Goal: Transaction & Acquisition: Purchase product/service

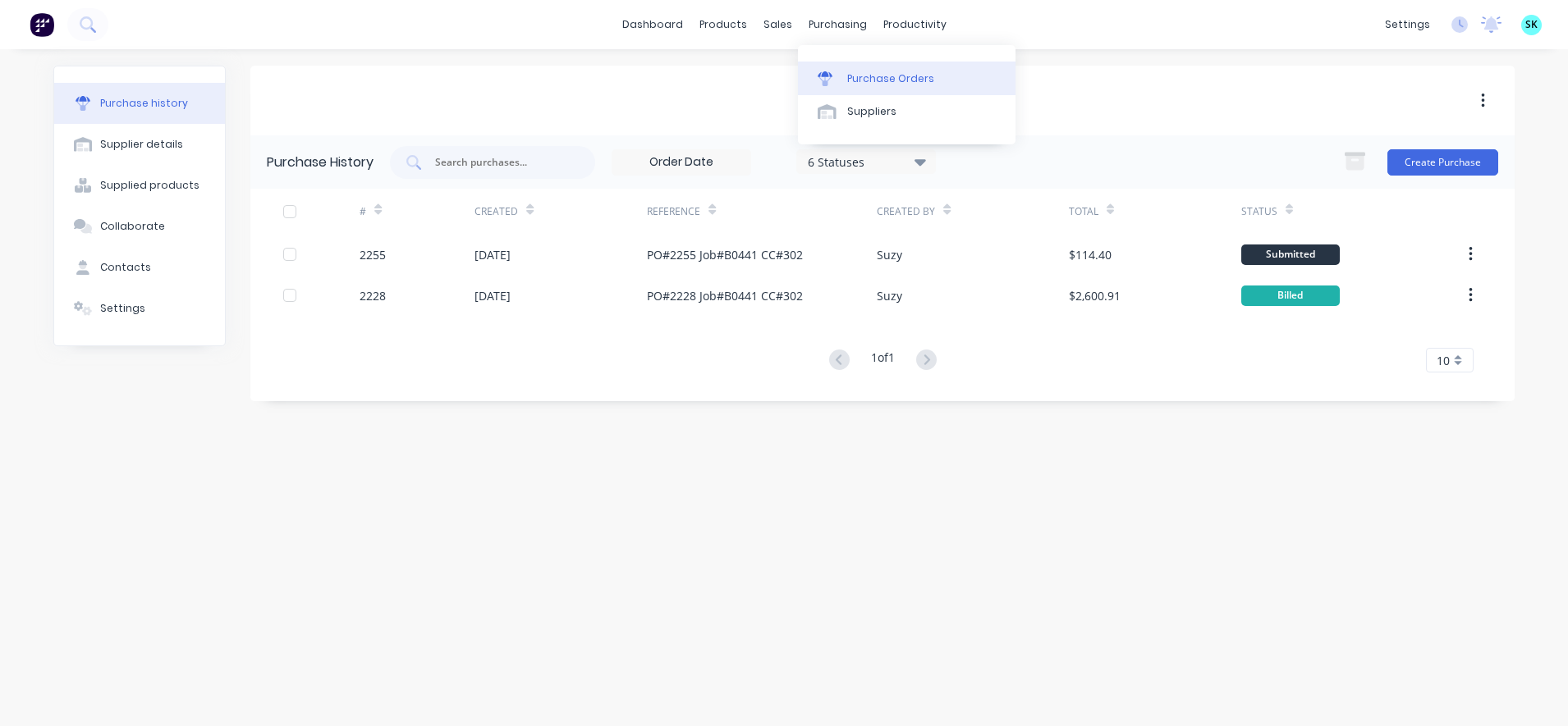
click at [842, 72] on div at bounding box center [830, 79] width 25 height 15
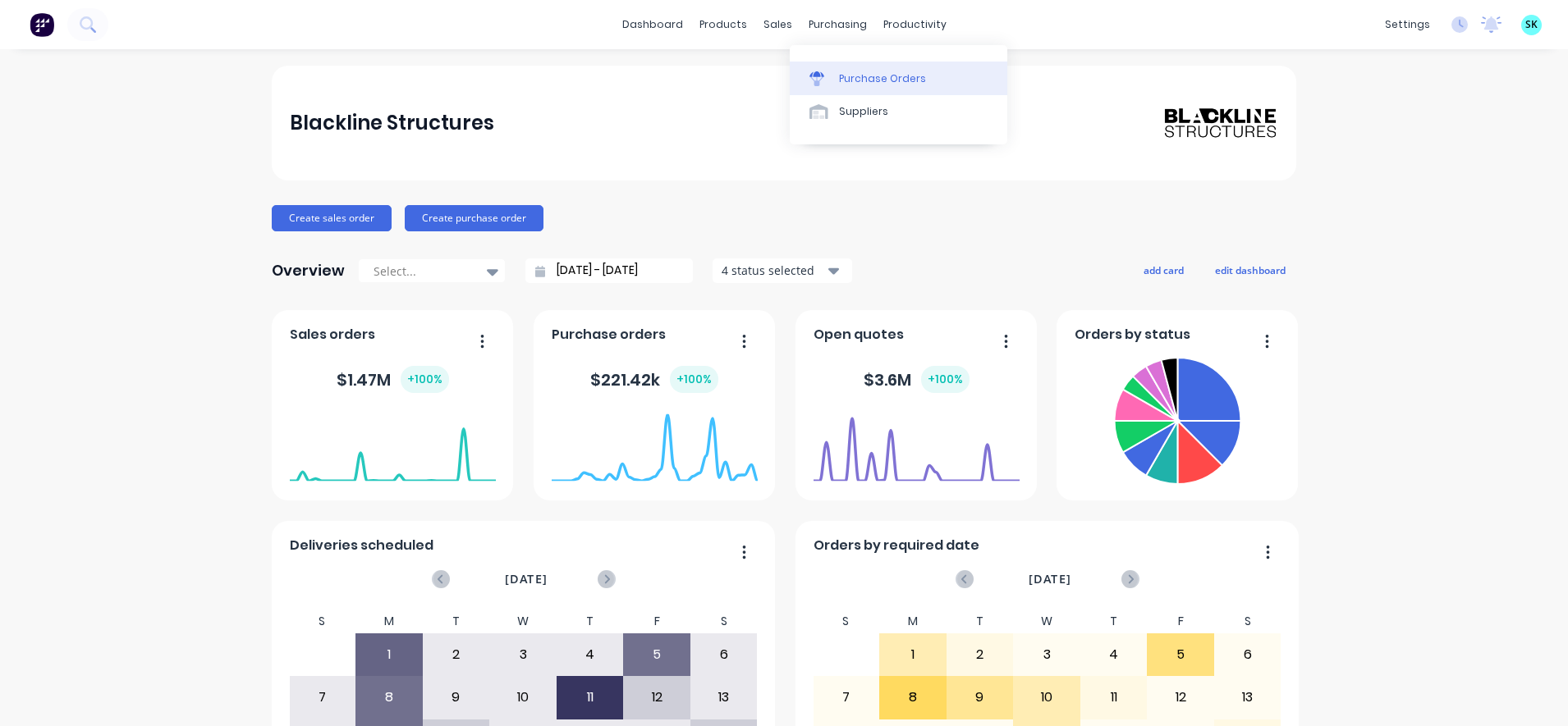
click at [815, 81] on icon at bounding box center [816, 81] width 13 height 9
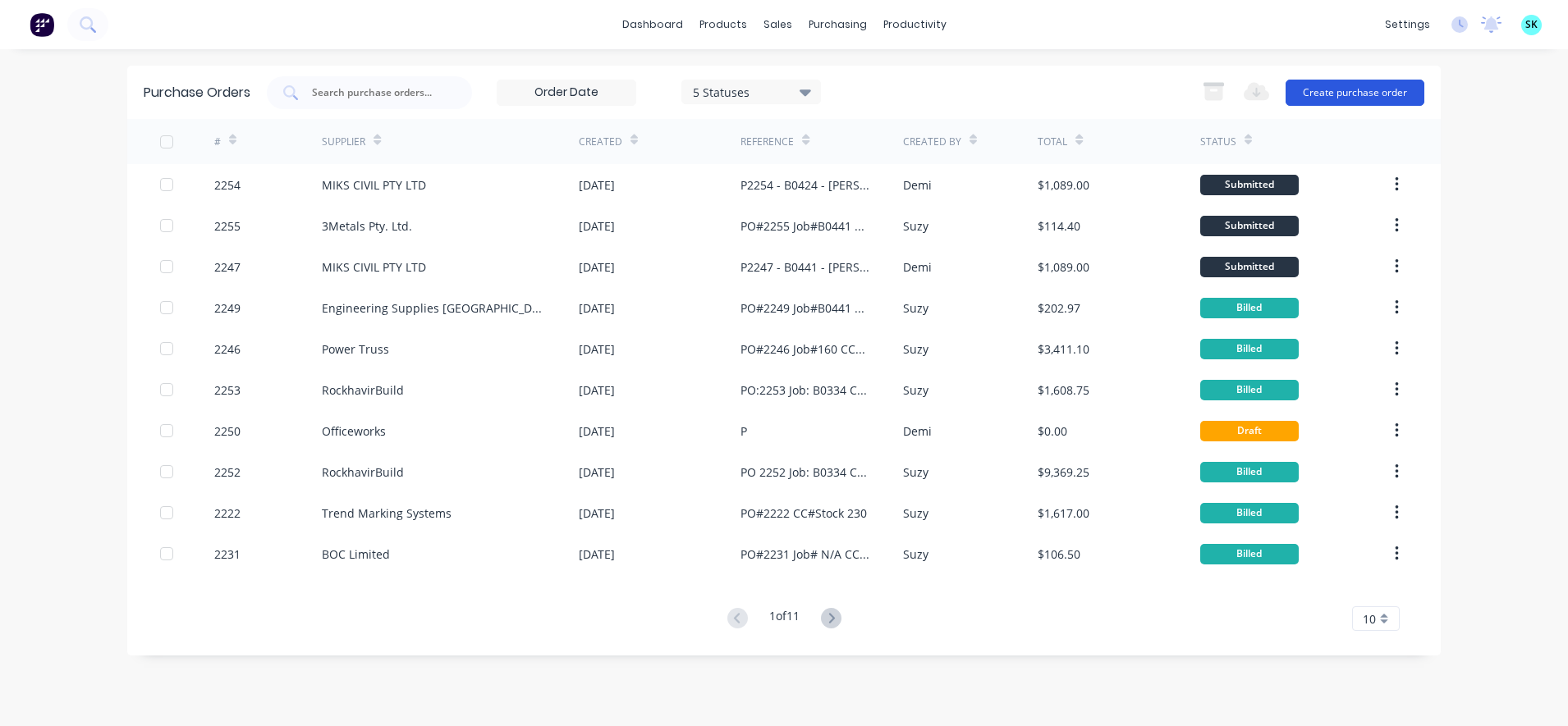
click at [1318, 96] on button "Create purchase order" at bounding box center [1354, 92] width 139 height 27
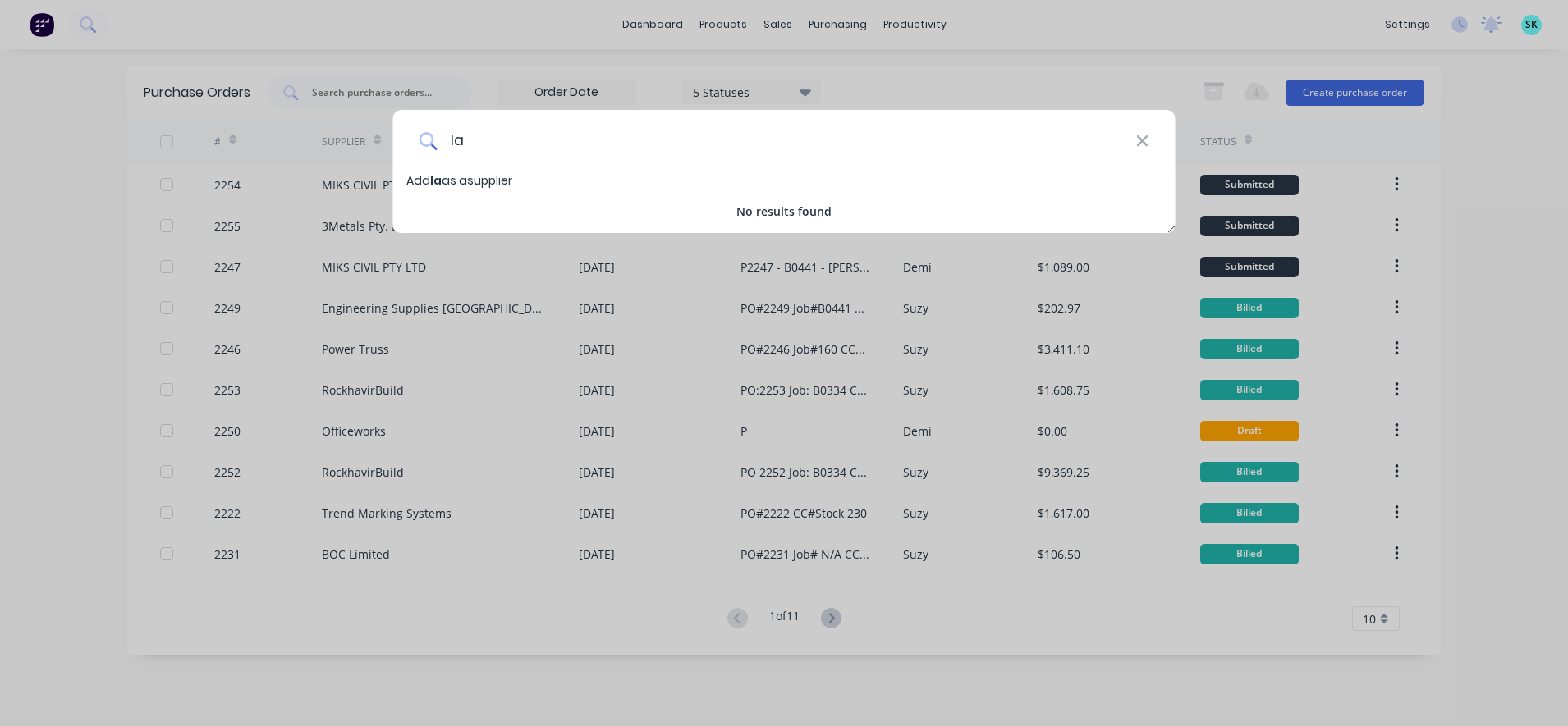
type input "l"
type input "L"
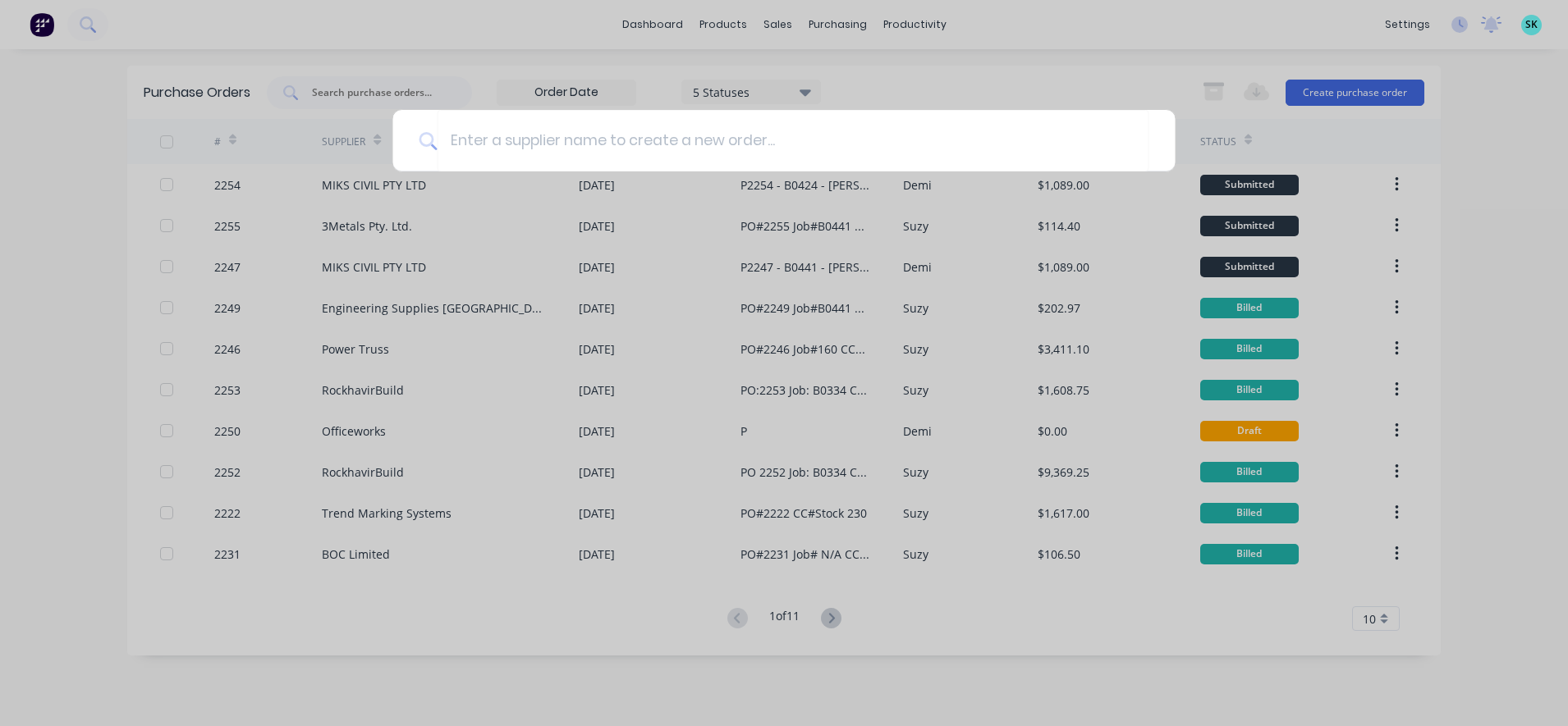
click at [1187, 45] on div at bounding box center [784, 363] width 1568 height 726
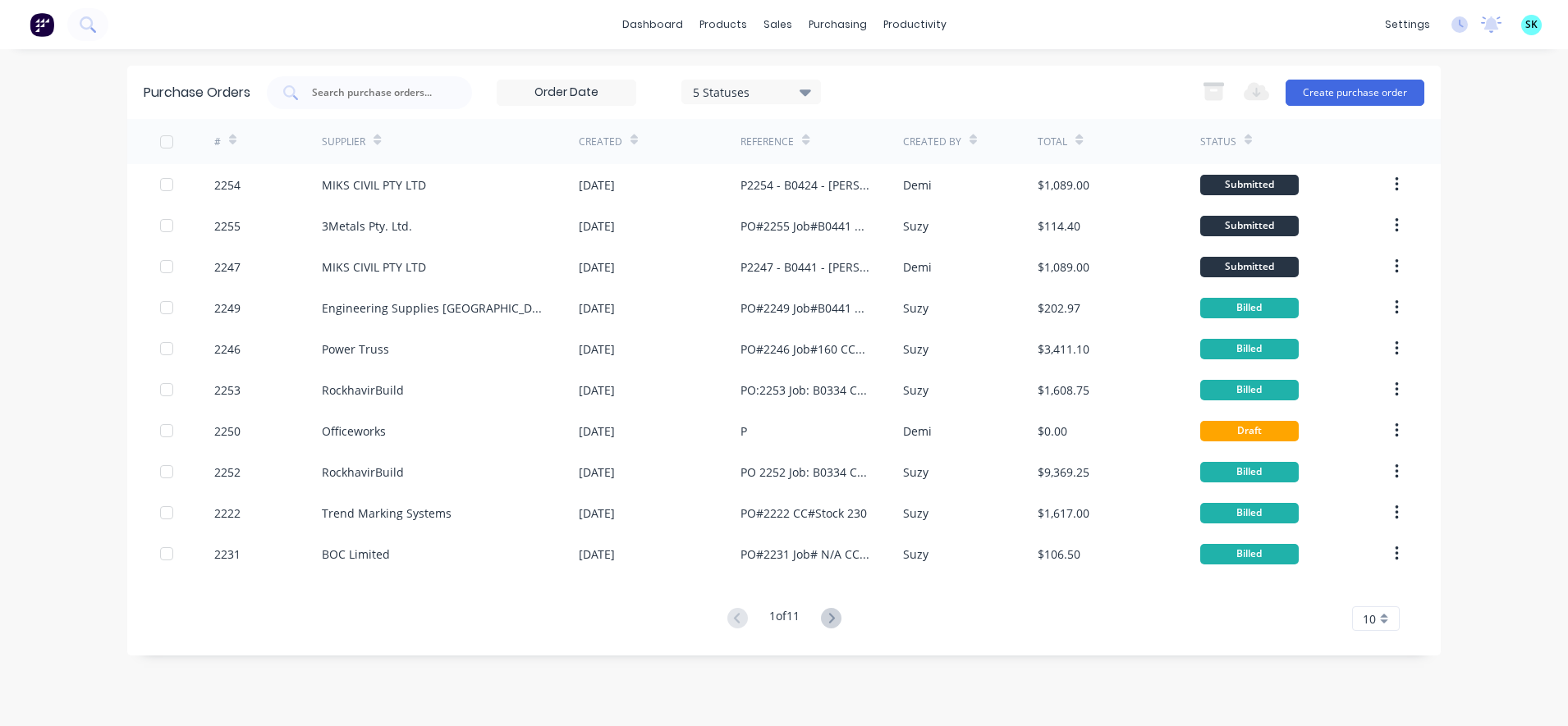
click at [1394, 619] on div "10" at bounding box center [1376, 618] width 47 height 25
click at [1381, 591] on div "35" at bounding box center [1375, 590] width 46 height 29
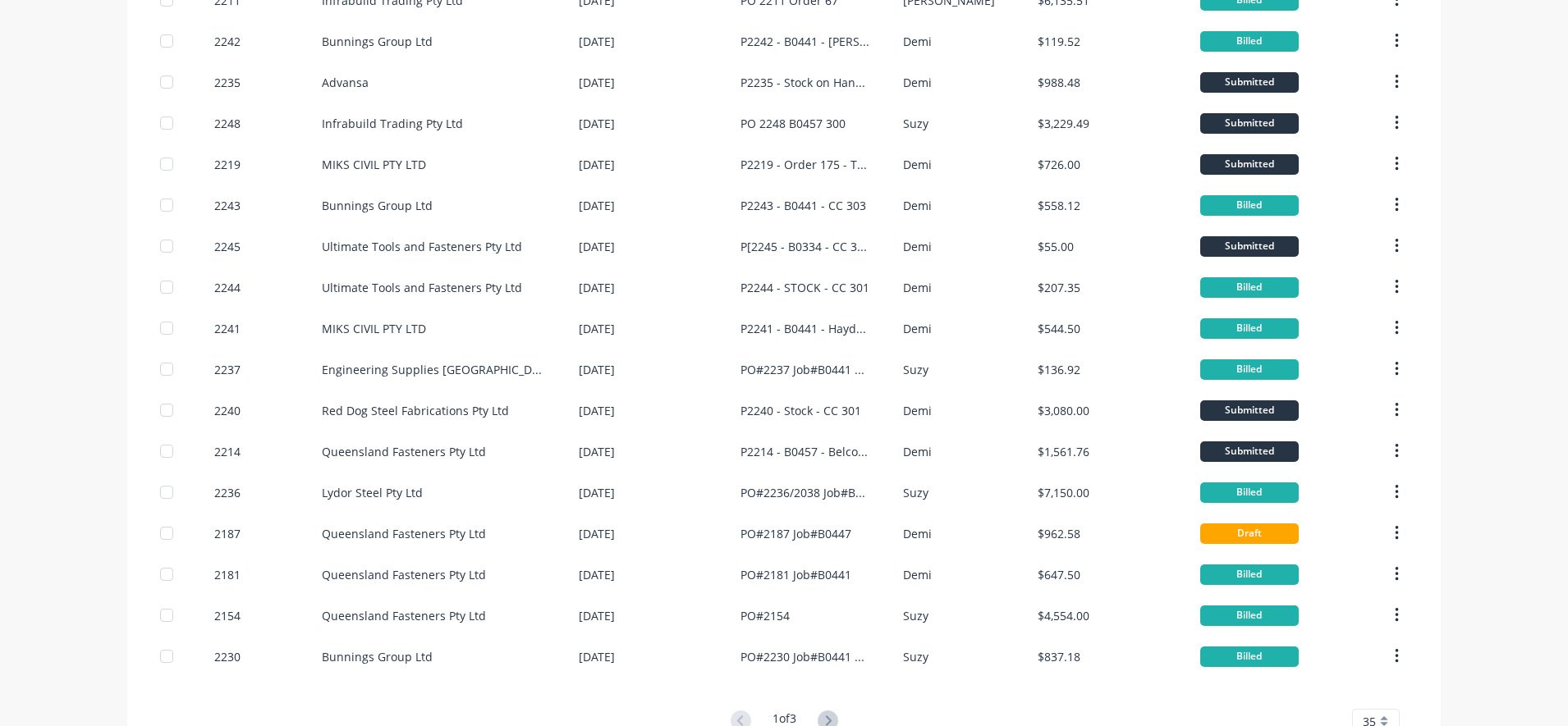
scroll to position [972, 0]
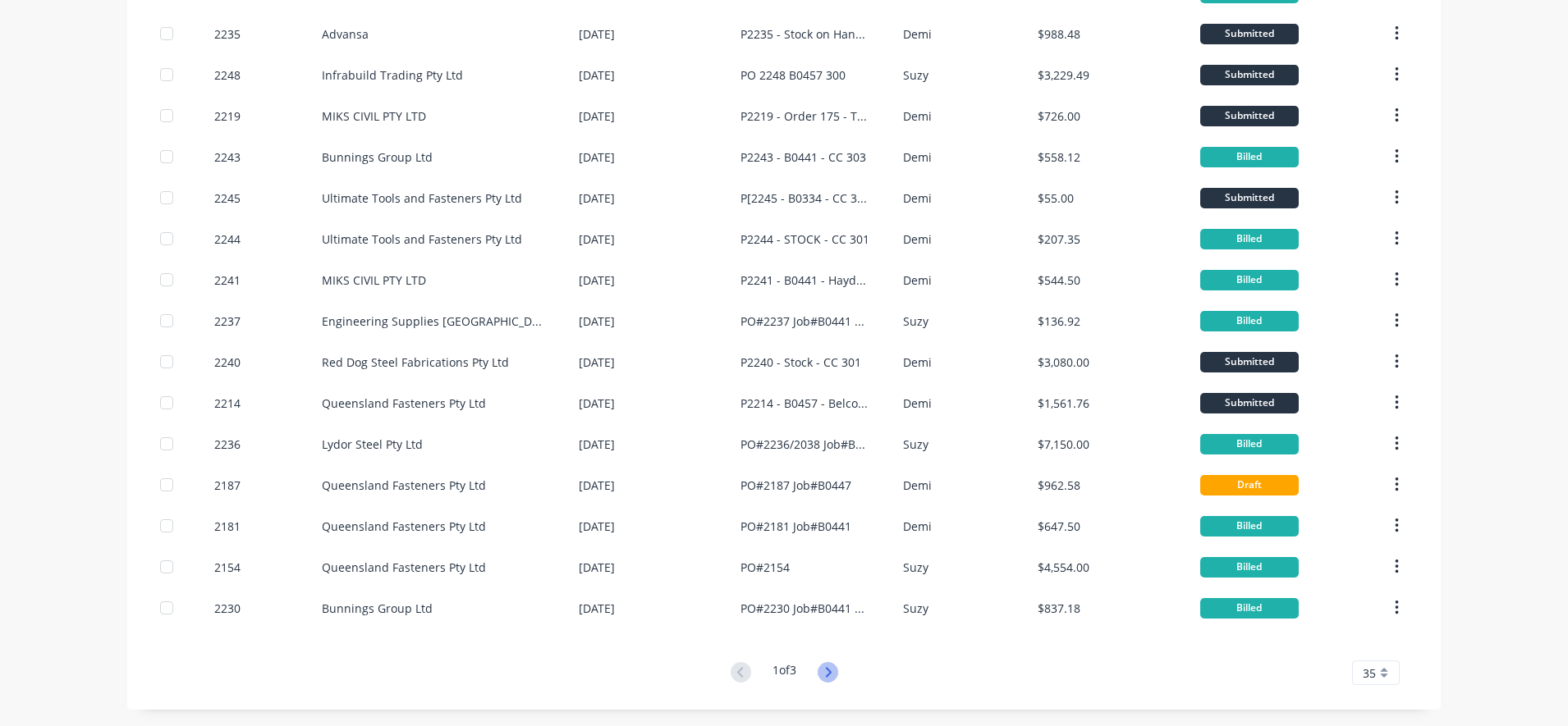
click at [825, 670] on icon at bounding box center [828, 672] width 6 height 10
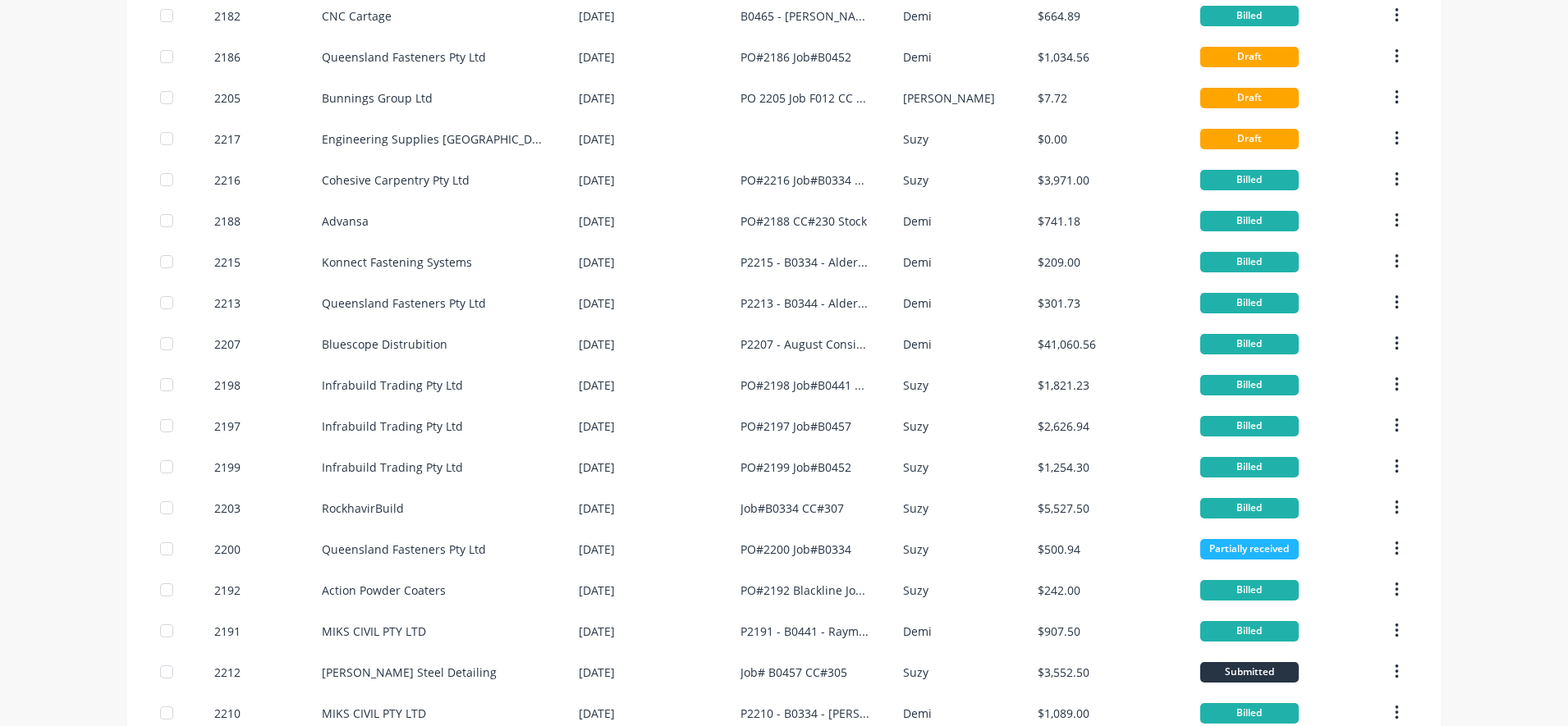
scroll to position [923, 0]
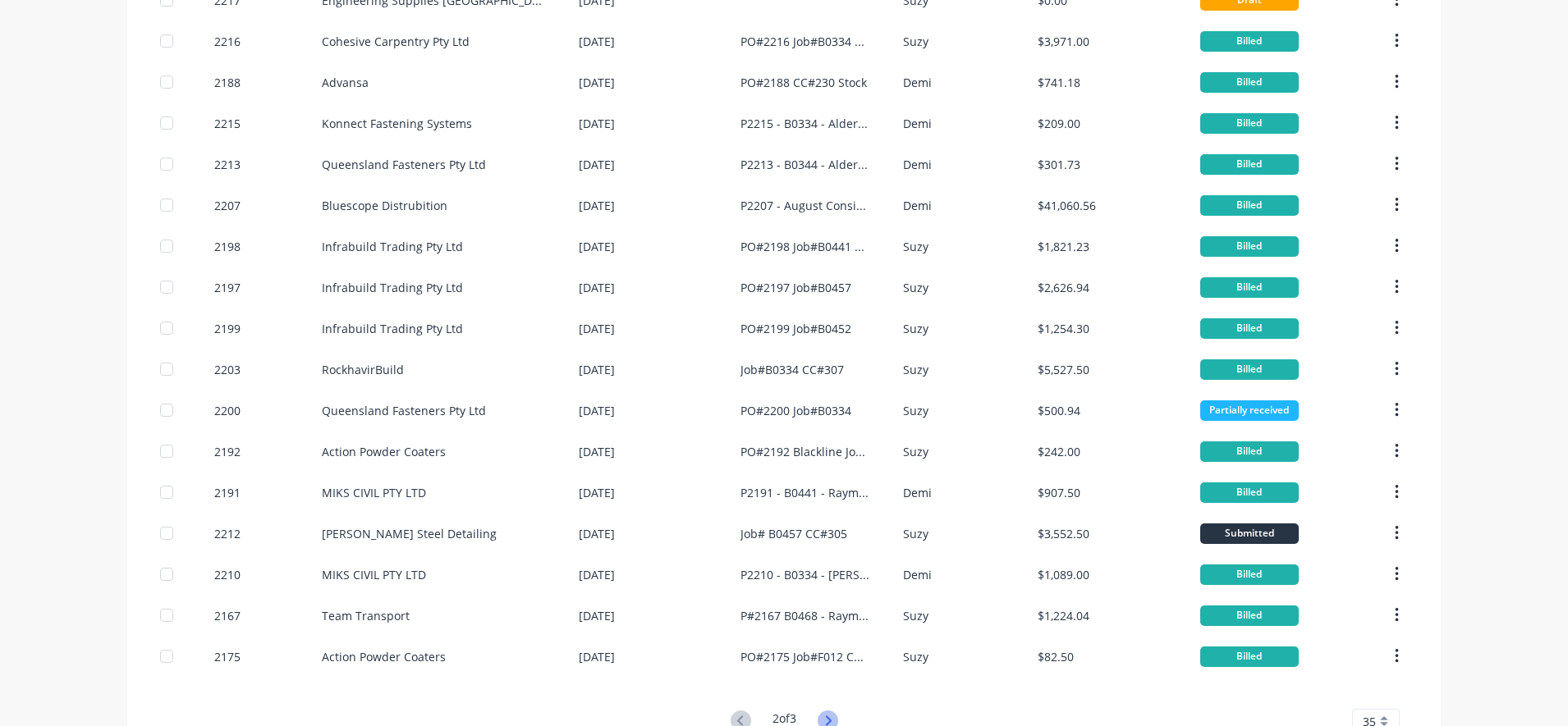
click at [823, 721] on icon at bounding box center [828, 720] width 21 height 21
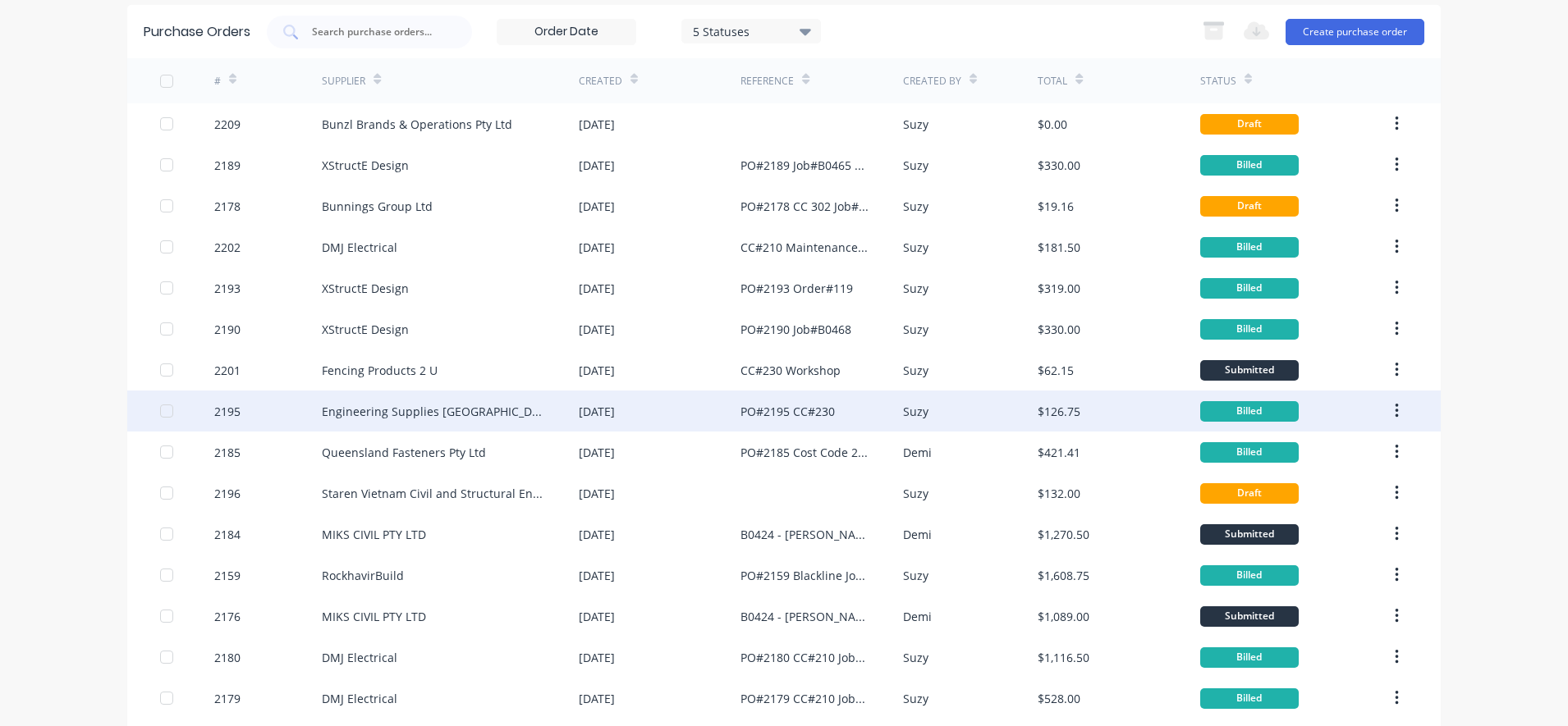
scroll to position [0, 0]
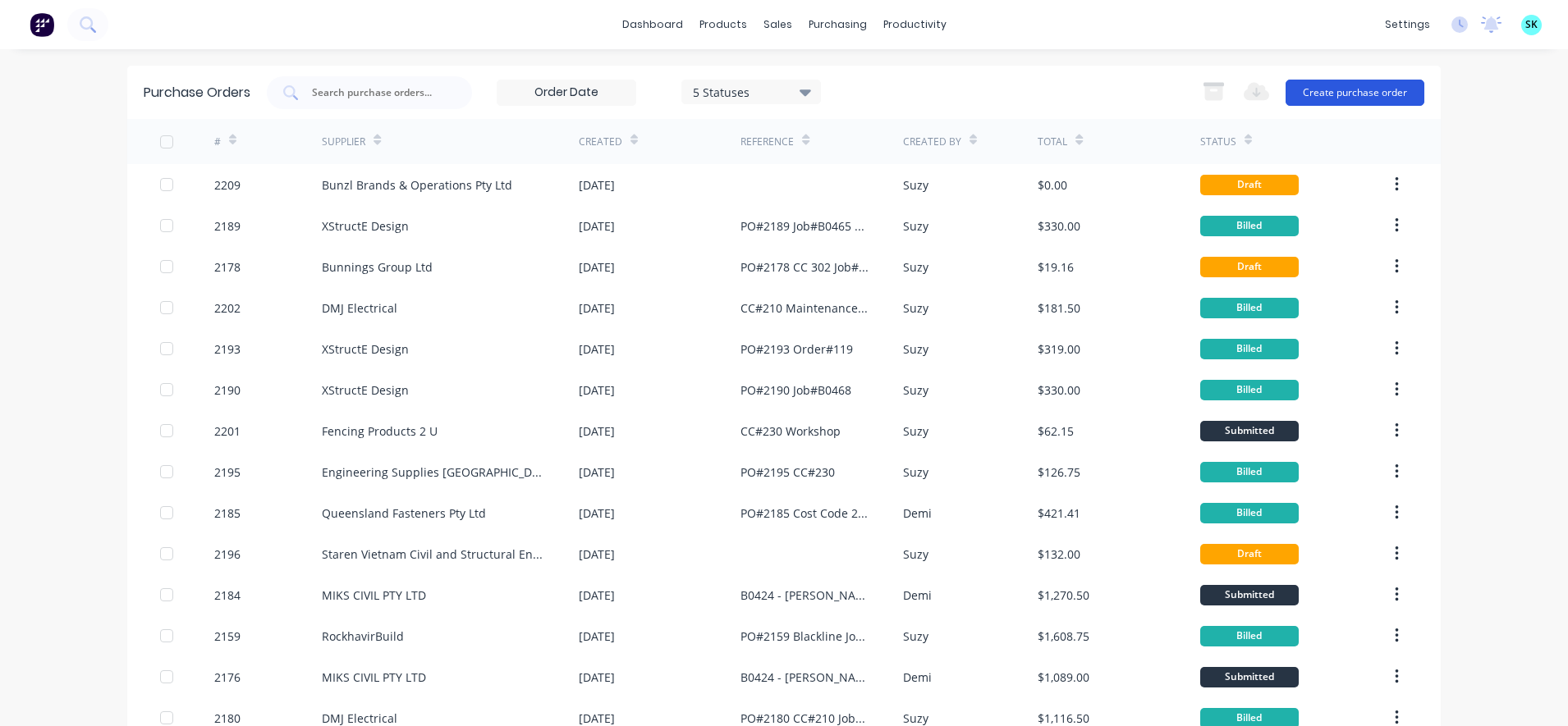
click at [1327, 102] on button "Create purchase order" at bounding box center [1354, 92] width 139 height 27
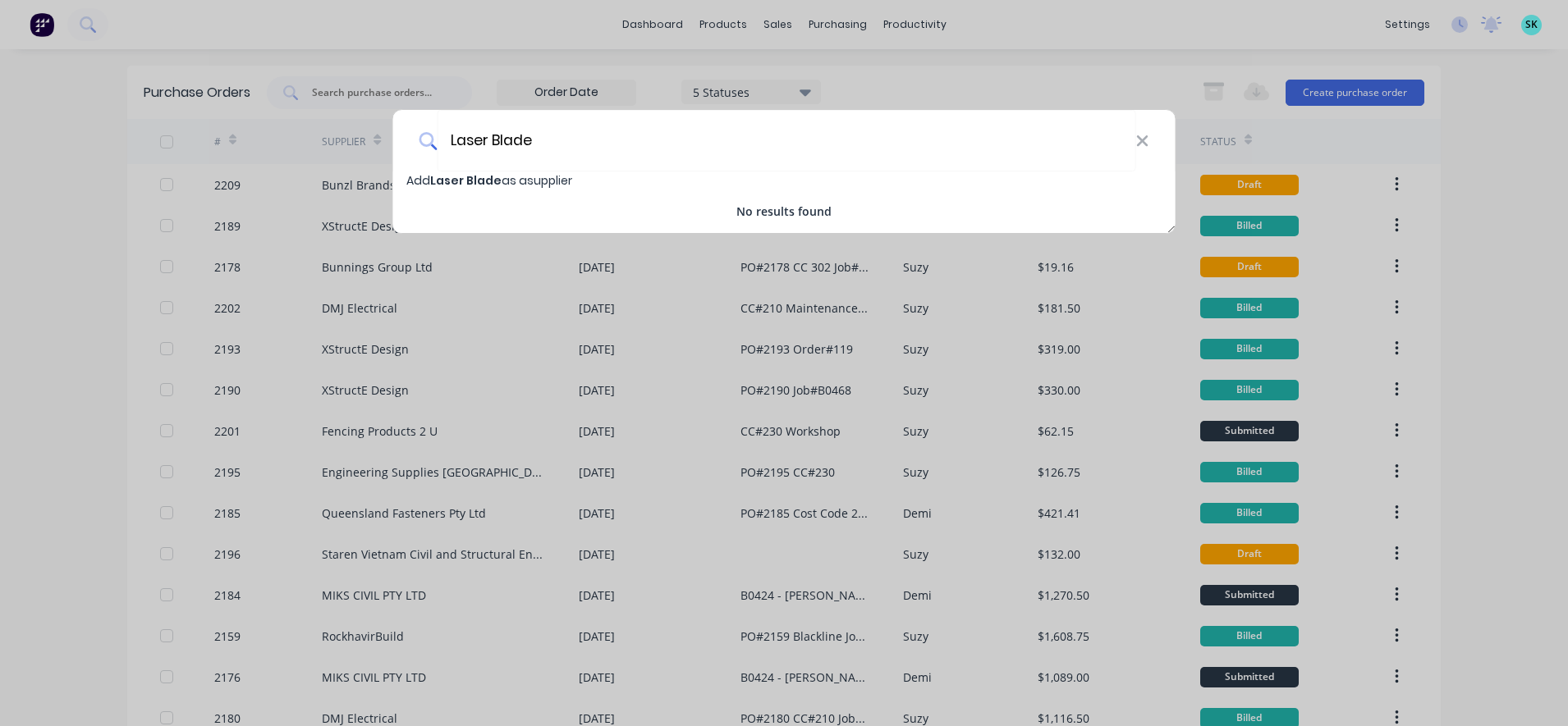
type input "Laser Blade"
click at [478, 180] on span "Laser Blade" at bounding box center [466, 180] width 72 height 17
select select "AU"
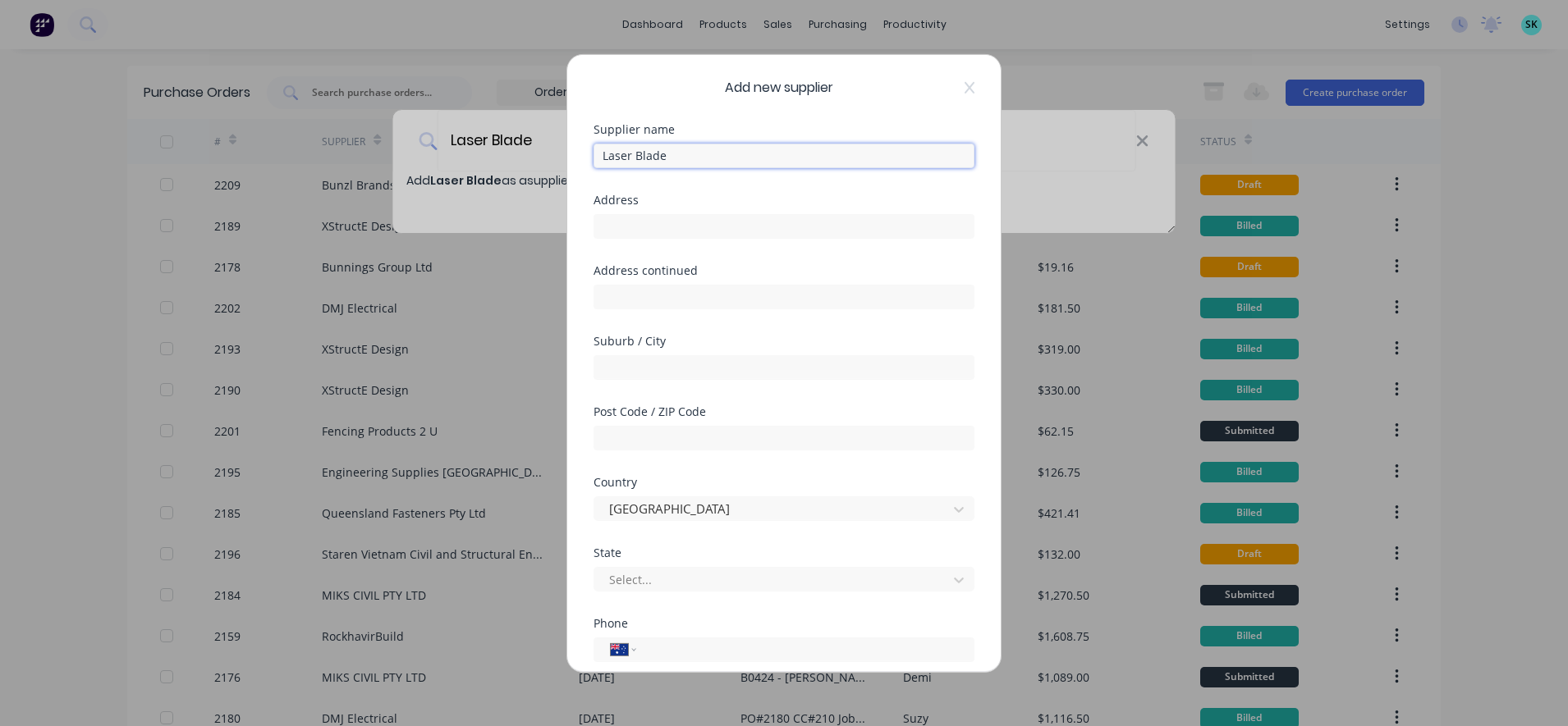
click at [699, 159] on input "Laser Blade" at bounding box center [784, 154] width 381 height 25
type input "Laser Blade Co Pty Ltd"
click at [677, 229] on input "text" at bounding box center [784, 225] width 381 height 25
paste input "48 Warehouse Circuit"
type input "48 Warehouse Circuit"
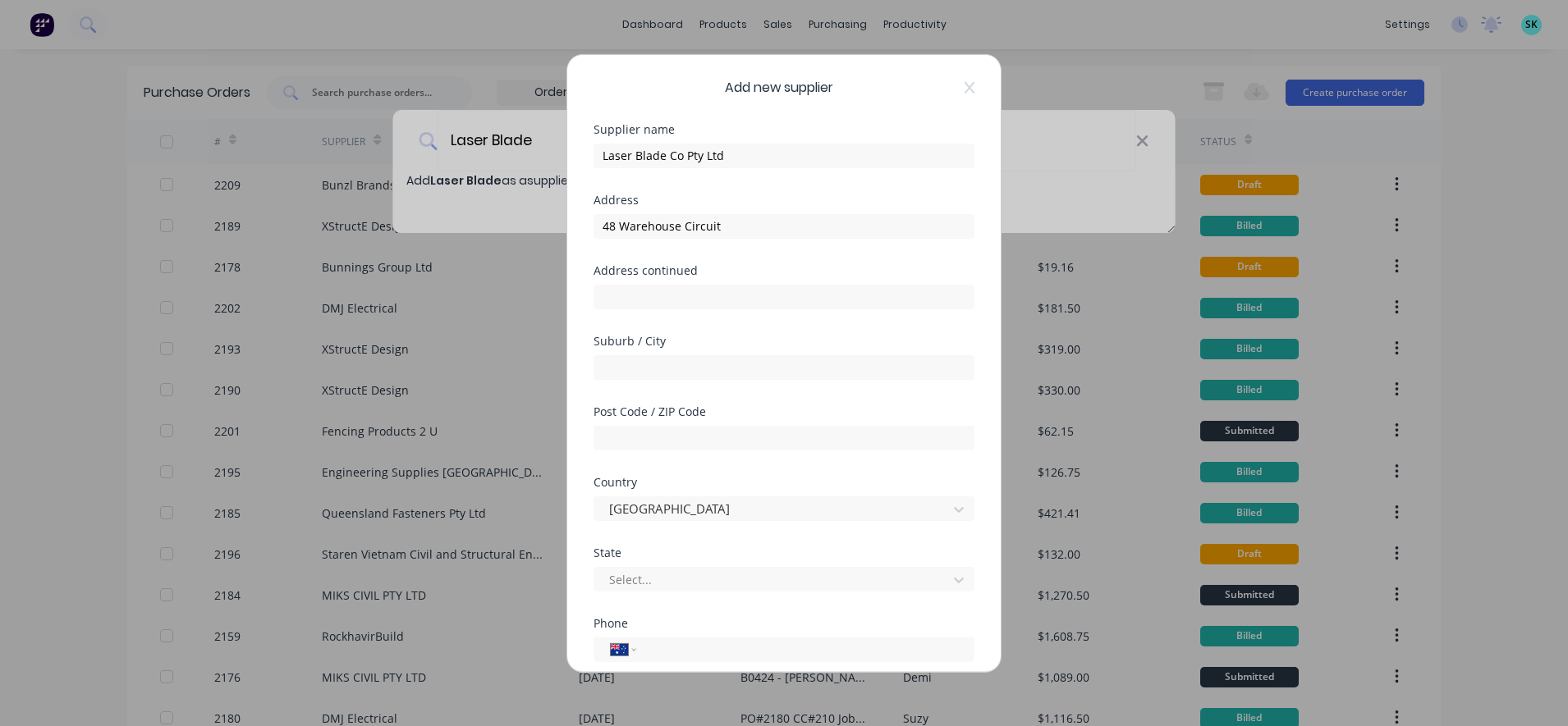
click at [682, 348] on div "Suburb / City" at bounding box center [784, 356] width 381 height 44
click at [675, 356] on input "text" at bounding box center [784, 366] width 381 height 25
type input "Yatala"
click at [717, 326] on div "Address continued" at bounding box center [784, 300] width 381 height 71
click at [705, 433] on input "text" at bounding box center [784, 437] width 381 height 25
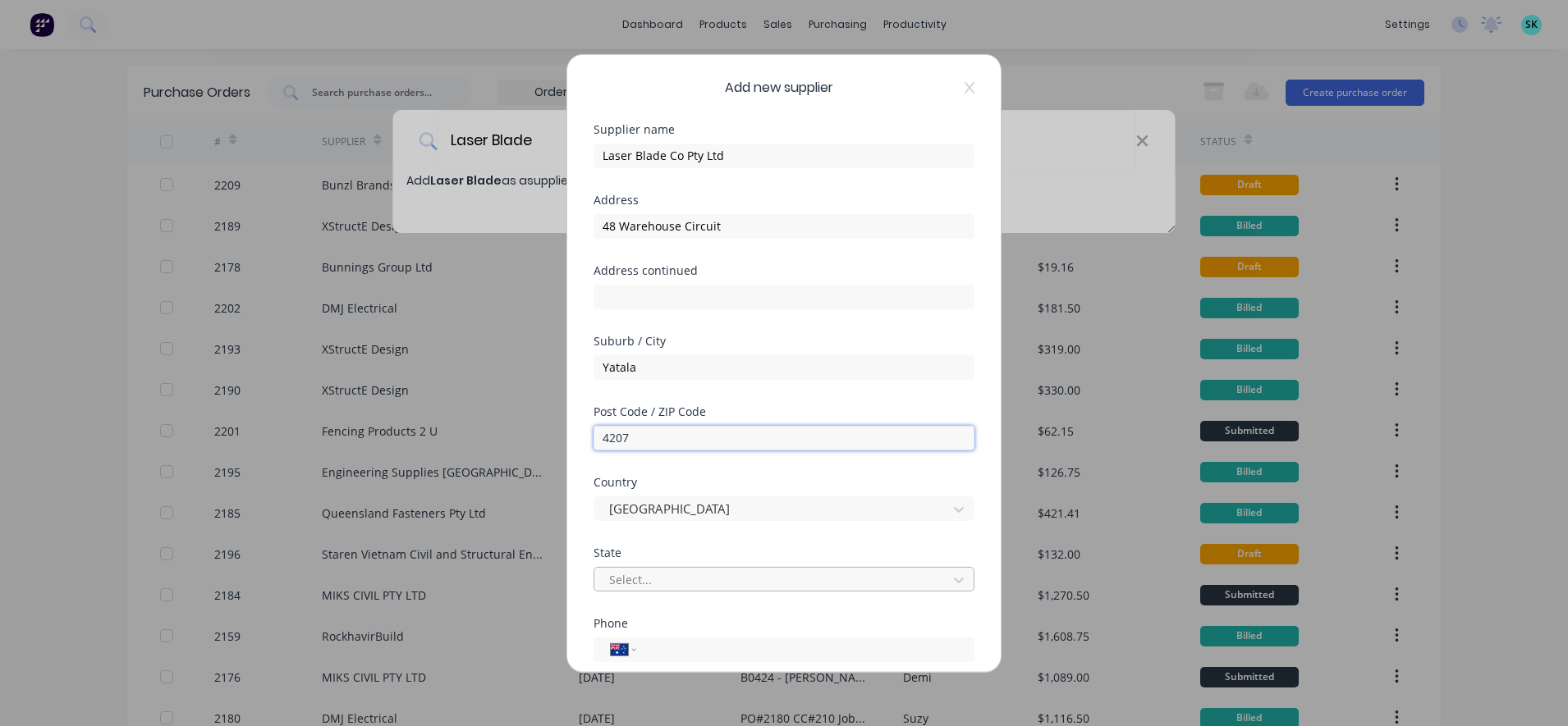
type input "4207"
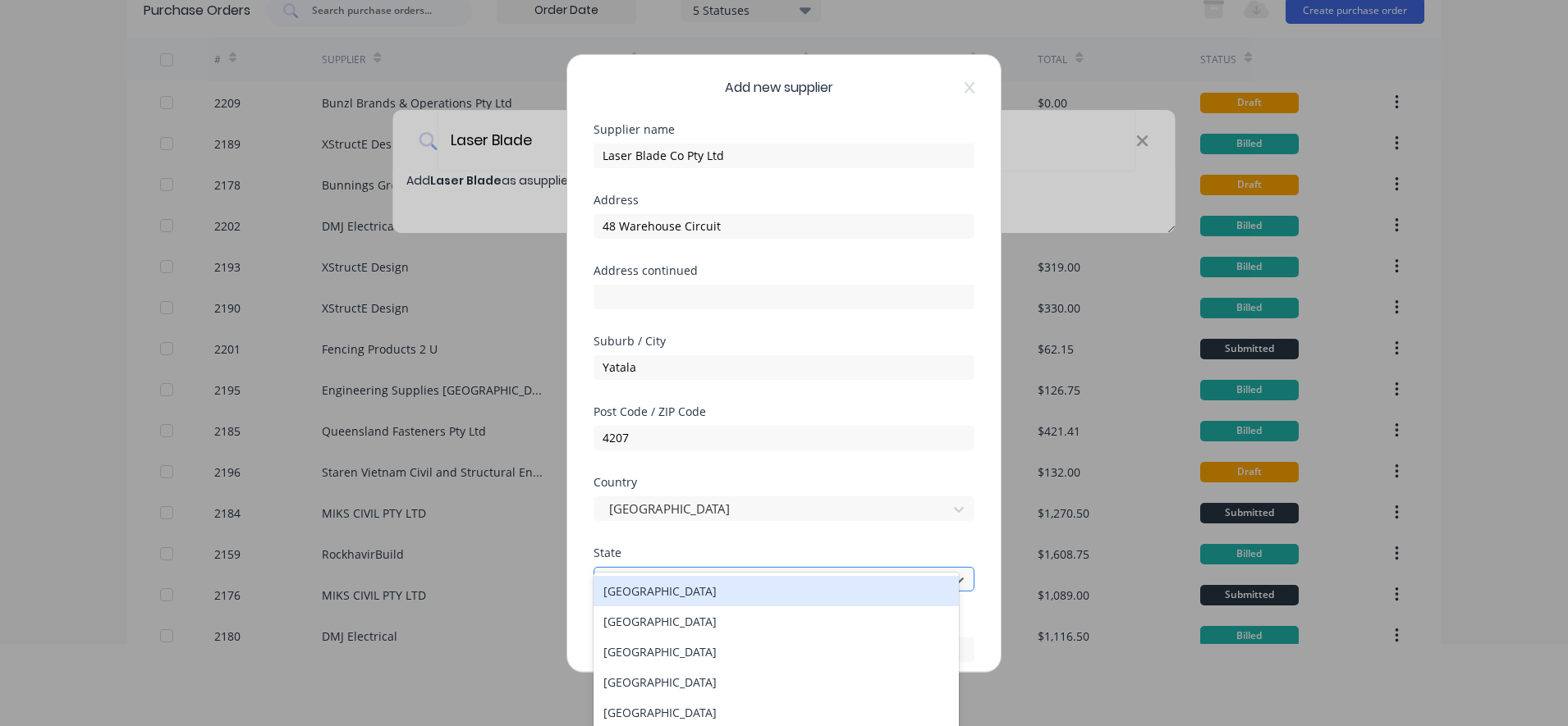
click at [695, 580] on div at bounding box center [773, 579] width 332 height 21
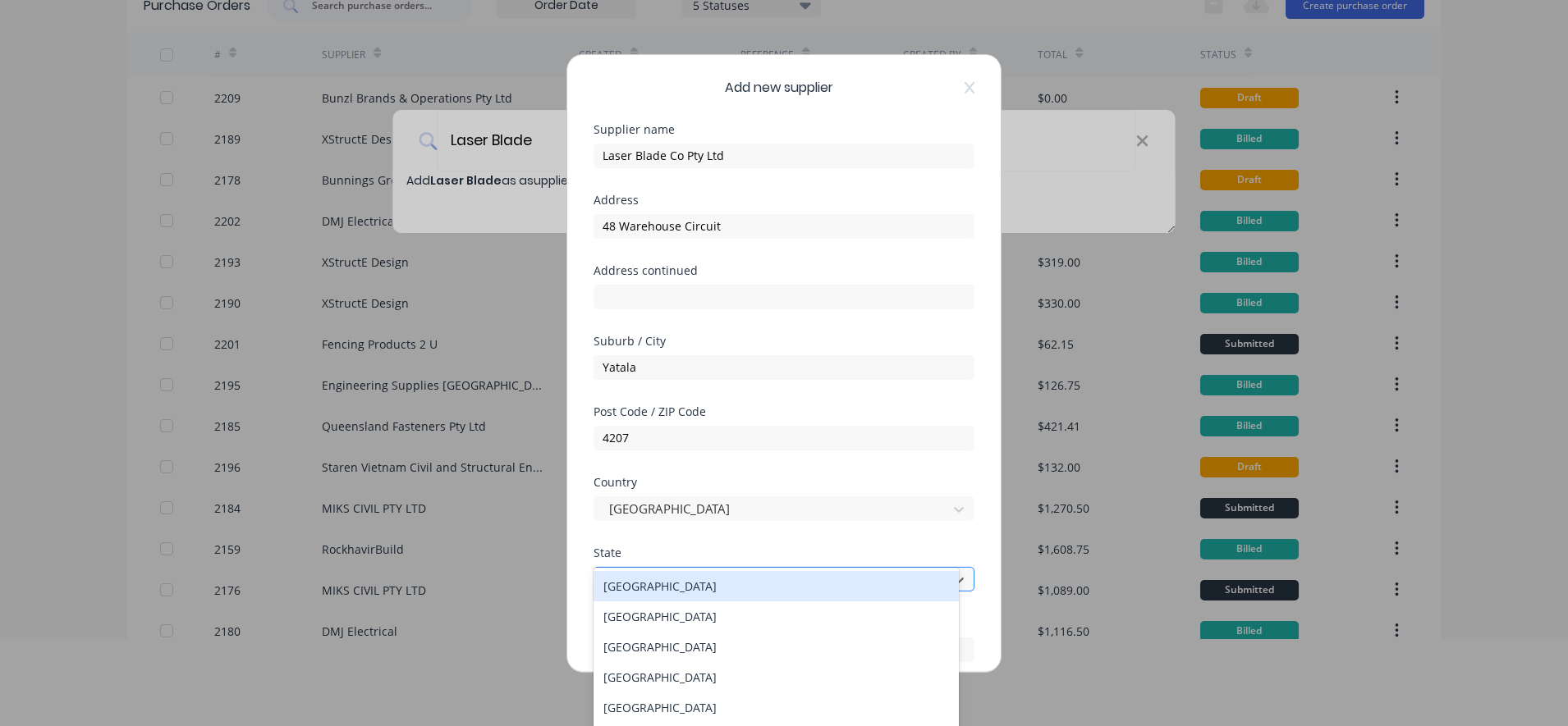
scroll to position [99, 0]
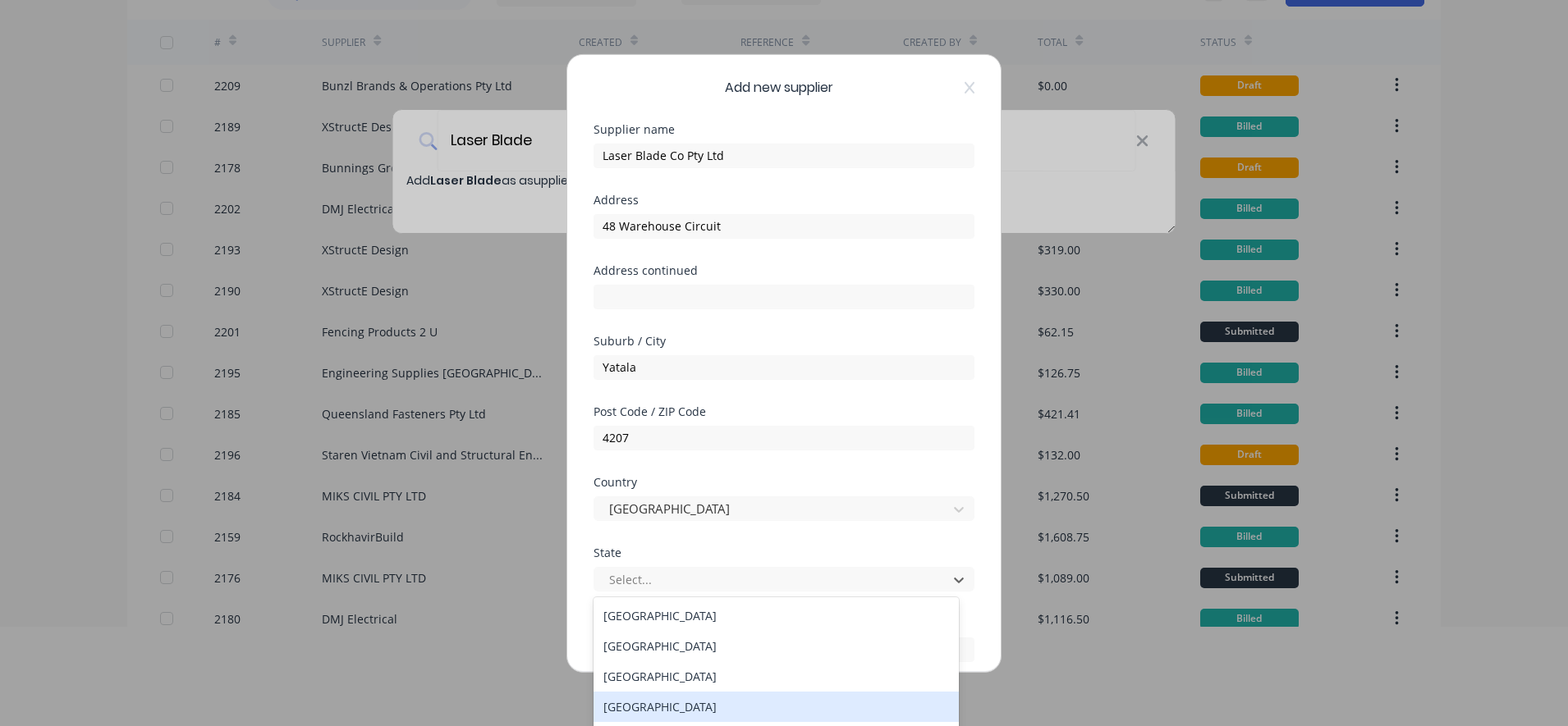
click at [670, 711] on div "[GEOGRAPHIC_DATA]" at bounding box center [776, 706] width 365 height 30
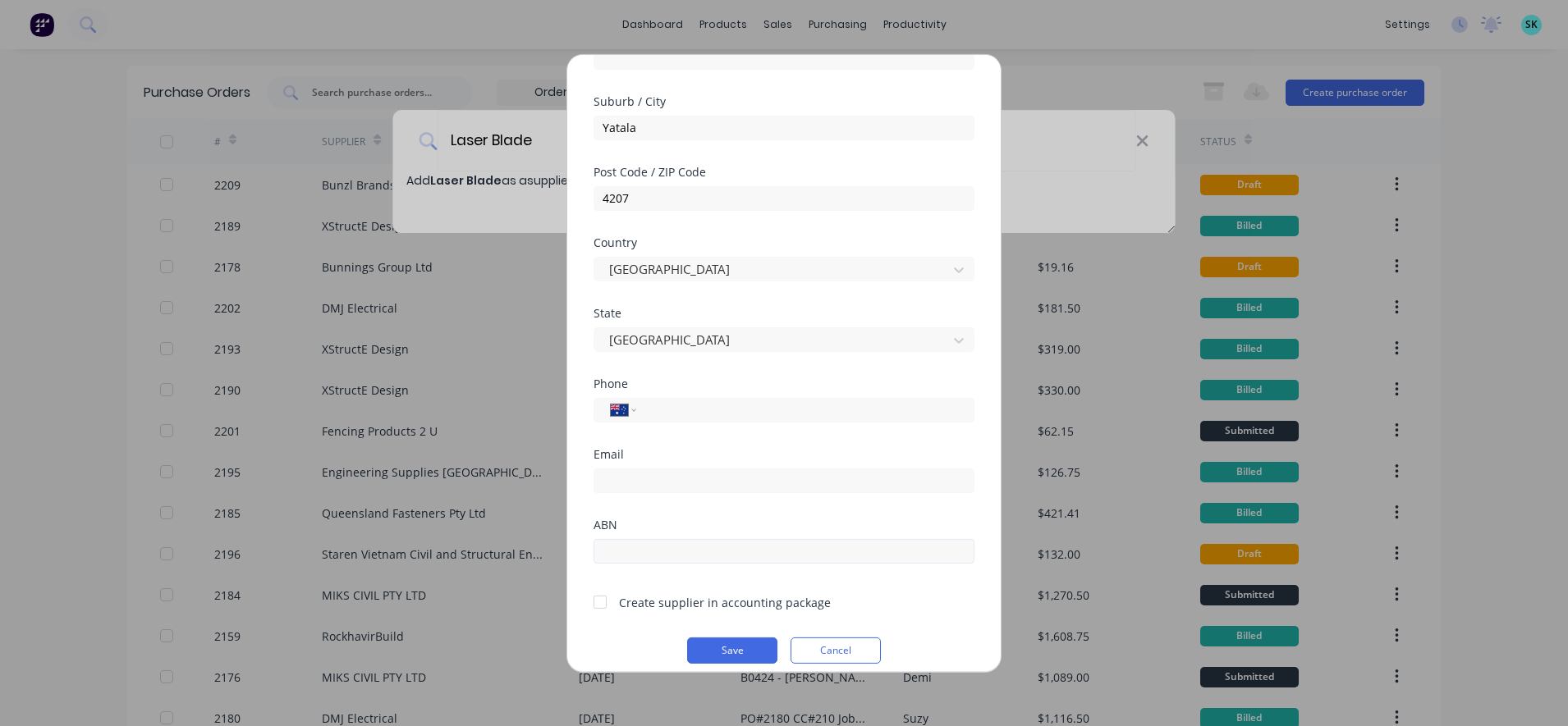
scroll to position [255, 0]
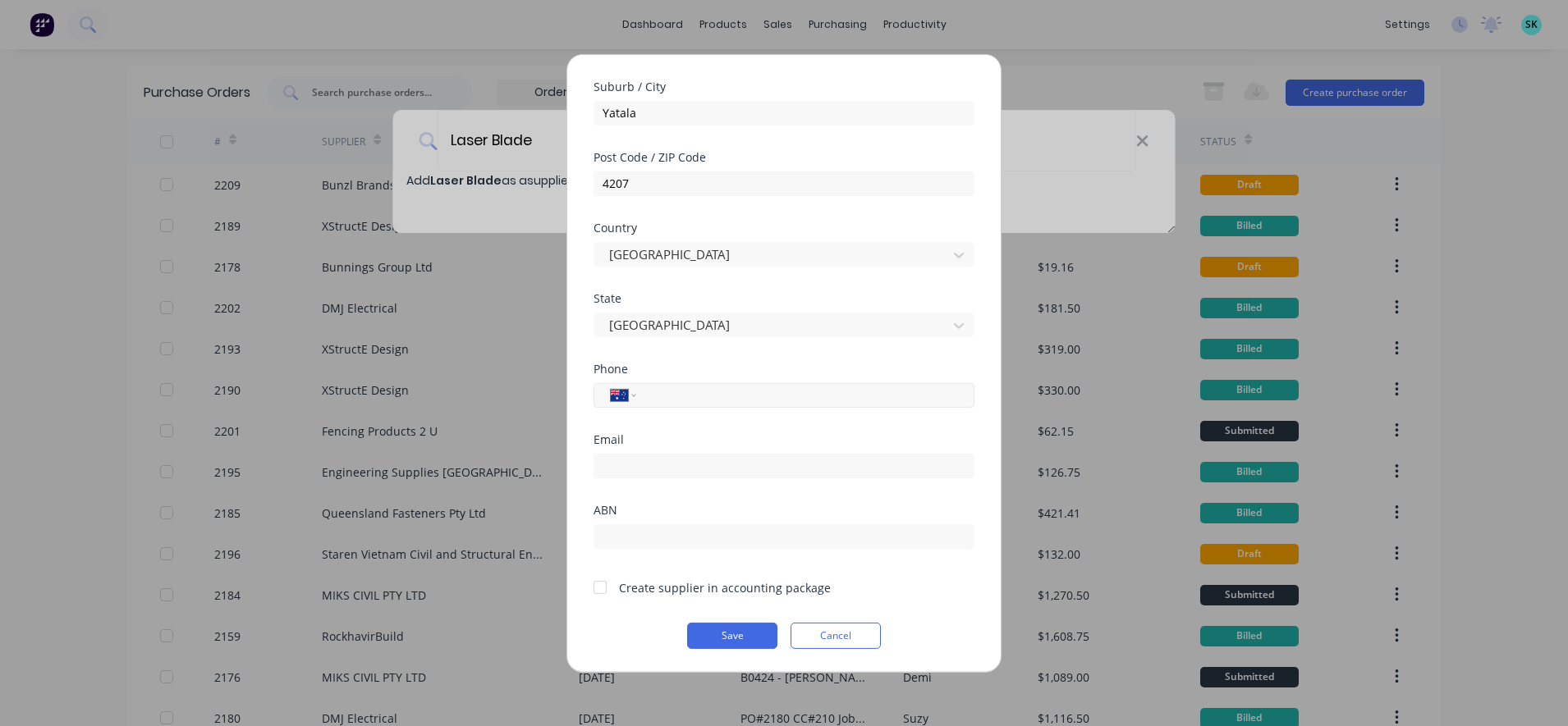
click at [714, 391] on input "tel" at bounding box center [802, 394] width 309 height 19
paste input "[PHONE_NUMBER]"
type input "[PHONE_NUMBER]"
click at [739, 363] on div "Phone" at bounding box center [784, 369] width 381 height 12
click at [619, 454] on input "email" at bounding box center [784, 464] width 381 height 25
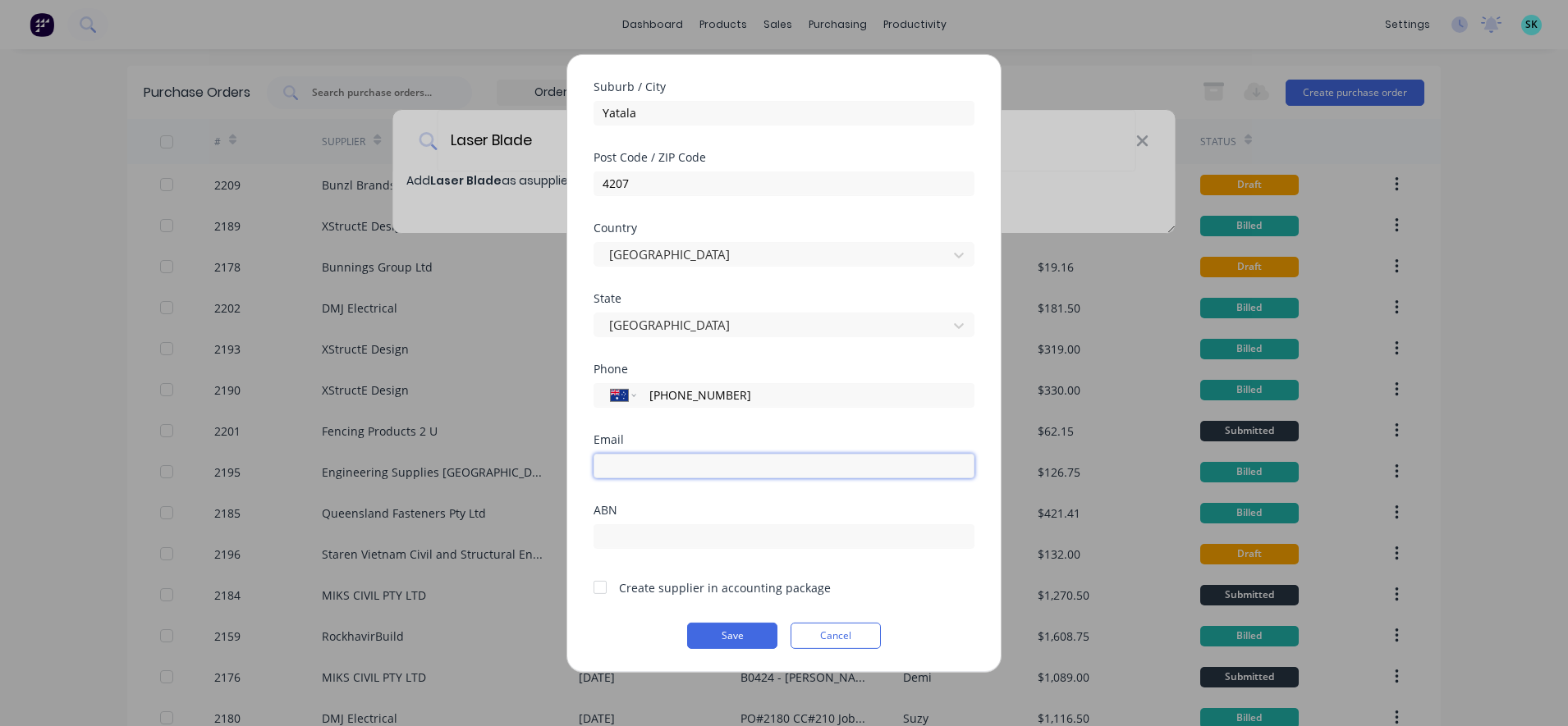
paste input "[PERSON_NAME][EMAIL_ADDRESS][DOMAIN_NAME]"
type input "[PERSON_NAME][EMAIL_ADDRESS][DOMAIN_NAME]"
click at [673, 537] on input "text" at bounding box center [784, 535] width 381 height 25
paste input "13 677 181 743"
drag, startPoint x: 668, startPoint y: 534, endPoint x: 708, endPoint y: 539, distance: 40.3
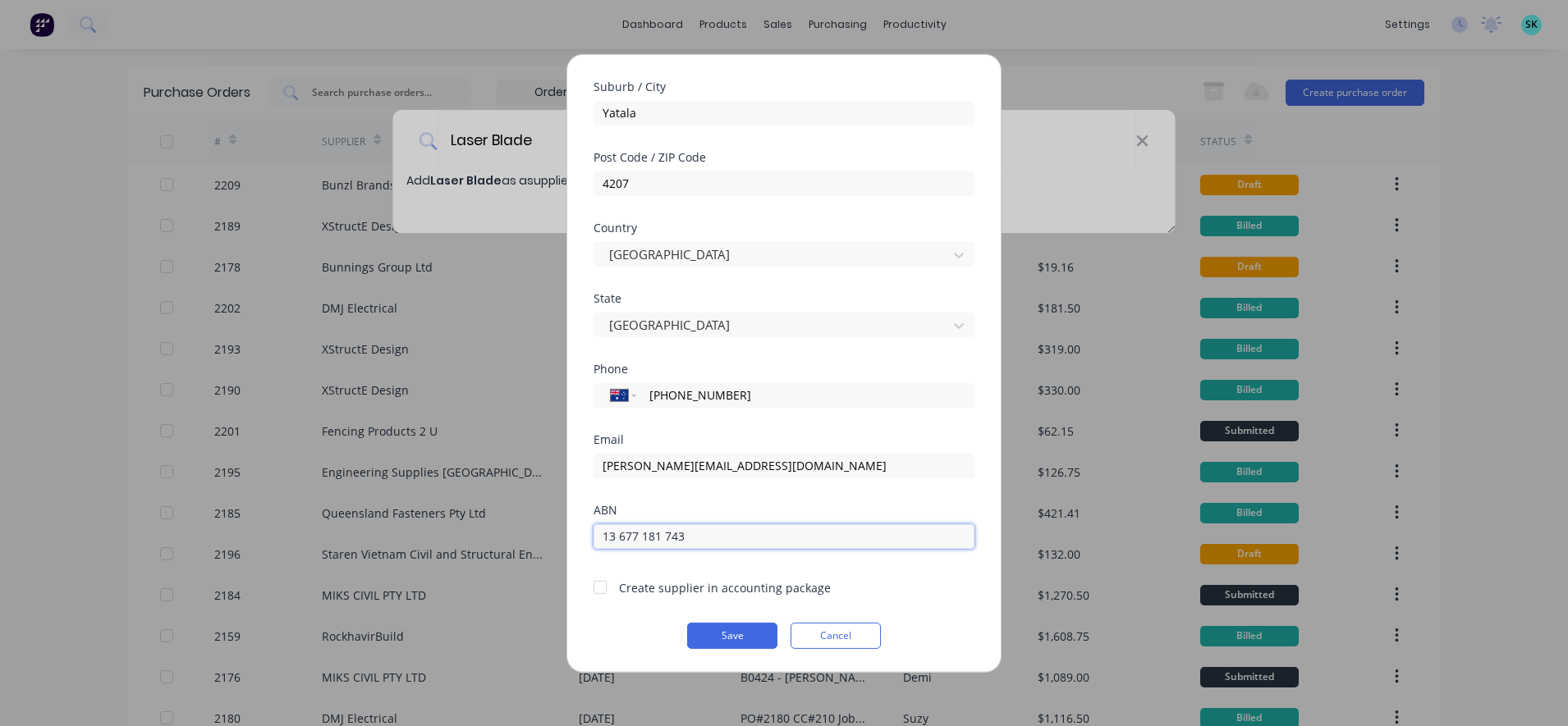
click at [667, 534] on input "13 677 181 743" at bounding box center [784, 535] width 381 height 25
click at [650, 540] on input "13 677 181743" at bounding box center [784, 535] width 381 height 25
type input "13677181743"
click at [762, 515] on div "ABN" at bounding box center [784, 510] width 381 height 12
click at [721, 631] on button "Save" at bounding box center [732, 635] width 91 height 27
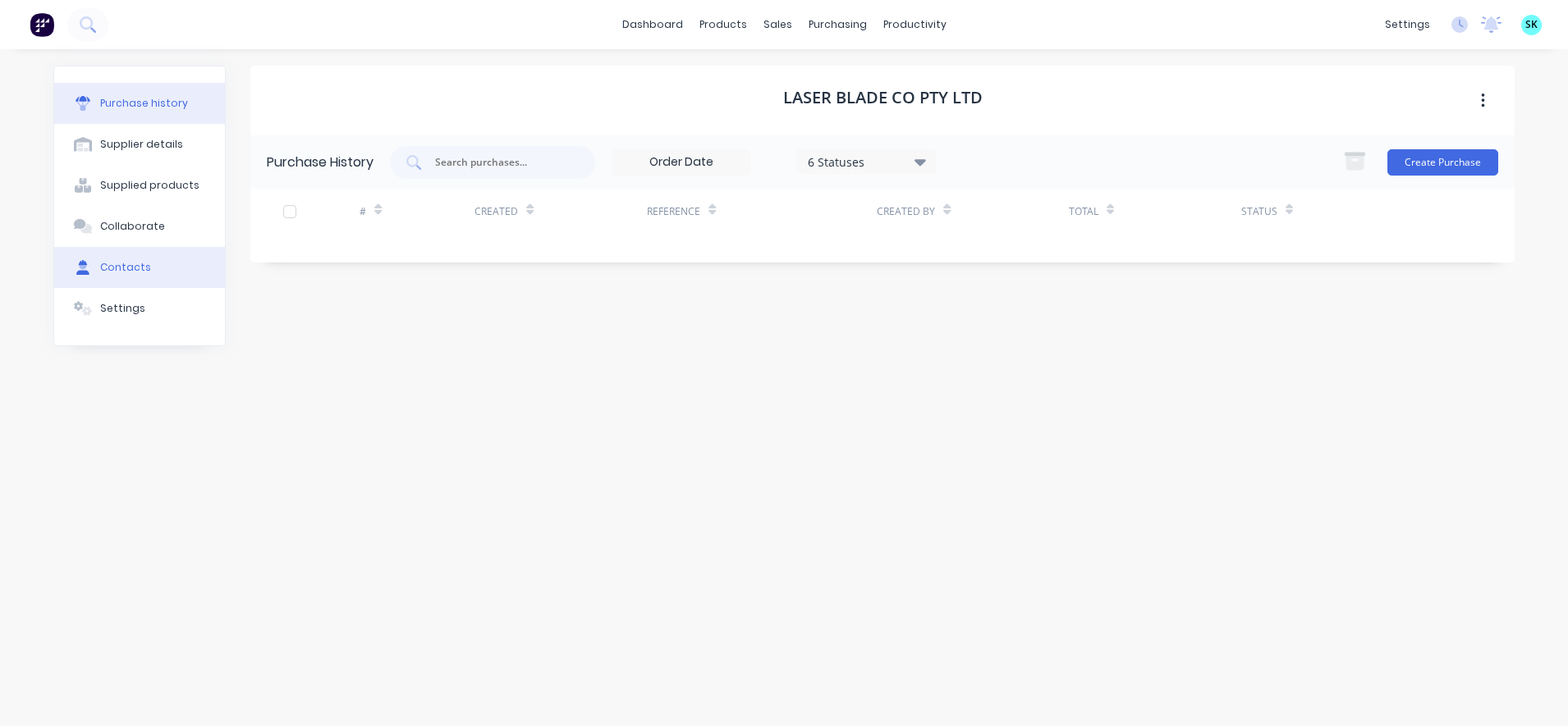
click at [116, 272] on div "Contacts" at bounding box center [126, 267] width 51 height 15
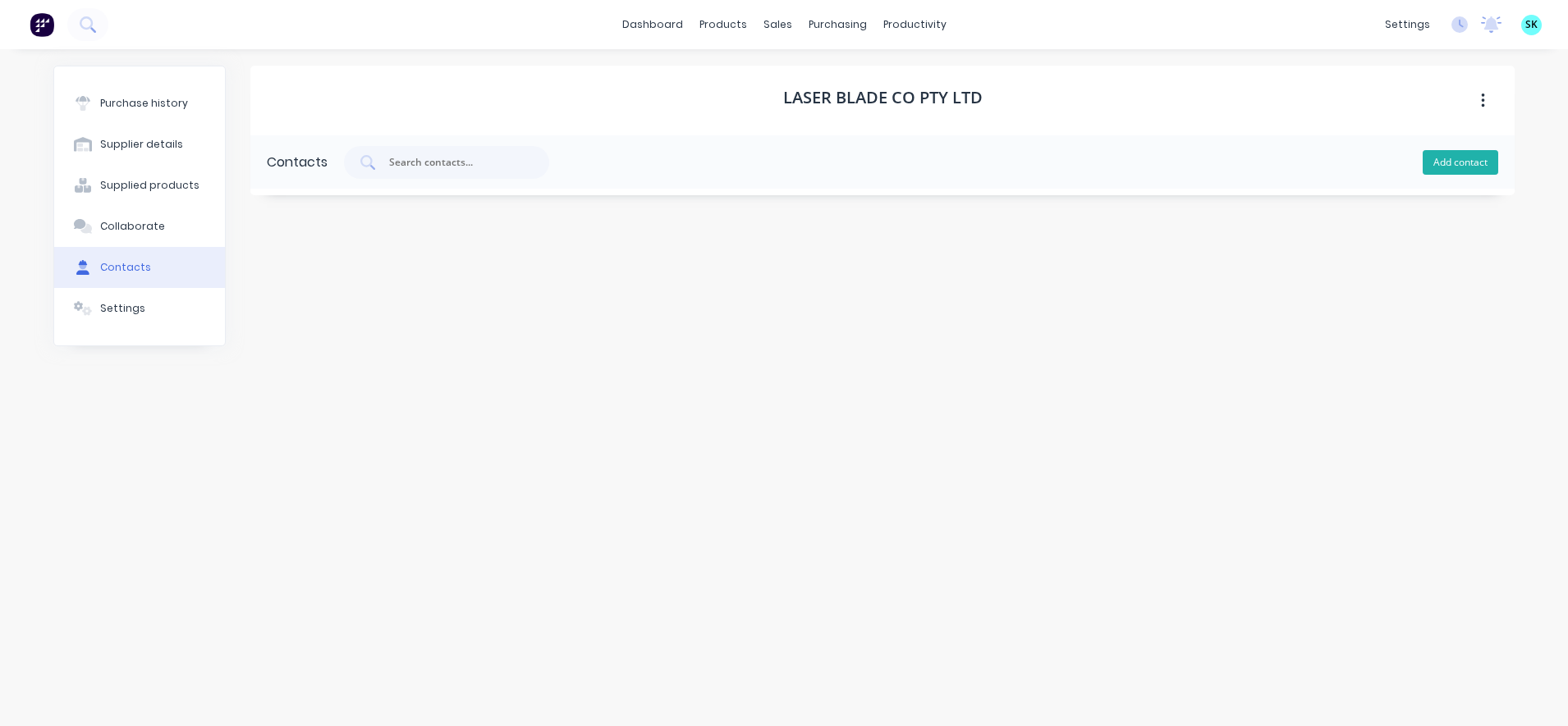
click at [1474, 171] on button "Add contact" at bounding box center [1460, 162] width 76 height 25
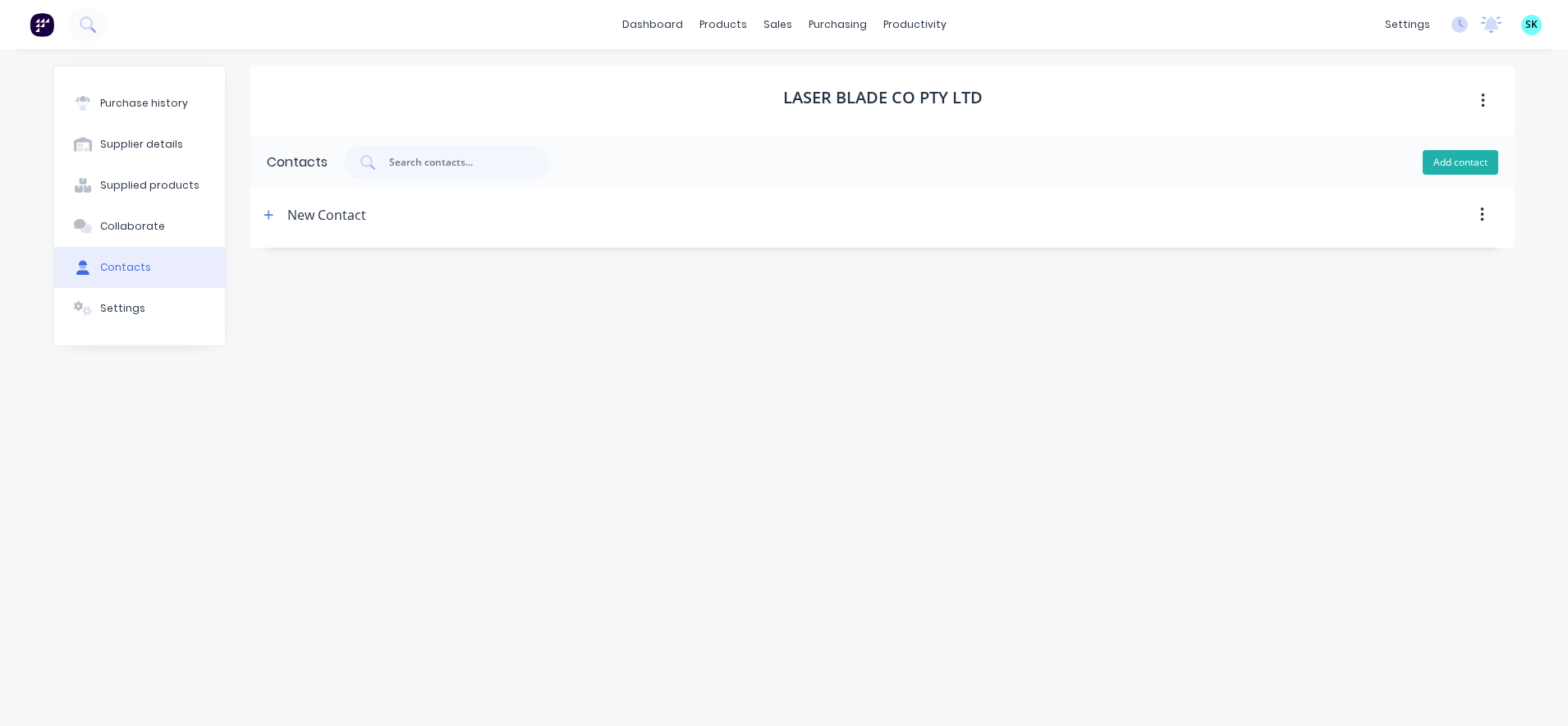
select select "AU"
click at [334, 217] on div "New Contact" at bounding box center [327, 214] width 79 height 52
click at [269, 218] on icon "button" at bounding box center [269, 214] width 9 height 9
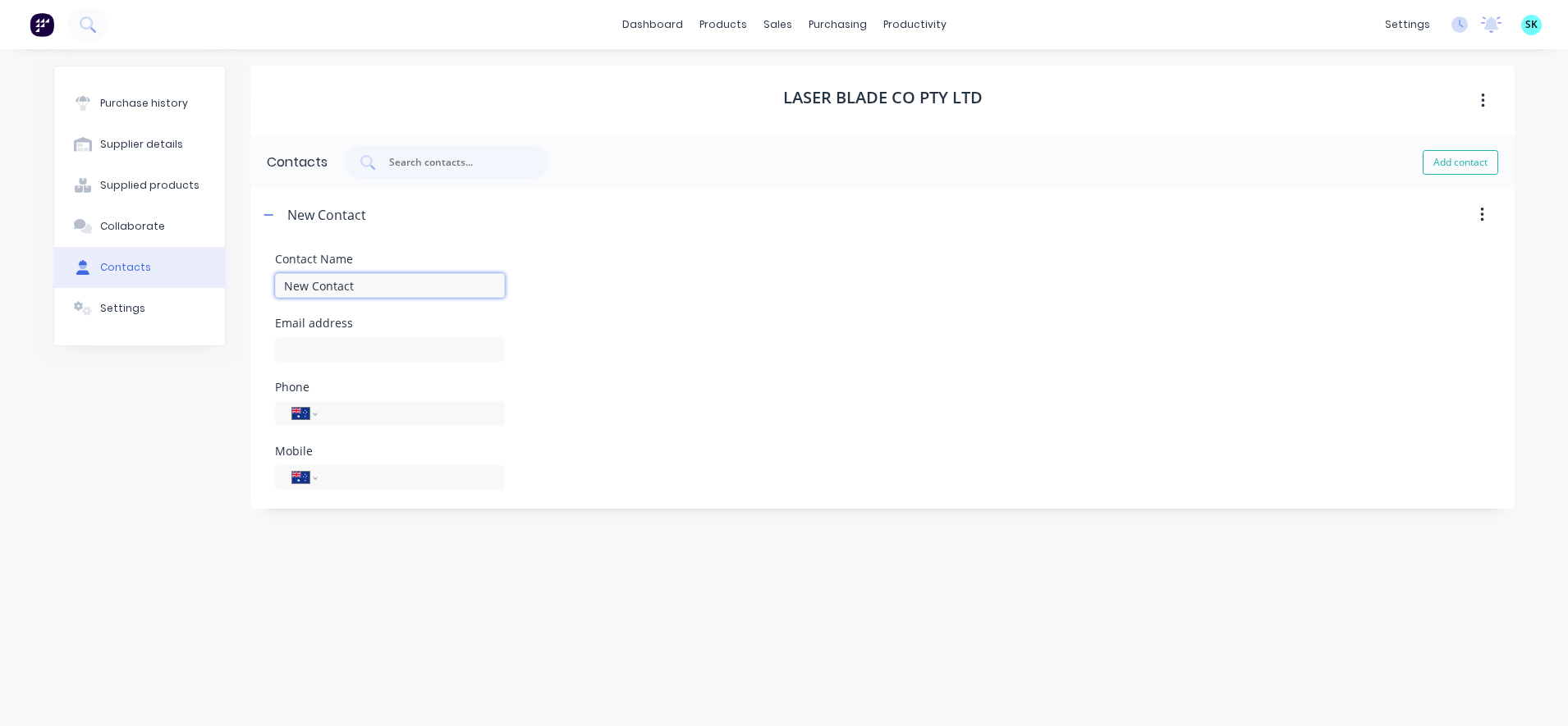
drag, startPoint x: 353, startPoint y: 289, endPoint x: 245, endPoint y: 289, distance: 108.0
click at [245, 289] on div "Purchase history Supplier details Supplied products Collaborate Contacts Settin…" at bounding box center [784, 380] width 1462 height 628
type input "[PERSON_NAME]"
paste input "13 677 181 743"
type input "1"
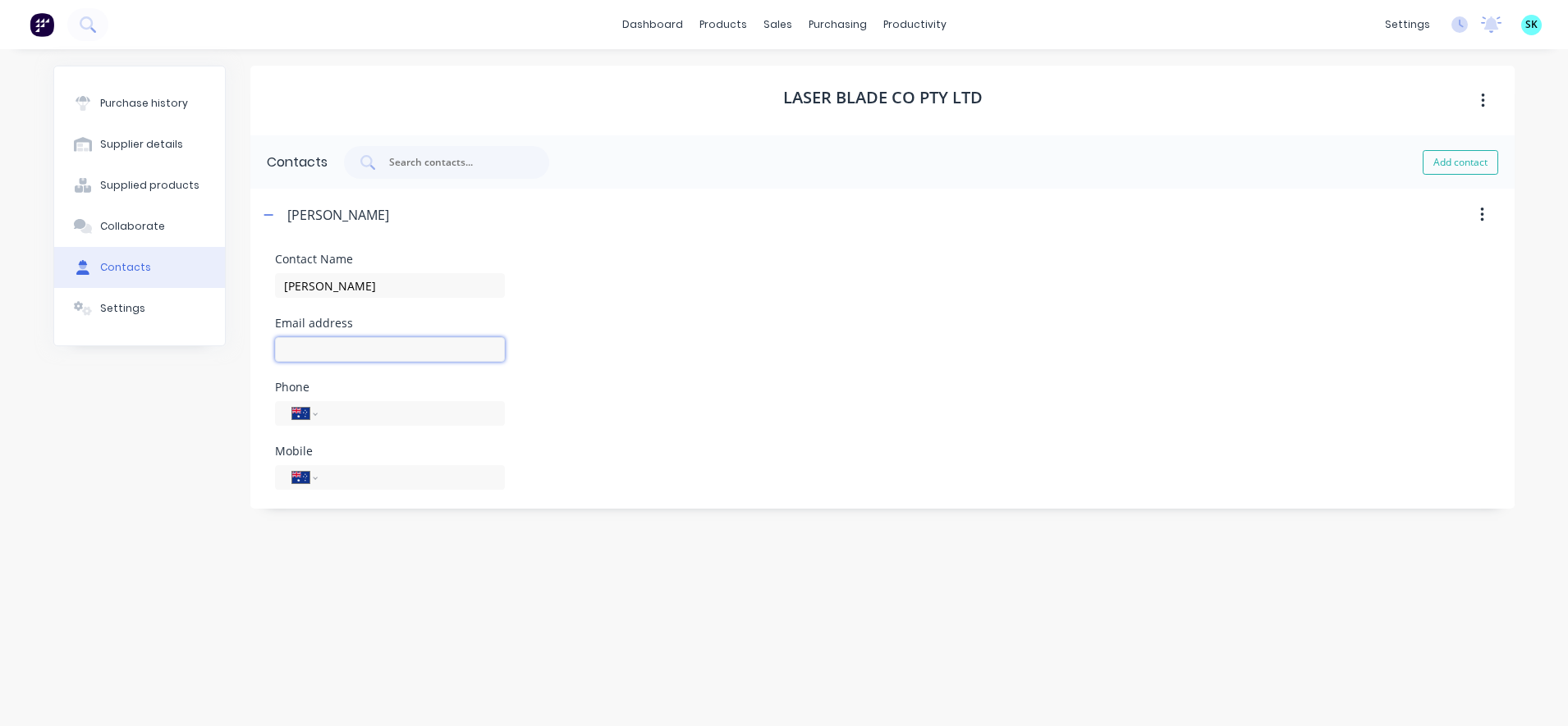
click at [342, 355] on input at bounding box center [390, 349] width 230 height 25
paste input "[PERSON_NAME][EMAIL_ADDRESS][DOMAIN_NAME]"
type input "[PERSON_NAME][EMAIL_ADDRESS][DOMAIN_NAME]"
click at [377, 432] on input "tel" at bounding box center [408, 426] width 158 height 19
paste input "[PHONE_NUMBER]"
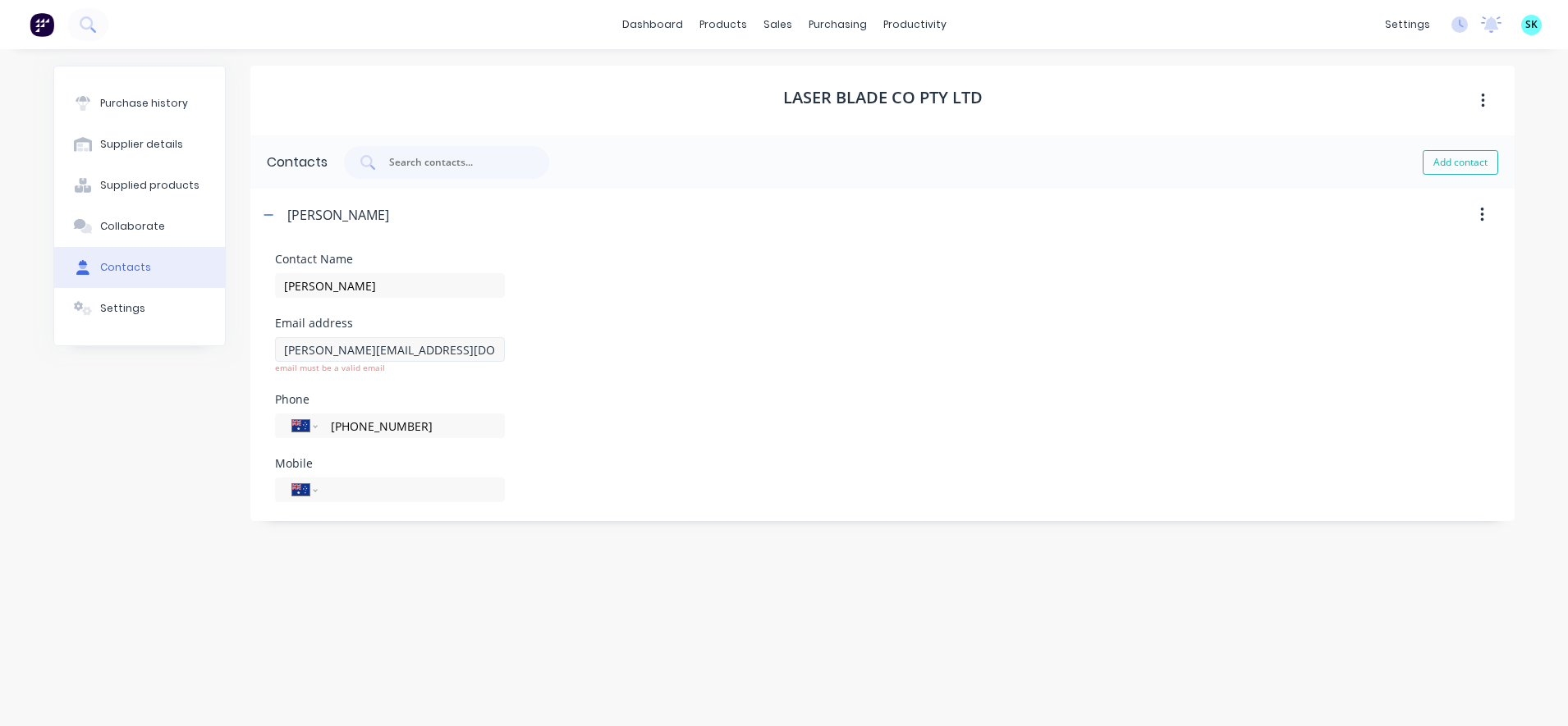
type input "[PHONE_NUMBER]"
click at [284, 359] on input "[PERSON_NAME][EMAIL_ADDRESS][DOMAIN_NAME]" at bounding box center [390, 349] width 230 height 25
type input "[PERSON_NAME][EMAIL_ADDRESS][DOMAIN_NAME]"
click at [695, 443] on div "Contact Name [PERSON_NAME] Email address [PERSON_NAME][EMAIL_ADDRESS][DOMAIN_NA…" at bounding box center [882, 378] width 1215 height 249
click at [413, 473] on input "tel" at bounding box center [408, 477] width 158 height 19
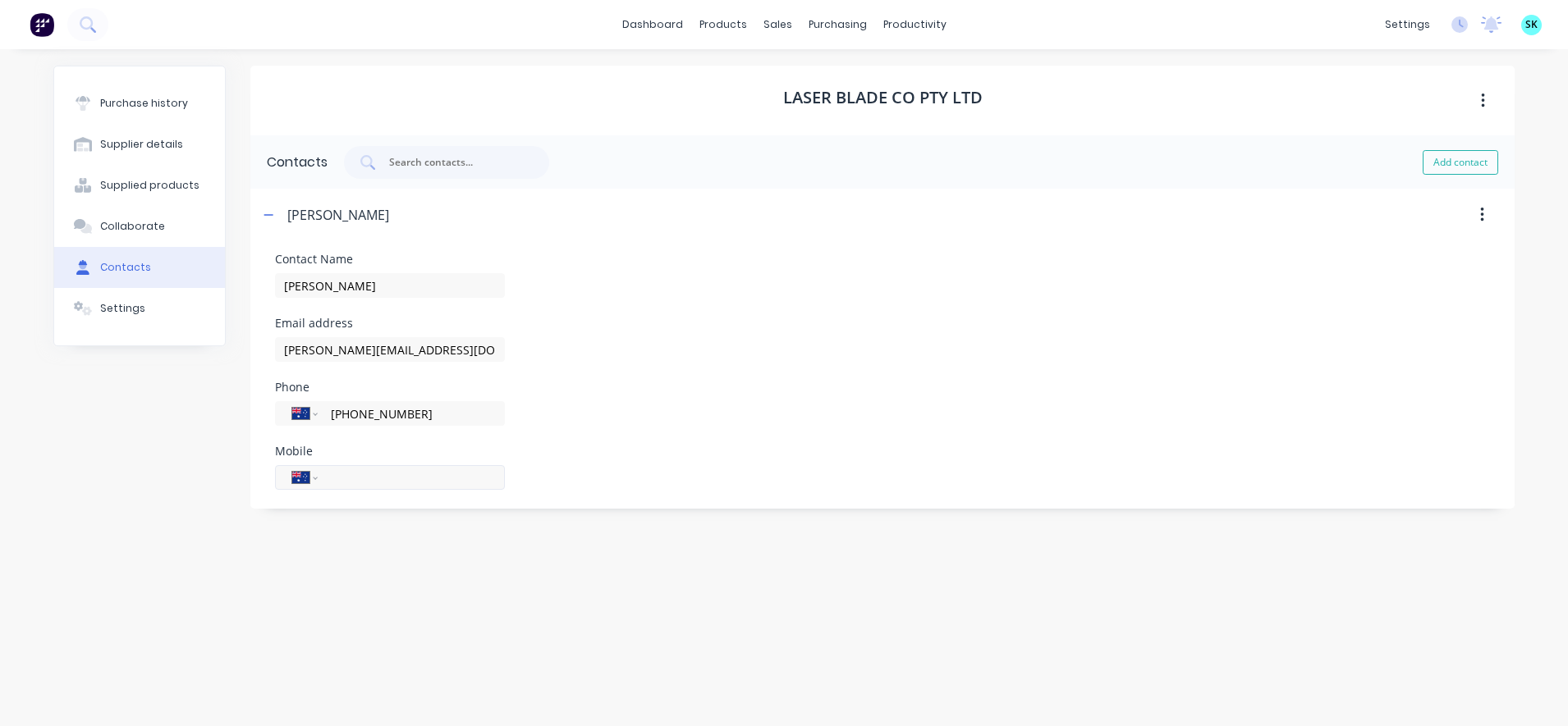
paste input "0407 079 536"
click at [387, 479] on input "0407 079 536" at bounding box center [408, 477] width 158 height 19
type input "0407 079 536"
click at [723, 466] on div "Mobile International [GEOGRAPHIC_DATA] [GEOGRAPHIC_DATA] [GEOGRAPHIC_DATA] [GEO…" at bounding box center [882, 467] width 1215 height 44
click at [136, 313] on div "Settings" at bounding box center [123, 308] width 45 height 15
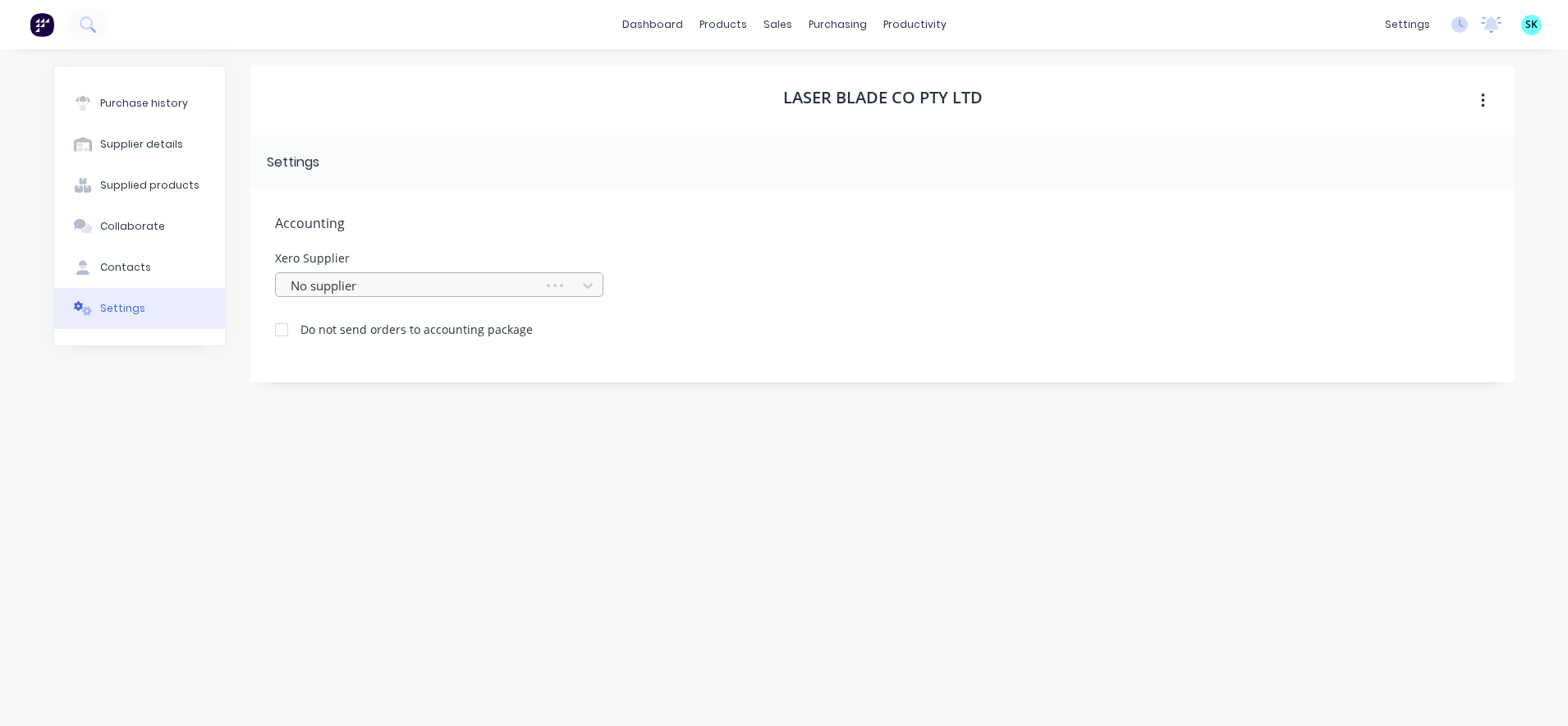
click at [430, 289] on div at bounding box center [412, 285] width 246 height 21
type input "laser"
click at [439, 325] on div "Laser Blade Co Pty Ltd" at bounding box center [439, 322] width 329 height 30
click at [596, 208] on div "Accounting Xero Supplier Laser Blade Co Pty Ltd Do not send orders to accountin…" at bounding box center [882, 285] width 1264 height 194
click at [156, 109] on div "Purchase history" at bounding box center [144, 103] width 88 height 15
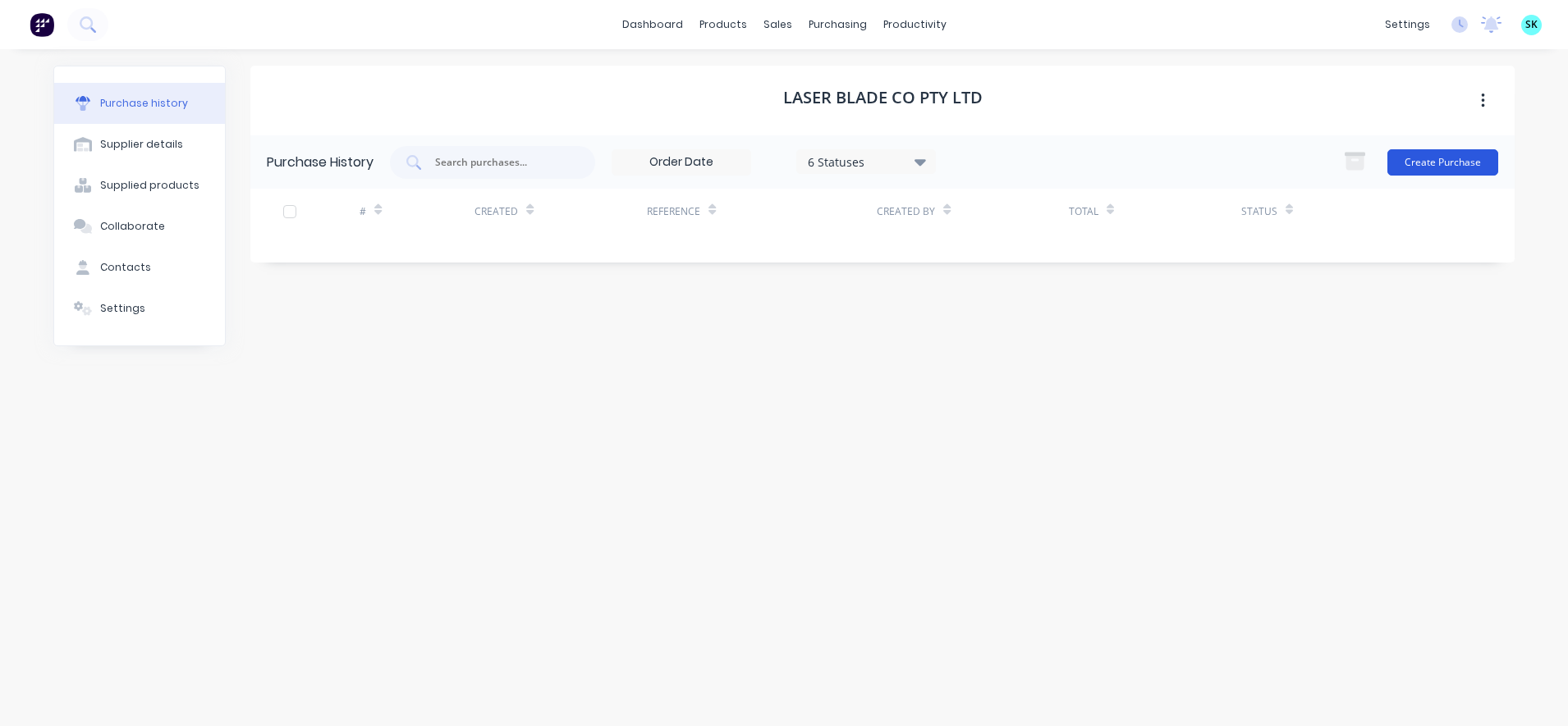
click at [1425, 170] on button "Create Purchase" at bounding box center [1443, 162] width 111 height 27
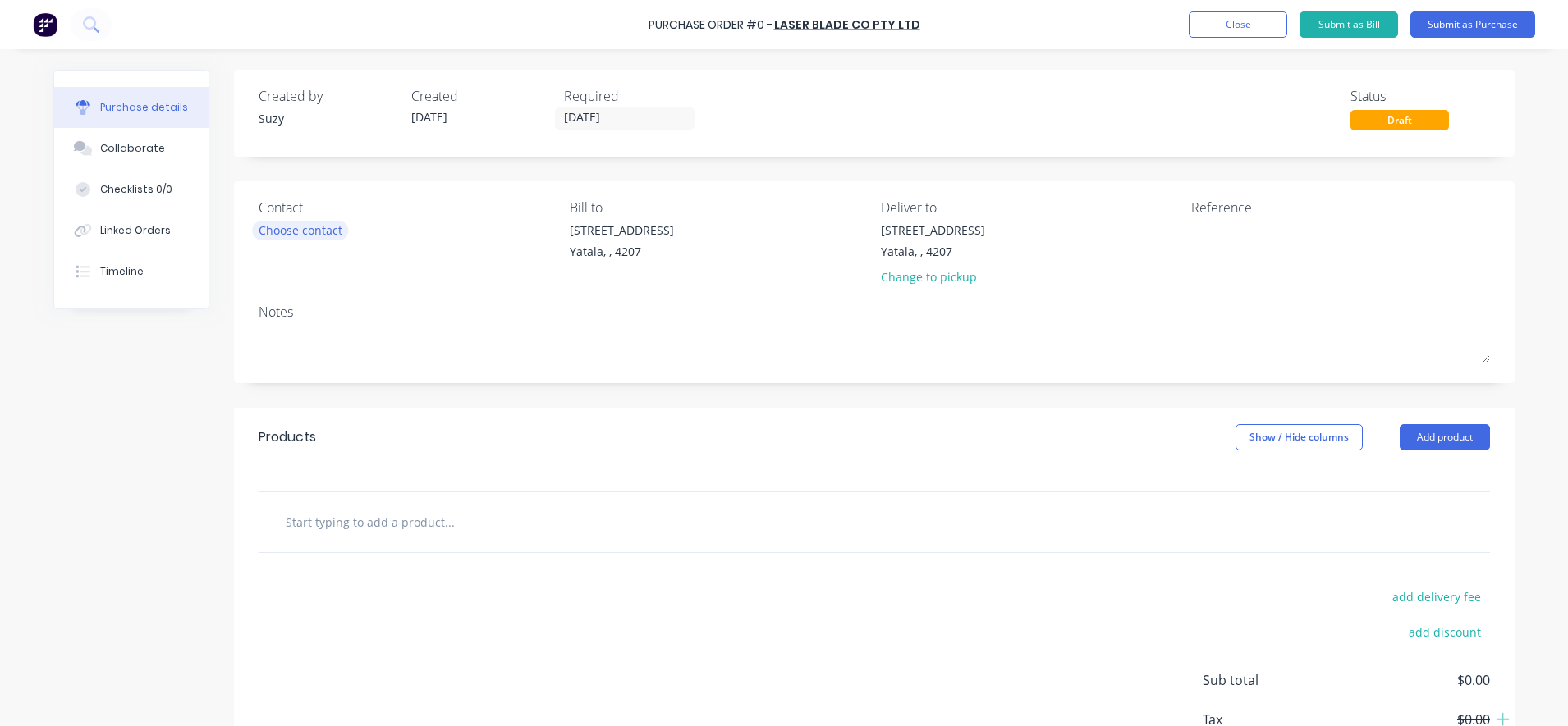
click at [324, 231] on div "Choose contact" at bounding box center [300, 230] width 84 height 18
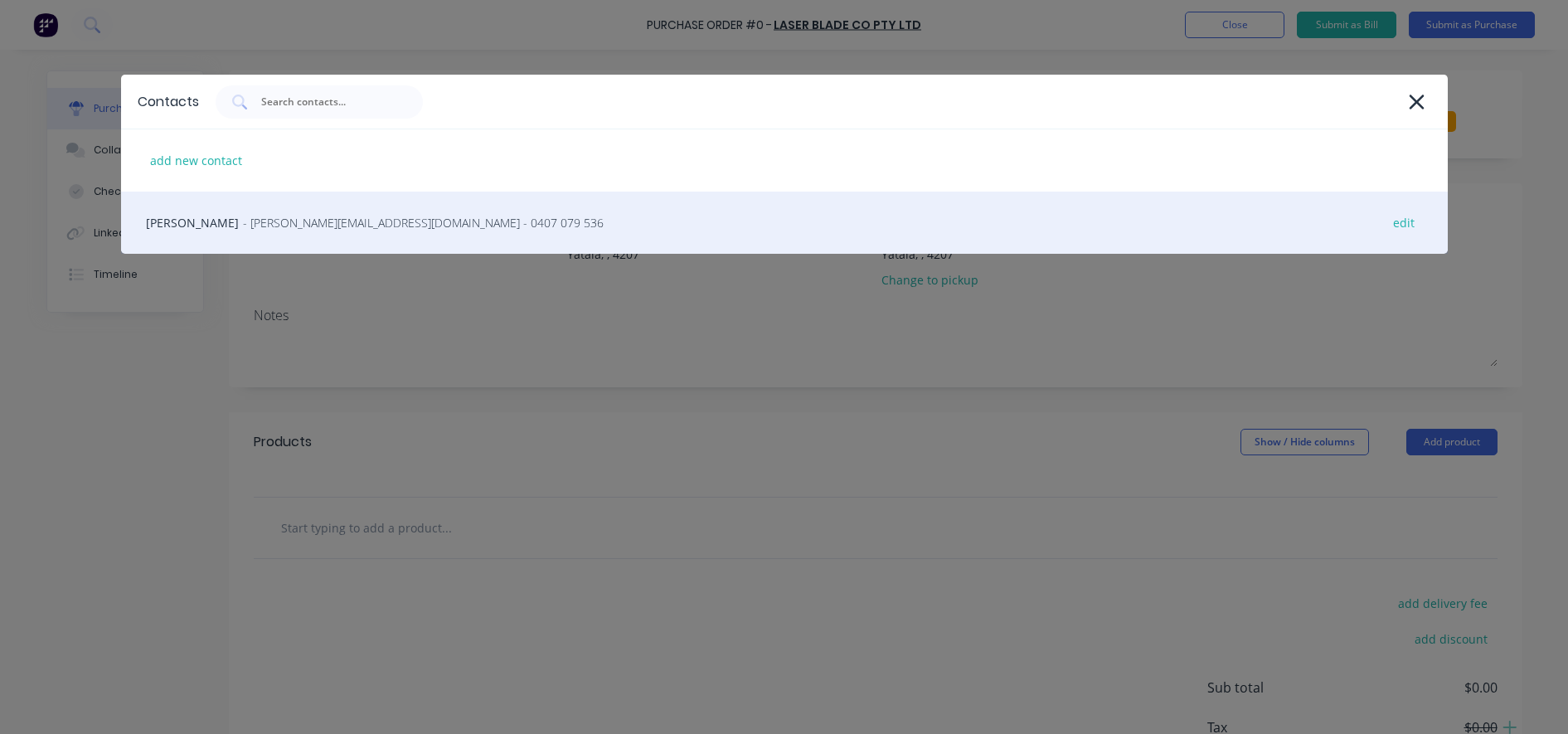
click at [243, 218] on span "- [PERSON_NAME][EMAIL_ADDRESS][DOMAIN_NAME] - 0407 079 536" at bounding box center [423, 223] width 361 height 18
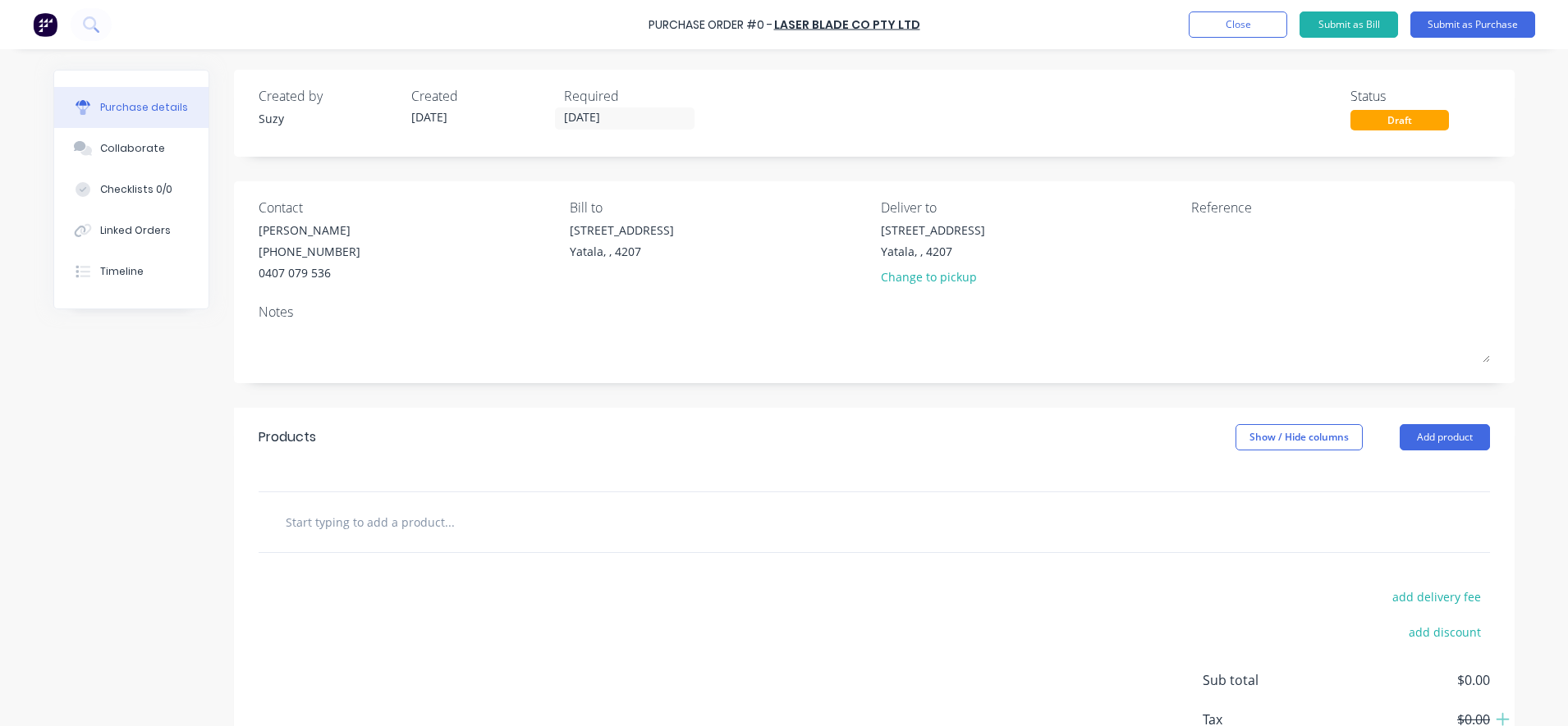
click at [316, 526] on input "text" at bounding box center [449, 521] width 329 height 32
type input "As per Sales Quote 1944"
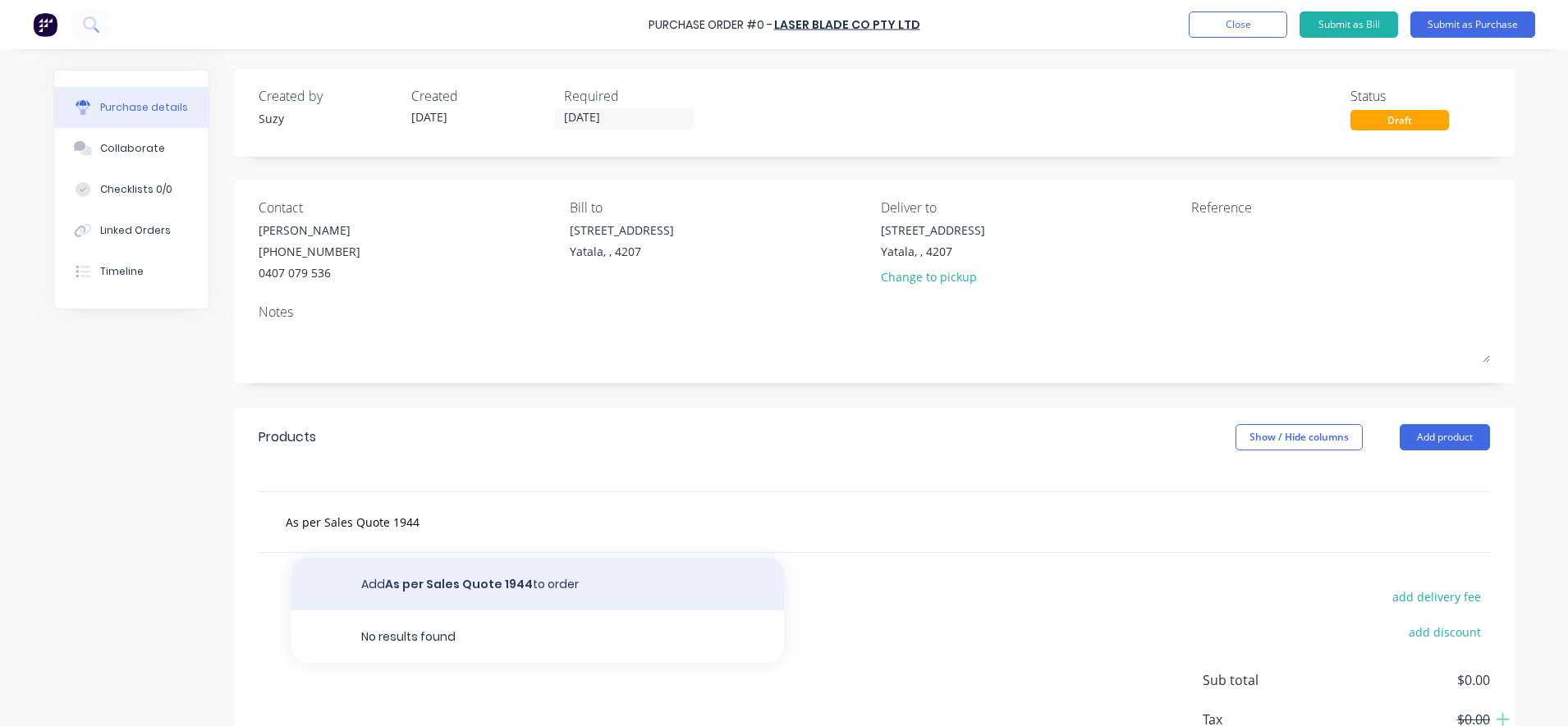
click at [437, 595] on button "Add As per Sales Quote 1944 to order" at bounding box center [537, 583] width 492 height 52
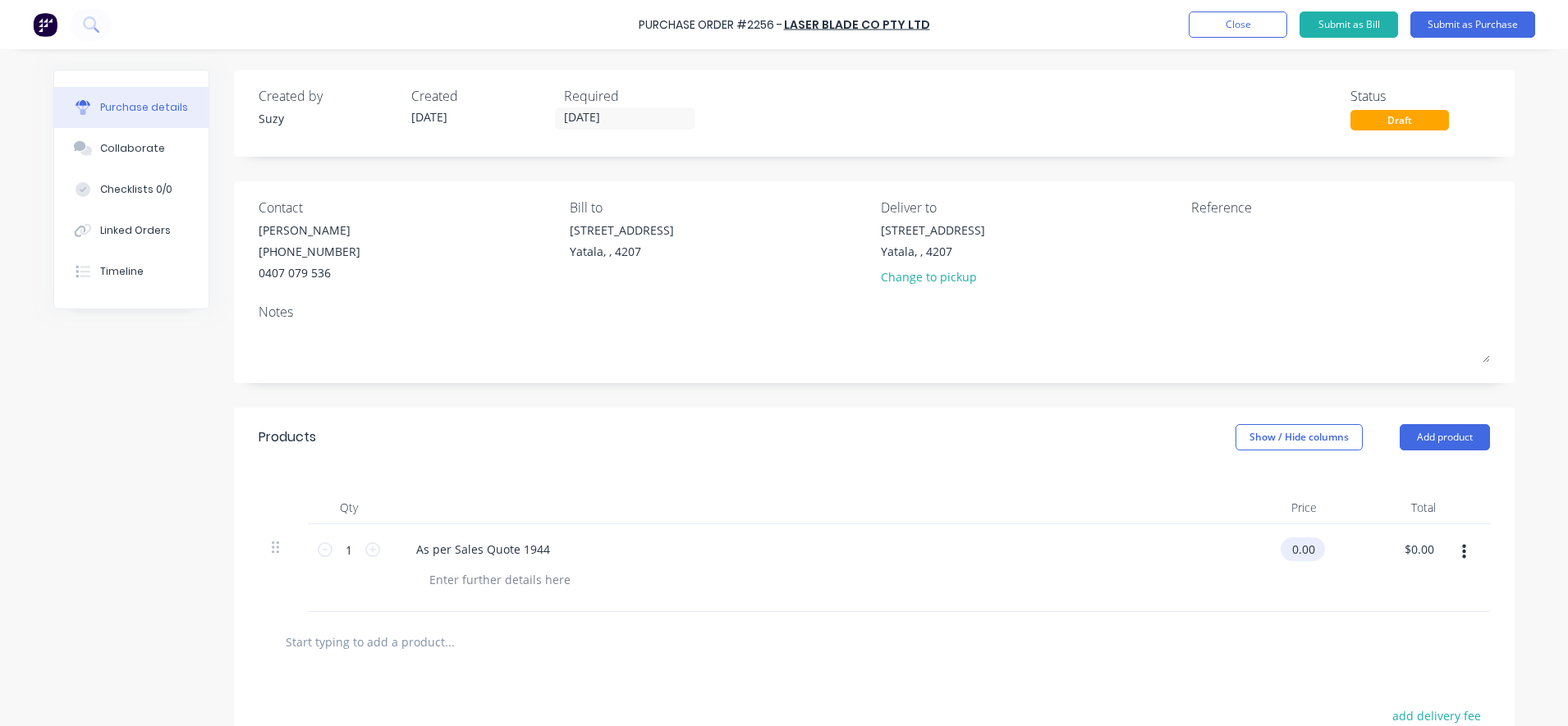
click at [1303, 541] on input "0.00" at bounding box center [1299, 549] width 37 height 24
drag, startPoint x: 1313, startPoint y: 546, endPoint x: 1276, endPoint y: 536, distance: 38.3
click at [1276, 536] on div "$0.00 $0.00" at bounding box center [1270, 568] width 119 height 88
drag, startPoint x: 1276, startPoint y: 536, endPoint x: 1277, endPoint y: 573, distance: 37.0
click at [1277, 573] on div "$0.00 $0.00" at bounding box center [1270, 568] width 119 height 88
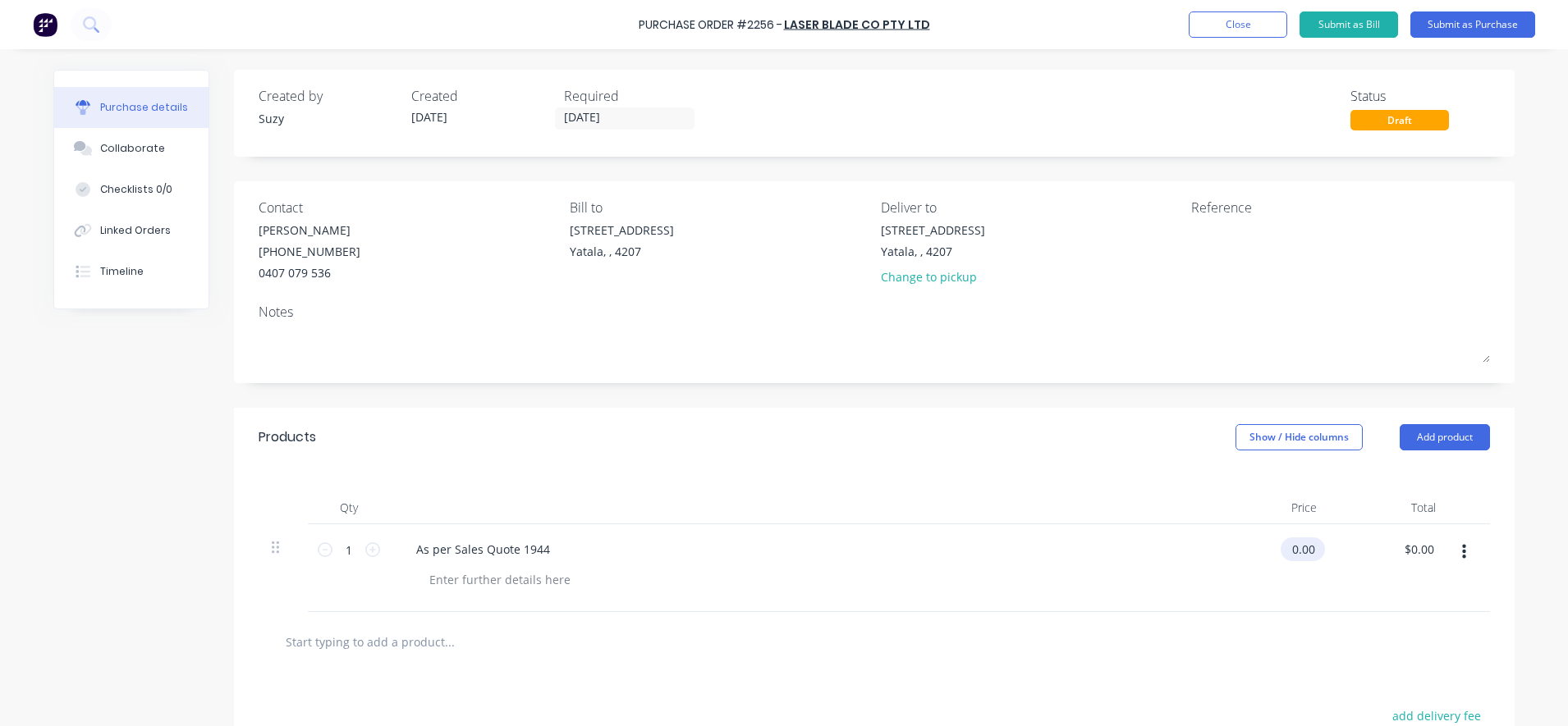
click at [1288, 551] on input "0.00" at bounding box center [1299, 549] width 37 height 24
drag, startPoint x: 1305, startPoint y: 545, endPoint x: 1278, endPoint y: 541, distance: 27.3
click at [1287, 545] on input "0.00" at bounding box center [1303, 549] width 31 height 24
type input "$60.83"
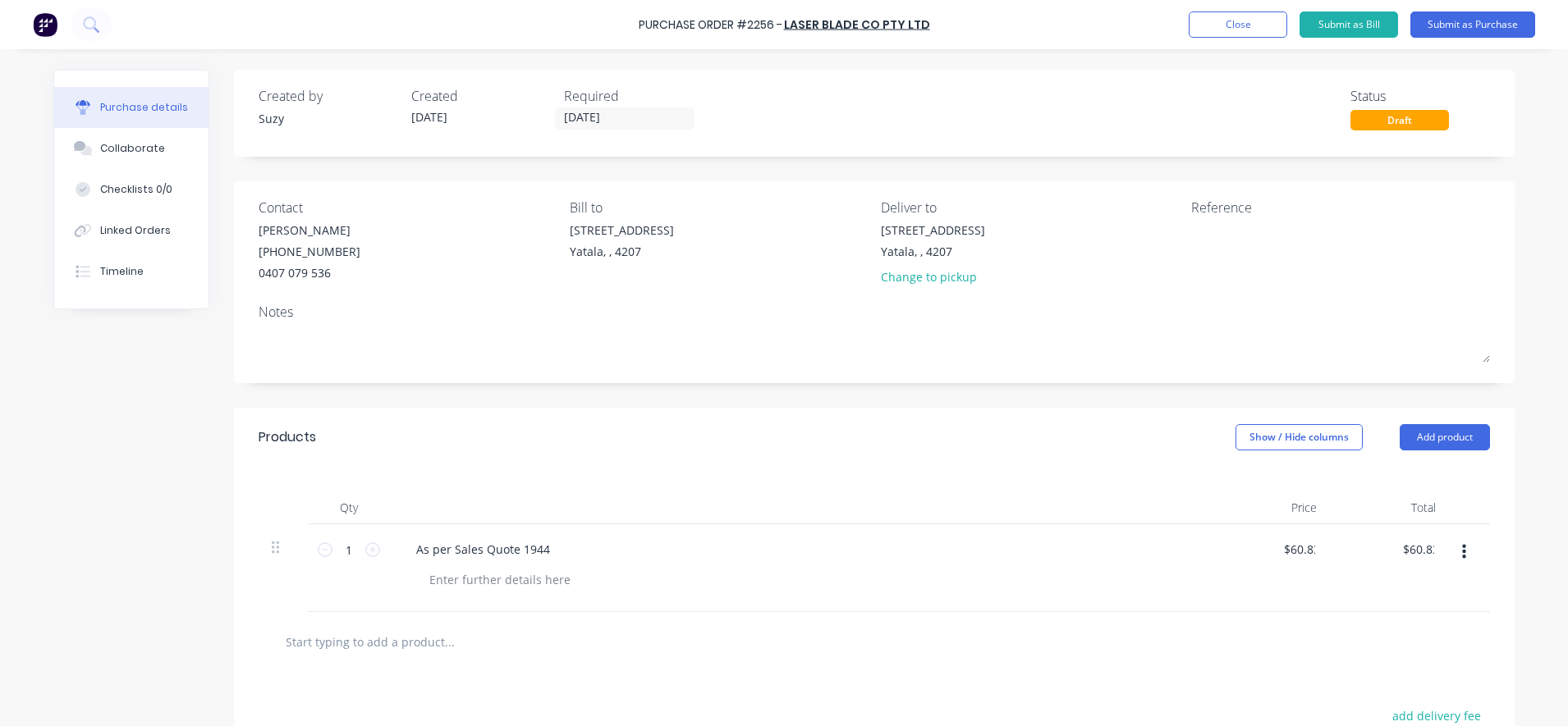
click at [1264, 606] on div "$60.83 60.83" at bounding box center [1270, 568] width 119 height 88
click at [1234, 221] on div at bounding box center [1293, 242] width 206 height 41
click at [1231, 247] on textarea at bounding box center [1293, 240] width 206 height 37
type textarea "PO#2256 Job#B0441 CC#3"
type textarea "x"
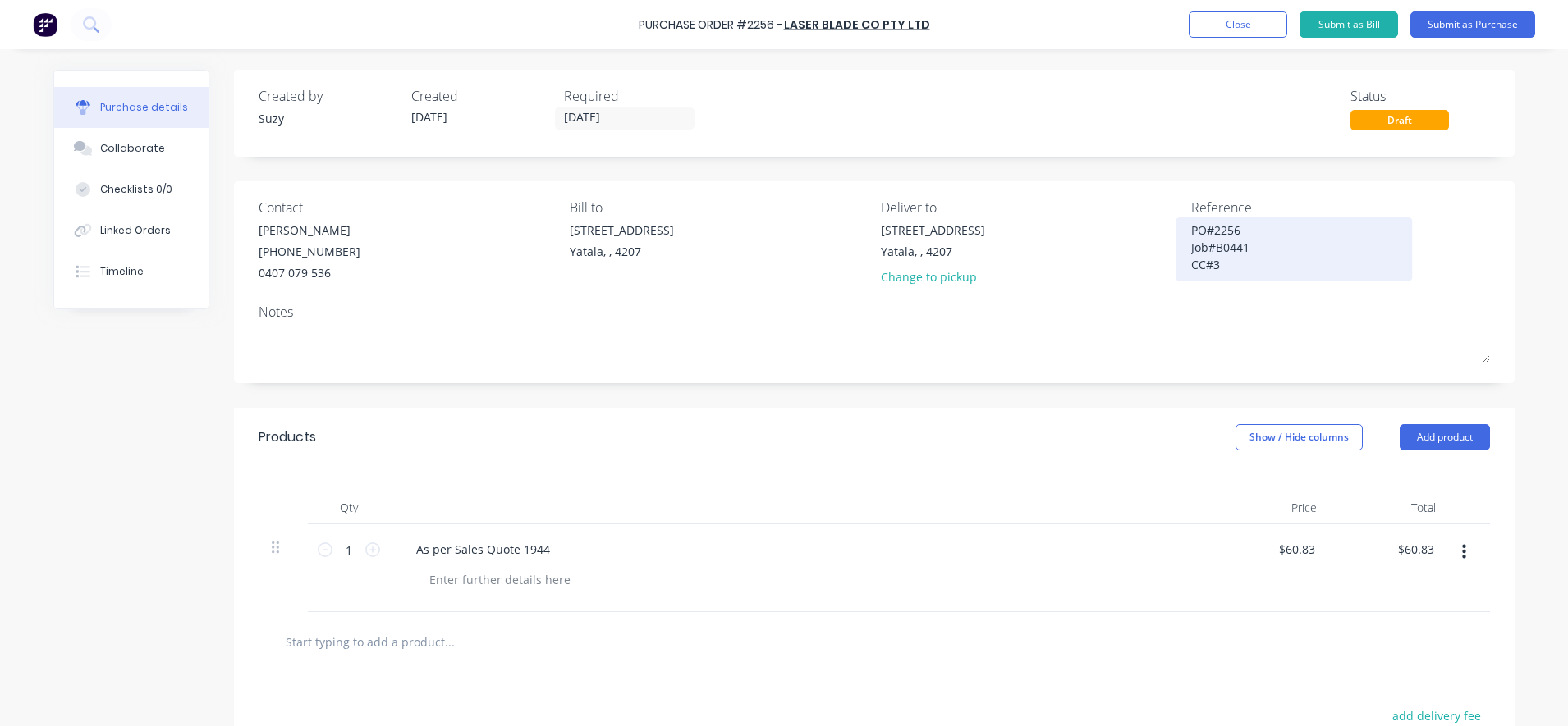
type textarea "PO#2256 Job#B0441 CC#30"
type textarea "x"
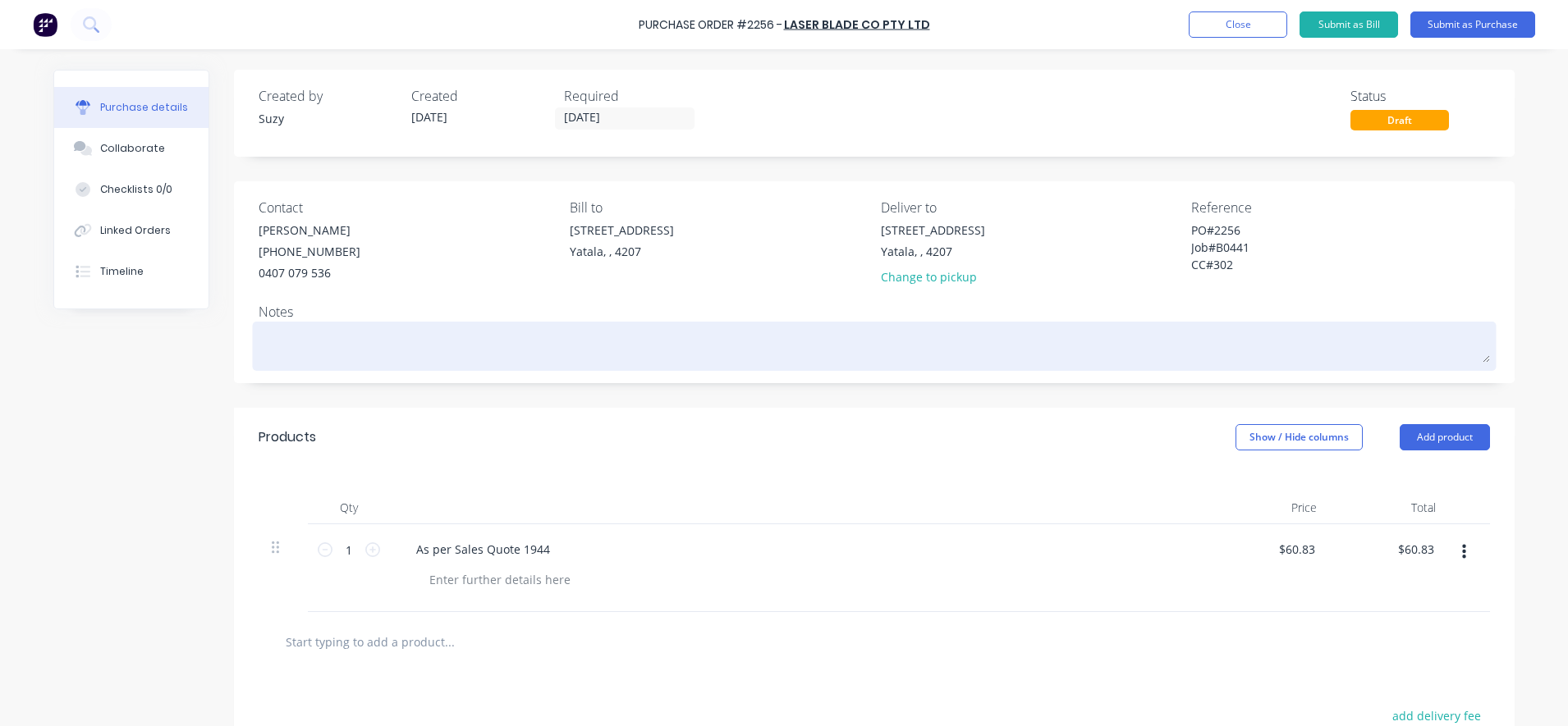
type textarea "PO#2256 Job#B0441 CC#302"
type textarea "x"
type textarea "PO#2256 Job#B0441 CC#302"
click at [1204, 326] on textarea at bounding box center [874, 344] width 1231 height 37
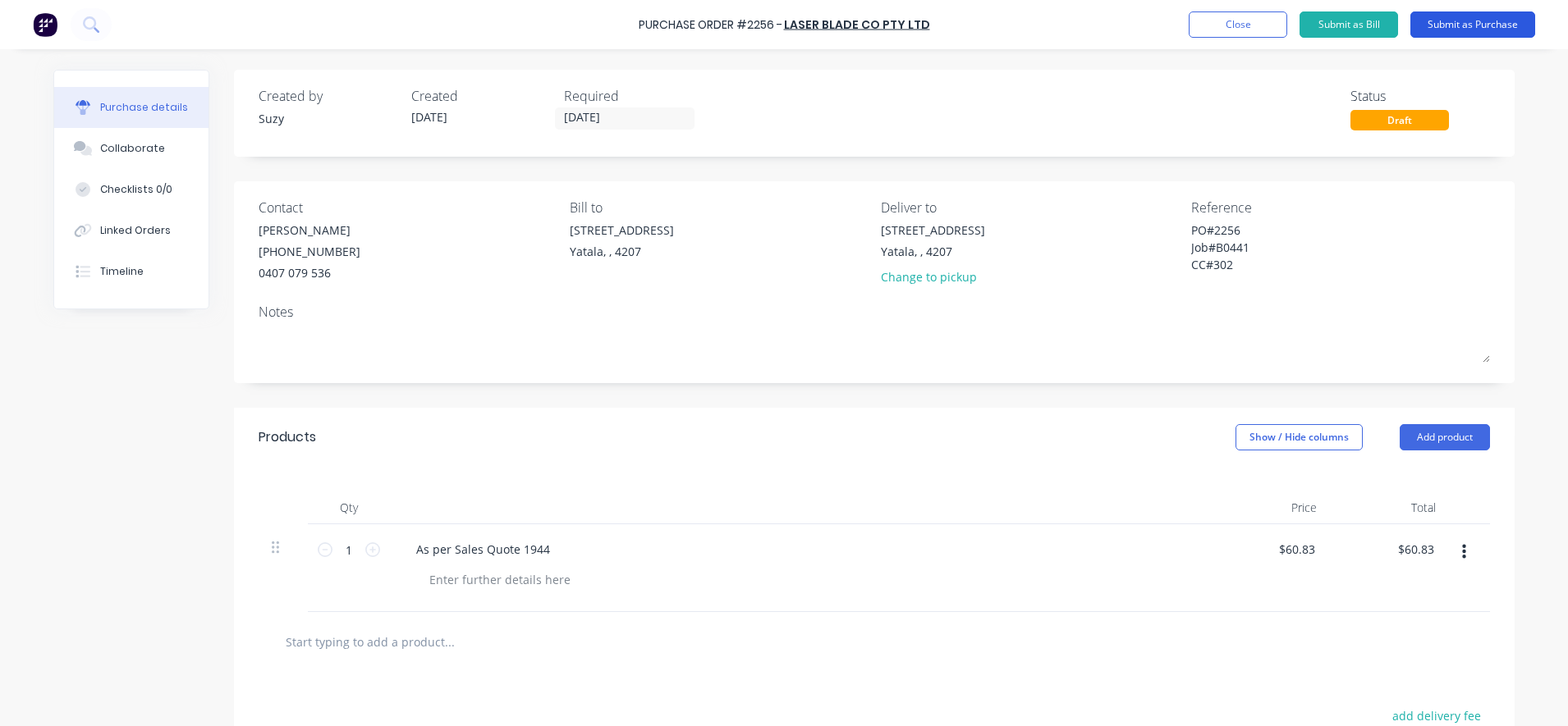
click at [1452, 22] on button "Submit as Purchase" at bounding box center [1473, 25] width 125 height 27
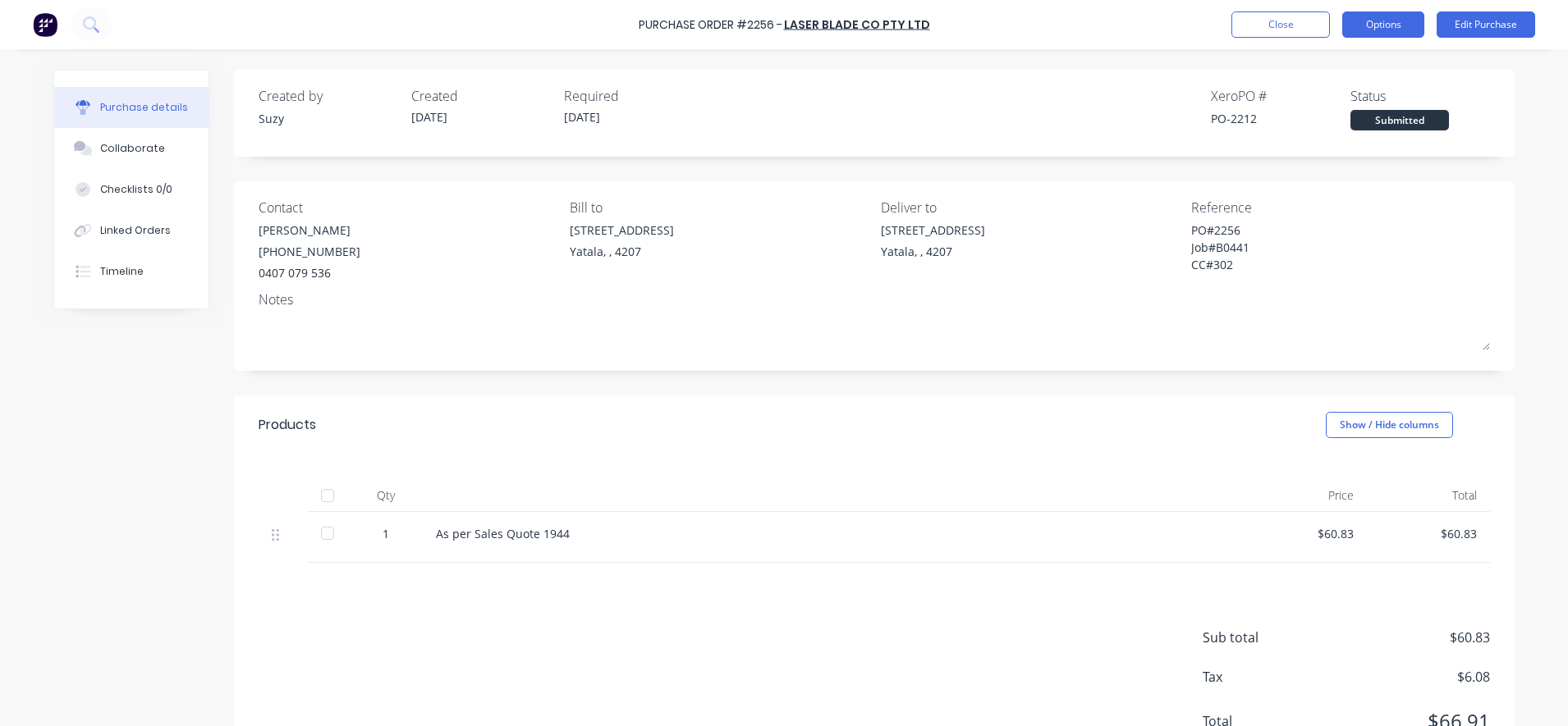
click at [1374, 22] on button "Options" at bounding box center [1383, 25] width 82 height 27
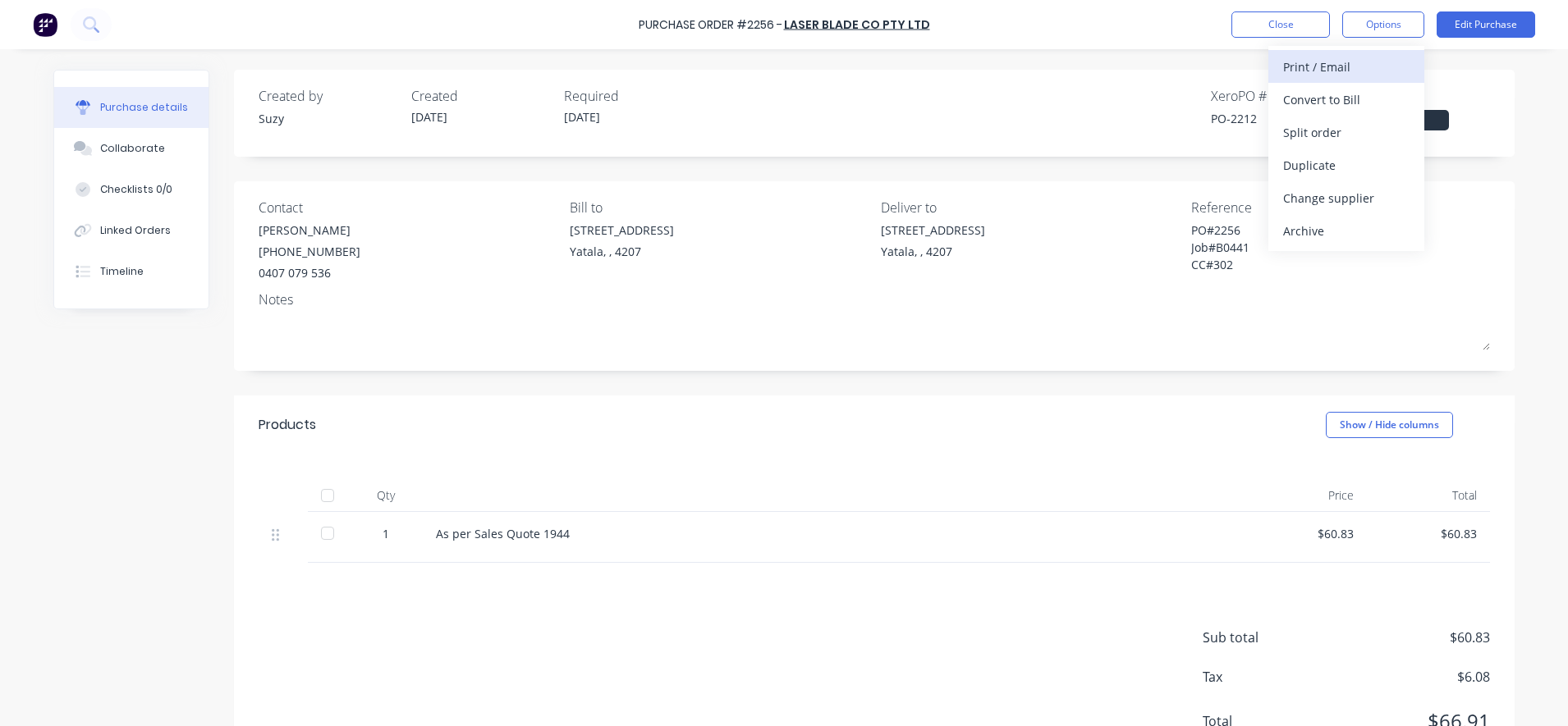
click at [1365, 63] on div "Print / Email" at bounding box center [1347, 67] width 126 height 24
click at [1331, 94] on div "With pricing" at bounding box center [1347, 99] width 126 height 24
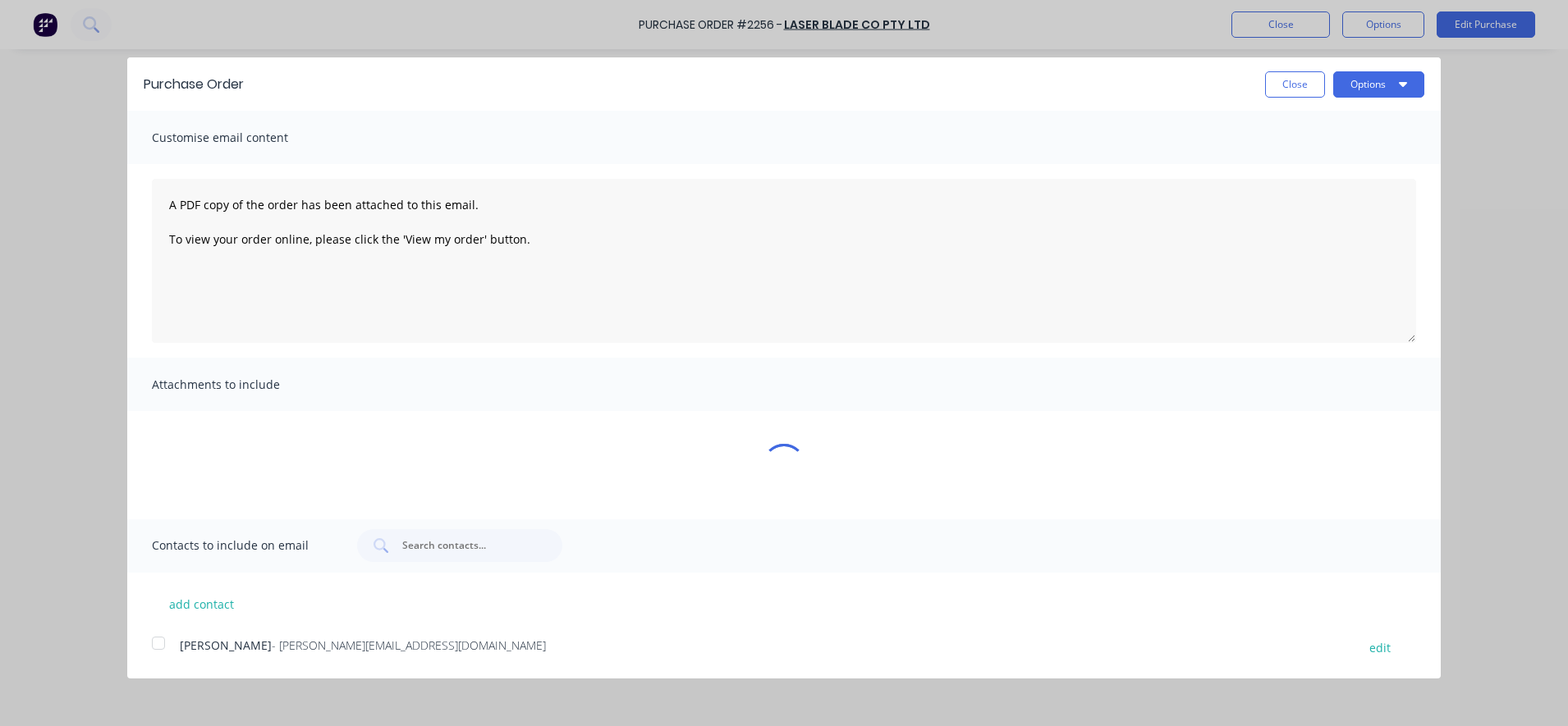
type textarea "x"
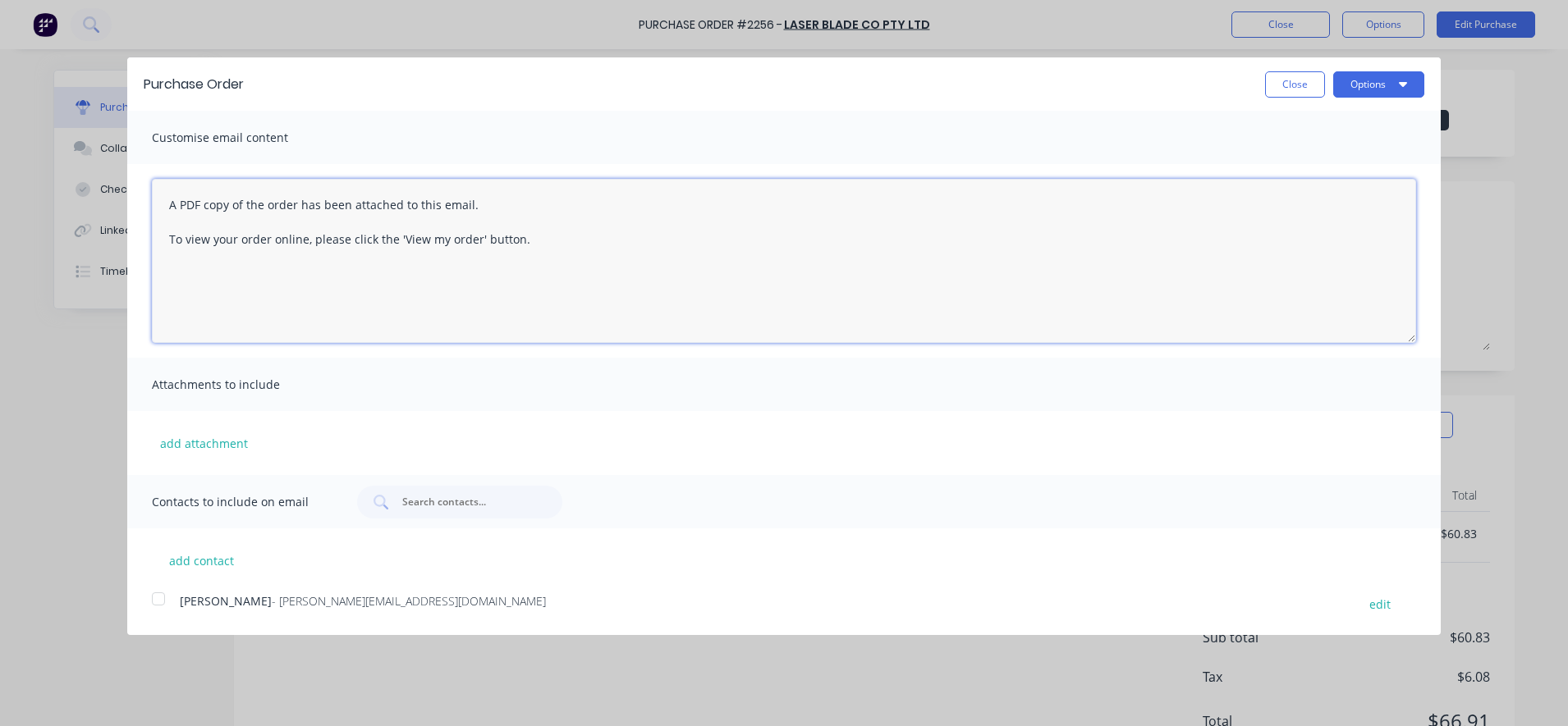
drag, startPoint x: 593, startPoint y: 265, endPoint x: 155, endPoint y: 161, distance: 450.2
click at [151, 169] on div "A PDF copy of the order has been attached to this email. To view your order onl…" at bounding box center [784, 261] width 1313 height 194
type textarea "Hi [PERSON_NAME], Please find attached PO#2256 as per Sales Quote#1944. Any que…"
type textarea "x"
click at [162, 603] on div at bounding box center [157, 598] width 32 height 32
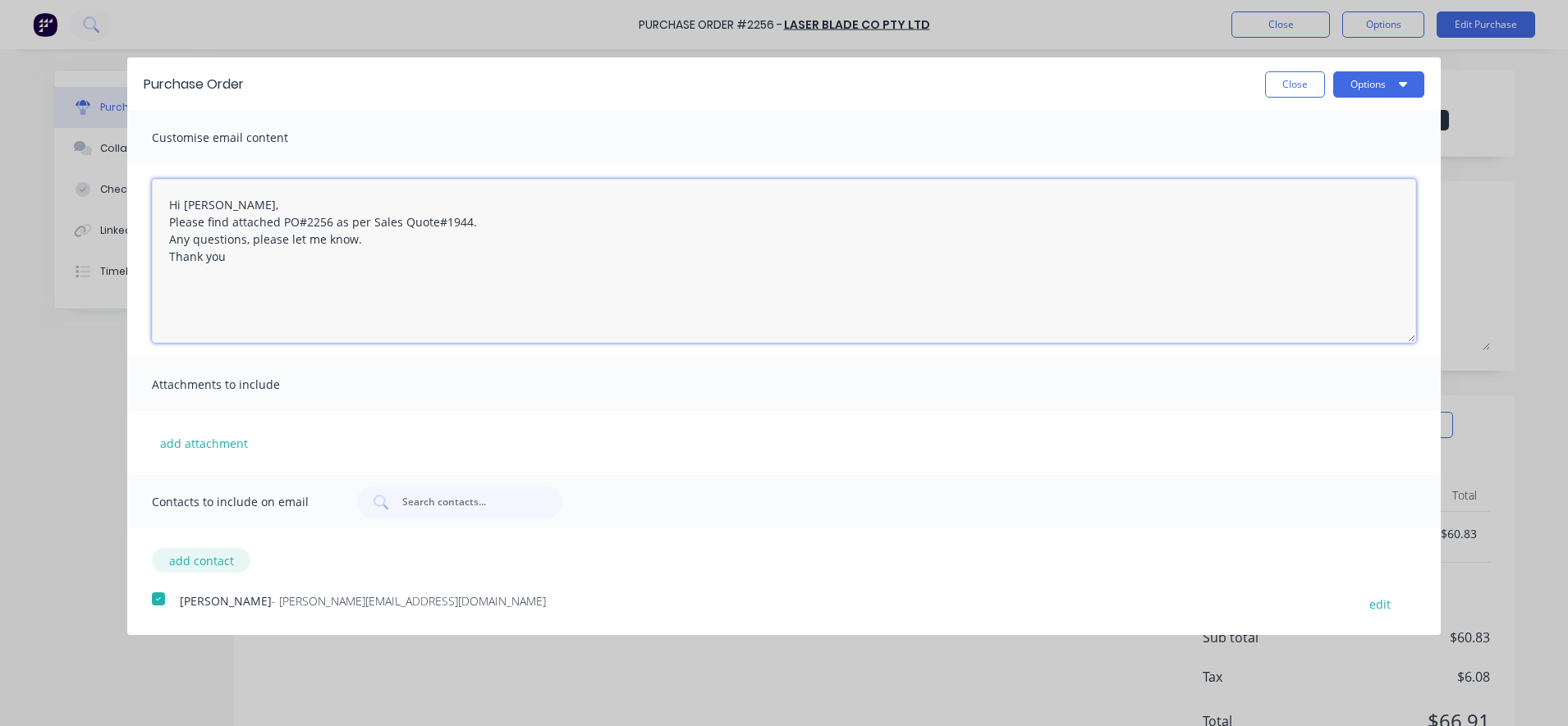
type textarea "Hi [PERSON_NAME], Please find attached PO#2256 as per Sales Quote#1944. Any que…"
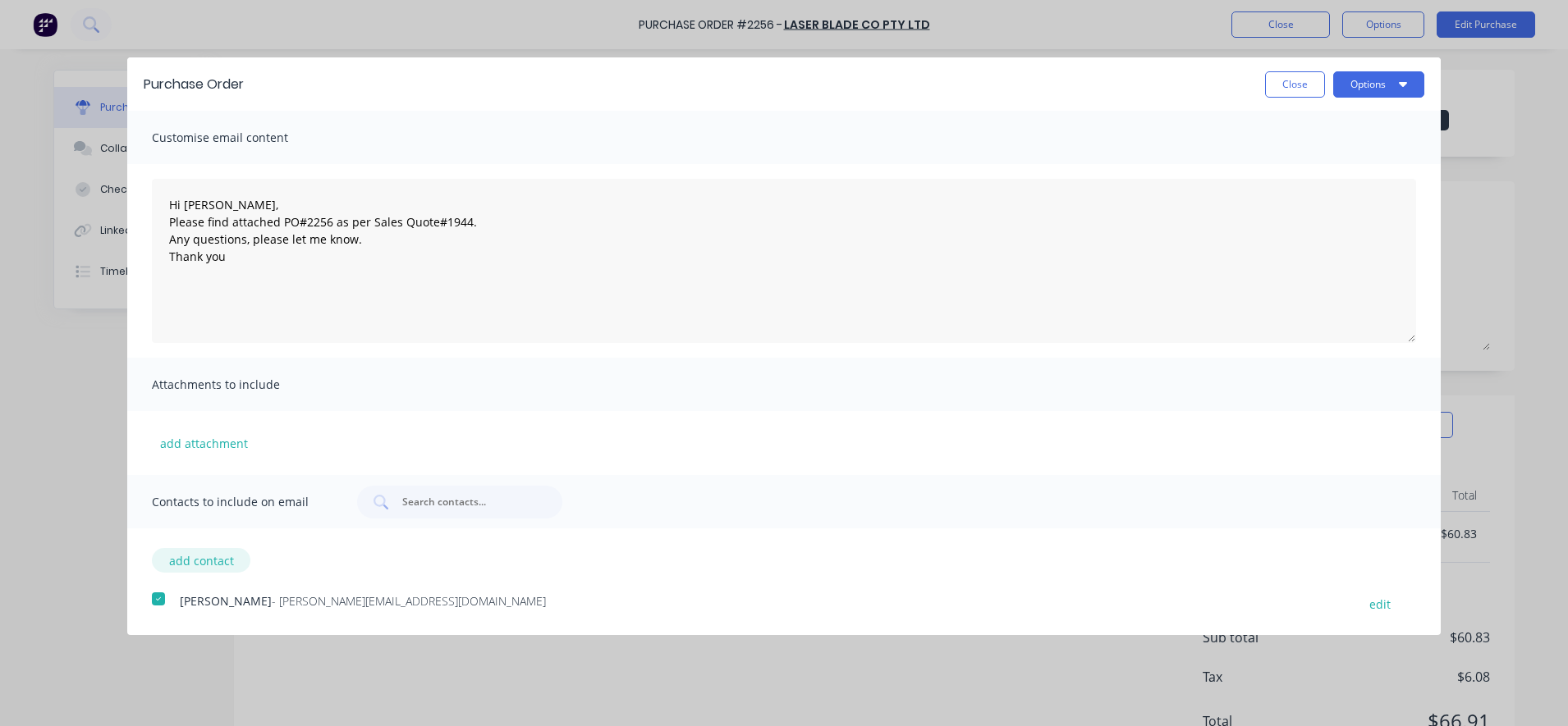
click at [190, 563] on button "add contact" at bounding box center [201, 560] width 98 height 25
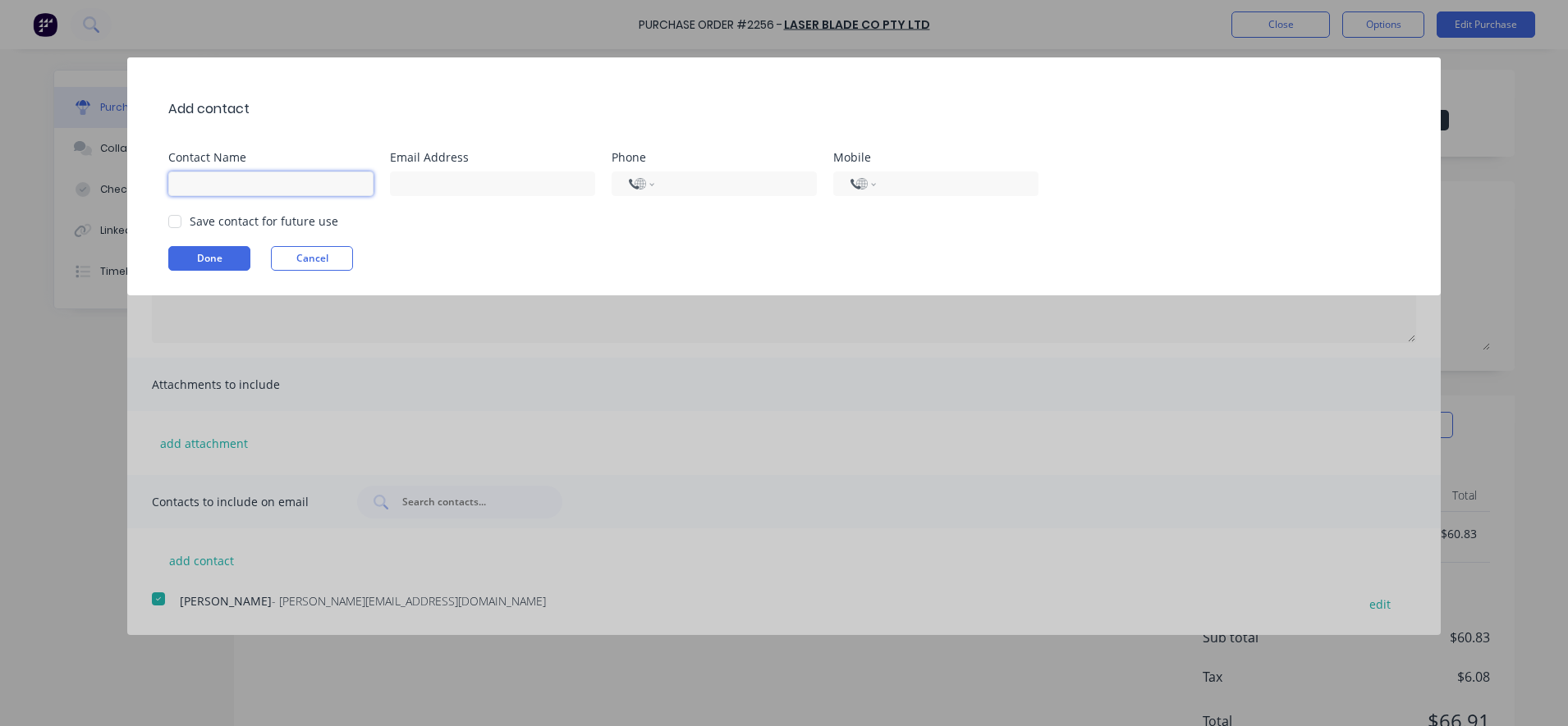
click at [220, 185] on input at bounding box center [271, 183] width 206 height 25
type input "Izzy"
type input "[PERSON_NAME][EMAIL_ADDRESS][DOMAIN_NAME]"
click at [180, 216] on div at bounding box center [174, 221] width 32 height 32
click at [194, 255] on button "Done" at bounding box center [209, 258] width 82 height 25
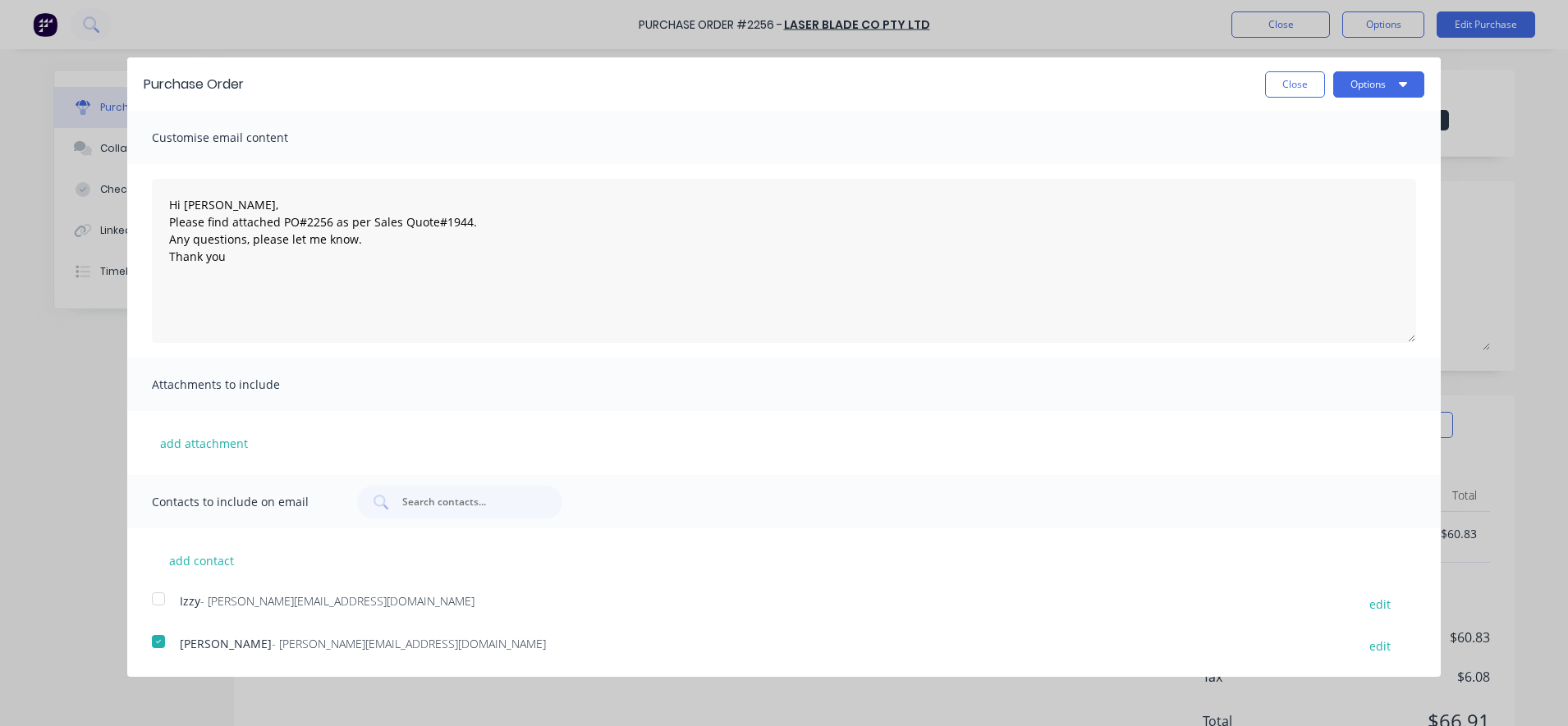
click at [160, 605] on div at bounding box center [157, 598] width 32 height 32
click at [1388, 87] on button "Options" at bounding box center [1378, 85] width 92 height 27
click at [1355, 151] on div "Email" at bounding box center [1347, 158] width 126 height 24
type textarea "x"
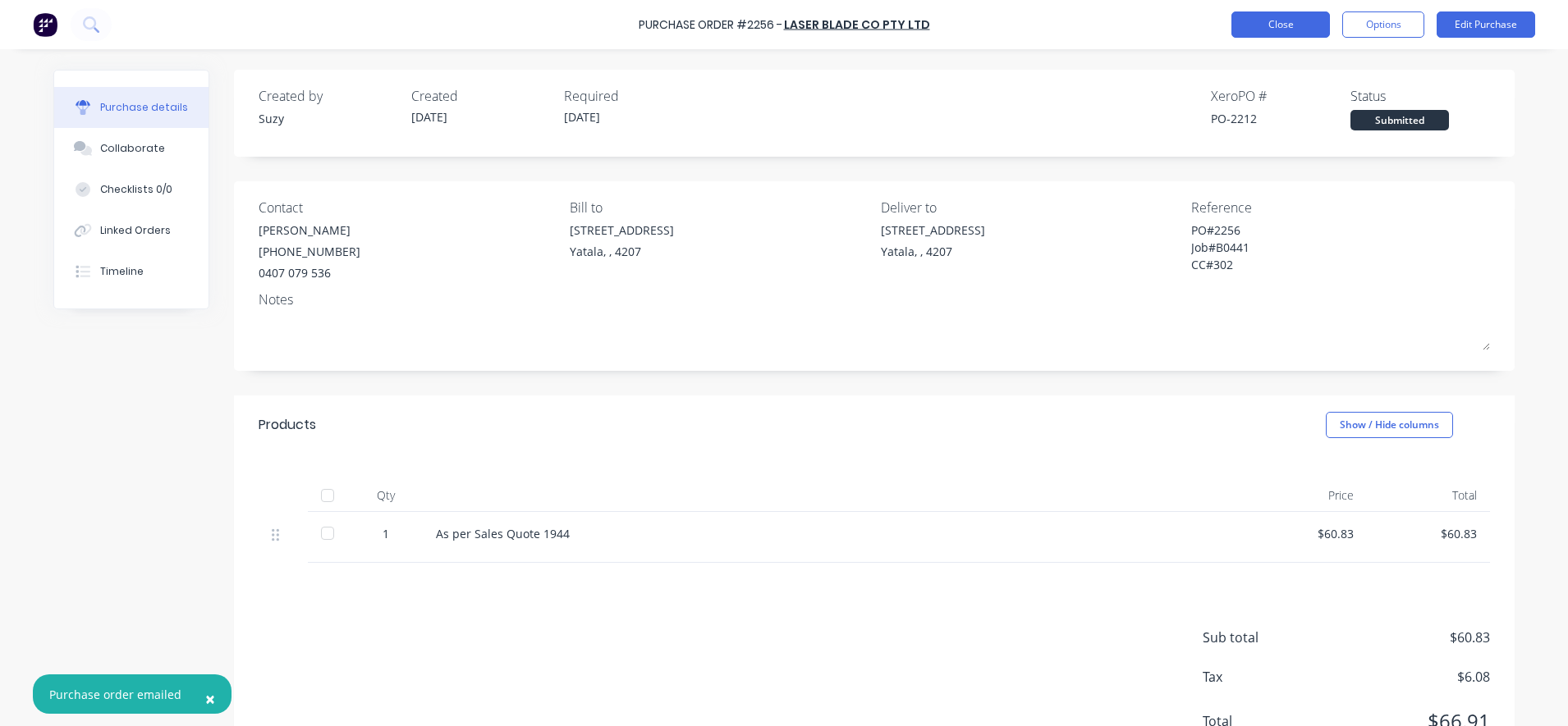
click at [1300, 30] on button "Close" at bounding box center [1281, 25] width 98 height 27
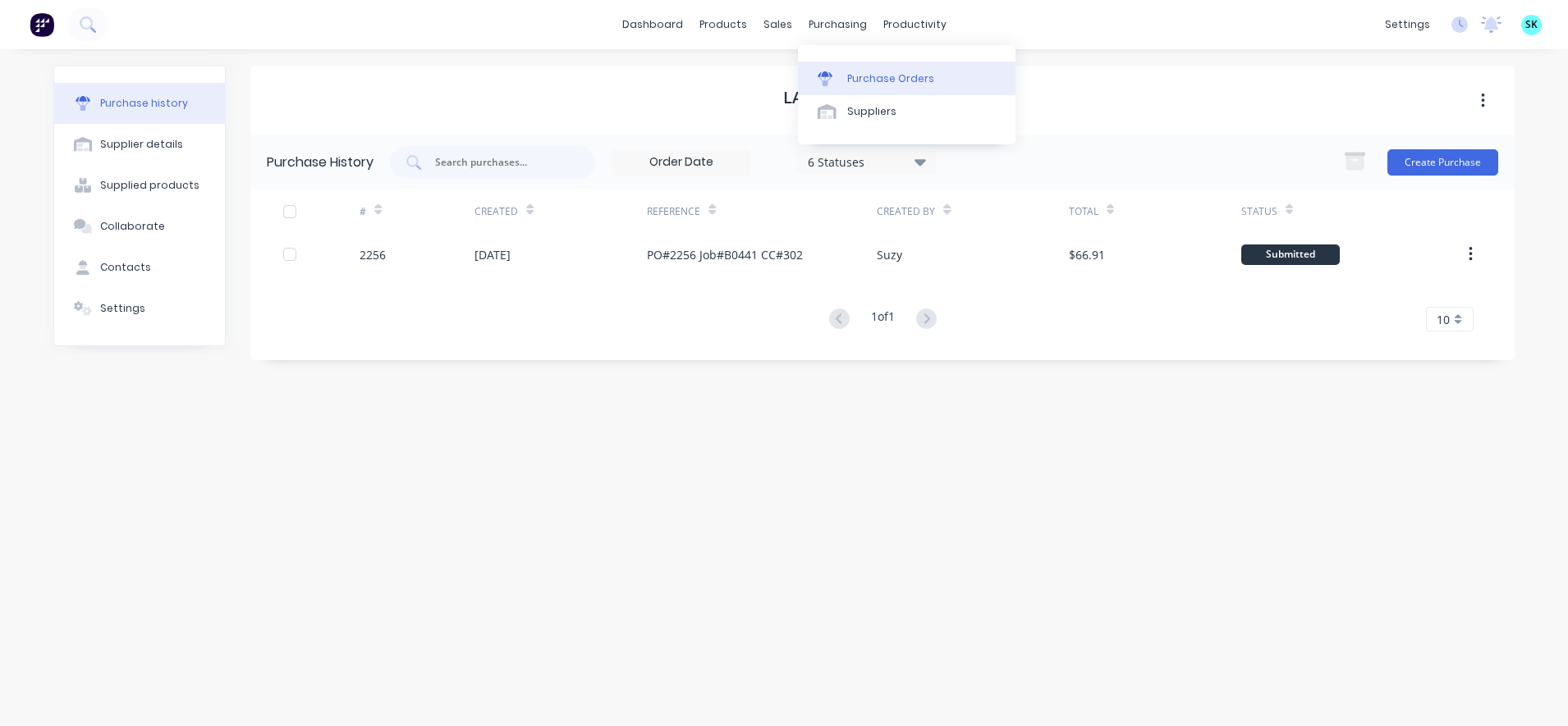
click at [834, 90] on link "Purchase Orders" at bounding box center [907, 78] width 218 height 32
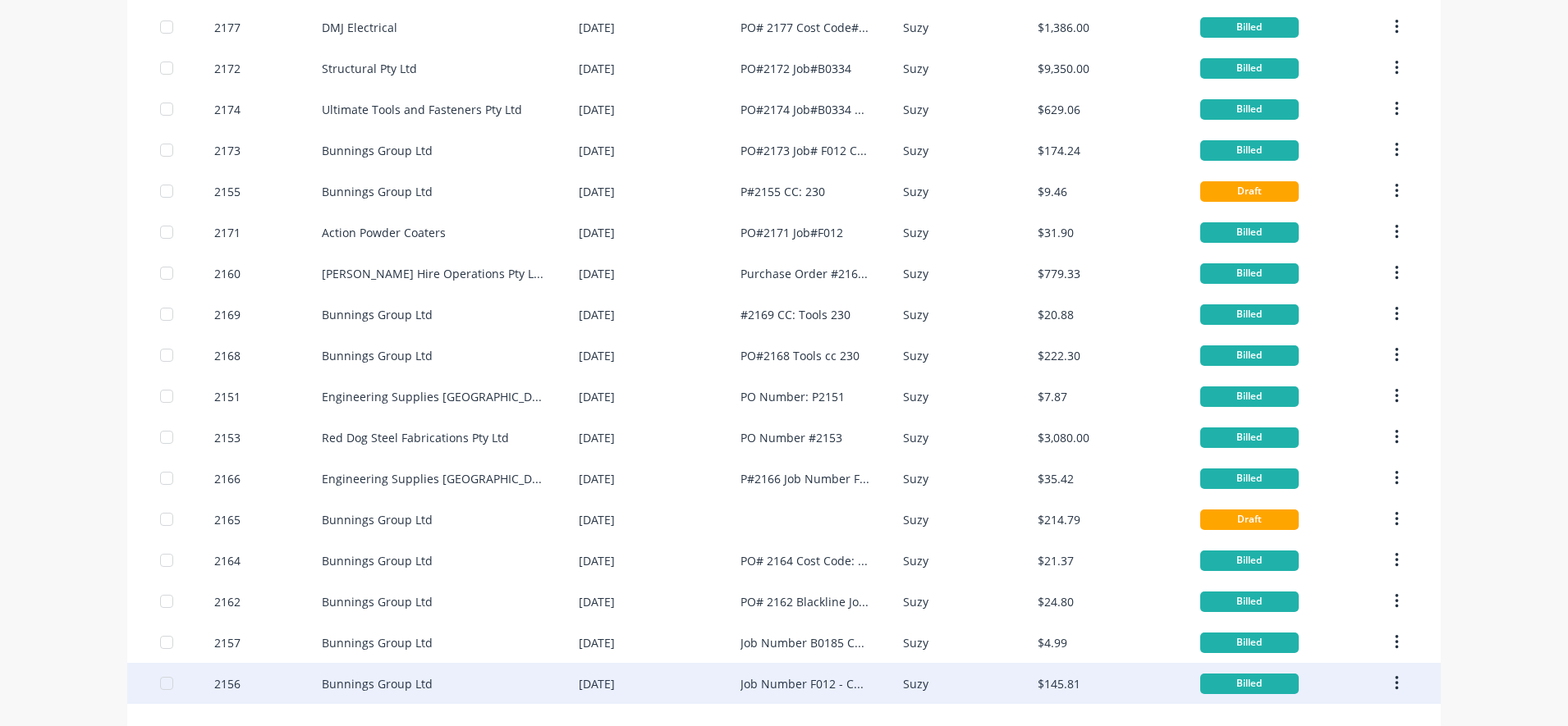
scroll to position [931, 0]
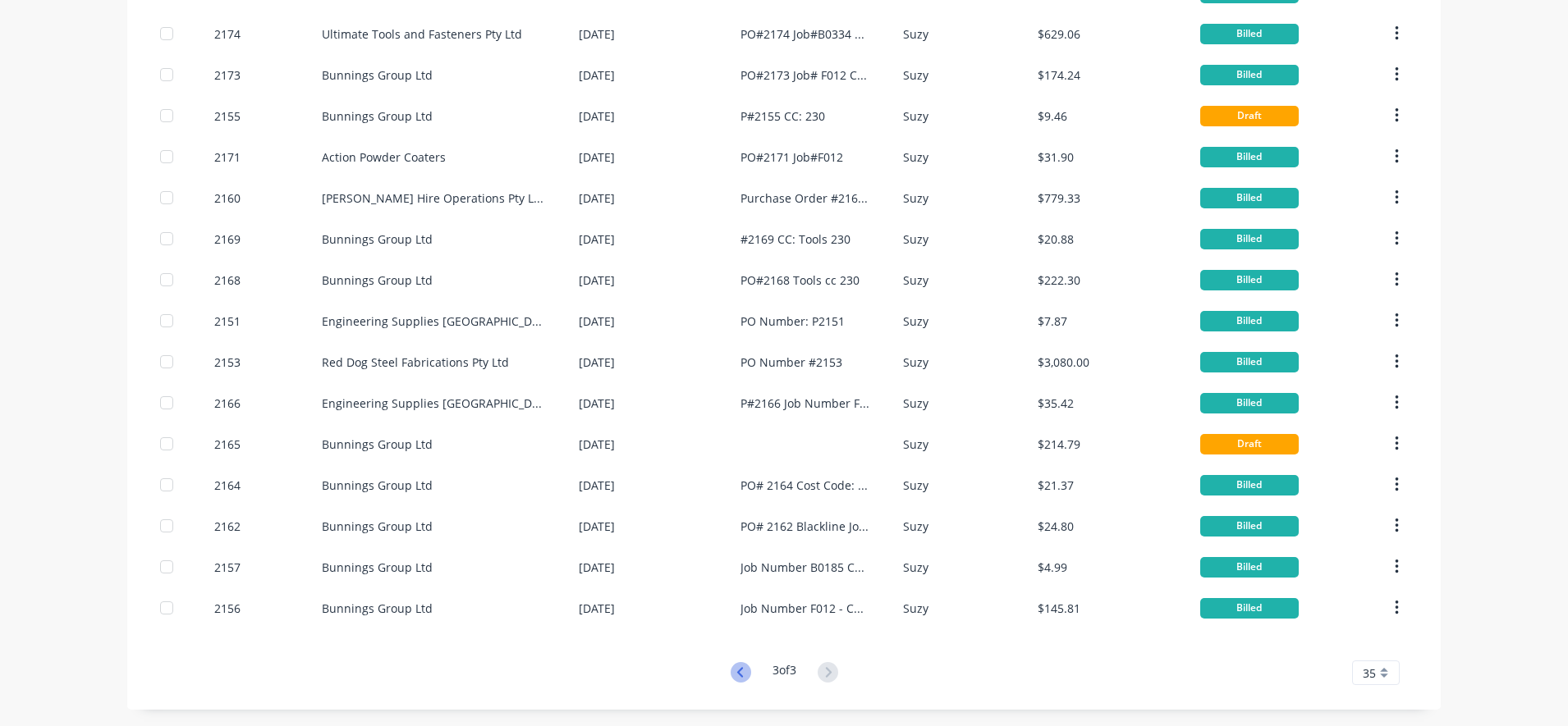
click at [730, 664] on icon at bounding box center [740, 672] width 21 height 21
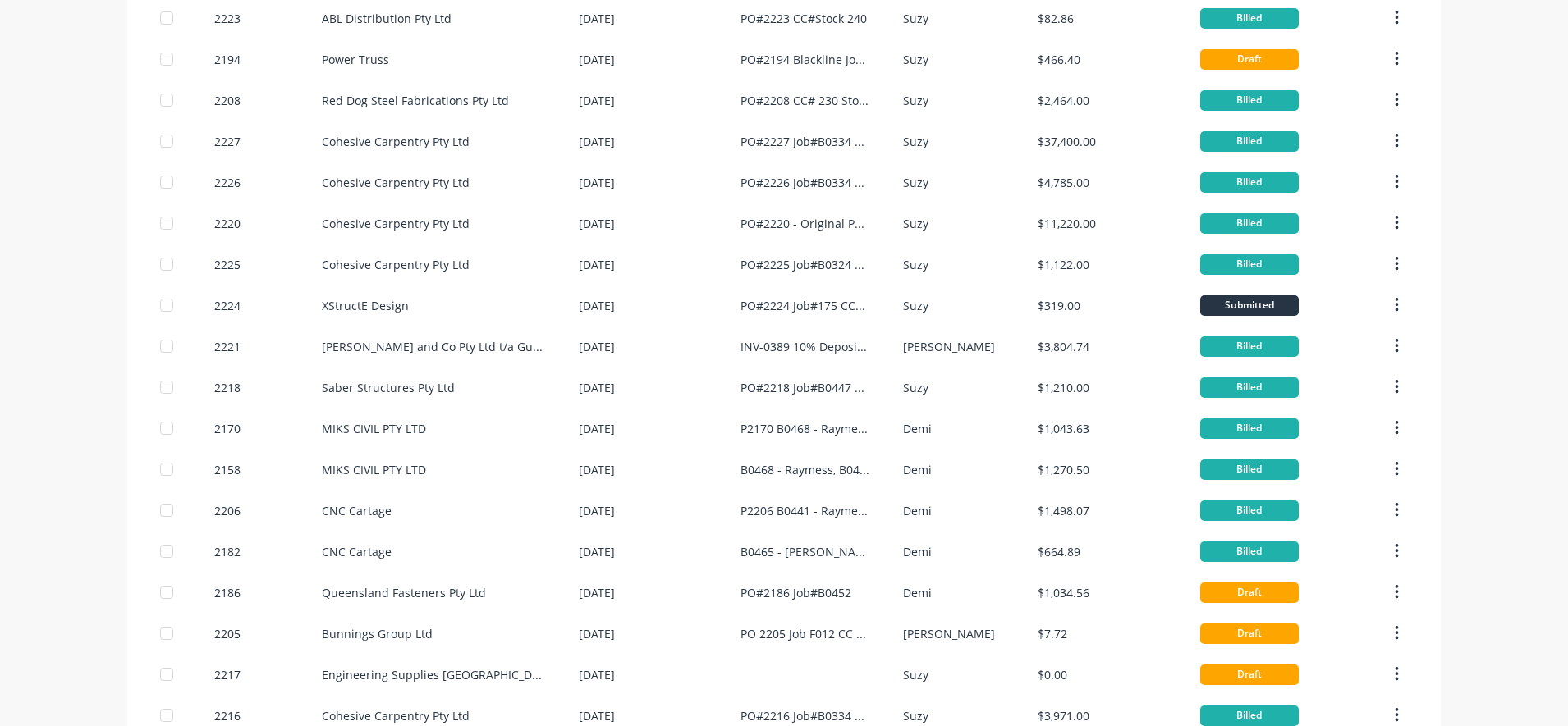
scroll to position [923, 0]
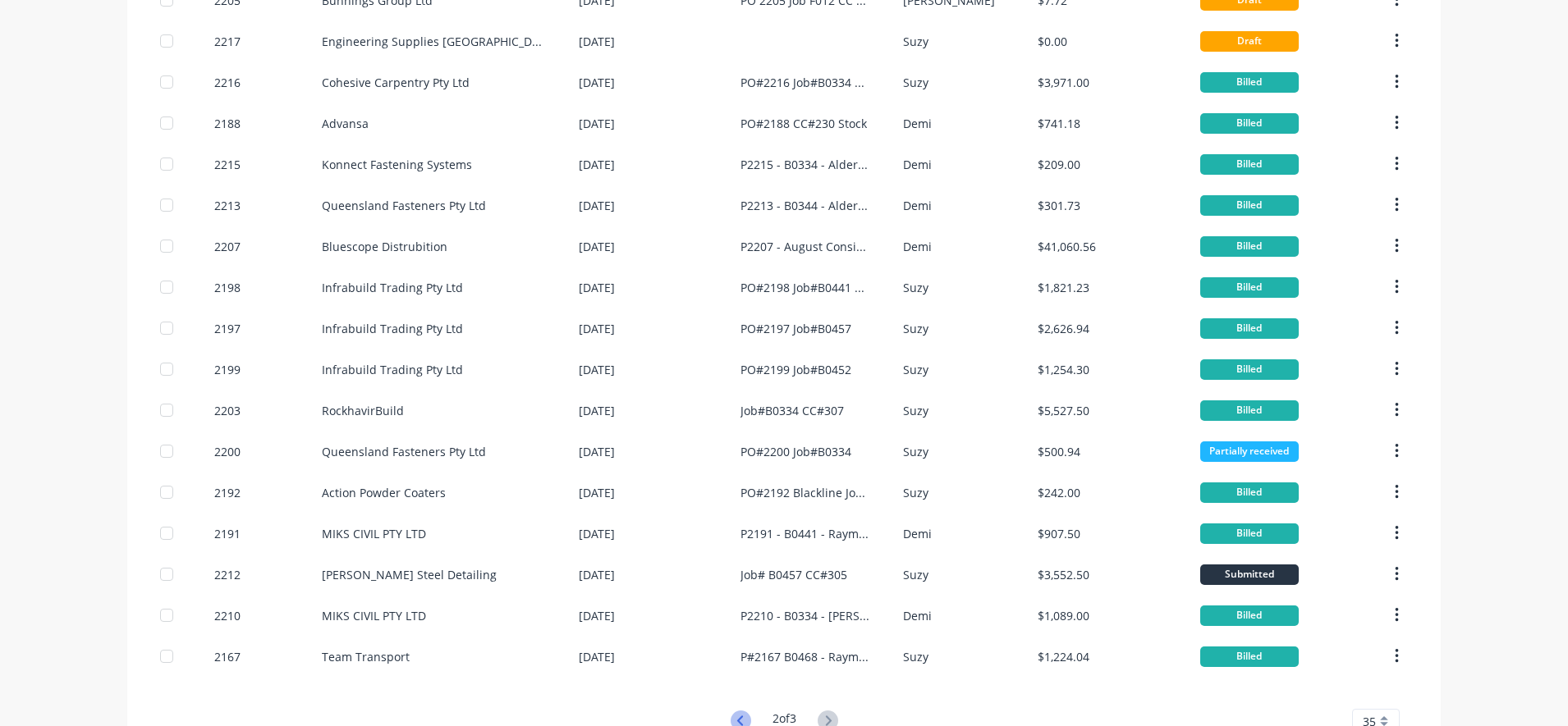
click at [736, 714] on icon at bounding box center [740, 720] width 21 height 21
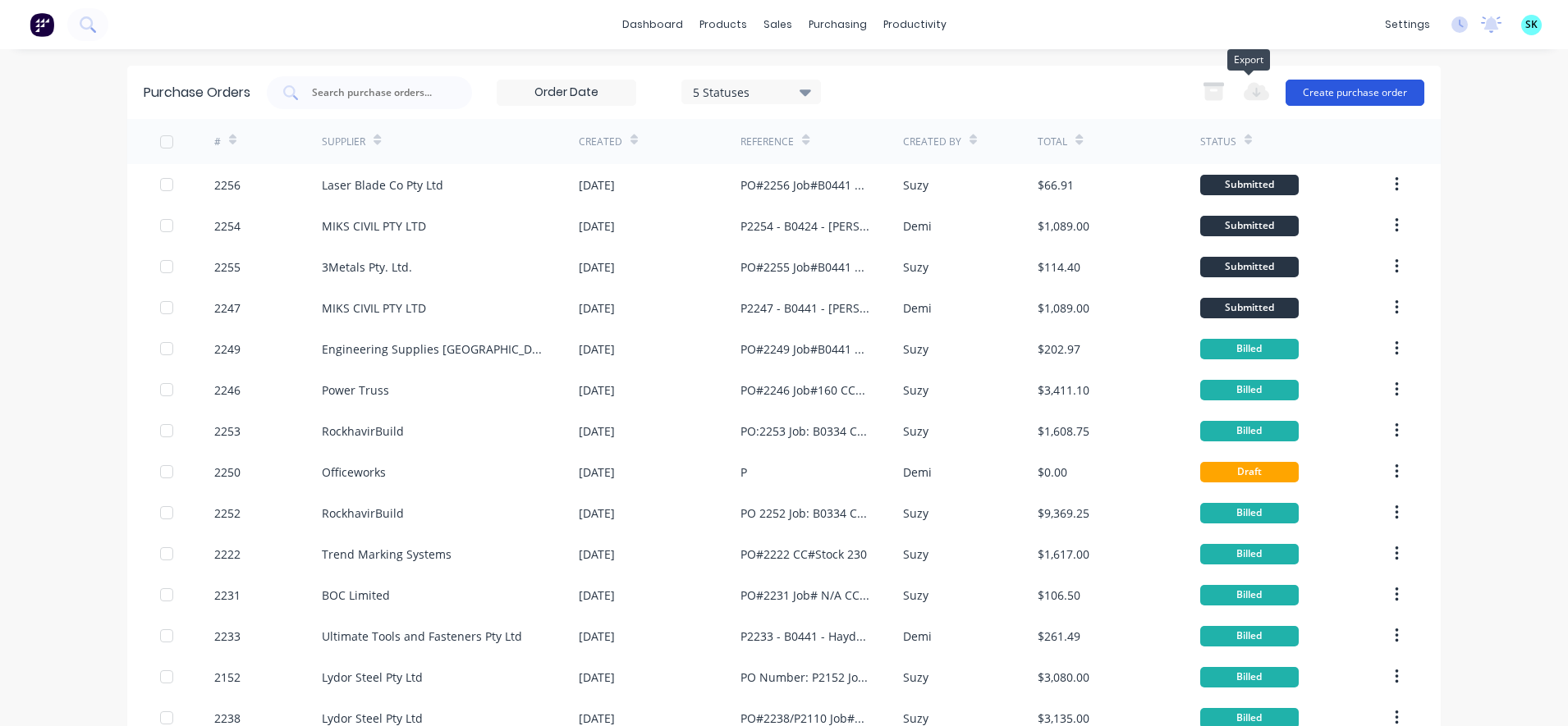
click at [1321, 91] on button "Create purchase order" at bounding box center [1354, 92] width 139 height 27
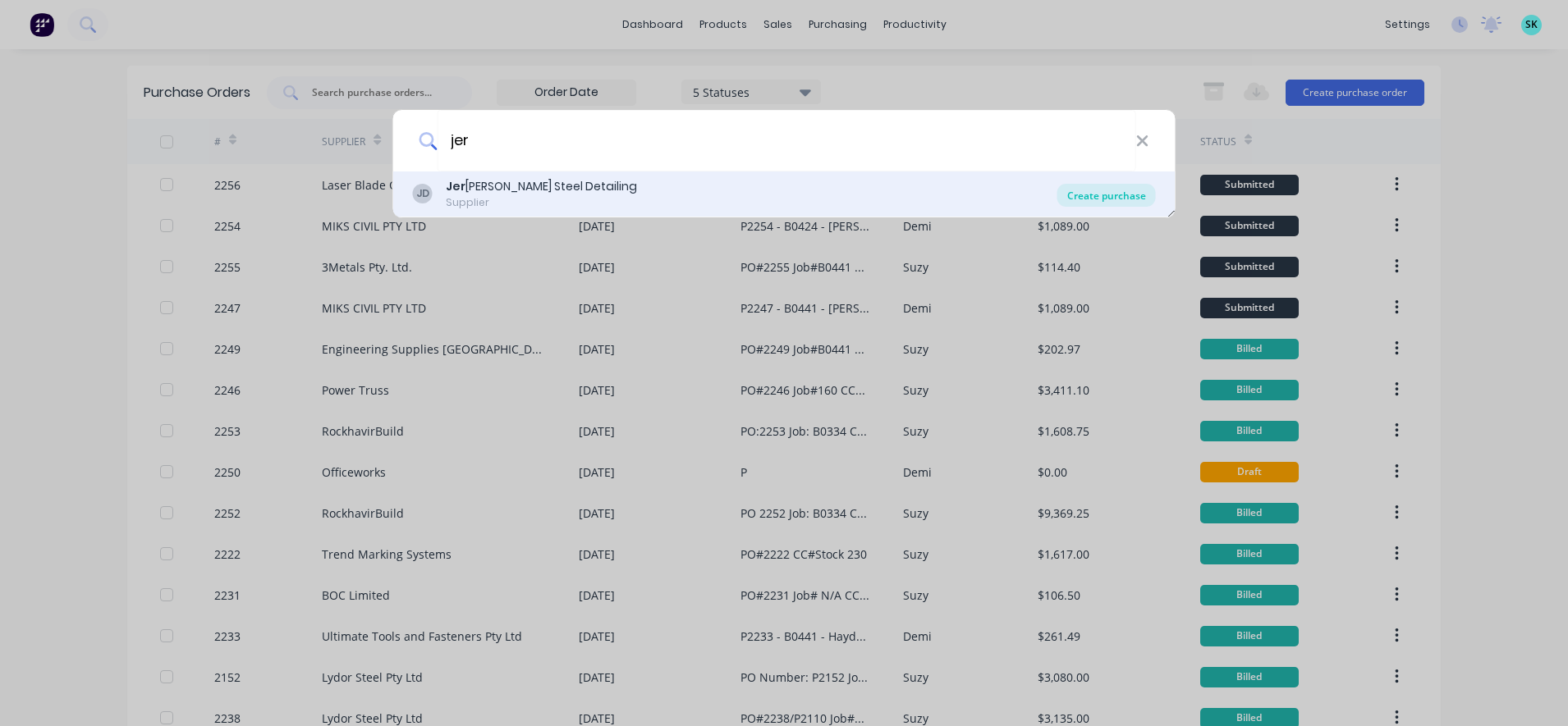
type input "jer"
click at [1102, 199] on div "Create purchase" at bounding box center [1106, 195] width 98 height 23
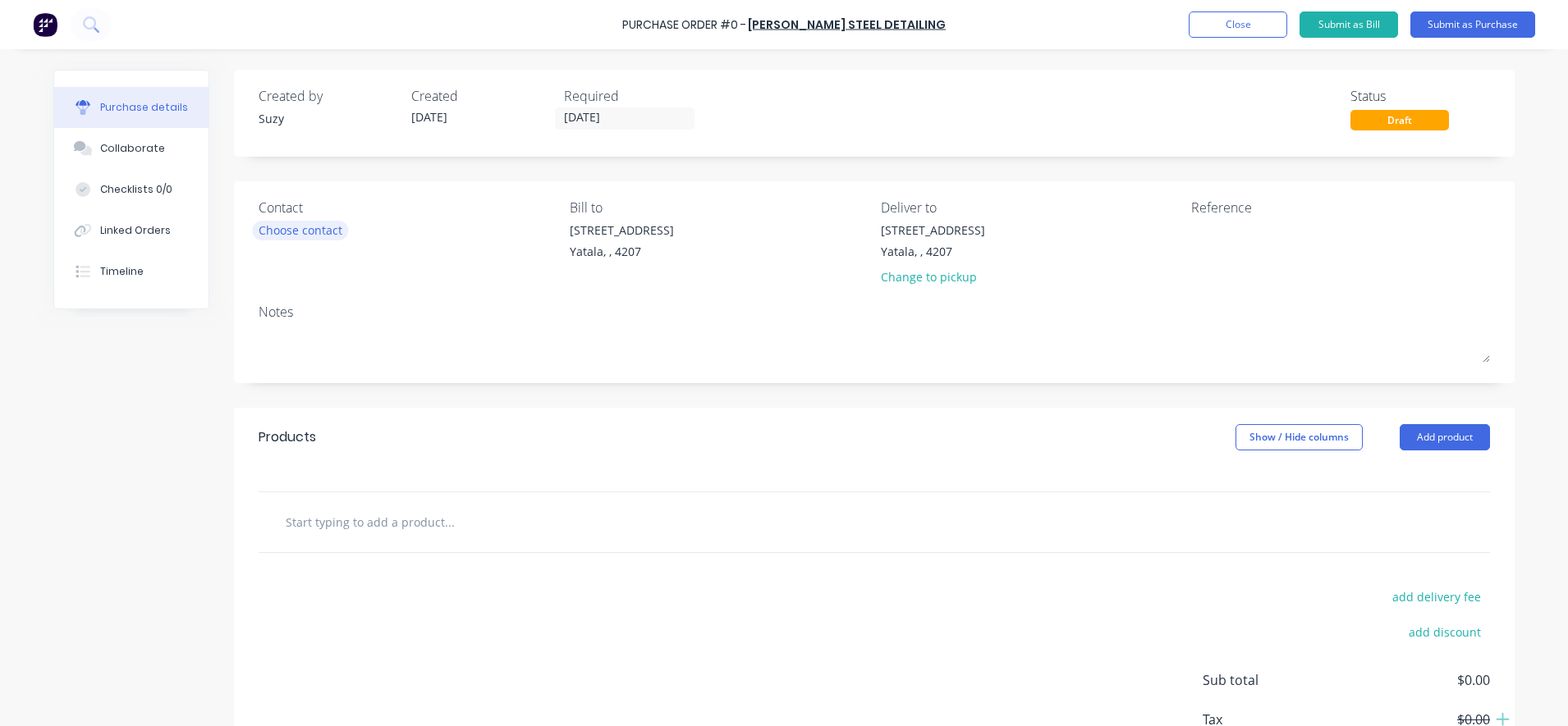
click at [287, 238] on div "Choose contact" at bounding box center [300, 230] width 84 height 18
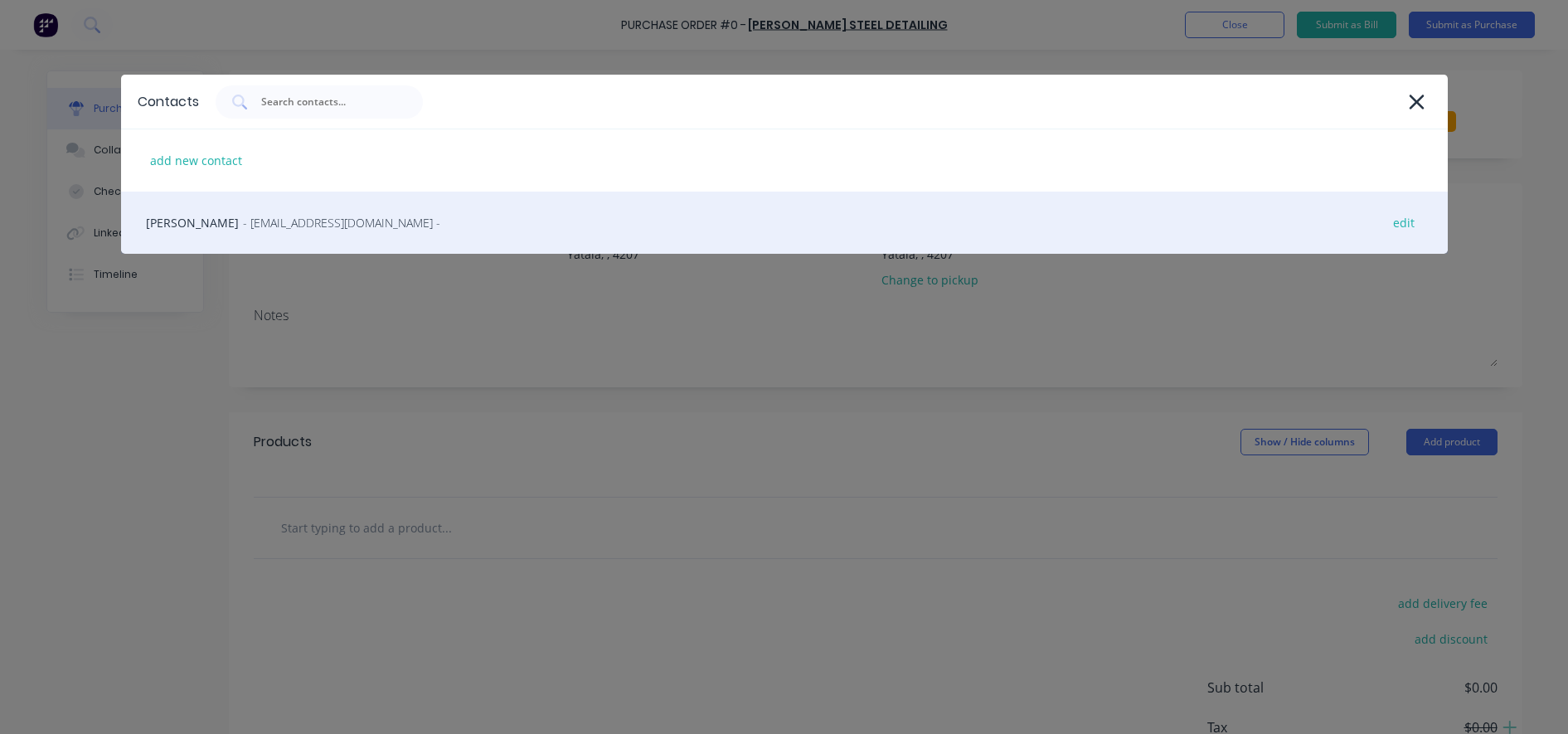
click at [282, 237] on div "[PERSON_NAME] - [EMAIL_ADDRESS][DOMAIN_NAME] - edit" at bounding box center [784, 223] width 1326 height 63
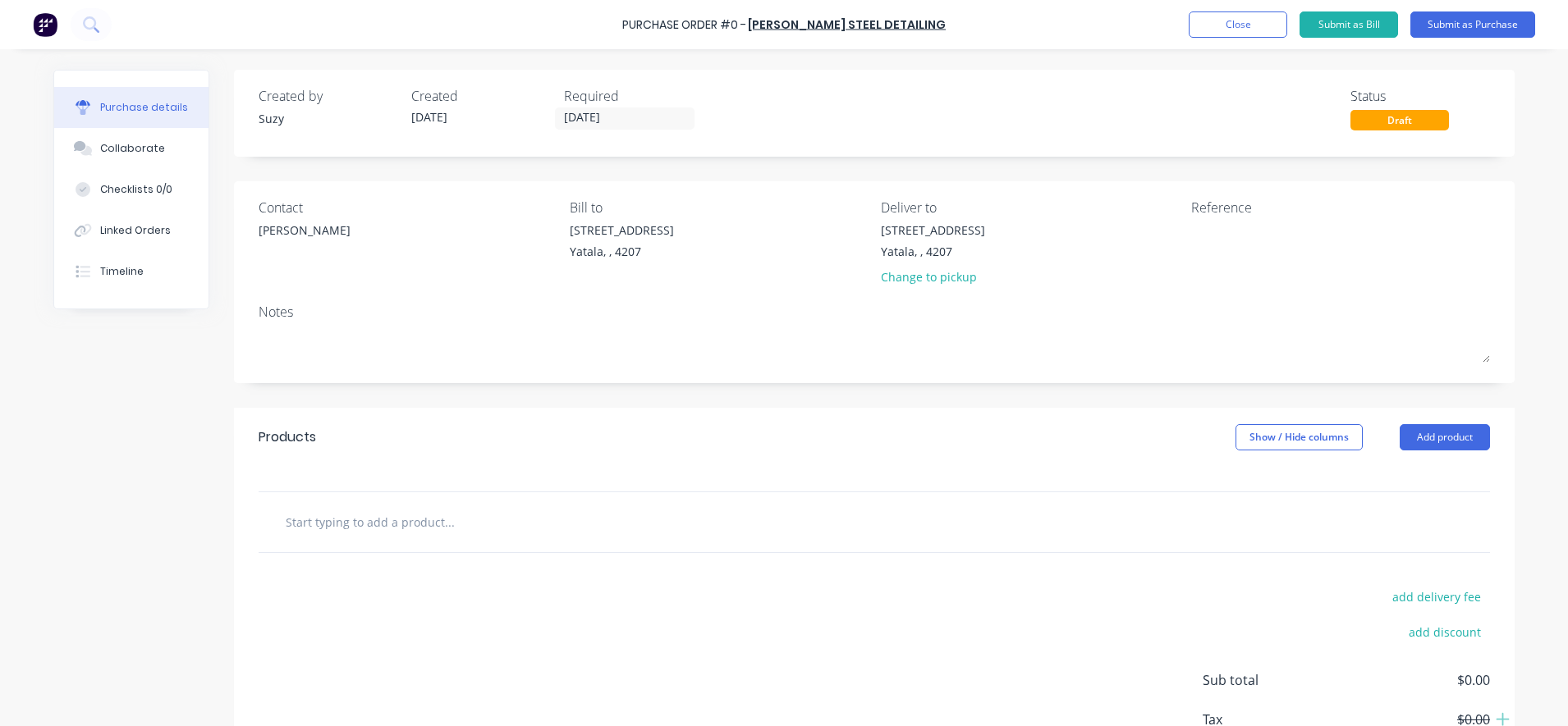
click at [372, 536] on input "text" at bounding box center [449, 521] width 329 height 32
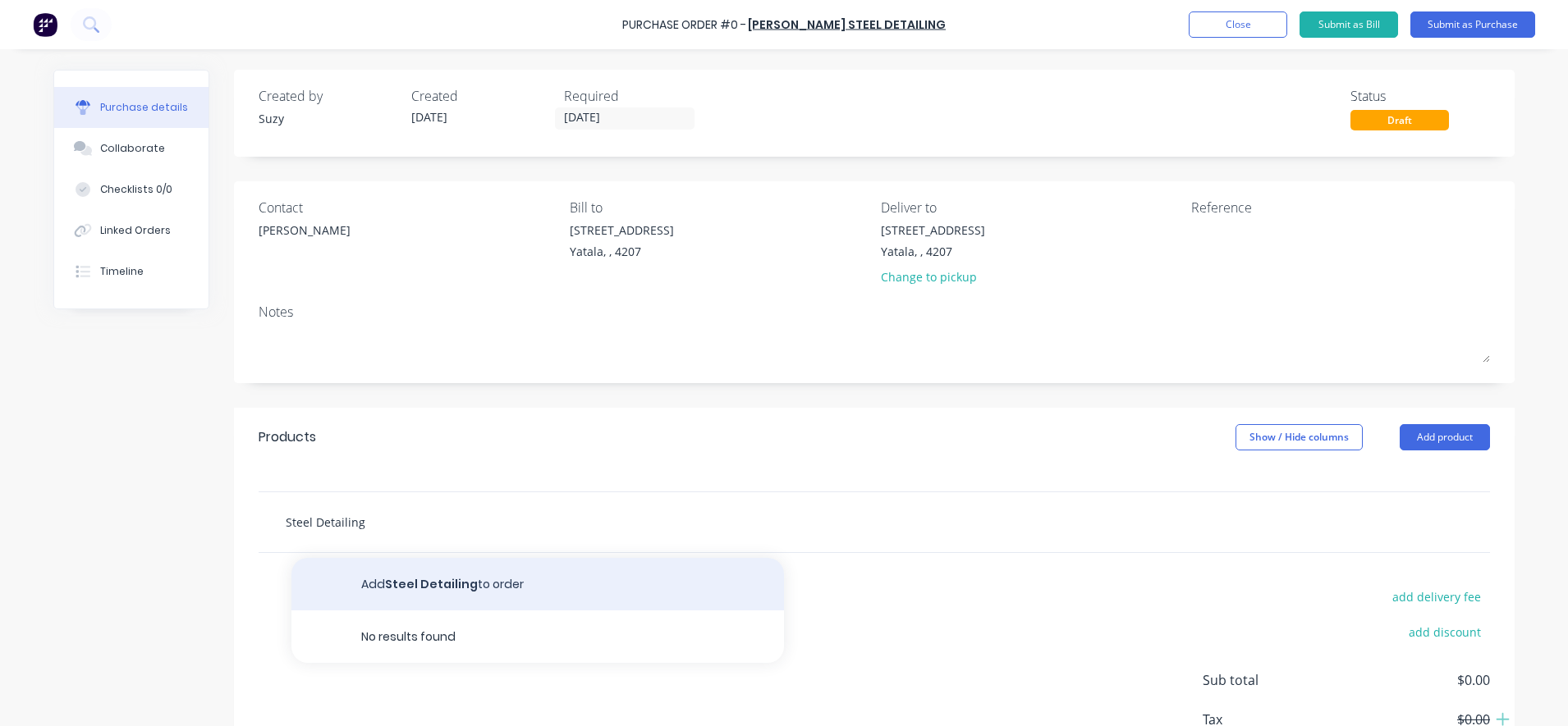
type input "Steel Detailing"
click at [373, 586] on button "Add Steel Detailing to order" at bounding box center [537, 583] width 492 height 52
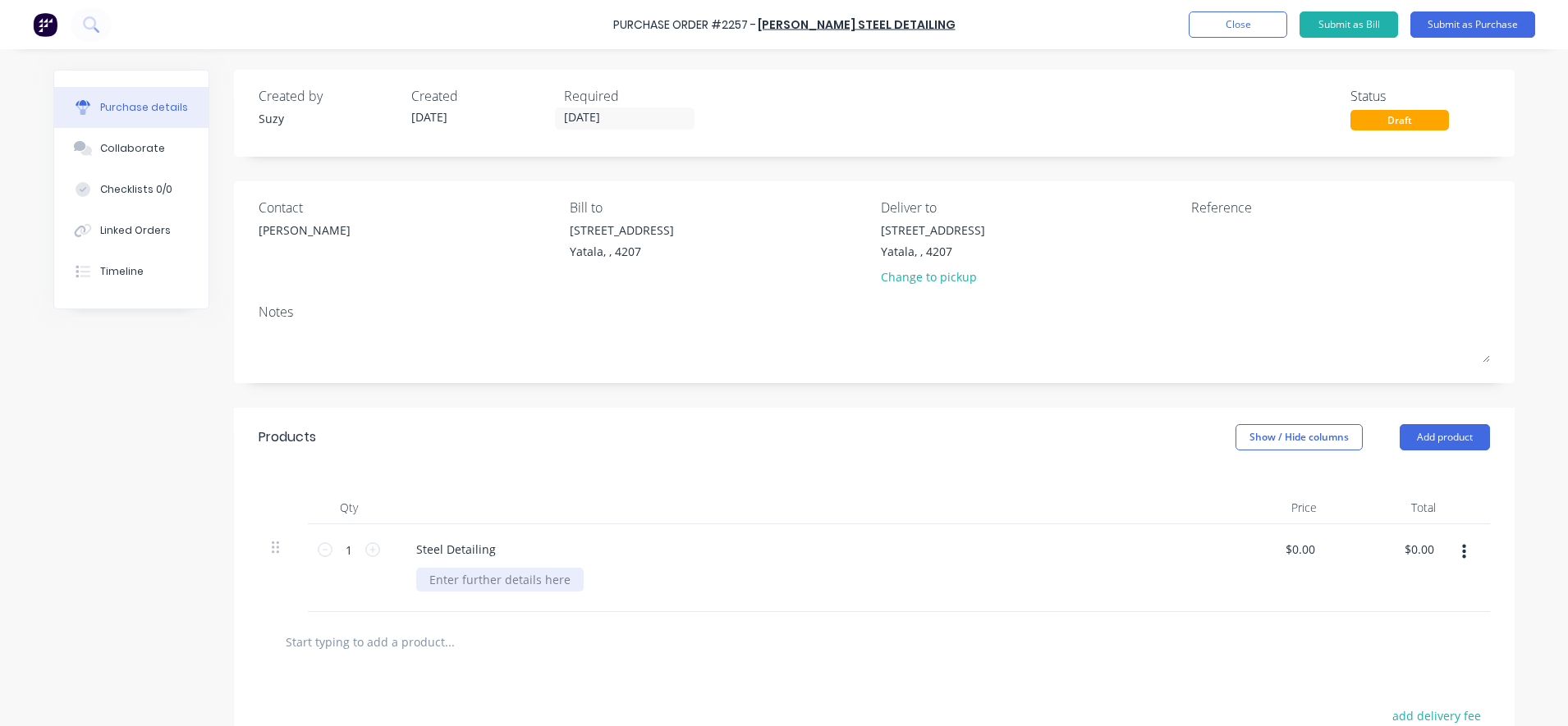
click at [441, 580] on div at bounding box center [500, 579] width 167 height 24
paste div
click at [569, 586] on div "Wyberba - Gate and Fence - F012" at bounding box center [520, 579] width 208 height 24
click at [689, 577] on div "Wyberba - Gate and Fence - Blackline Job No. F012" at bounding box center [568, 579] width 303 height 24
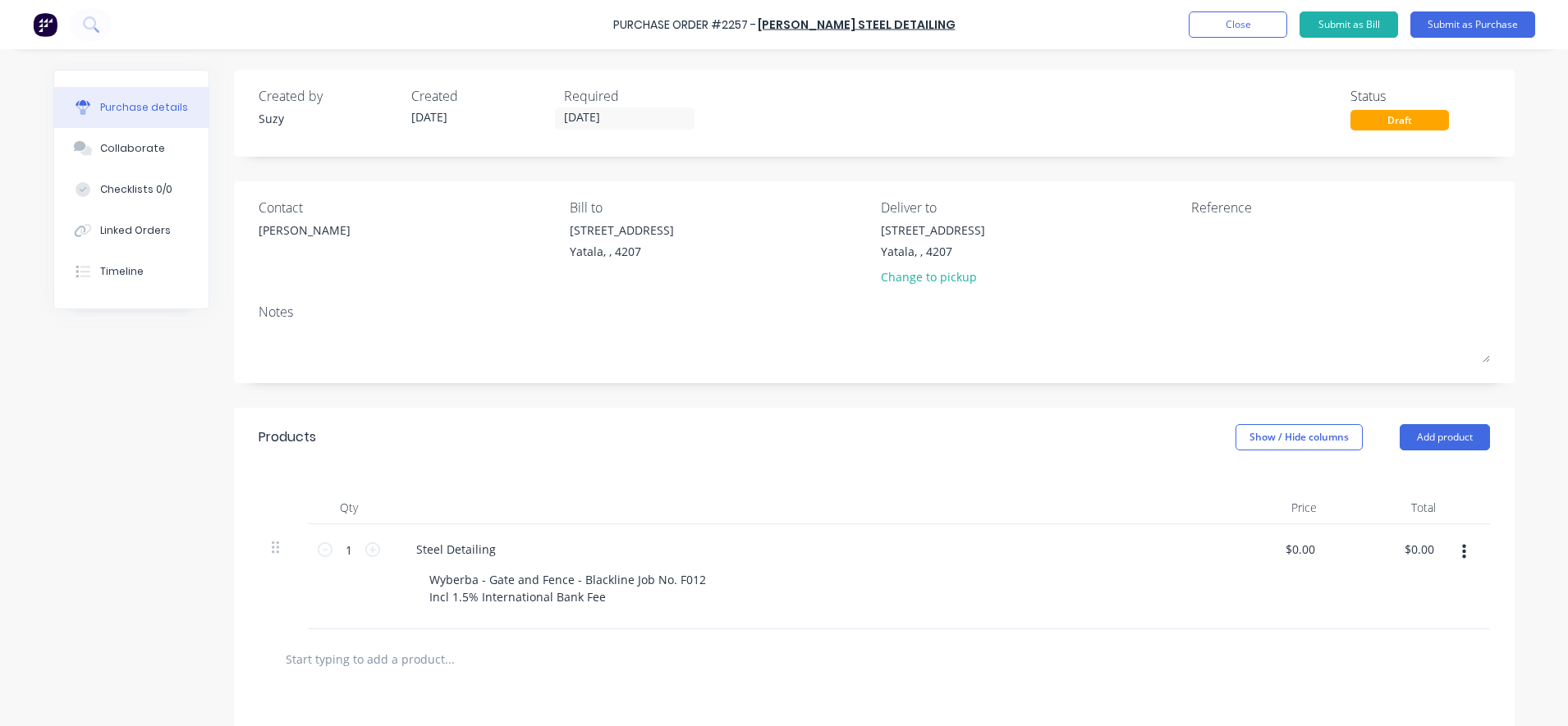
click at [741, 629] on div "Steel Detailing Wyberba - Gate and Fence - Blackline Job No. F012 Incl 1.5% Int…" at bounding box center [800, 576] width 821 height 105
click at [588, 605] on div "Wyberba - Gate and Fence - Blackline Job No. F012 Incl 1.5% International Bank …" at bounding box center [568, 588] width 303 height 41
drag, startPoint x: 594, startPoint y: 603, endPoint x: 585, endPoint y: 606, distance: 9.5
click at [585, 606] on div "Wyberba - Gate and Fence - Blackline Job No. F012 Incl 1.5% International Bank …" at bounding box center [568, 588] width 303 height 41
click at [622, 602] on div "Wyberba - Gate and Fence - Blackline Job No. F012 Incl 1.5% International Bank …" at bounding box center [568, 588] width 303 height 41
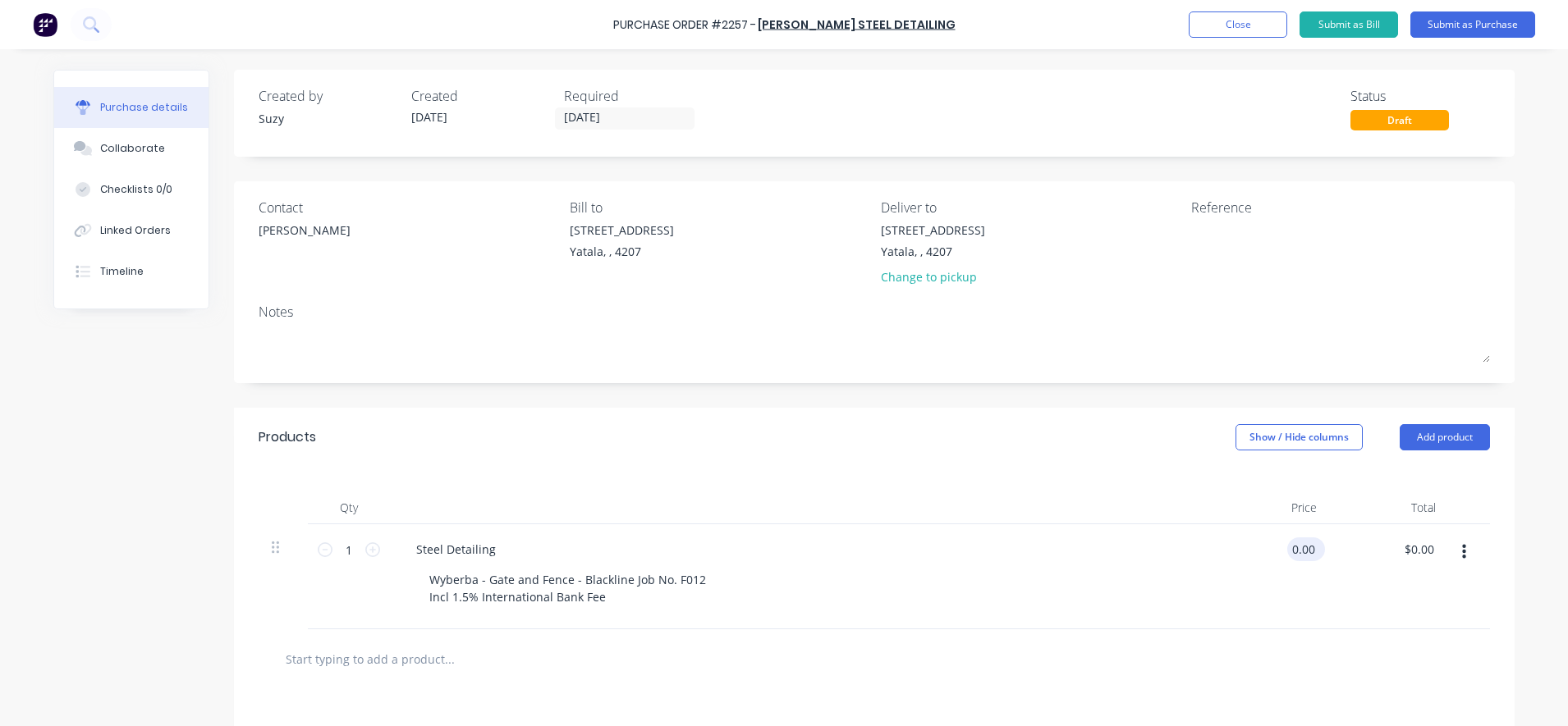
click at [1287, 561] on div "0.00 0.00" at bounding box center [1303, 549] width 31 height 24
drag, startPoint x: 1308, startPoint y: 548, endPoint x: 1273, endPoint y: 550, distance: 35.1
click at [1273, 550] on div "0.00 0.00" at bounding box center [1270, 576] width 119 height 105
type input "$922.73"
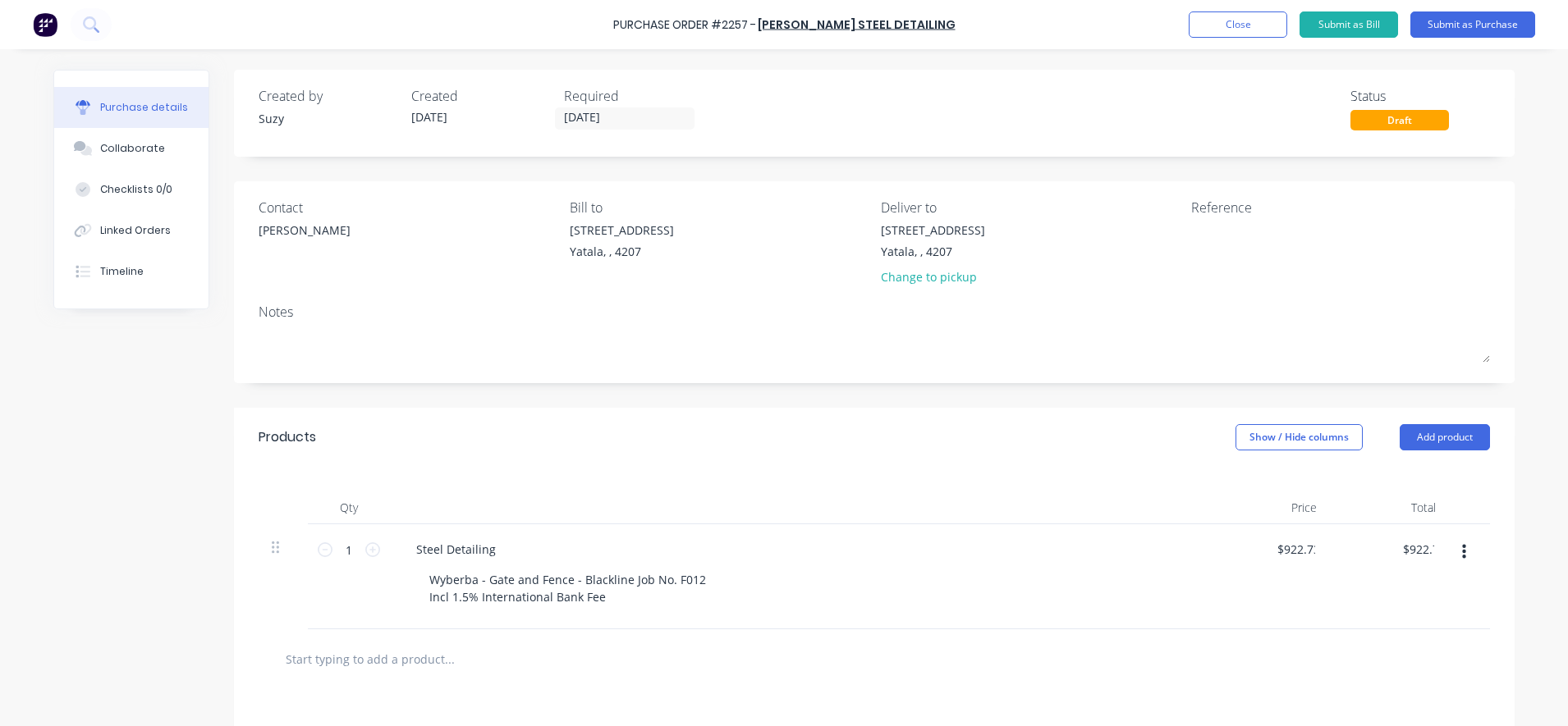
click at [1260, 643] on div at bounding box center [874, 658] width 1205 height 32
click at [1211, 263] on div at bounding box center [1293, 242] width 206 height 41
click at [1214, 240] on textarea at bounding box center [1293, 240] width 206 height 37
type textarea "P"
type textarea "Original PO#F095 Factory PO#2257 Job#F012 CC#305"
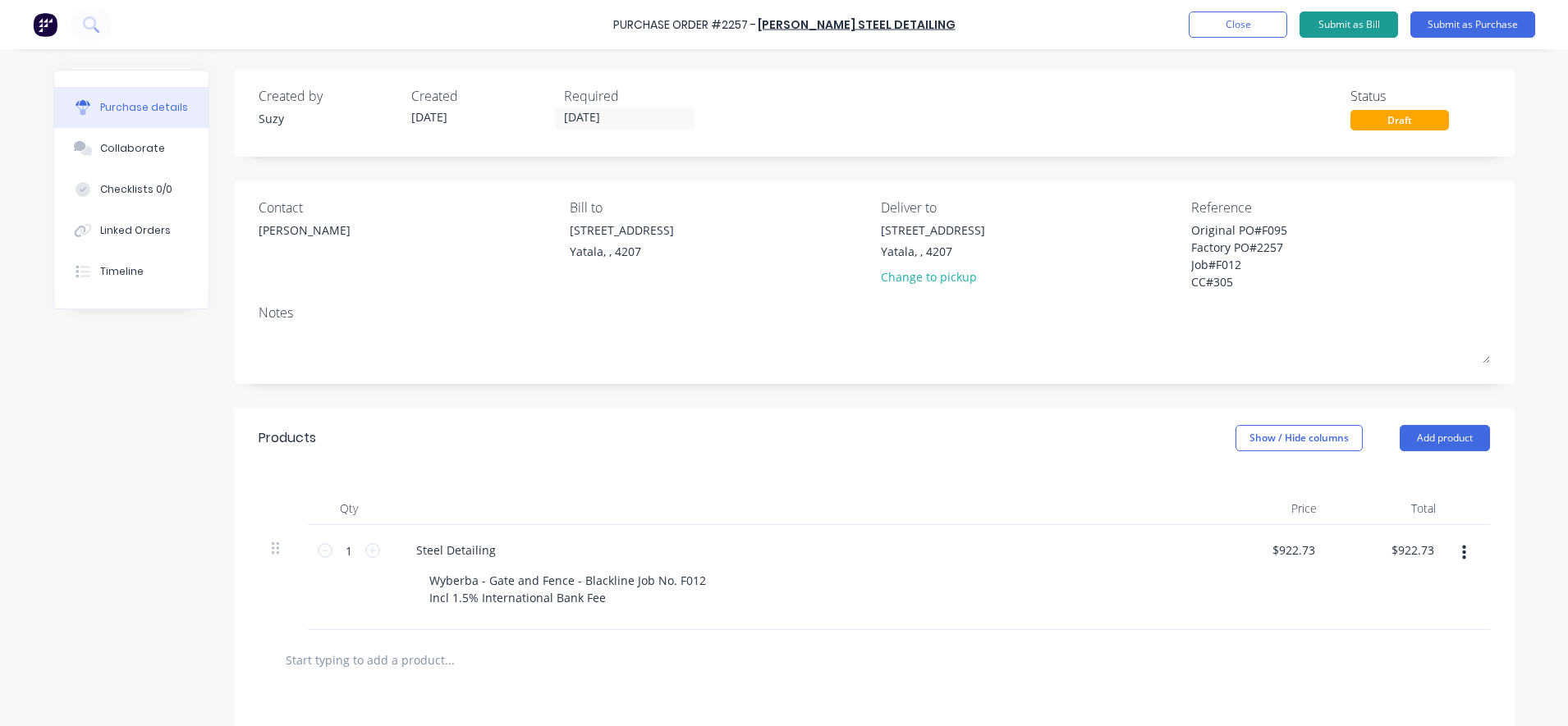
type textarea "x"
type textarea "Original PO#F095 Factory PO#2257 Job#F012 CC#305"
click at [1352, 24] on button "Submit as Bill" at bounding box center [1348, 25] width 98 height 27
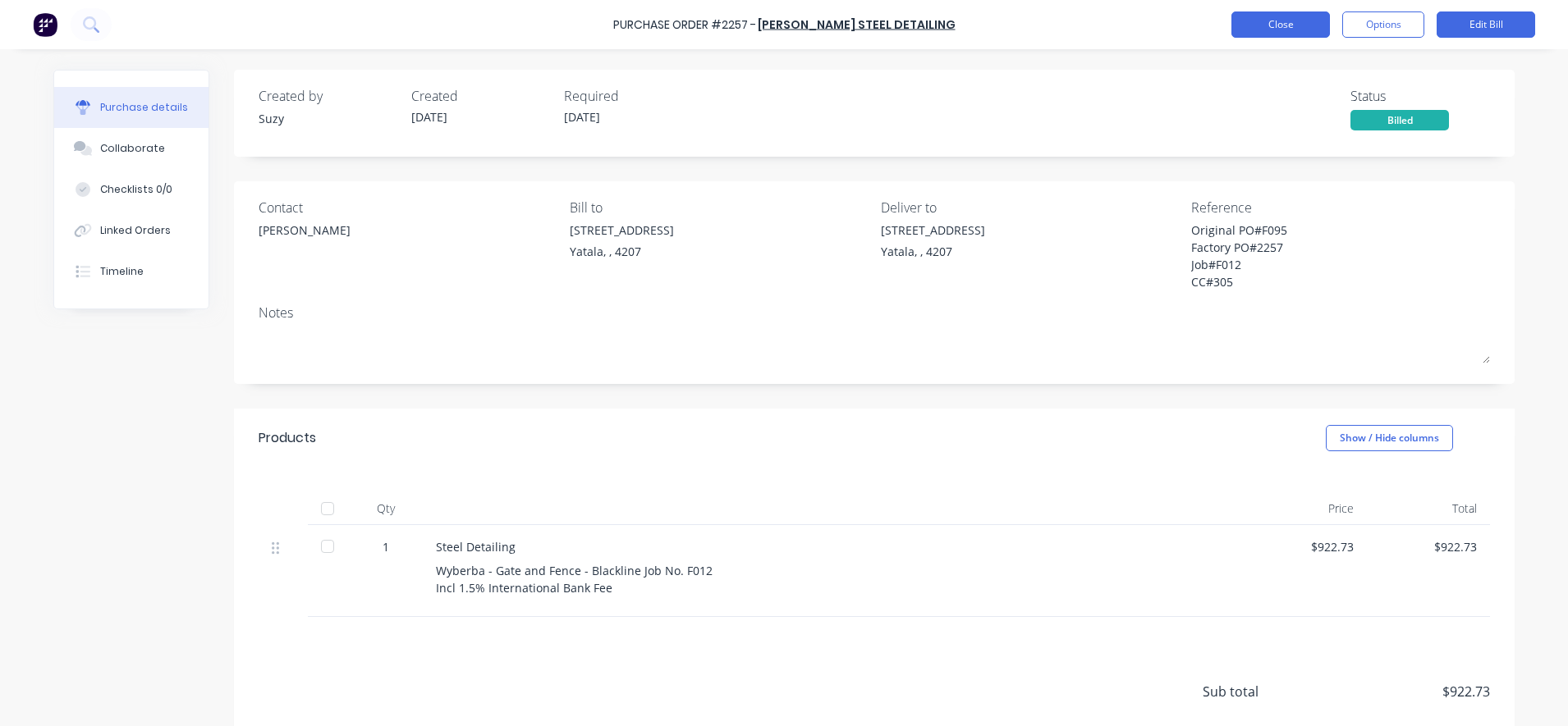
click at [1303, 28] on button "Close" at bounding box center [1281, 25] width 98 height 27
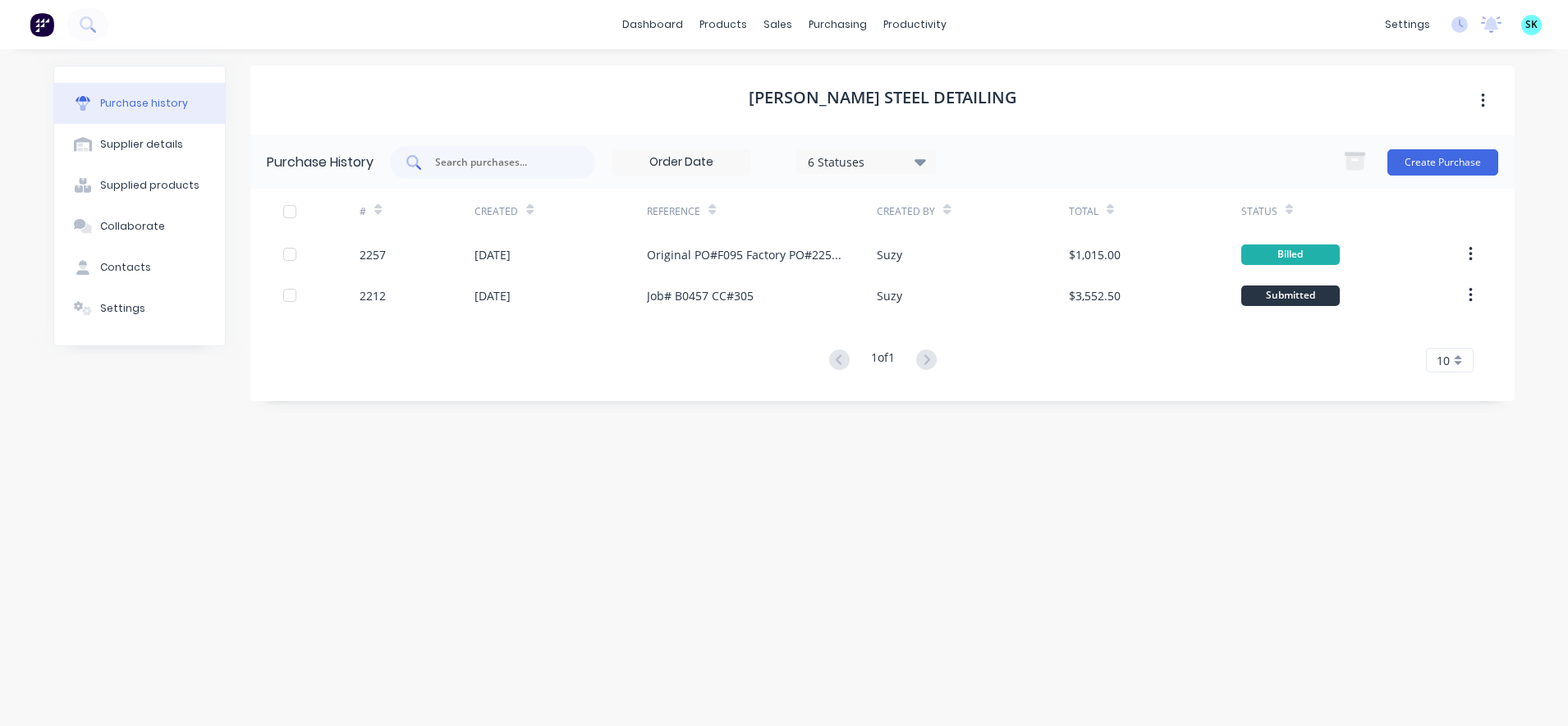
click at [562, 156] on input "text" at bounding box center [501, 162] width 136 height 17
click at [819, 63] on link "Purchase Orders" at bounding box center [907, 78] width 218 height 32
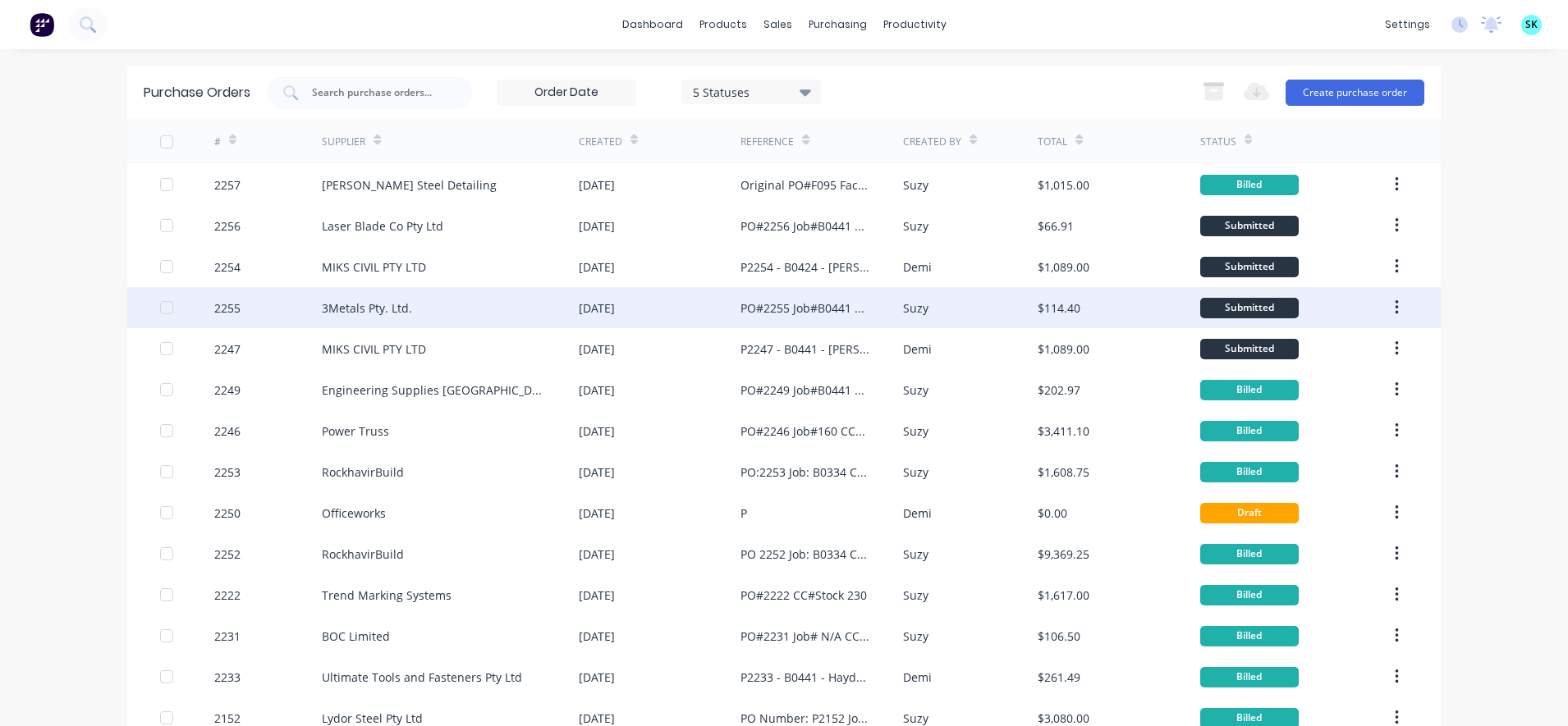
click at [506, 304] on div "3Metals Pty. Ltd." at bounding box center [450, 308] width 257 height 41
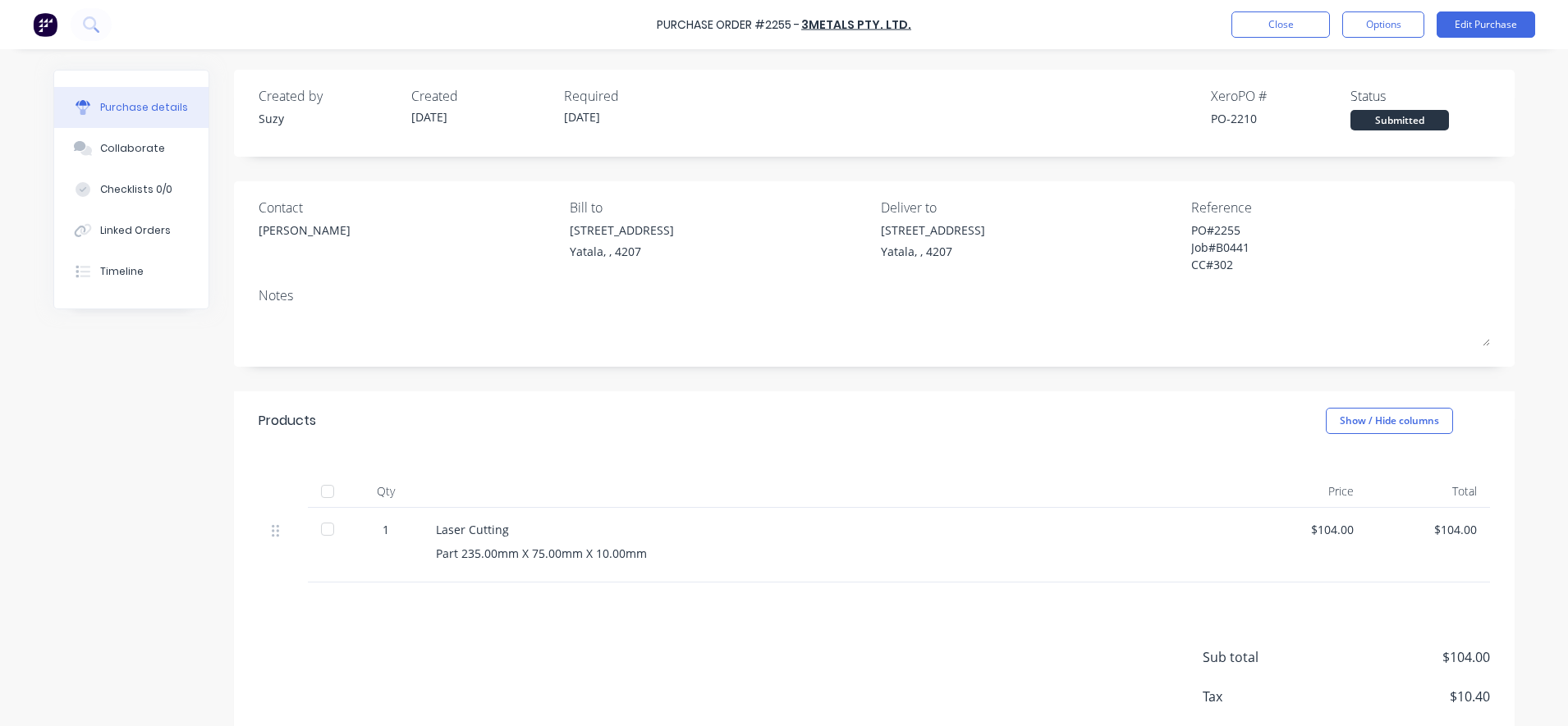
click at [1283, 531] on div "$104.00" at bounding box center [1305, 530] width 96 height 18
click at [1297, 525] on div "$104.00" at bounding box center [1305, 530] width 96 height 18
click at [1336, 525] on div "$104.00" at bounding box center [1305, 530] width 96 height 18
click at [1475, 18] on button "Edit Purchase" at bounding box center [1486, 25] width 98 height 27
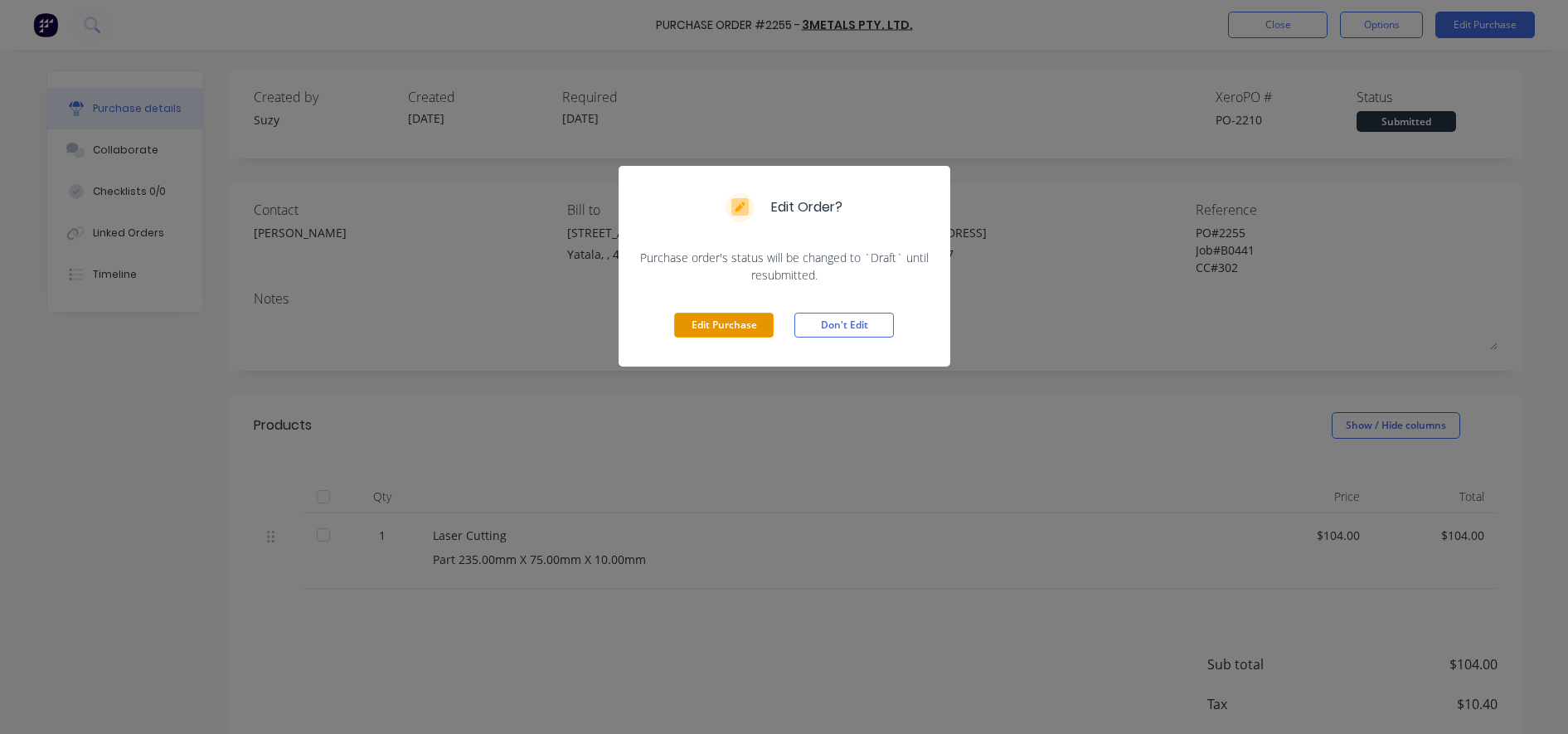
click at [725, 326] on button "Edit Purchase" at bounding box center [724, 324] width 99 height 25
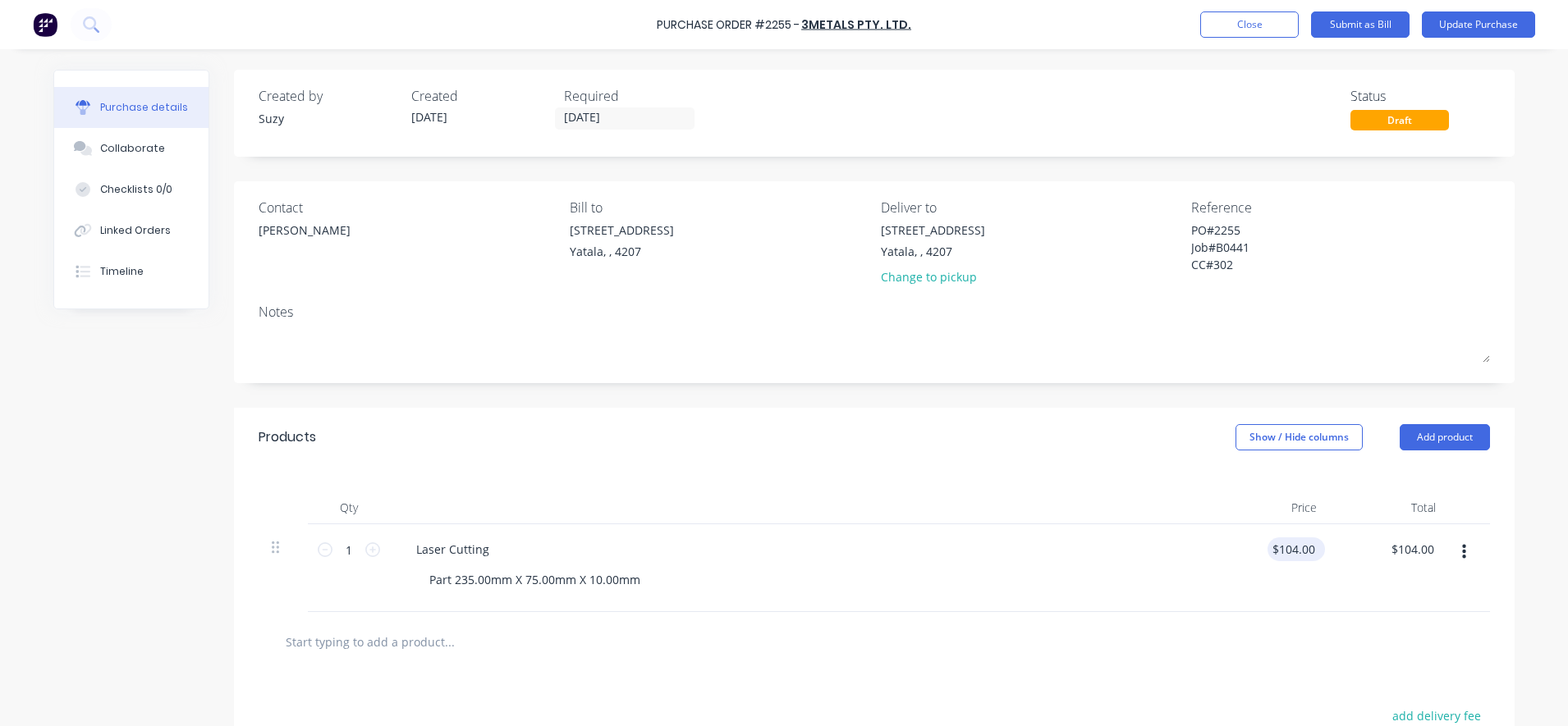
type textarea "x"
type input "104.00"
click at [1293, 555] on input "104.00" at bounding box center [1293, 549] width 51 height 24
drag, startPoint x: 1309, startPoint y: 551, endPoint x: 1259, endPoint y: 546, distance: 50.2
click at [1259, 546] on div "104.00 104.00" at bounding box center [1270, 568] width 119 height 88
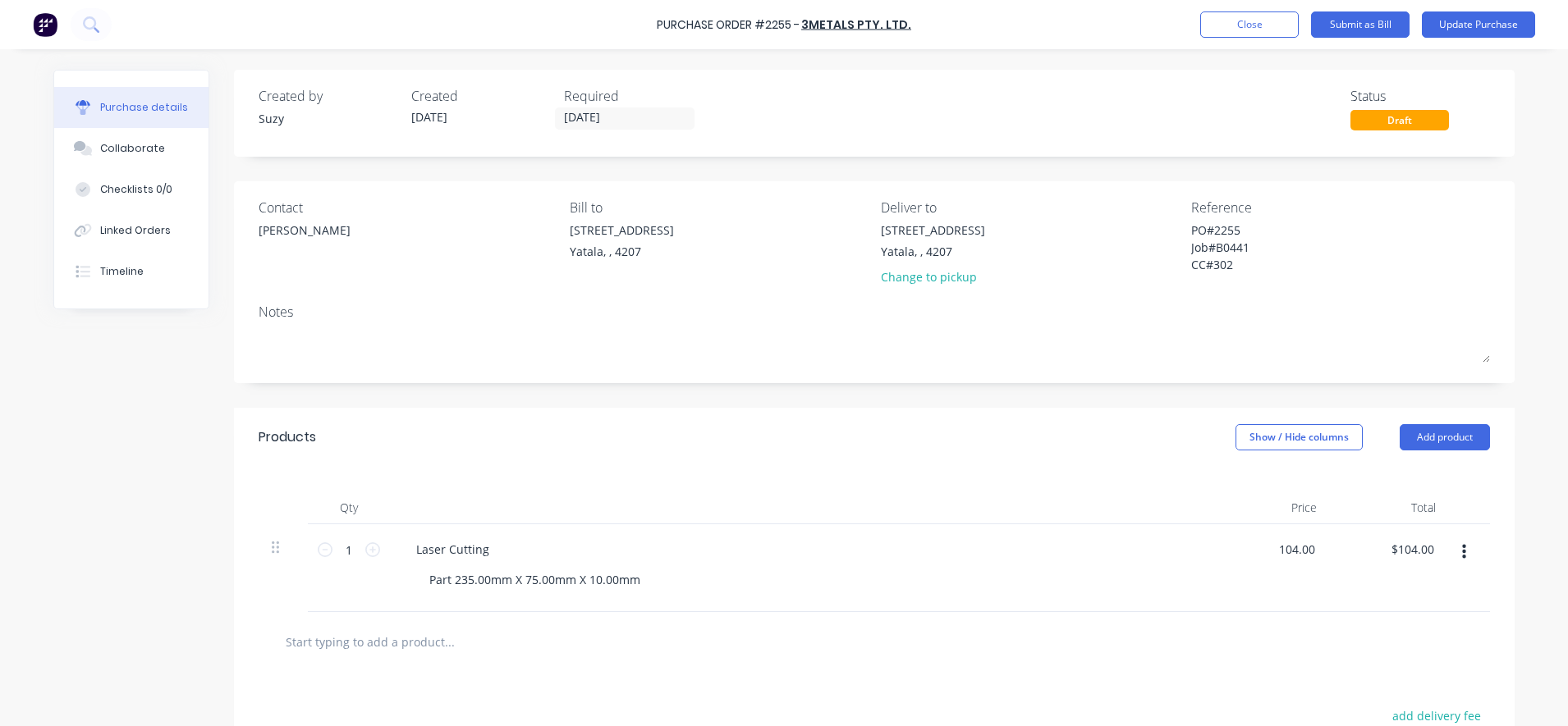
type textarea "x"
type input "104.00"
type textarea "x"
drag, startPoint x: 1307, startPoint y: 544, endPoint x: 1272, endPoint y: 540, distance: 35.2
click at [1274, 540] on input "104.00" at bounding box center [1295, 549] width 44 height 24
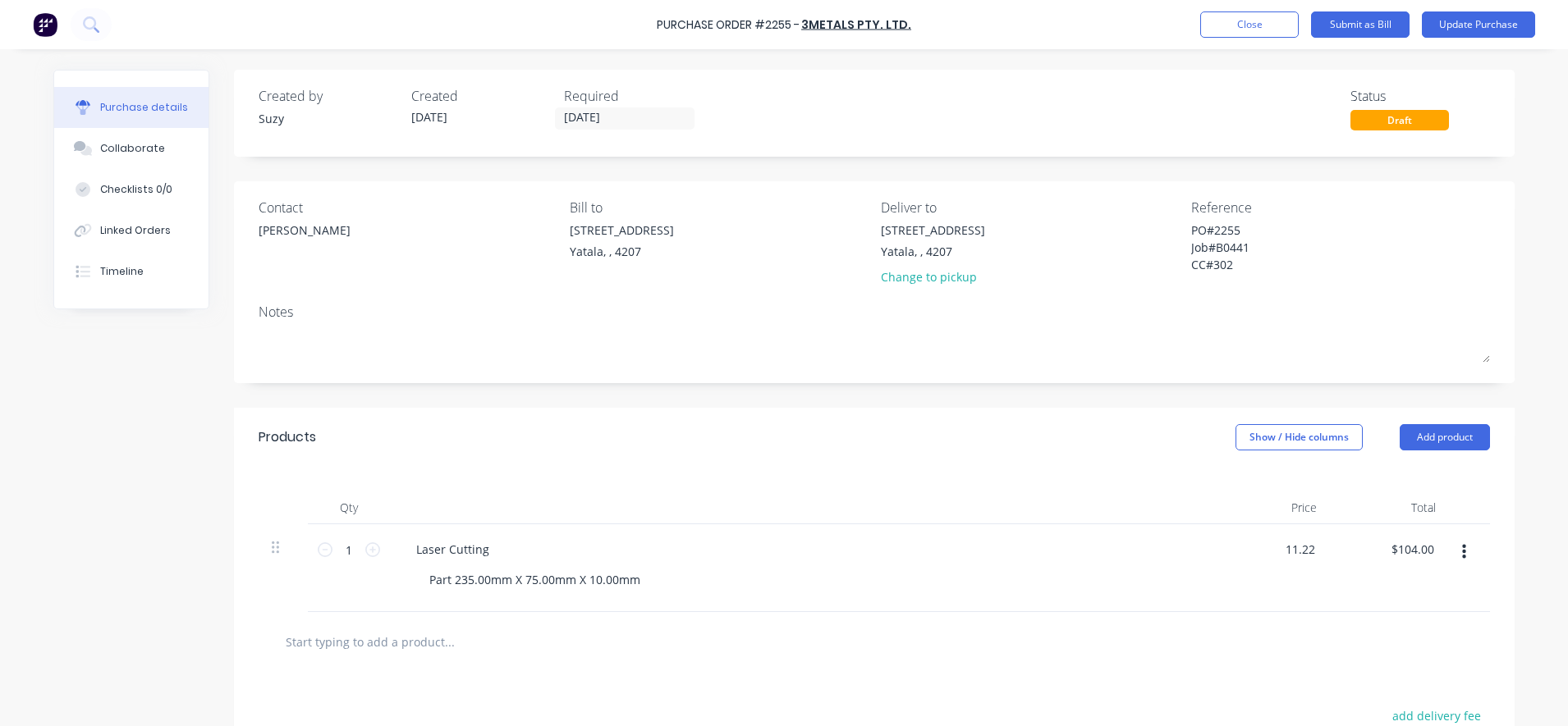
type input "11.22"
type textarea "x"
type input "$11.22"
click at [1240, 614] on div at bounding box center [874, 641] width 1231 height 60
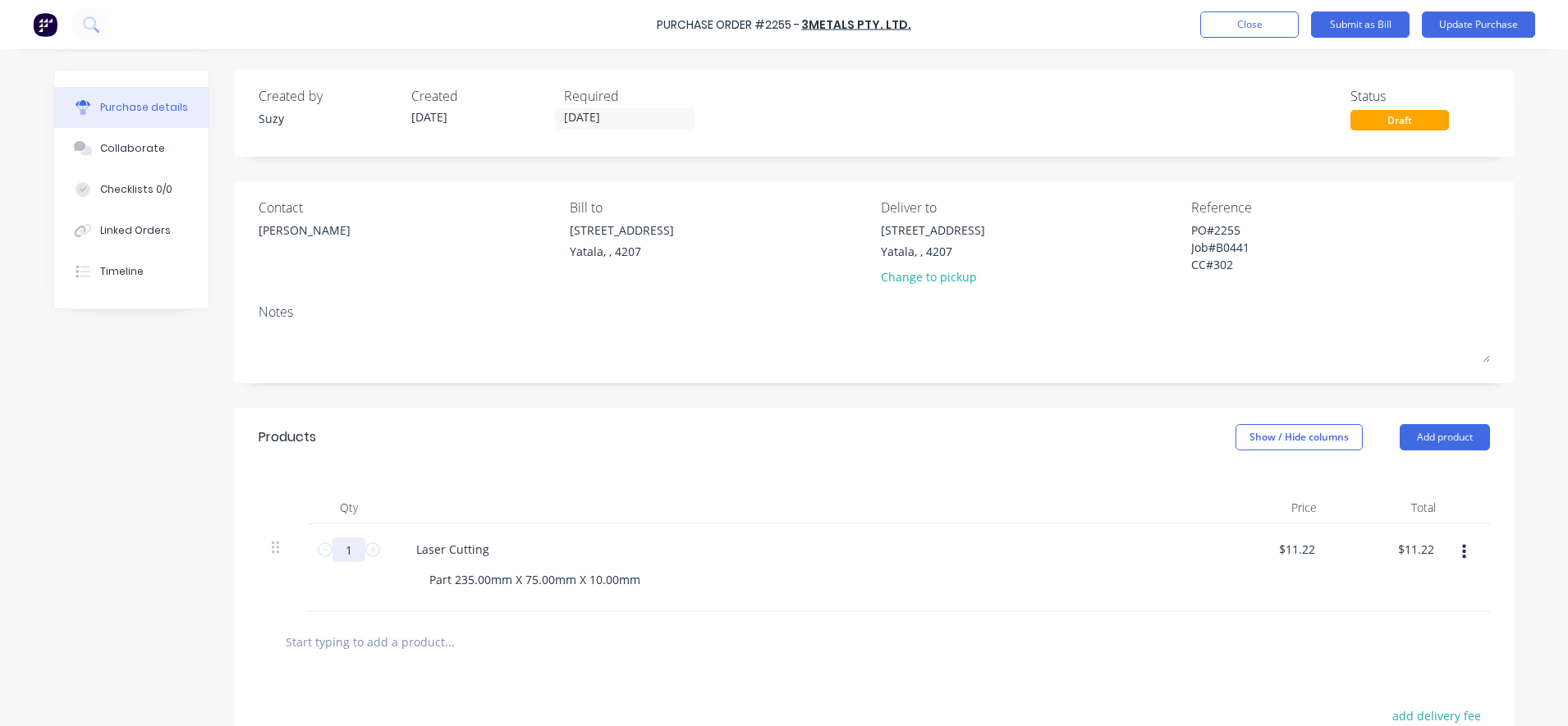
click at [350, 547] on input "1" at bounding box center [348, 549] width 32 height 25
type textarea "x"
type input "8"
type input "$89.76"
type textarea "x"
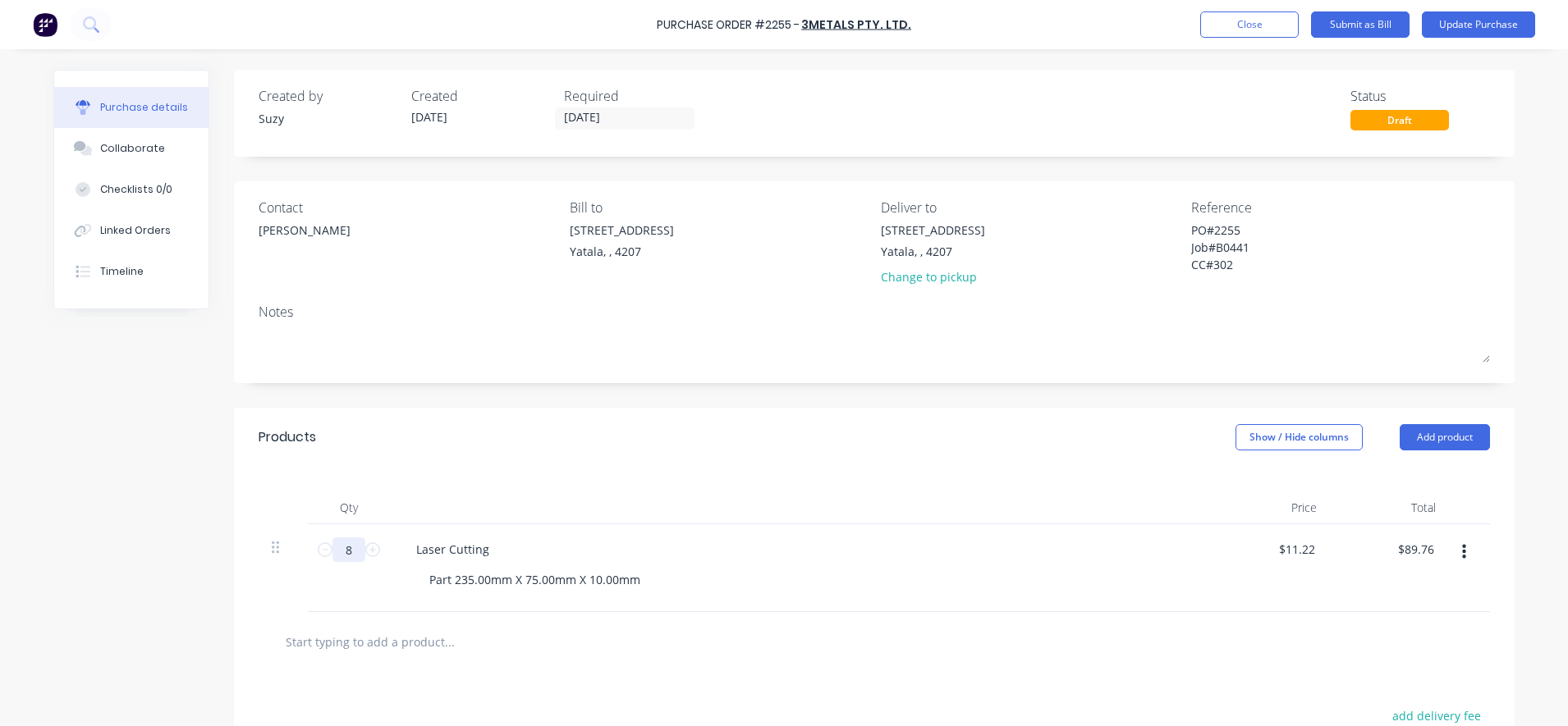
type input "8"
click at [436, 606] on div "Laser Cutting Part 235.00mm X 75.00mm X 10.00mm" at bounding box center [800, 568] width 821 height 88
click at [1476, 20] on button "Update Purchase" at bounding box center [1478, 25] width 113 height 27
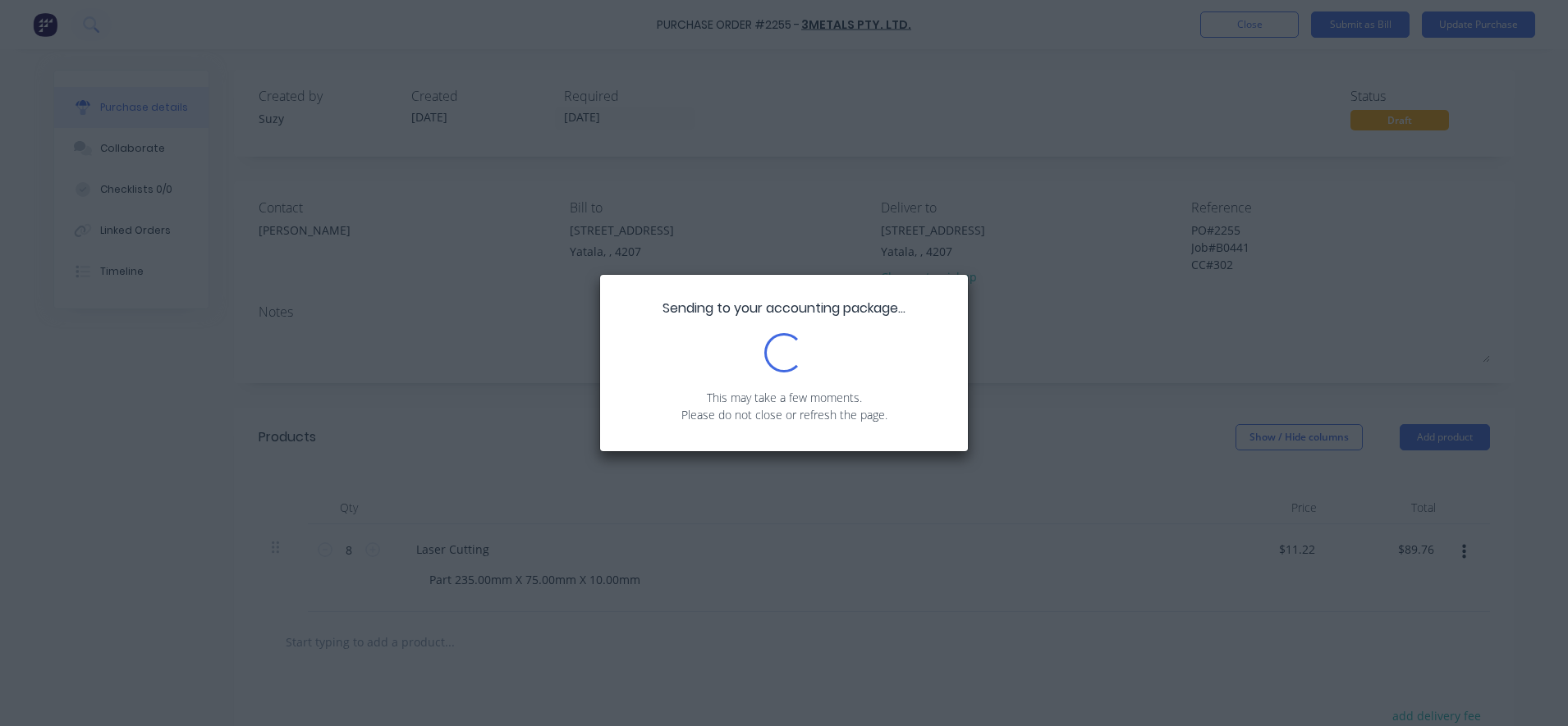
type textarea "x"
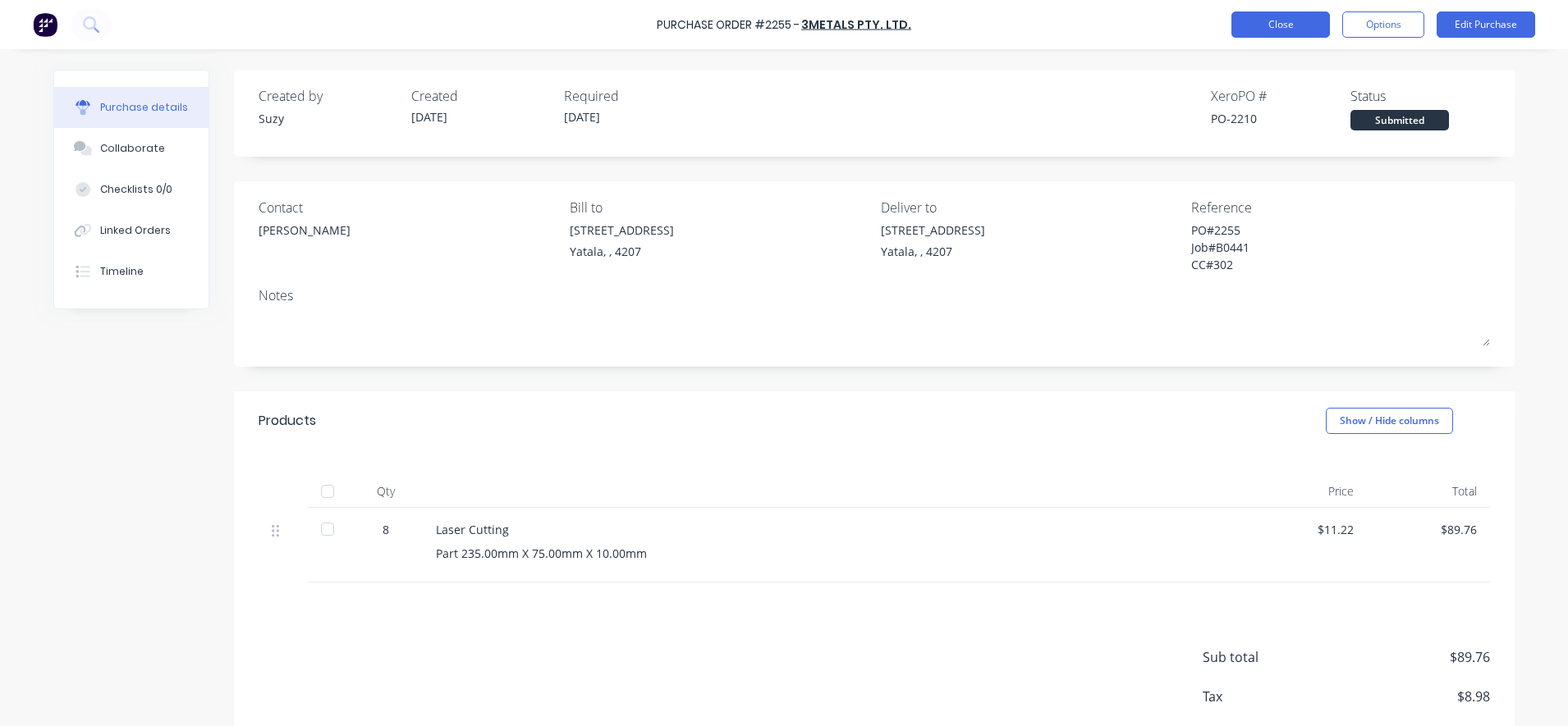
click at [1255, 23] on button "Close" at bounding box center [1281, 25] width 98 height 27
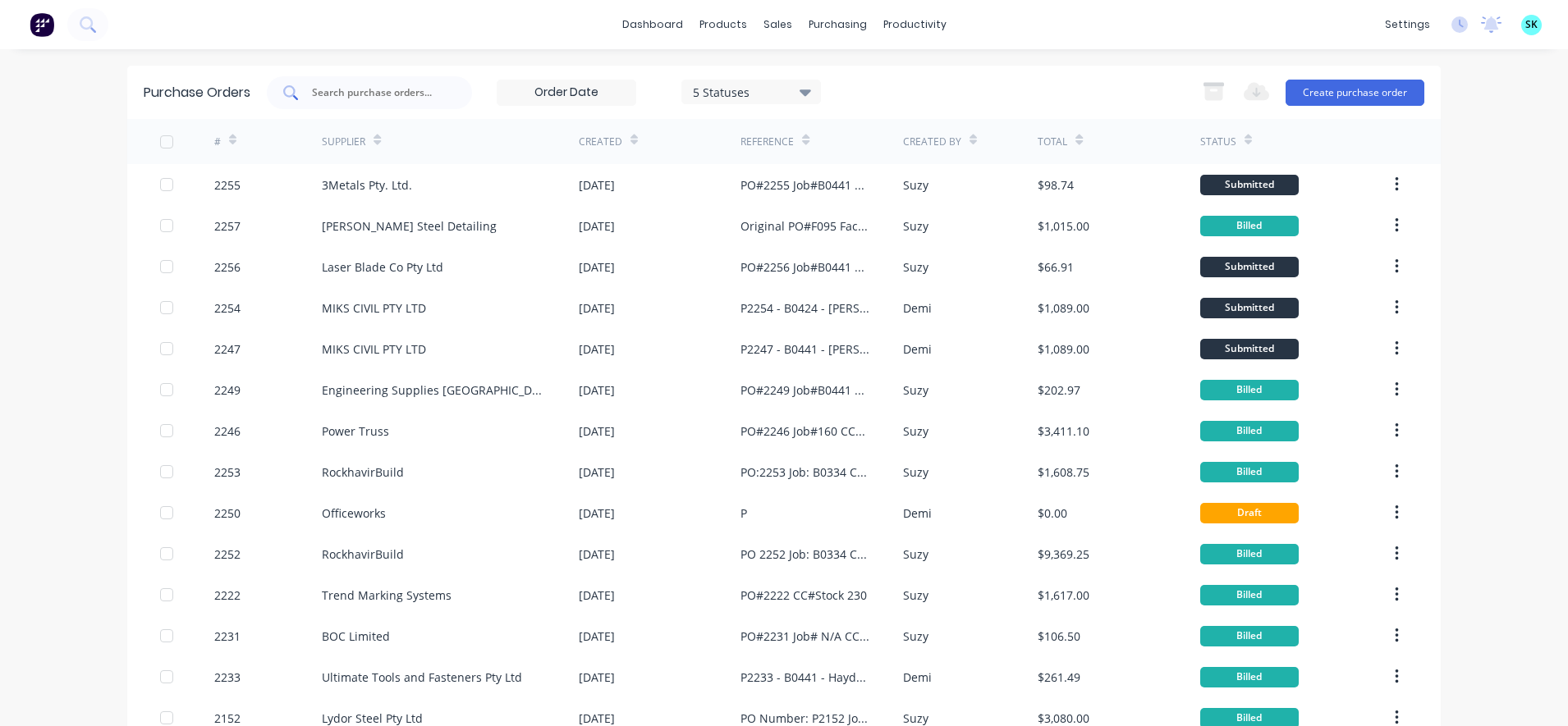
click at [397, 101] on div at bounding box center [369, 92] width 206 height 32
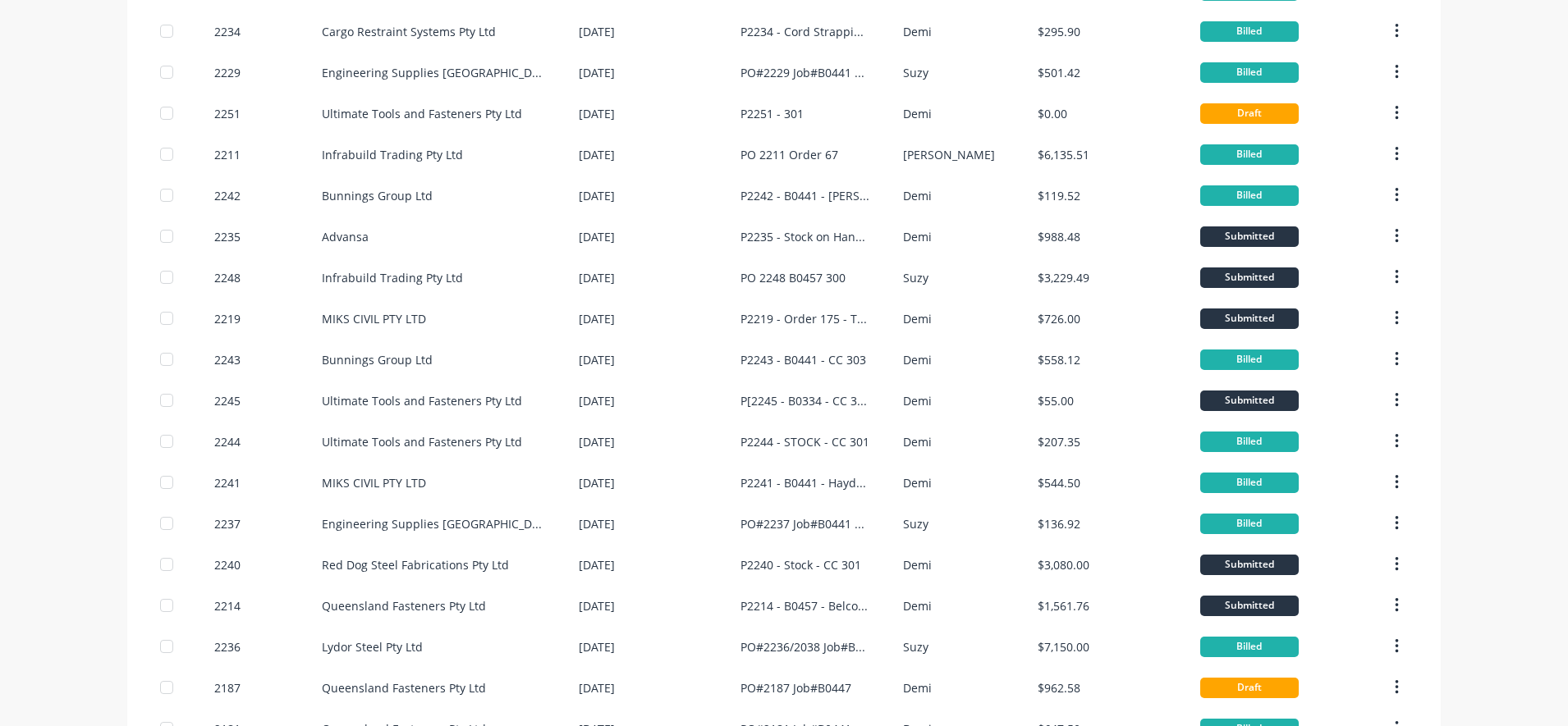
scroll to position [972, 0]
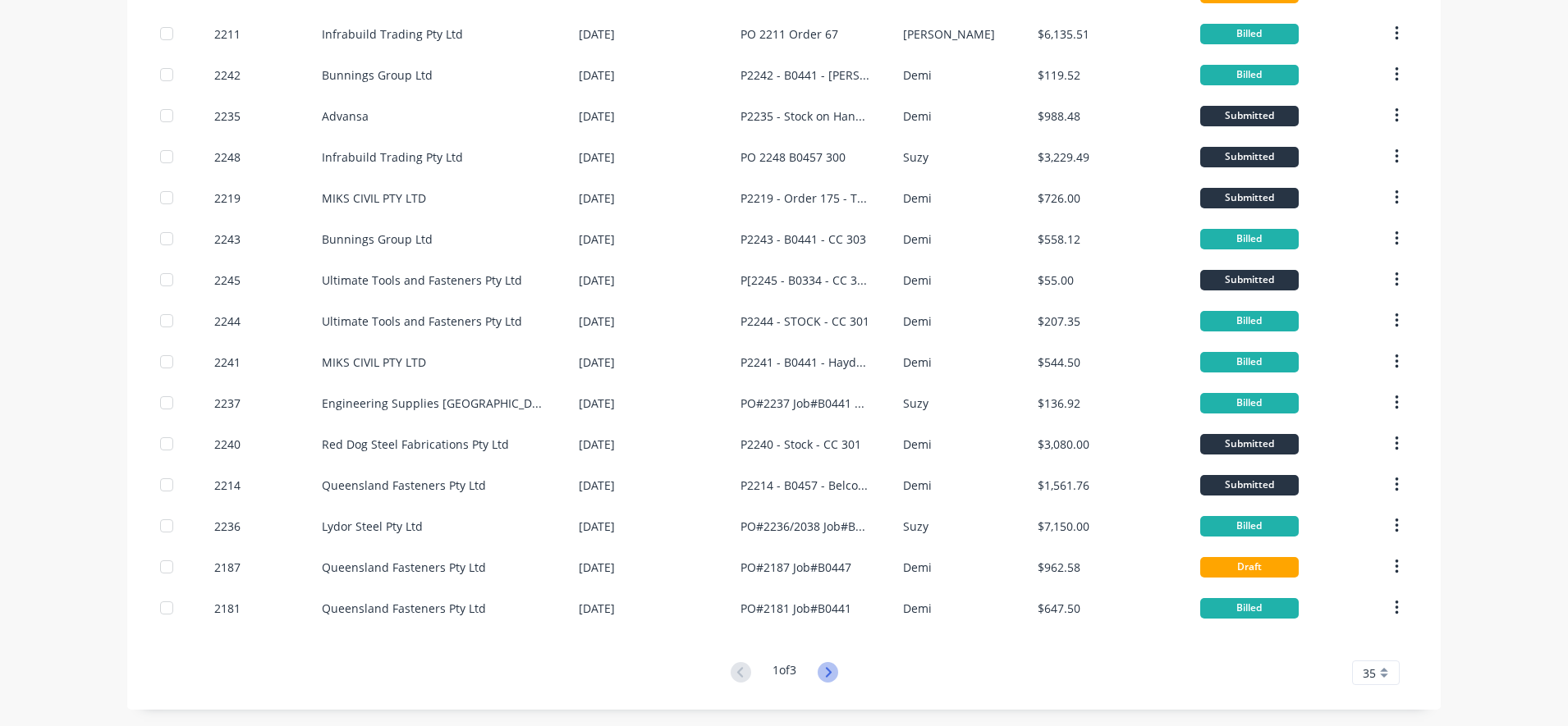
click at [828, 675] on icon at bounding box center [828, 672] width 21 height 21
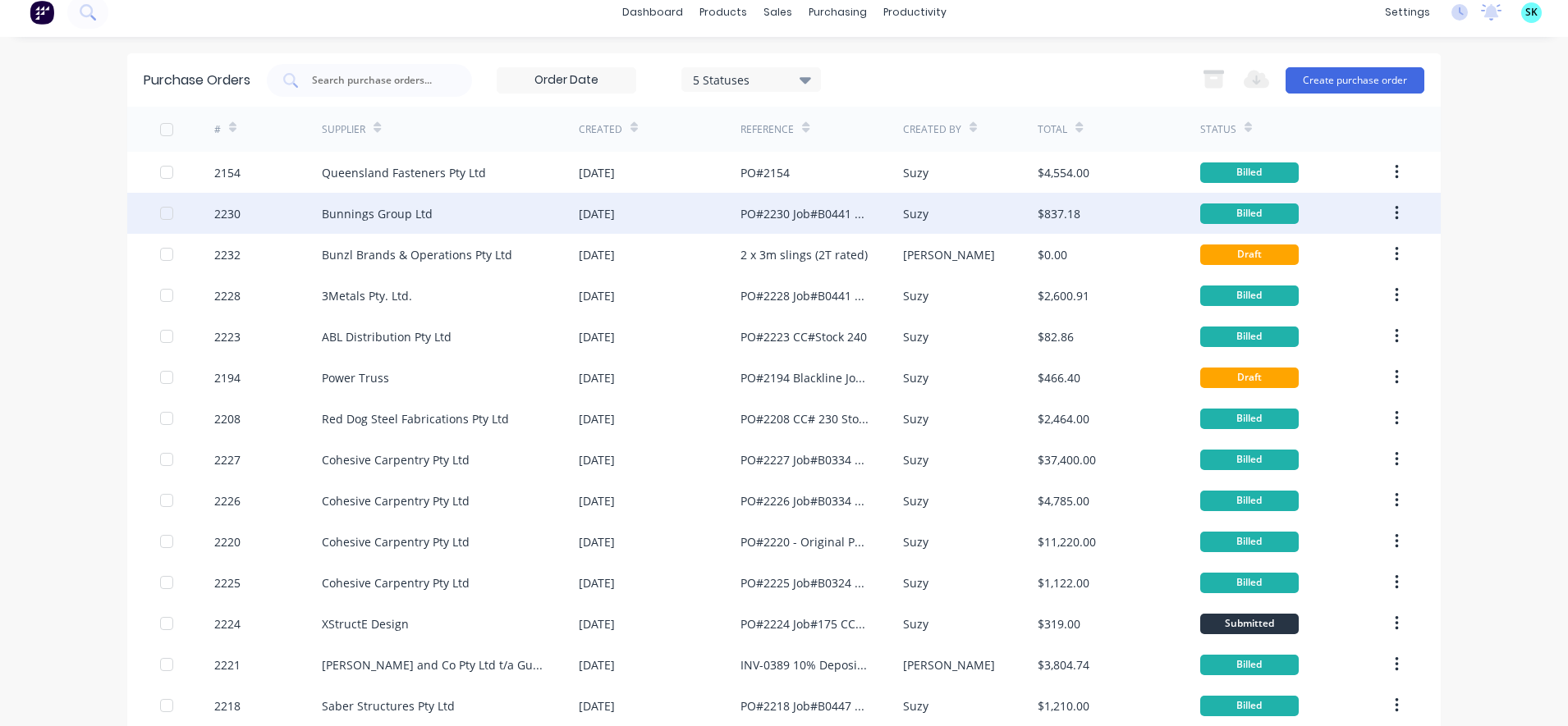
scroll to position [0, 0]
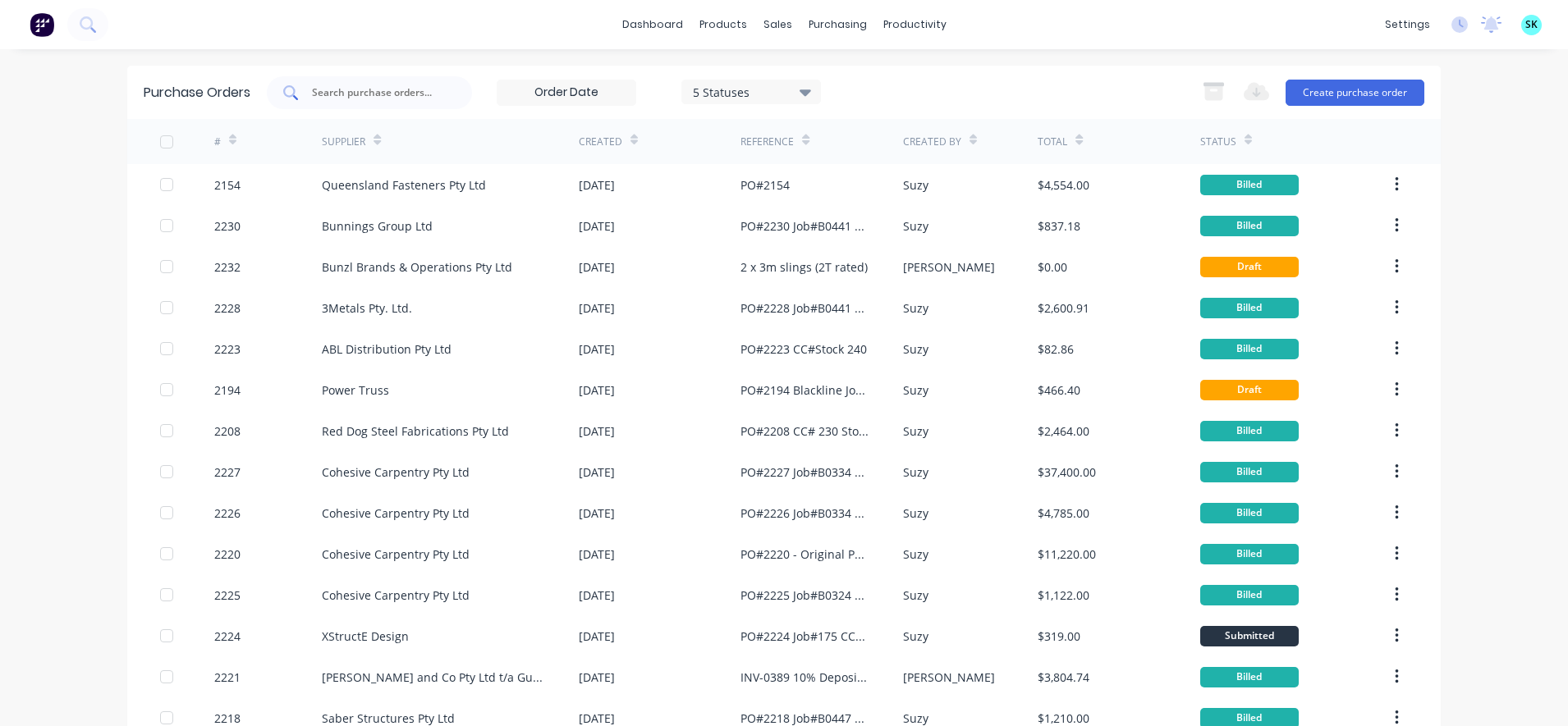
click at [384, 100] on input "text" at bounding box center [378, 92] width 136 height 17
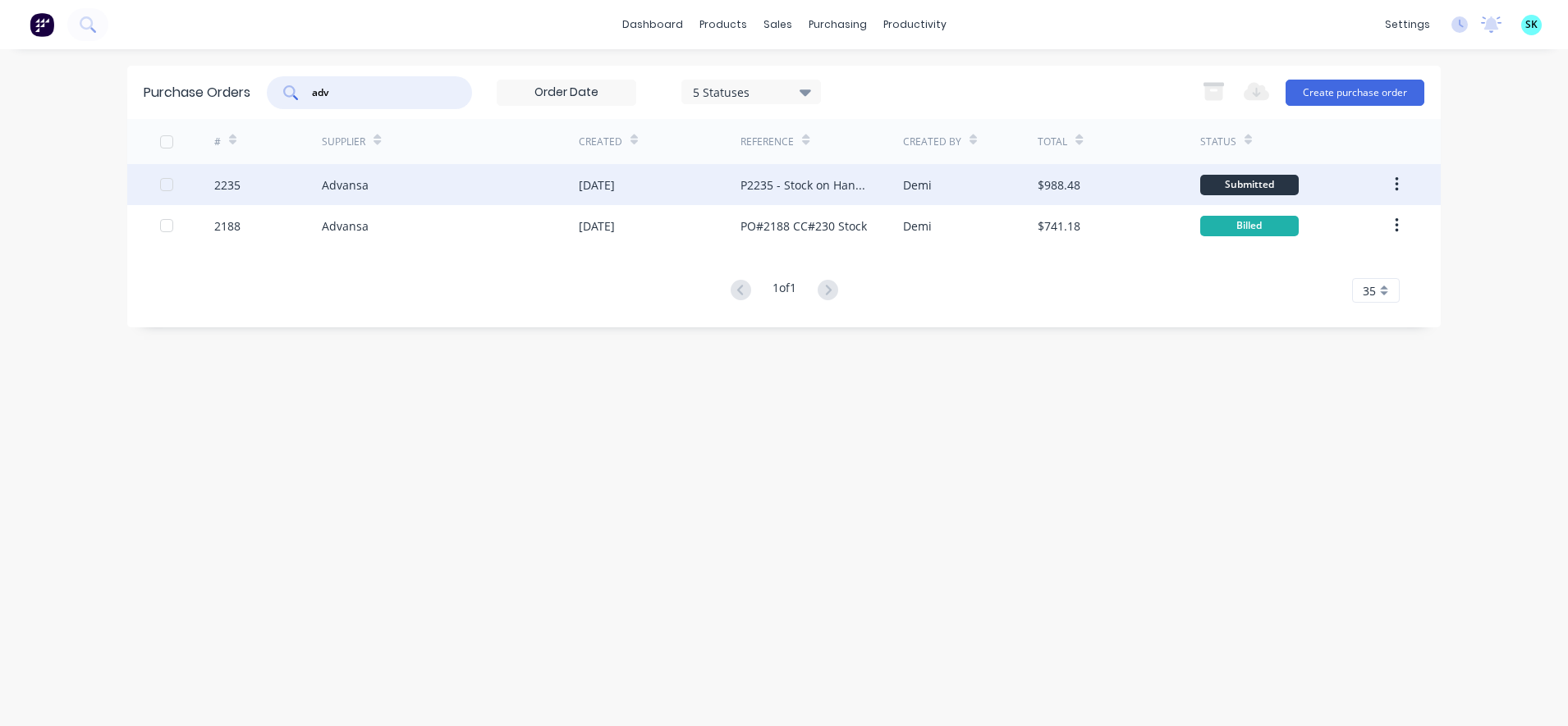
type input "adv"
click at [759, 192] on div "P2235 - Stock on Hand - CC 301" at bounding box center [804, 185] width 129 height 18
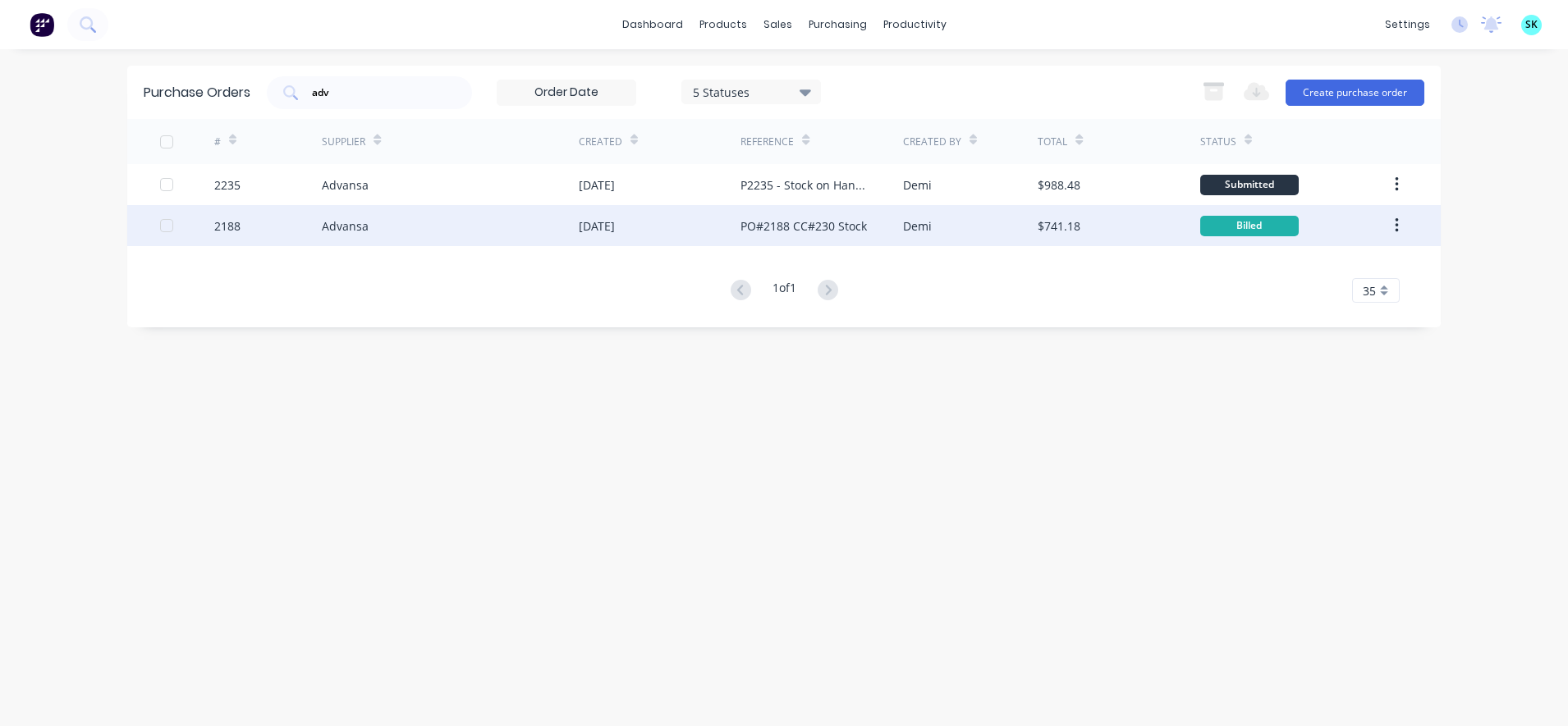
click at [779, 238] on div "PO#2188 CC#230 Stock" at bounding box center [821, 226] width 161 height 41
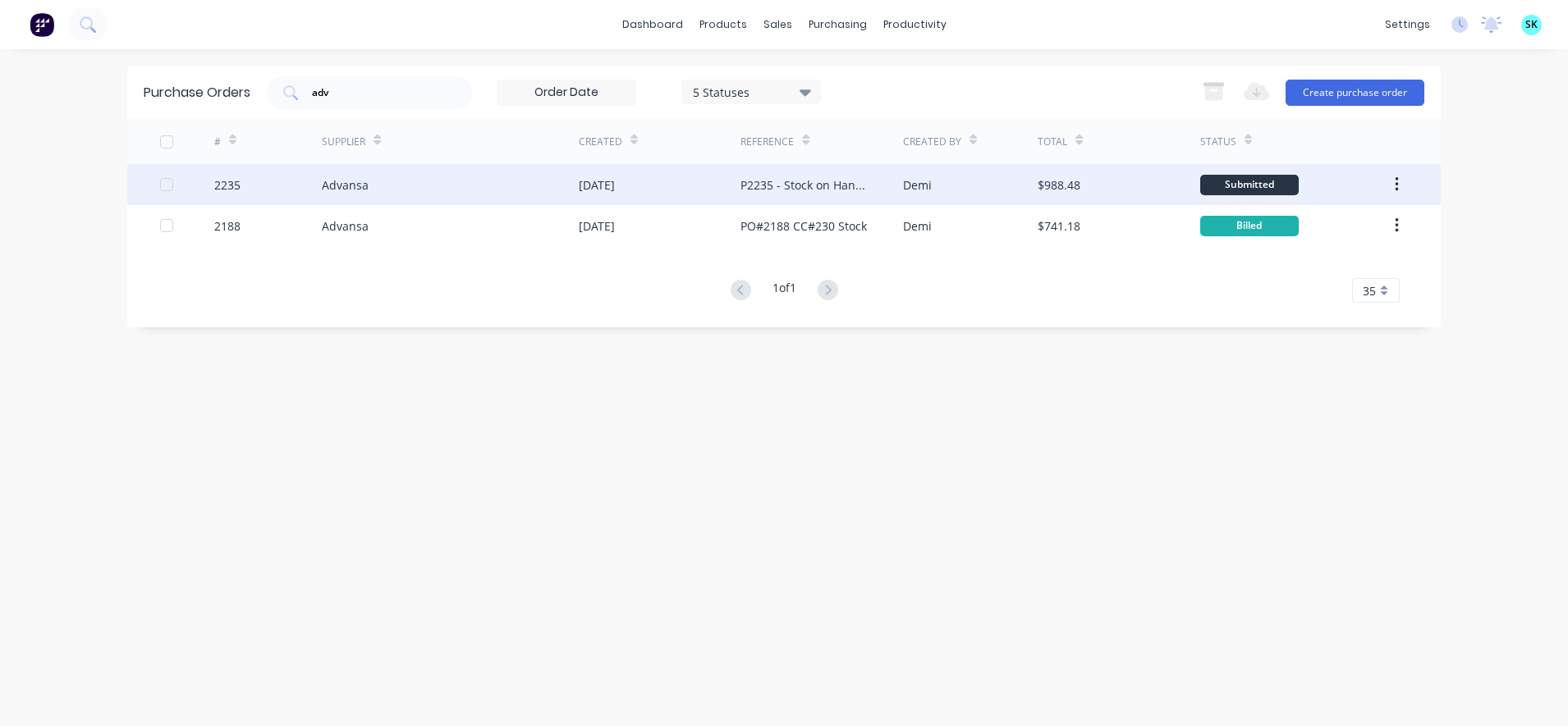
click at [548, 190] on div "Advansa" at bounding box center [450, 185] width 257 height 41
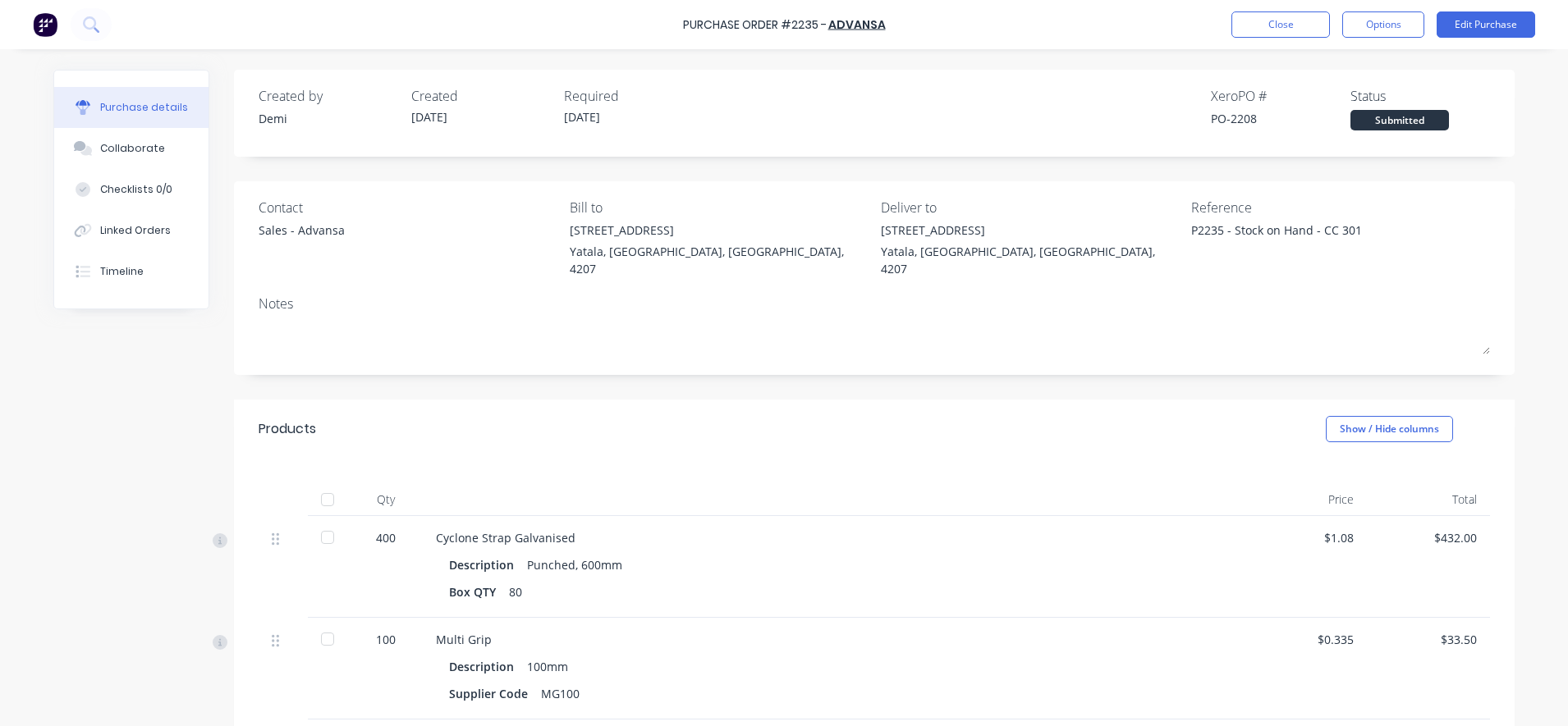
click at [304, 235] on div "Sales - Advansa" at bounding box center [302, 230] width 87 height 18
click at [271, 233] on div "Sales - Advansa" at bounding box center [302, 230] width 87 height 18
click at [967, 458] on div "Qty Price Total 400 Cyclone Strap Galvanised Description Punched, 600mm Box QTY…" at bounding box center [874, 704] width 1281 height 492
click at [1402, 28] on button "Options" at bounding box center [1383, 25] width 82 height 27
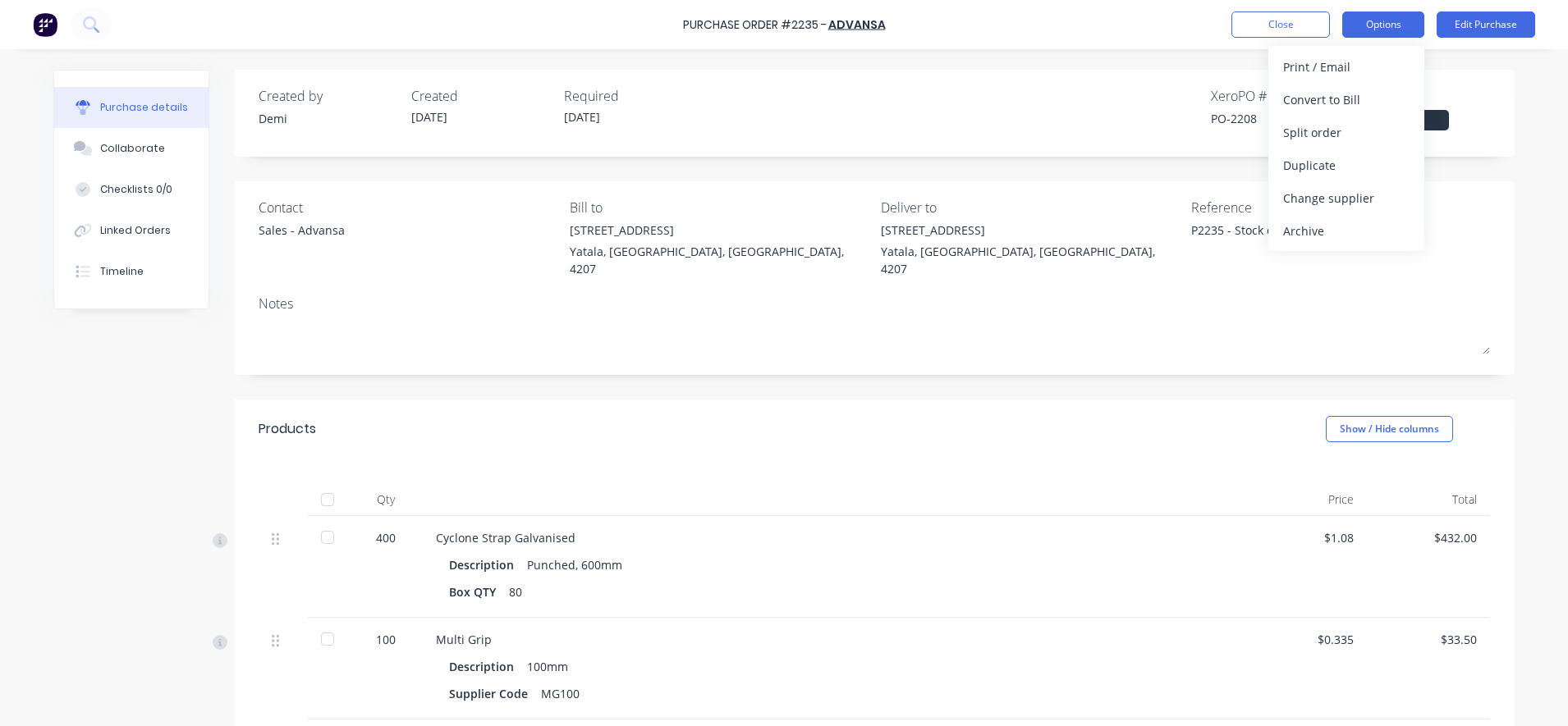
click at [1402, 28] on button "Options" at bounding box center [1383, 25] width 82 height 27
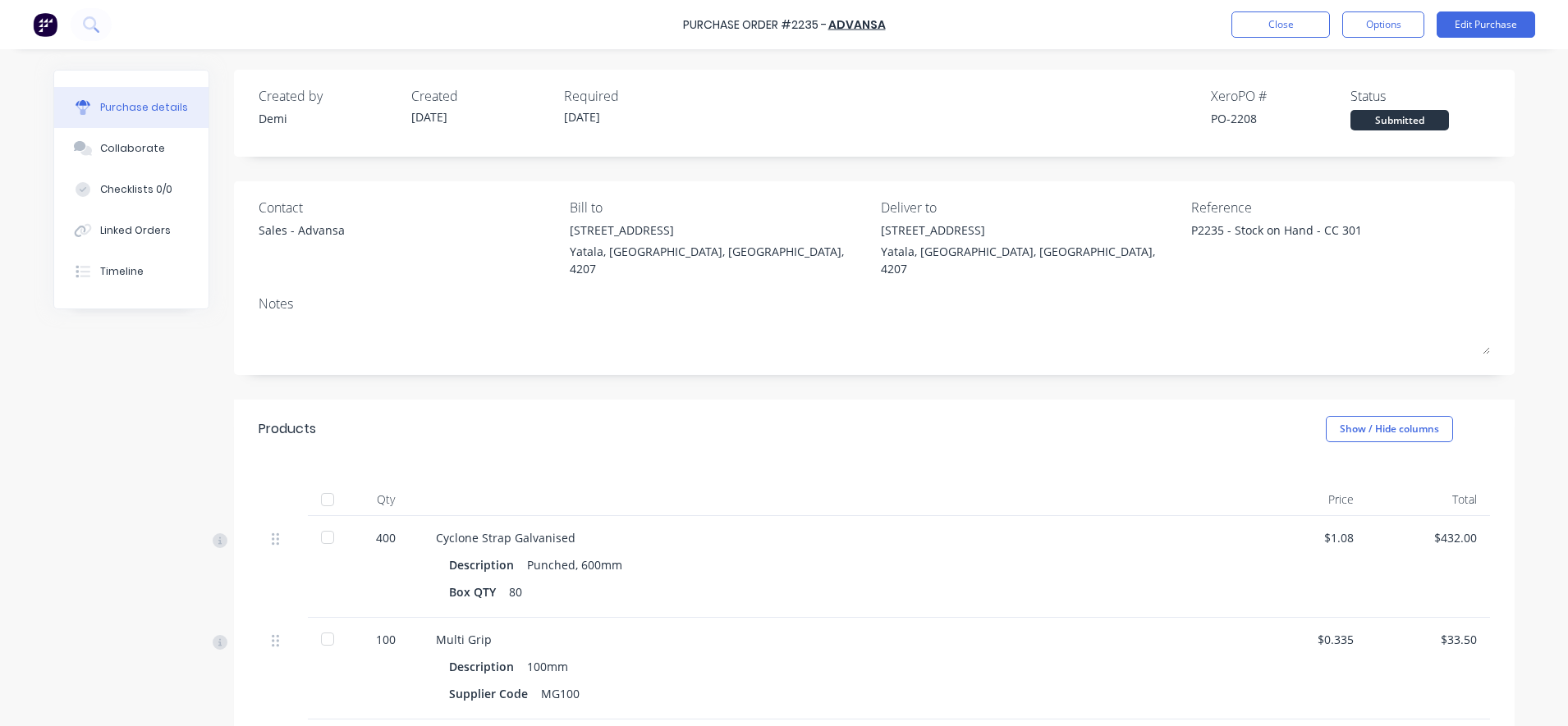
type textarea "x"
click at [1291, 29] on button "Close" at bounding box center [1281, 25] width 98 height 27
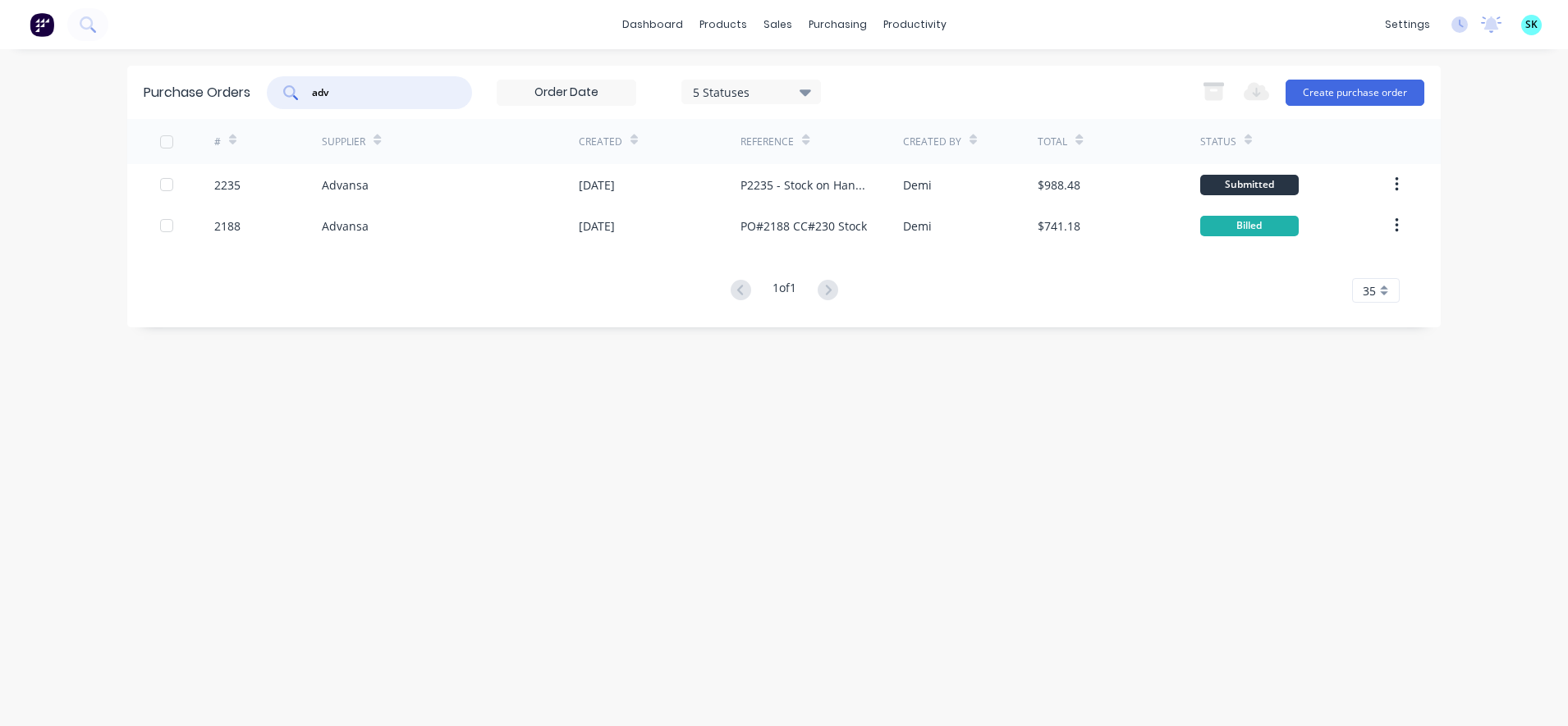
click at [382, 96] on input "adv" at bounding box center [378, 92] width 136 height 17
type input "a"
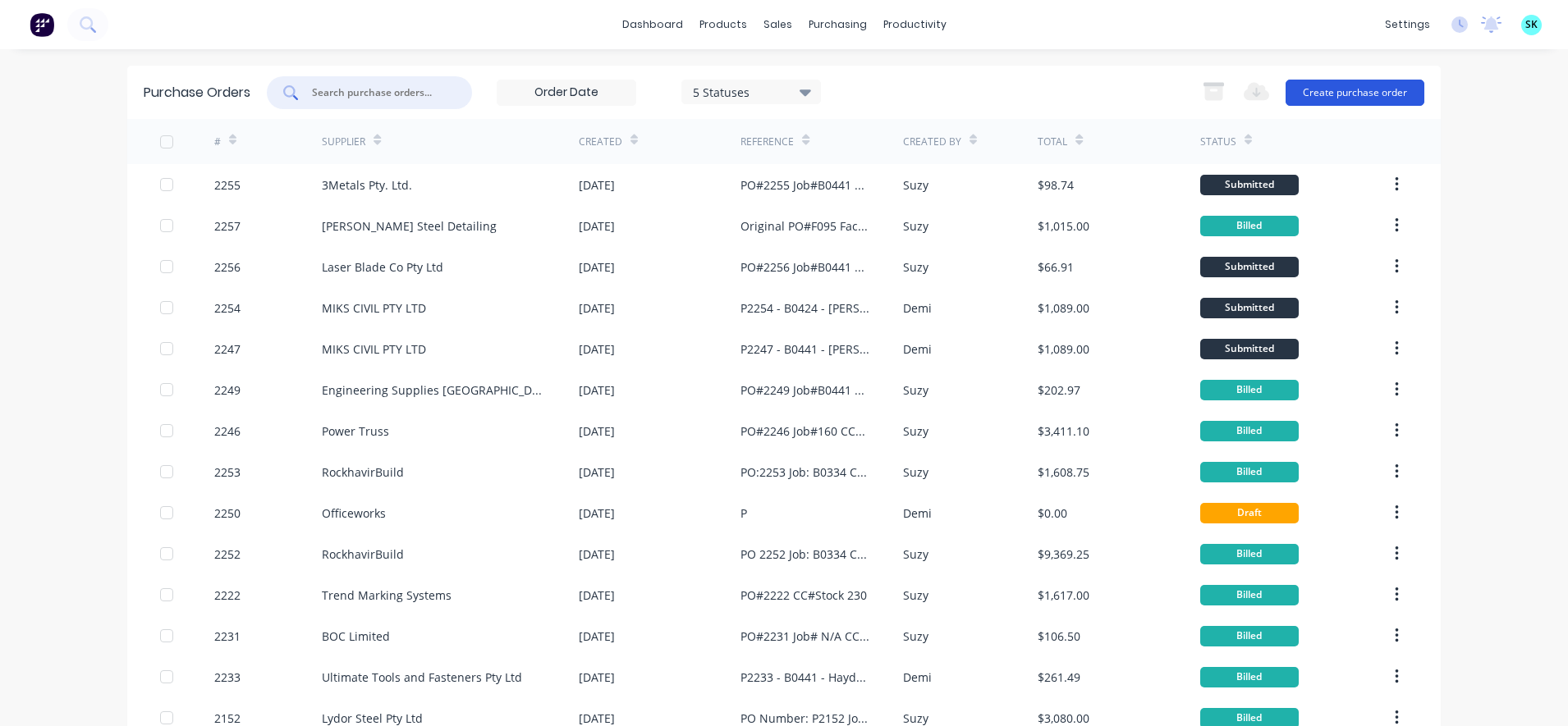
click at [1315, 91] on button "Create purchase order" at bounding box center [1354, 92] width 139 height 27
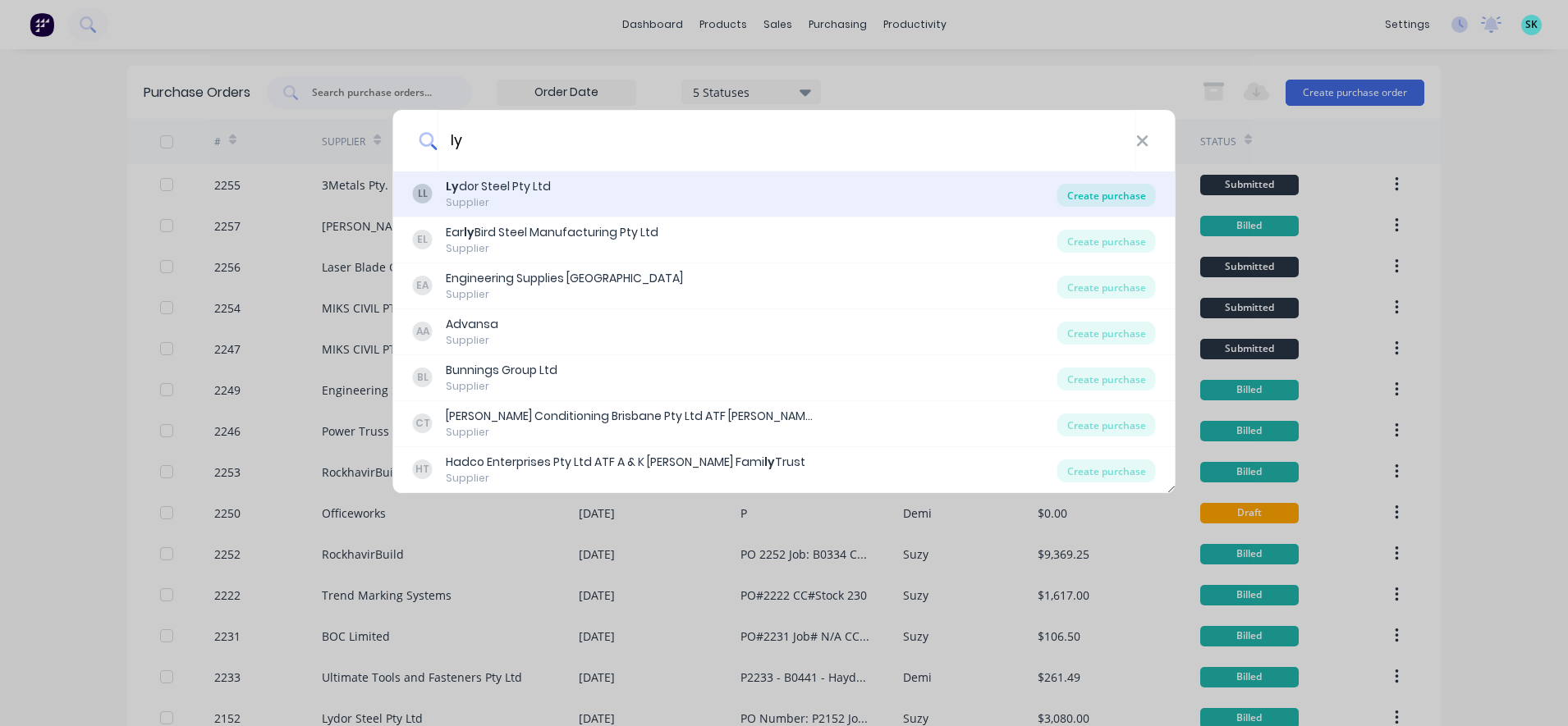
type input "ly"
click at [1086, 194] on div "Create purchase" at bounding box center [1106, 195] width 98 height 23
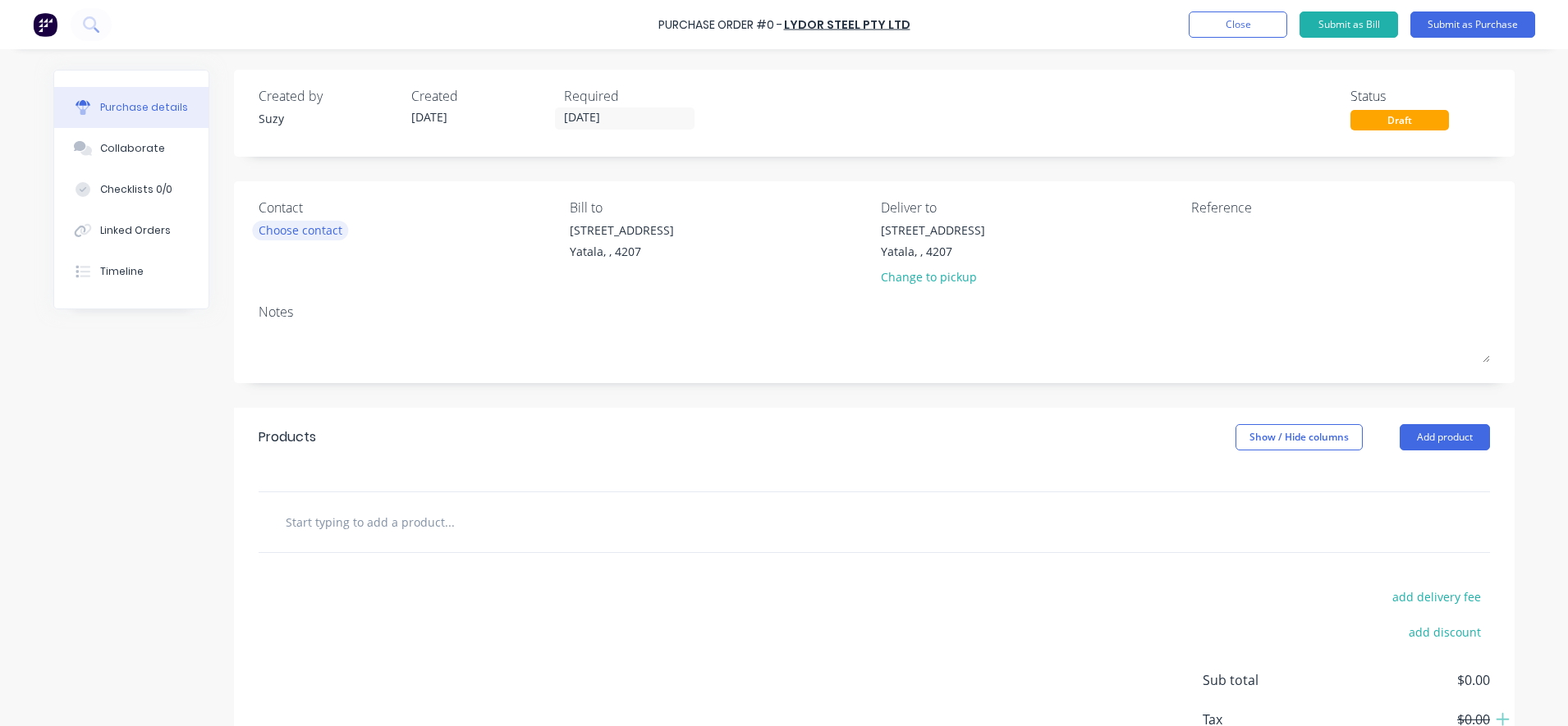
click at [299, 239] on div "Choose contact" at bounding box center [300, 230] width 84 height 18
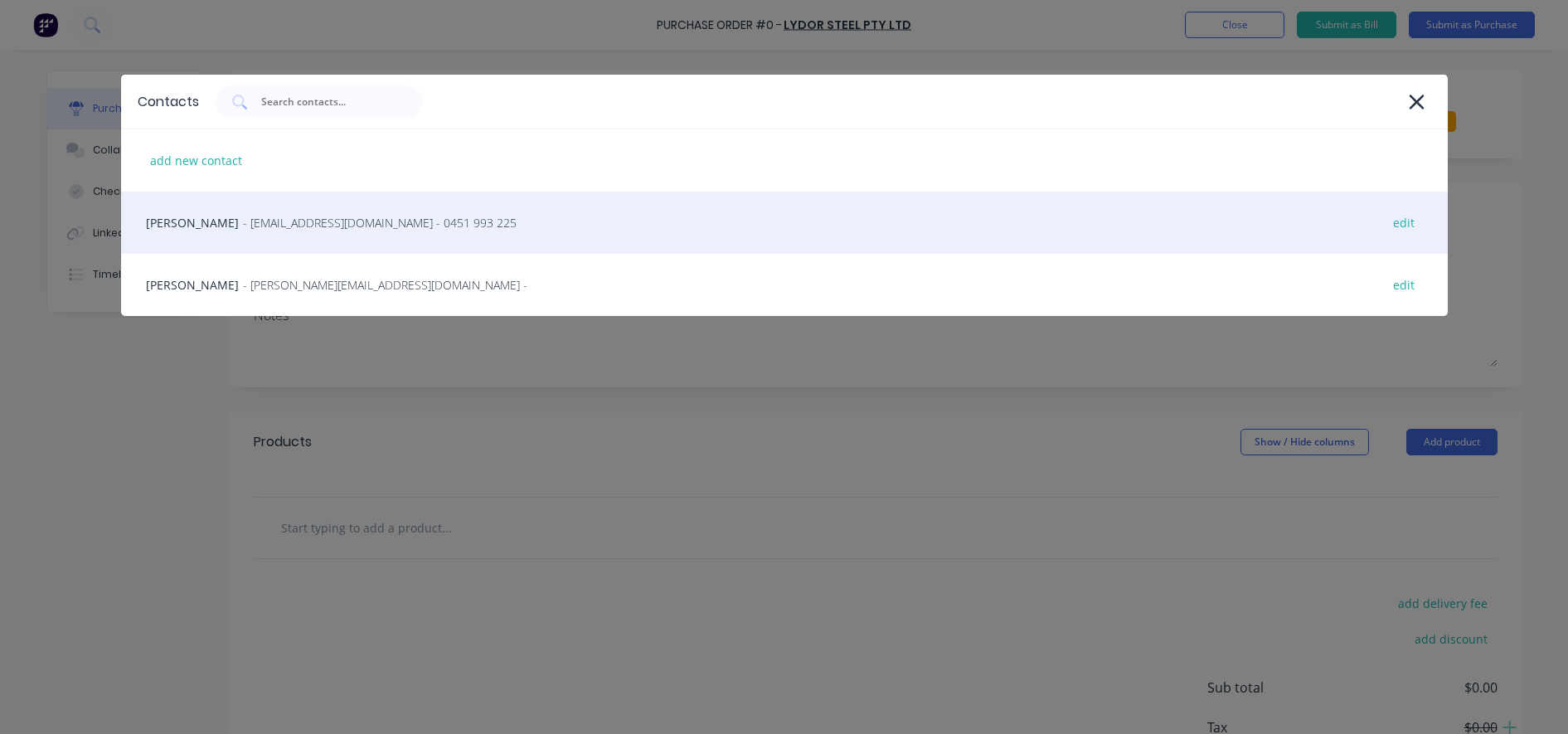
click at [297, 231] on span "- [EMAIL_ADDRESS][DOMAIN_NAME] - 0451 993 225" at bounding box center [379, 223] width 273 height 18
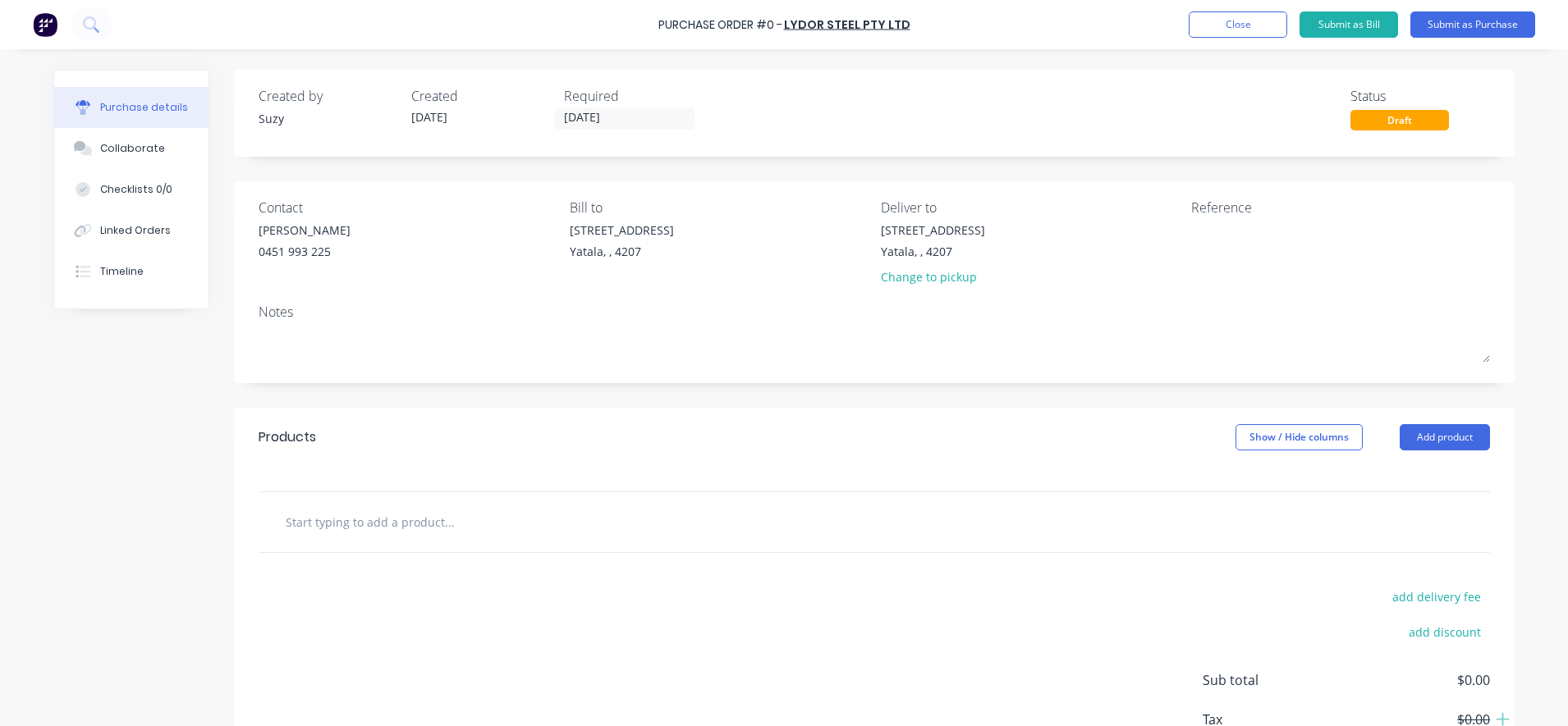
click at [324, 521] on input "text" at bounding box center [449, 521] width 329 height 32
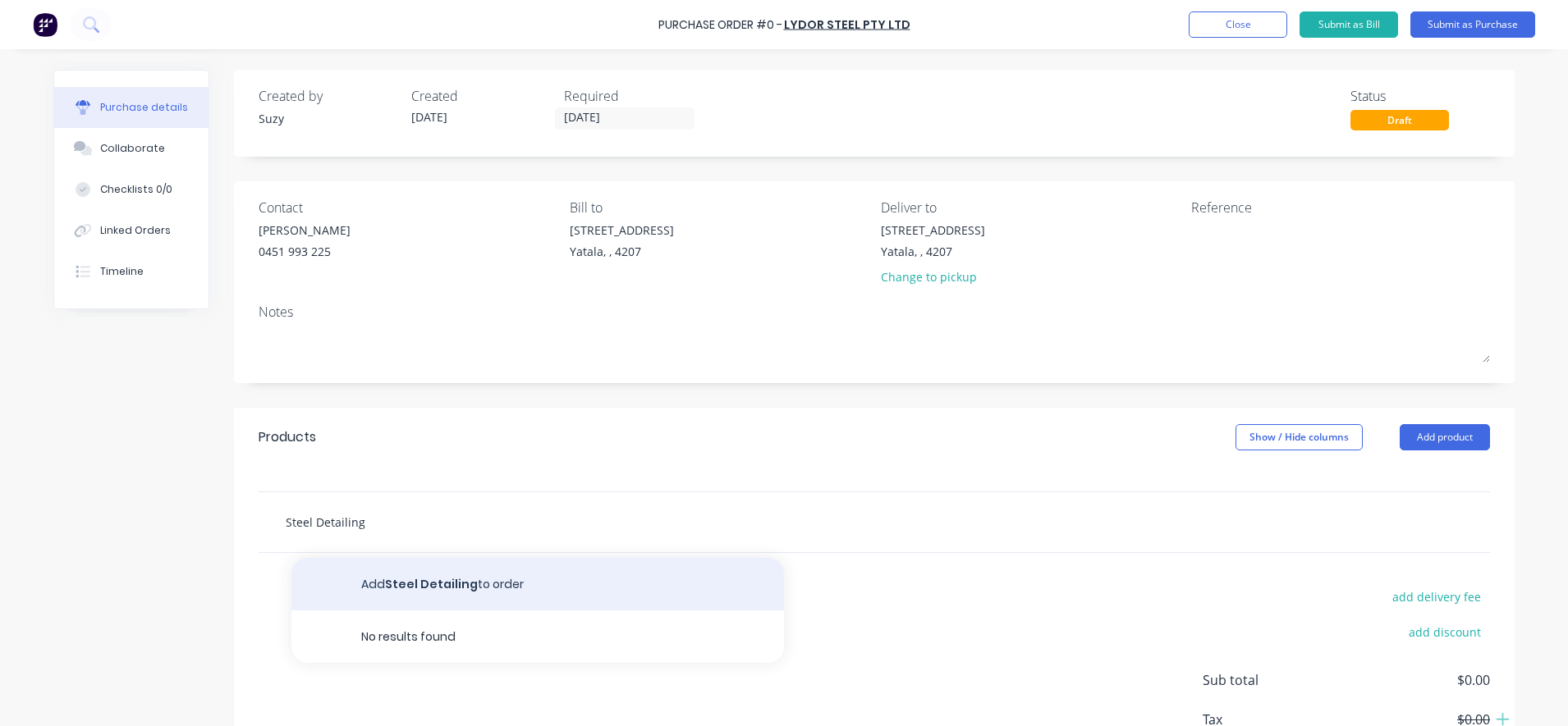
type input "Steel Detailing"
click at [431, 596] on button "Add Steel Detailing to order" at bounding box center [537, 583] width 492 height 52
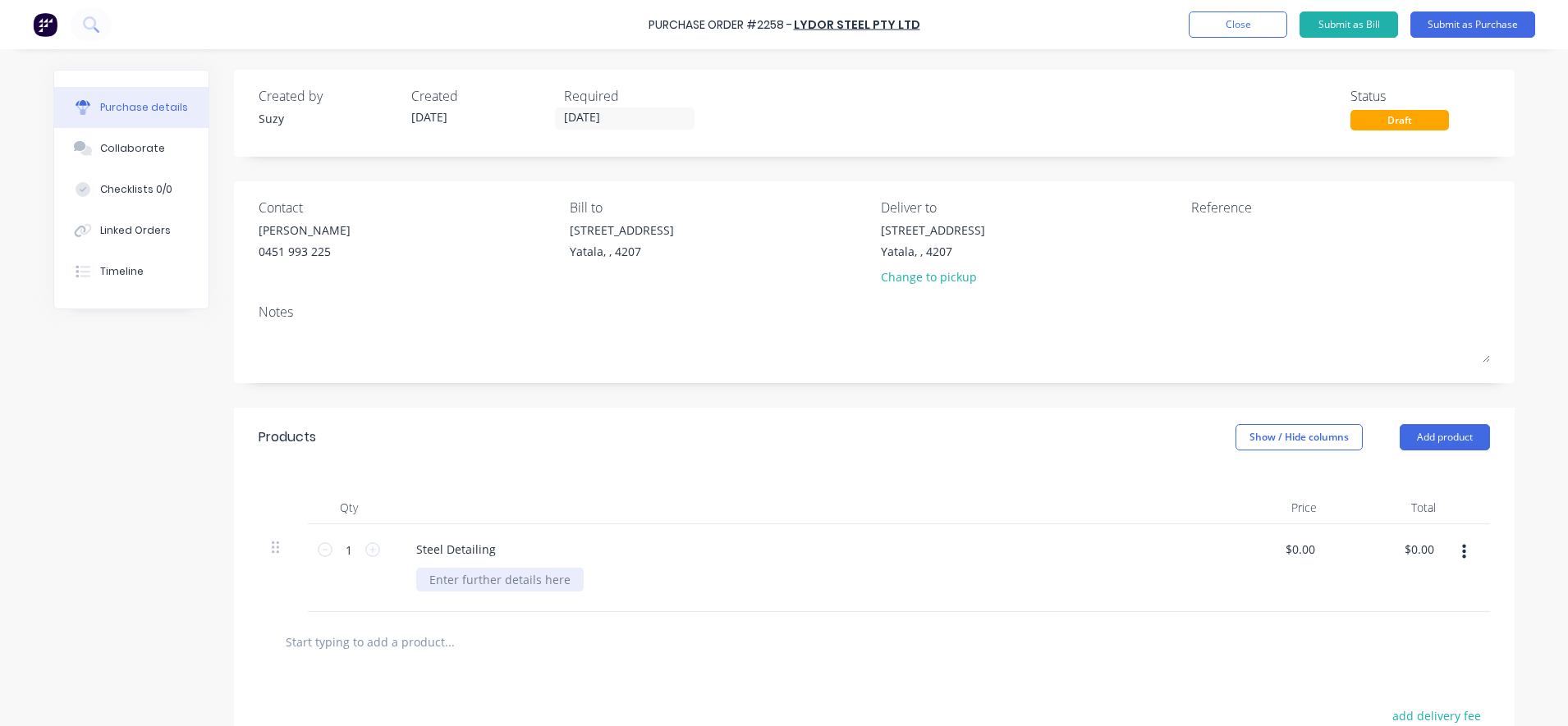
click at [428, 582] on div at bounding box center [500, 579] width 167 height 24
paste div
click at [517, 653] on input "text" at bounding box center [449, 641] width 329 height 32
click at [1287, 556] on input "0.00" at bounding box center [1303, 549] width 31 height 24
drag, startPoint x: 1309, startPoint y: 549, endPoint x: 1286, endPoint y: 549, distance: 23.0
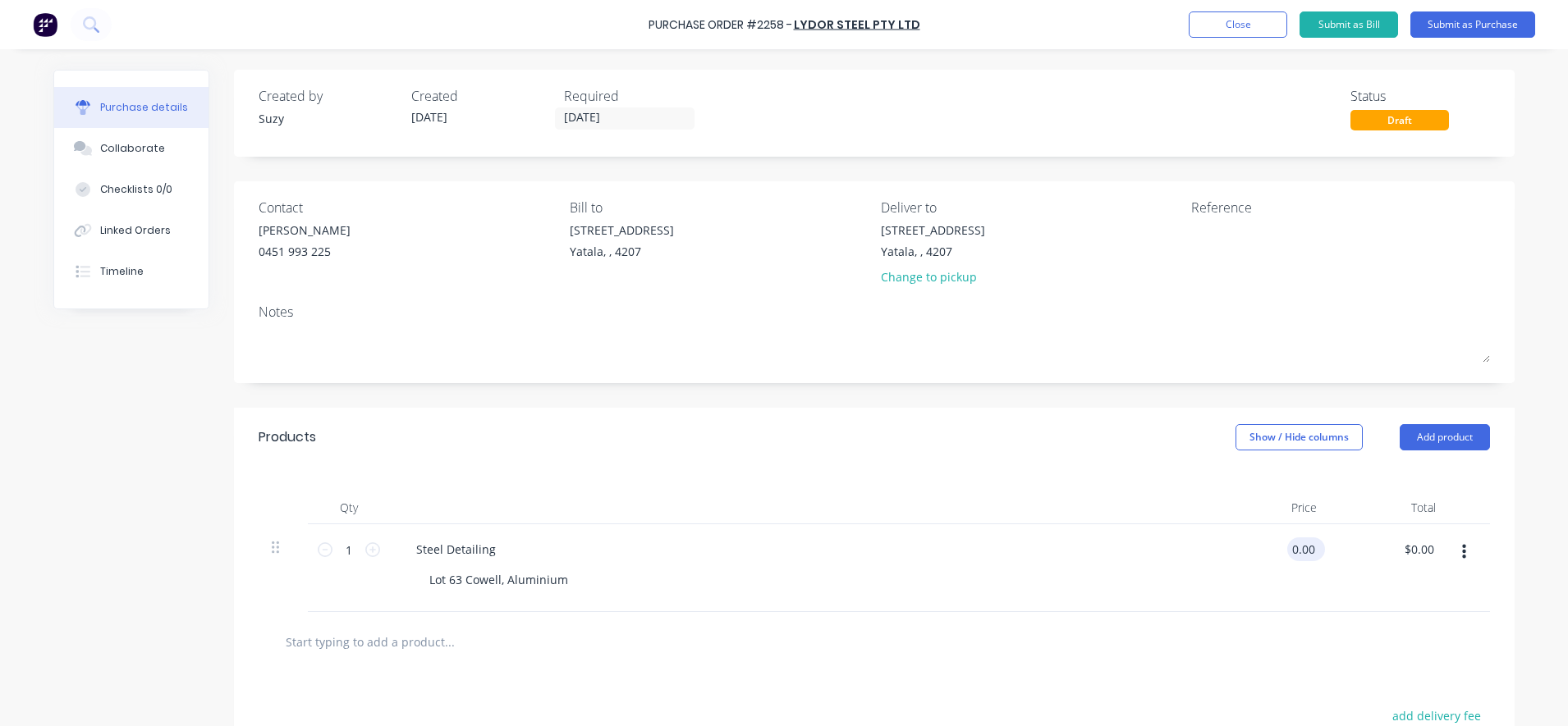
click at [1287, 549] on input "0.00" at bounding box center [1303, 549] width 31 height 24
type input "$2,400.00"
click at [1262, 659] on div at bounding box center [874, 641] width 1231 height 60
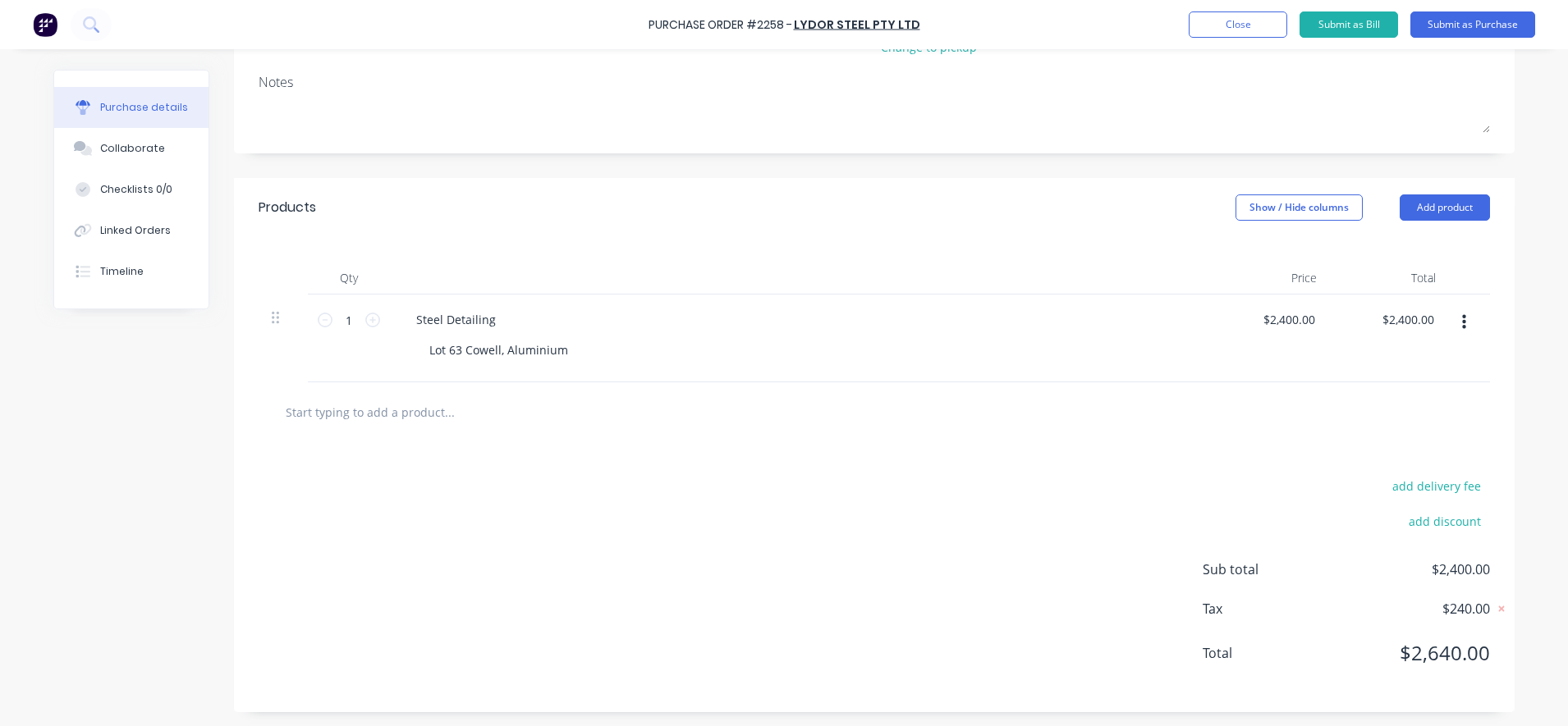
scroll to position [232, 0]
click at [495, 349] on div "Lot 63 Cowell, Aluminium" at bounding box center [499, 347] width 165 height 24
click at [550, 348] on div "Lot 63 Cowell, Aluminium" at bounding box center [499, 347] width 165 height 24
click at [560, 350] on div "Lot 63 Cowell, Aluminium" at bounding box center [499, 347] width 165 height 24
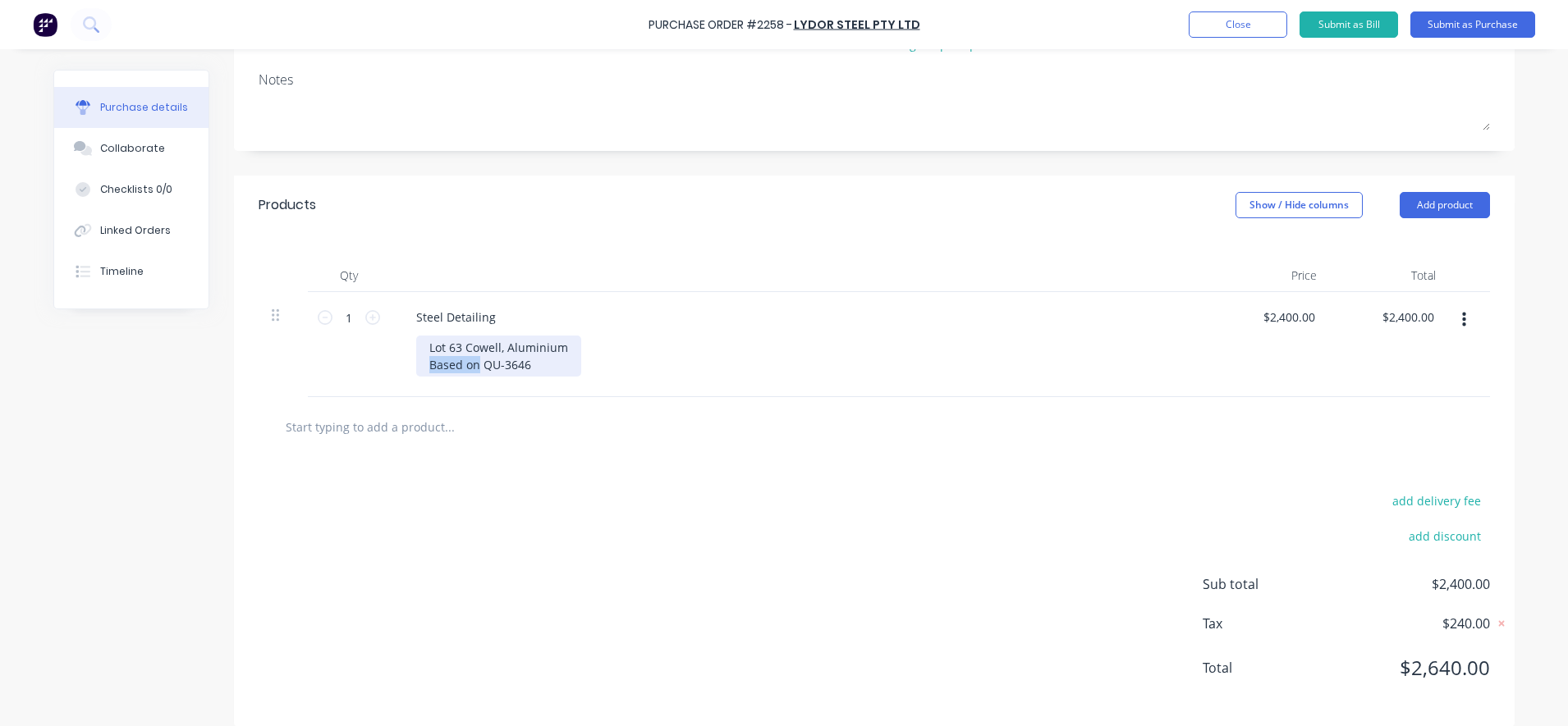
drag, startPoint x: 470, startPoint y: 368, endPoint x: 419, endPoint y: 368, distance: 51.0
click at [419, 368] on div "Lot 63 Cowell, Aluminium Based on QU-3646" at bounding box center [499, 356] width 165 height 41
click at [503, 512] on div "add delivery fee add discount Sub total $2,400.00 Tax $240.00 Total $2,640.00" at bounding box center [874, 592] width 1281 height 270
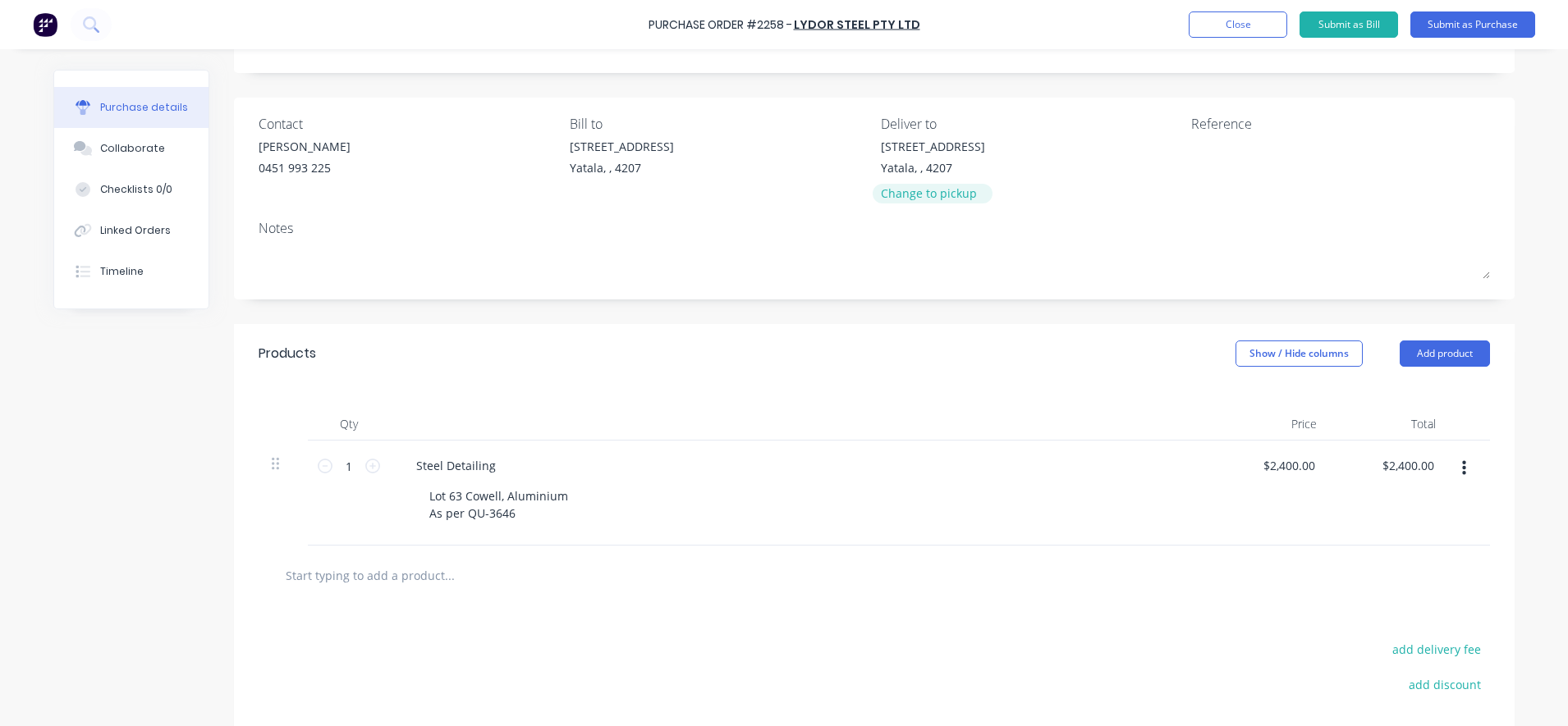
scroll to position [0, 0]
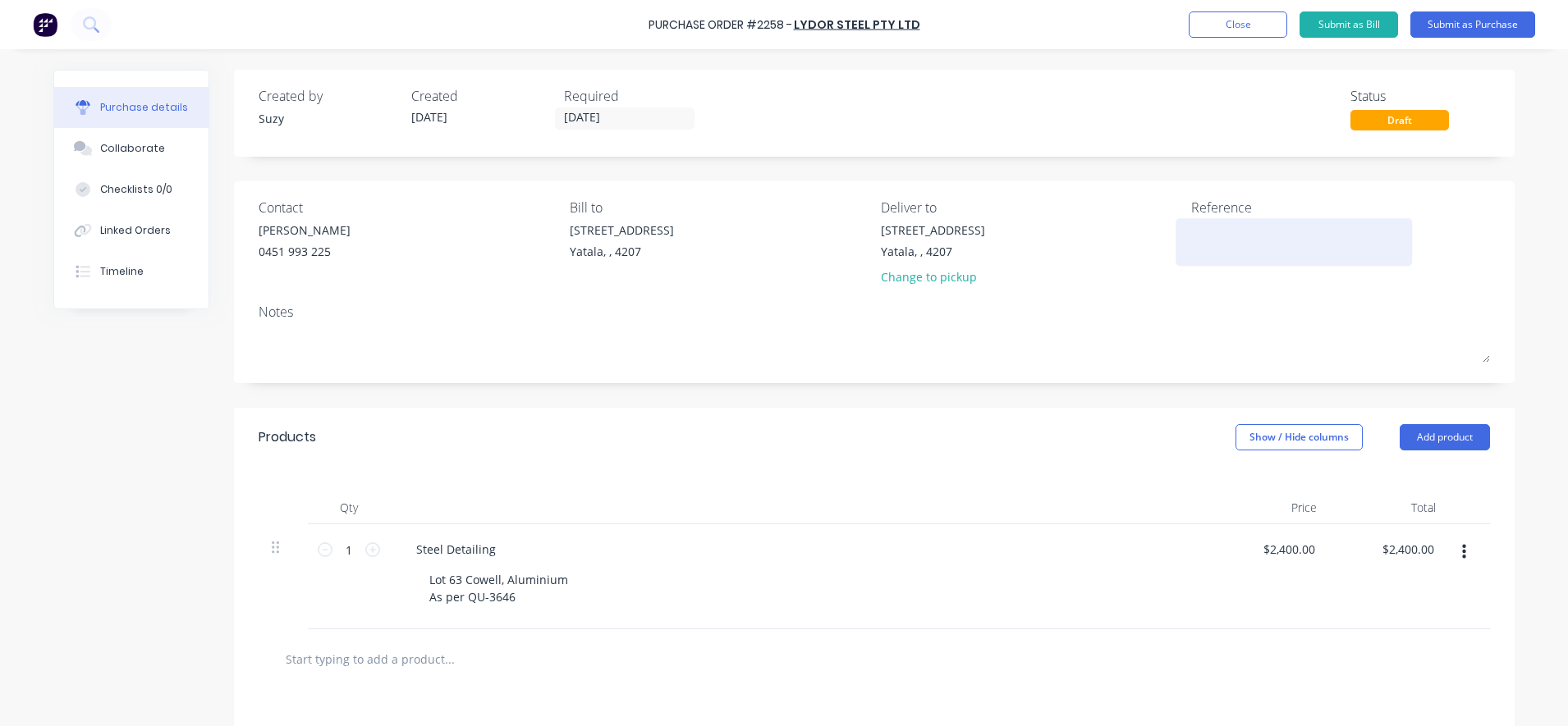
click at [1234, 245] on textarea at bounding box center [1293, 240] width 206 height 37
type textarea "PO#2258 Blackline Job #"
type textarea "x"
type textarea "PO#2258 Blackline Job # CC#"
type textarea "x"
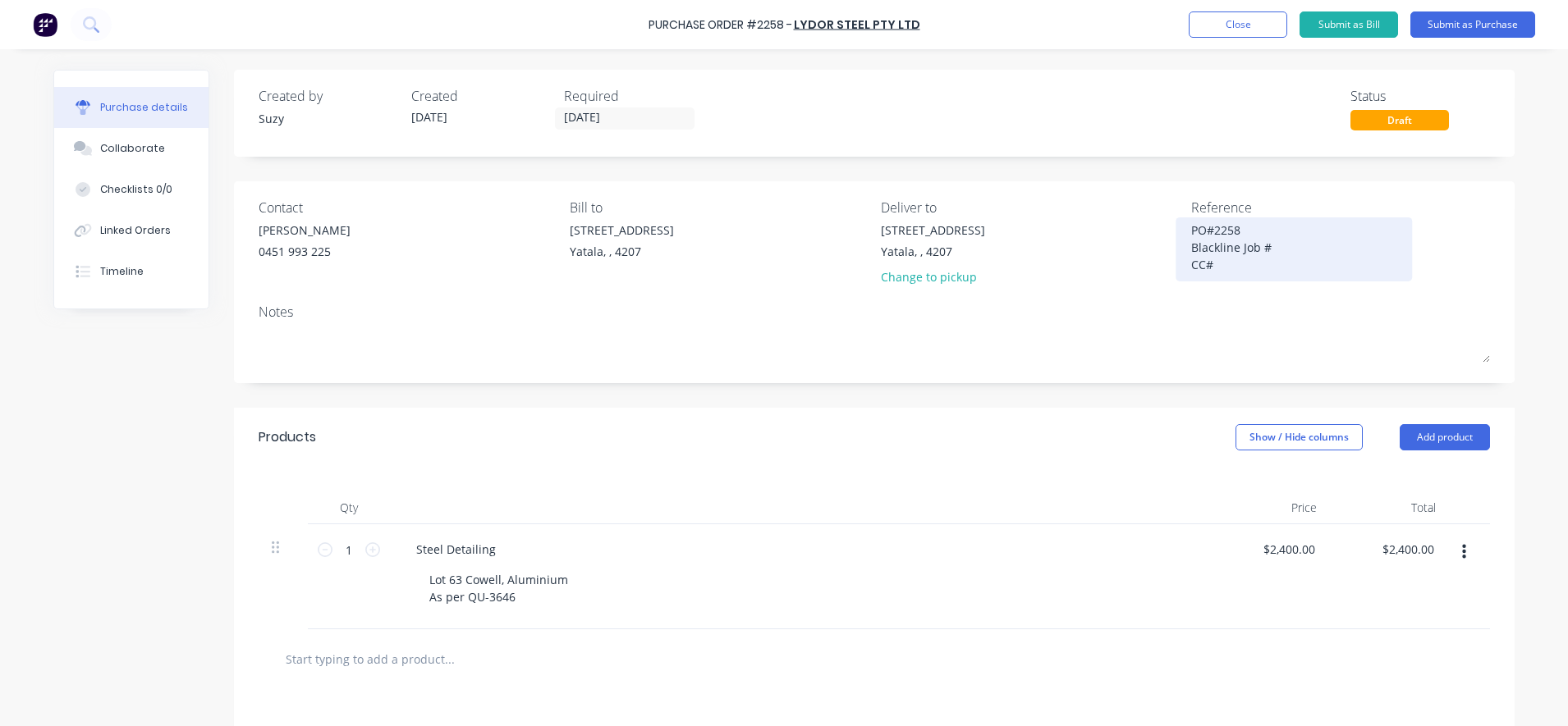
type textarea "PO#2258 Blackline Job # CC# 3"
type textarea "x"
type textarea "PO#2258 Blackline Job # CC# 30"
type textarea "x"
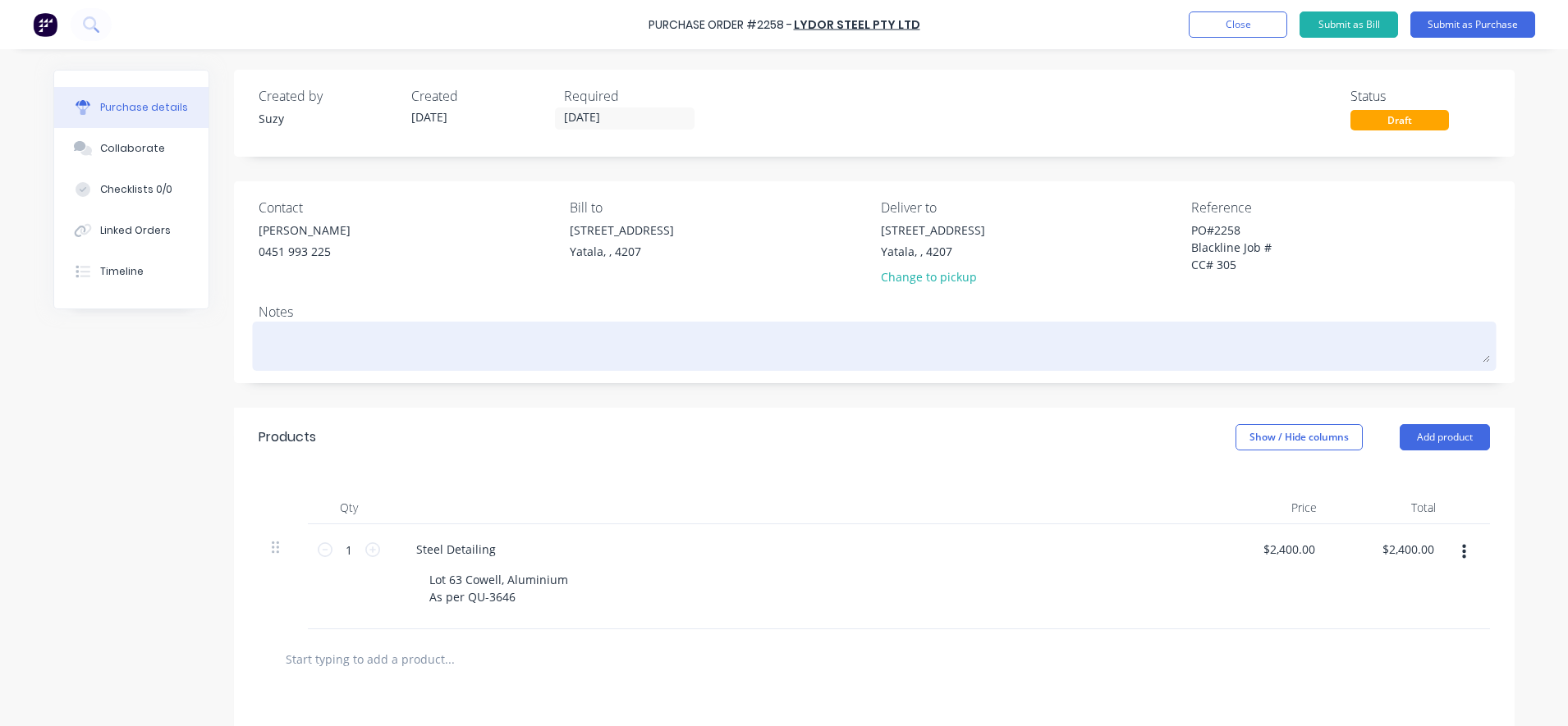
type textarea "PO#2258 Blackline Job # CC# 305"
type textarea "x"
type textarea "PO#2258 Blackline Job # CC# 305"
click at [1315, 338] on textarea at bounding box center [874, 344] width 1231 height 37
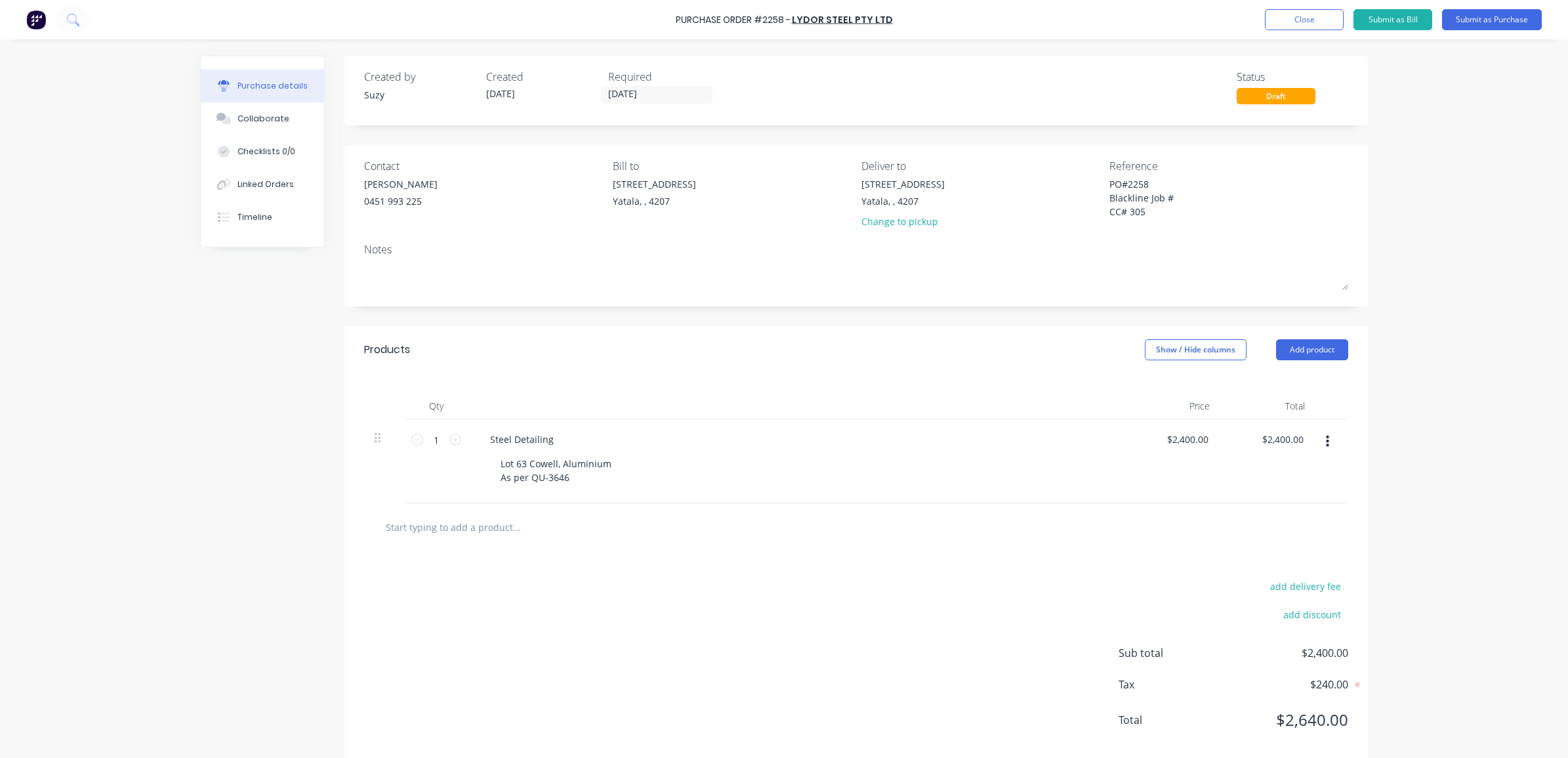
type textarea "x"
click at [1217, 195] on textarea "PO#2258 Blackline Job # CC# 305" at bounding box center [1191, 198] width 164 height 42
type textarea "PO#2258 Blackline Job #F010 CC# 305"
type textarea "x"
type textarea "PO#2258 Blackline Job #F010 CC# 305"
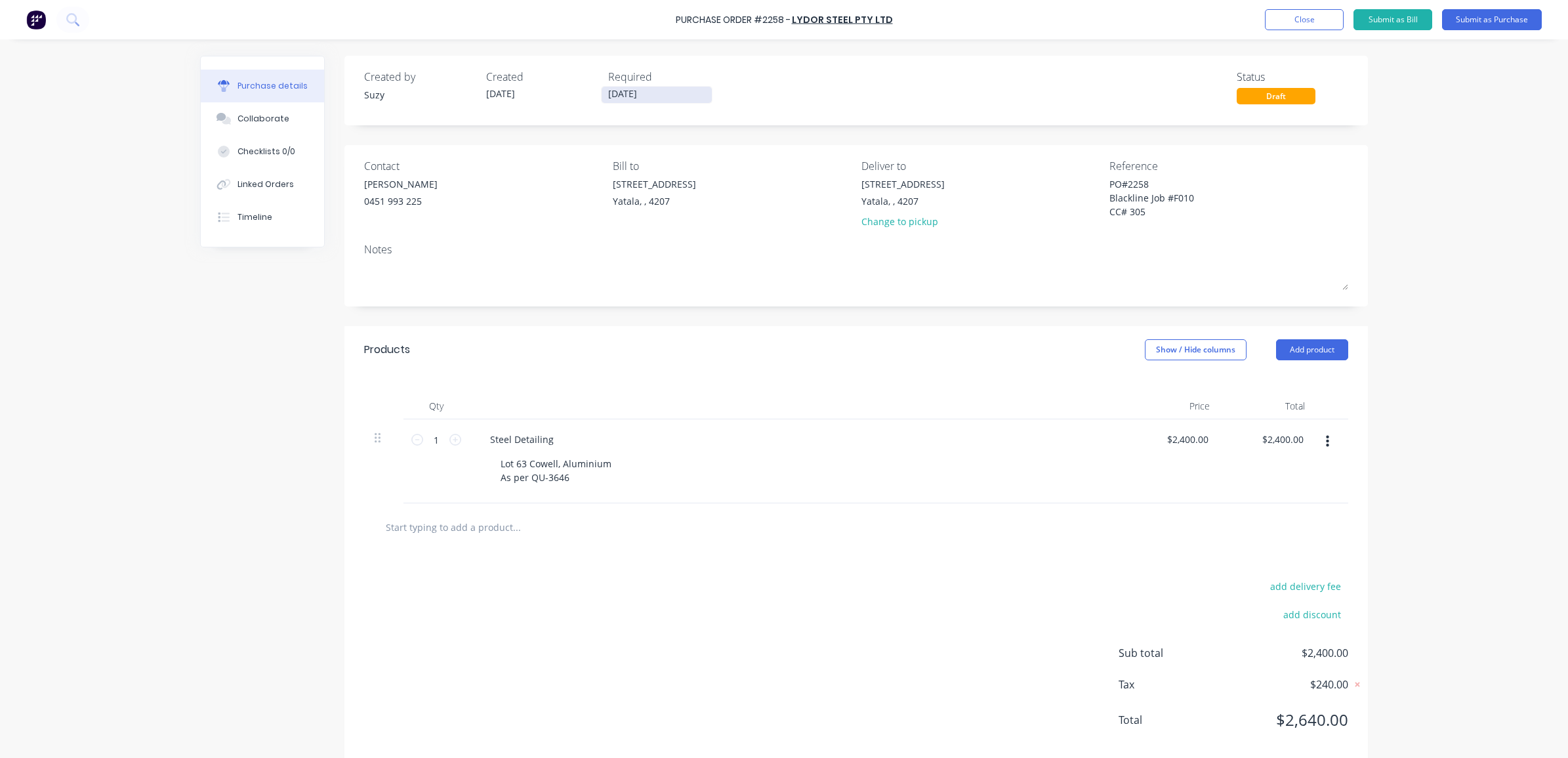
click at [639, 89] on input "[DATE]" at bounding box center [657, 94] width 110 height 17
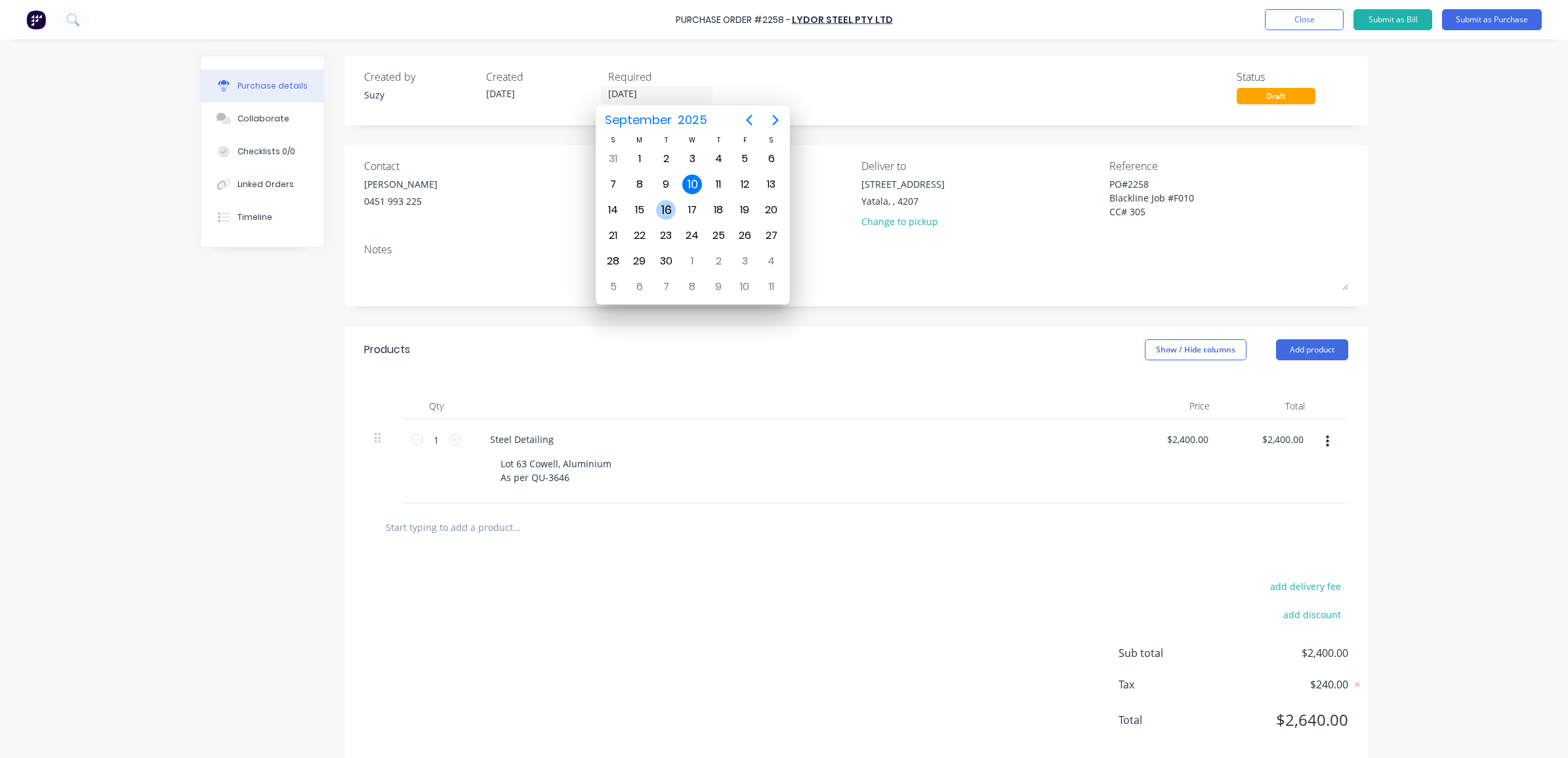
click at [659, 207] on div "16" at bounding box center [666, 209] width 20 height 20
type textarea "x"
type input "[DATE]"
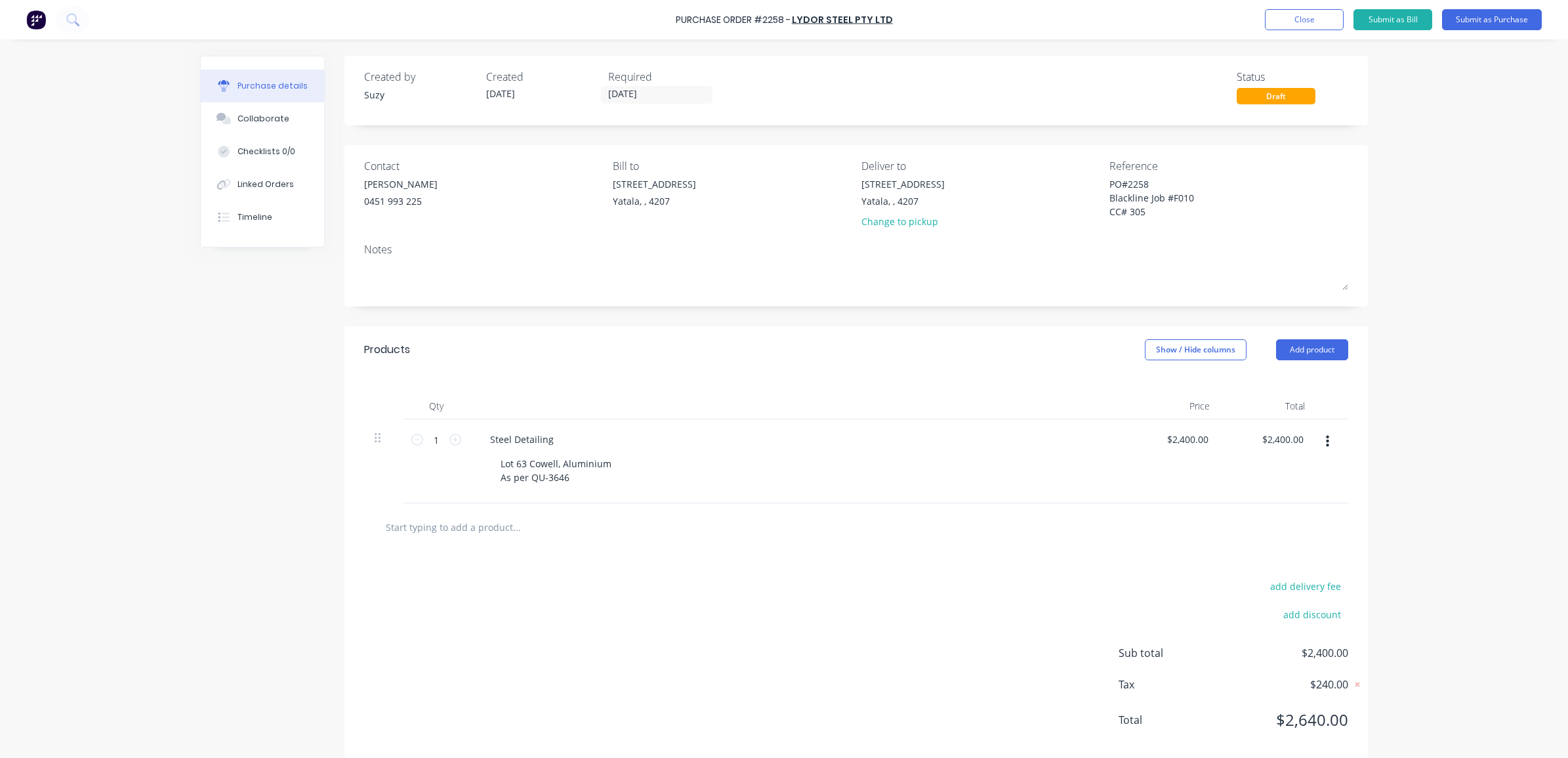
click at [736, 87] on div "Created by Suzy Created [DATE] Required [DATE] Status Draft" at bounding box center [856, 87] width 984 height 35
click at [1253, 20] on button "Submit as Purchase" at bounding box center [1492, 20] width 100 height 21
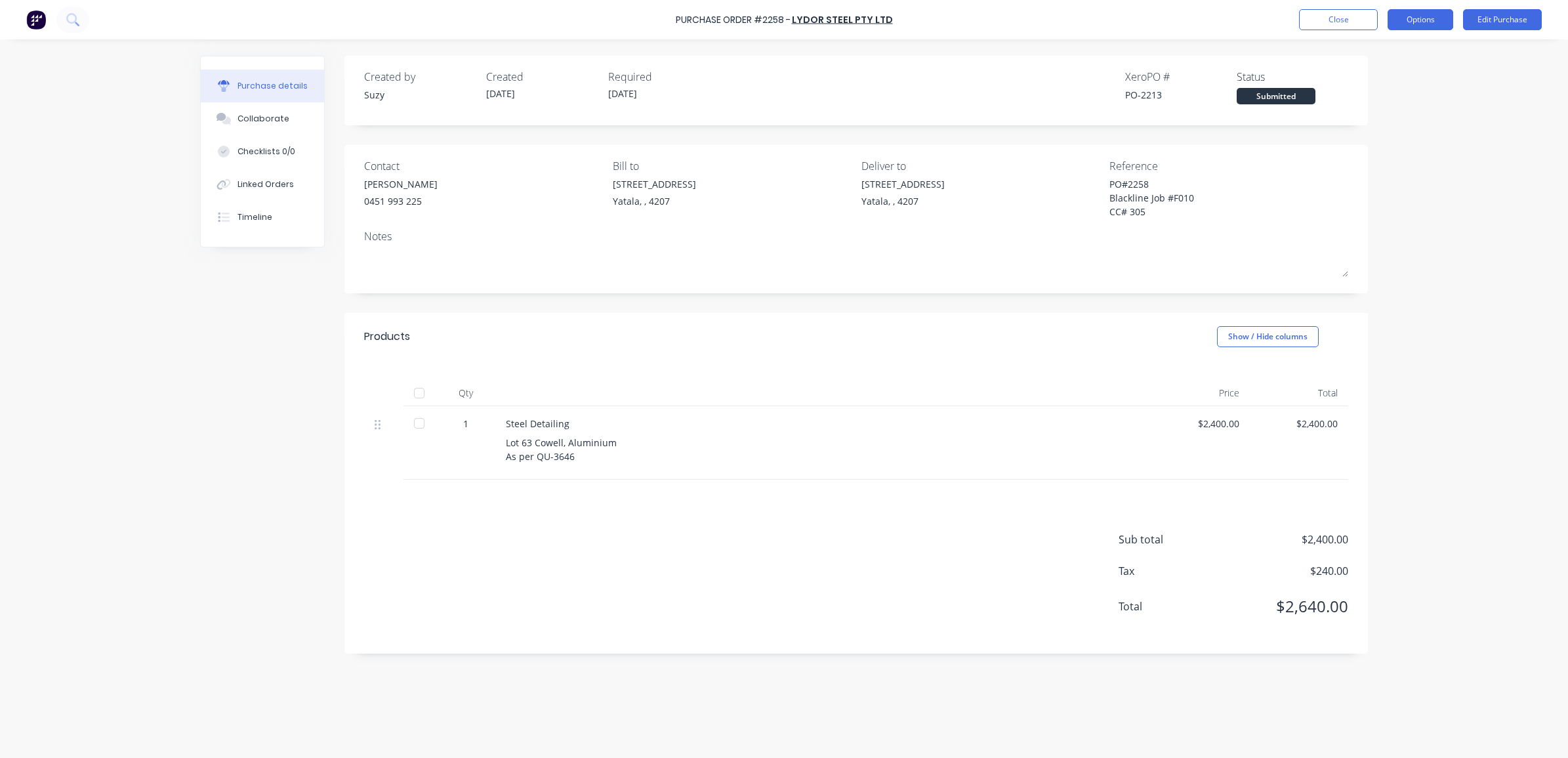
click at [1253, 23] on button "Options" at bounding box center [1420, 20] width 65 height 21
click at [1253, 44] on div "Print / Email" at bounding box center [1391, 54] width 101 height 19
click at [1253, 83] on div "With pricing" at bounding box center [1391, 79] width 101 height 19
type textarea "x"
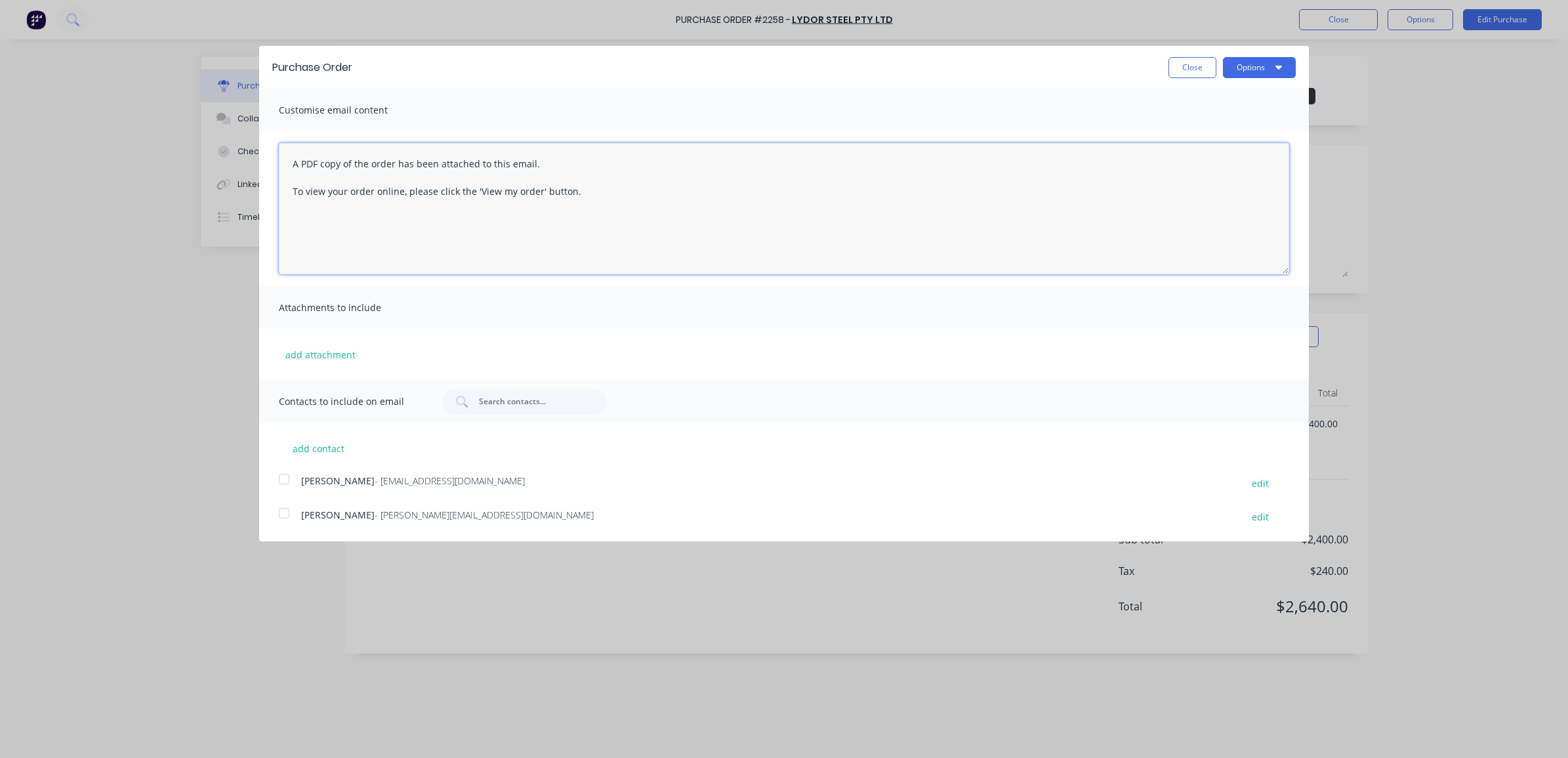
drag, startPoint x: 592, startPoint y: 198, endPoint x: 259, endPoint y: 150, distance: 336.4
click at [259, 150] on div "A PDF copy of the order has been attached to this email. To view your order onl…" at bounding box center [784, 209] width 1050 height 155
click at [506, 180] on textarea "Good morning [PERSON_NAME], Please find attached PO#2258 for the detailing of 6…" at bounding box center [784, 209] width 1010 height 131
click at [575, 168] on textarea "Good morning [PERSON_NAME], Please find attached PO#2258 for the detailing of L…" at bounding box center [784, 209] width 1010 height 131
click at [581, 180] on textarea "Good morning [PERSON_NAME], Please find attached PO#2258 for the detailing of L…" at bounding box center [784, 209] width 1010 height 131
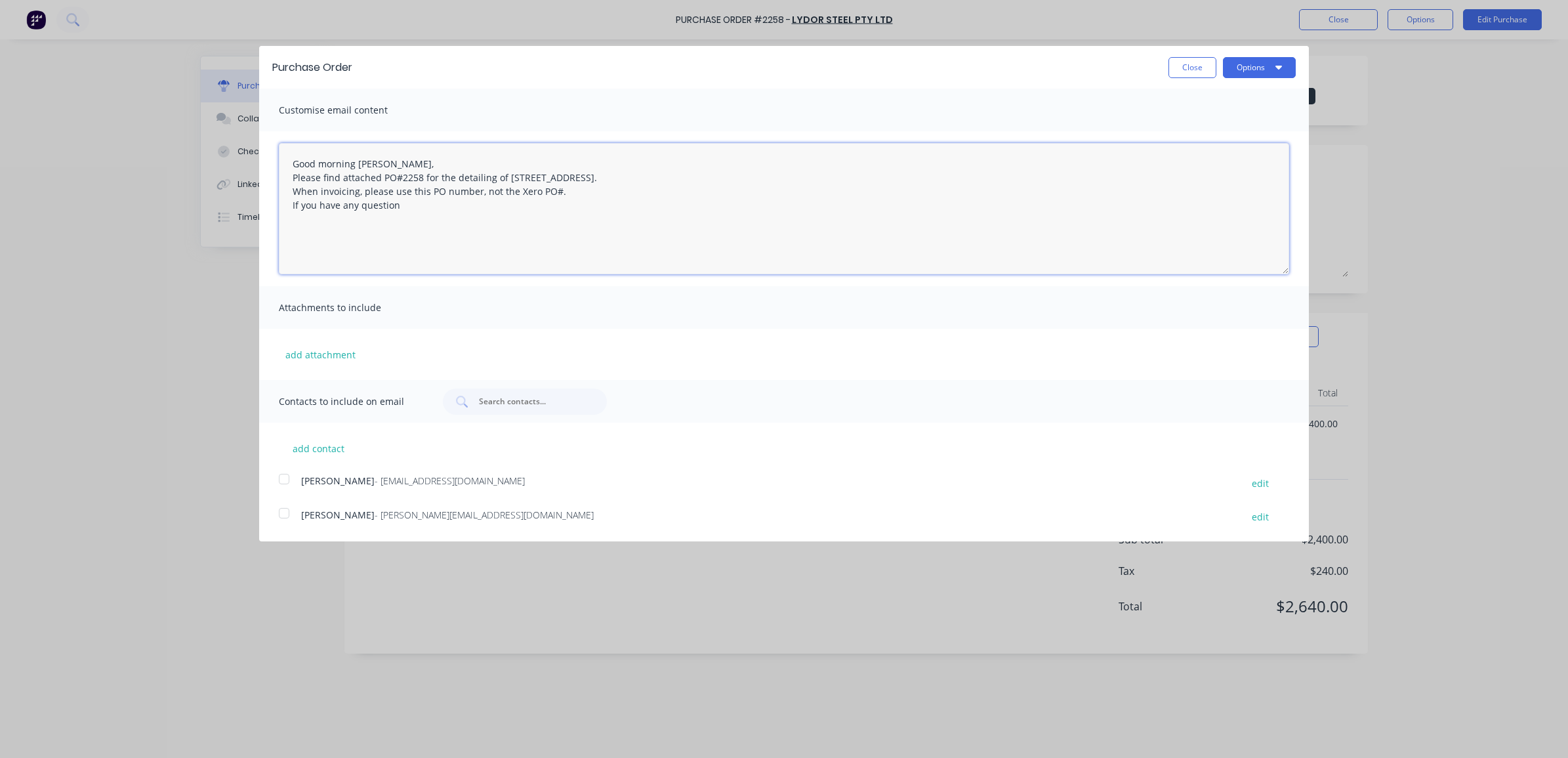
type textarea "Good morning [PERSON_NAME], Please find attached PO#2258 for the detailing of […"
type textarea "x"
click at [282, 477] on div at bounding box center [283, 479] width 26 height 26
type textarea "Good morning [PERSON_NAME], Please find attached PO#2258 for the detailing of […"
click at [323, 451] on button "add contact" at bounding box center [318, 448] width 79 height 20
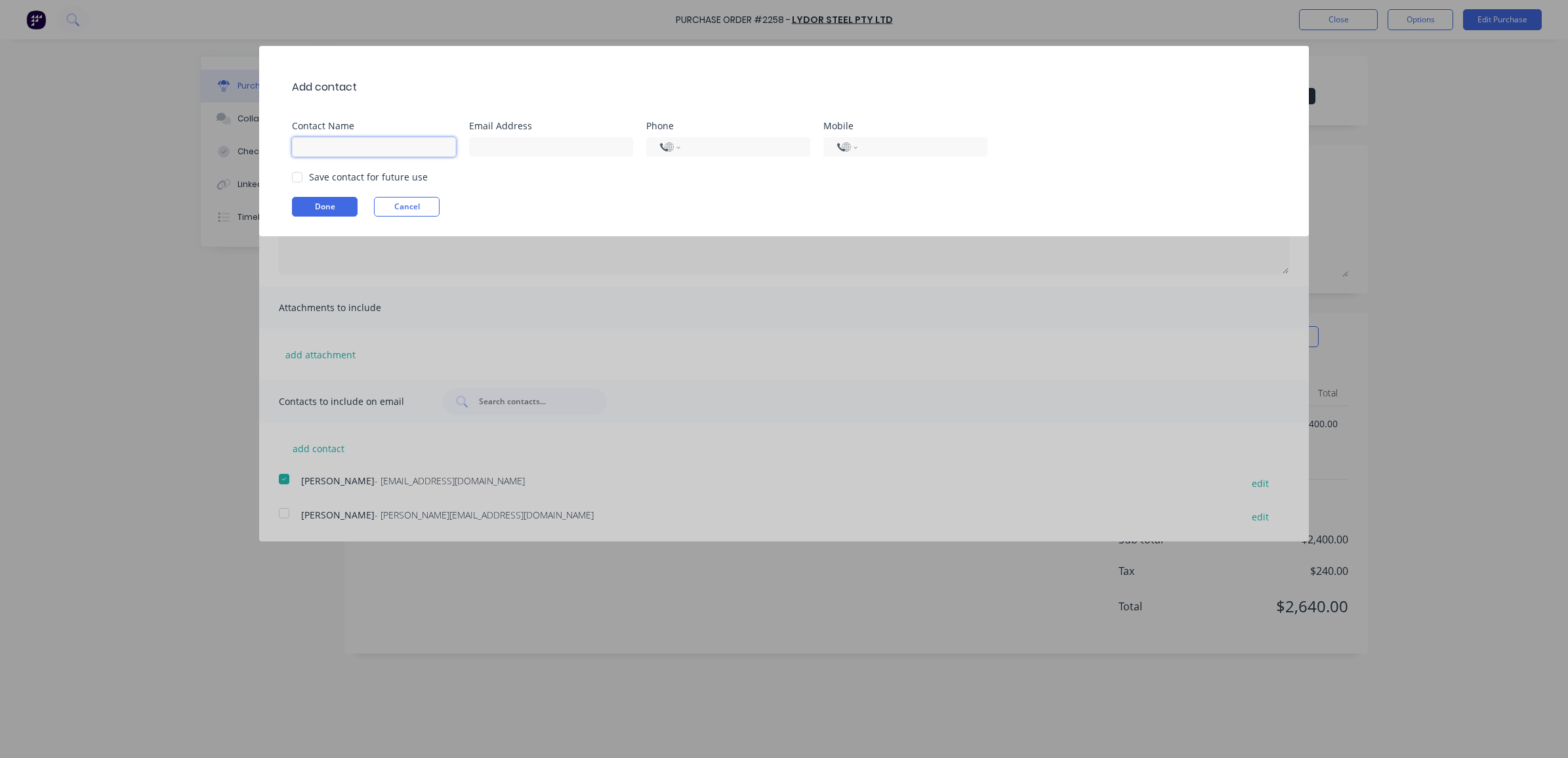
click at [355, 144] on input at bounding box center [374, 146] width 164 height 20
type input "Izzy"
type input "[PERSON_NAME][EMAIL_ADDRESS][DOMAIN_NAME]"
click at [297, 179] on div at bounding box center [297, 177] width 26 height 26
click at [315, 200] on button "Done" at bounding box center [324, 206] width 65 height 20
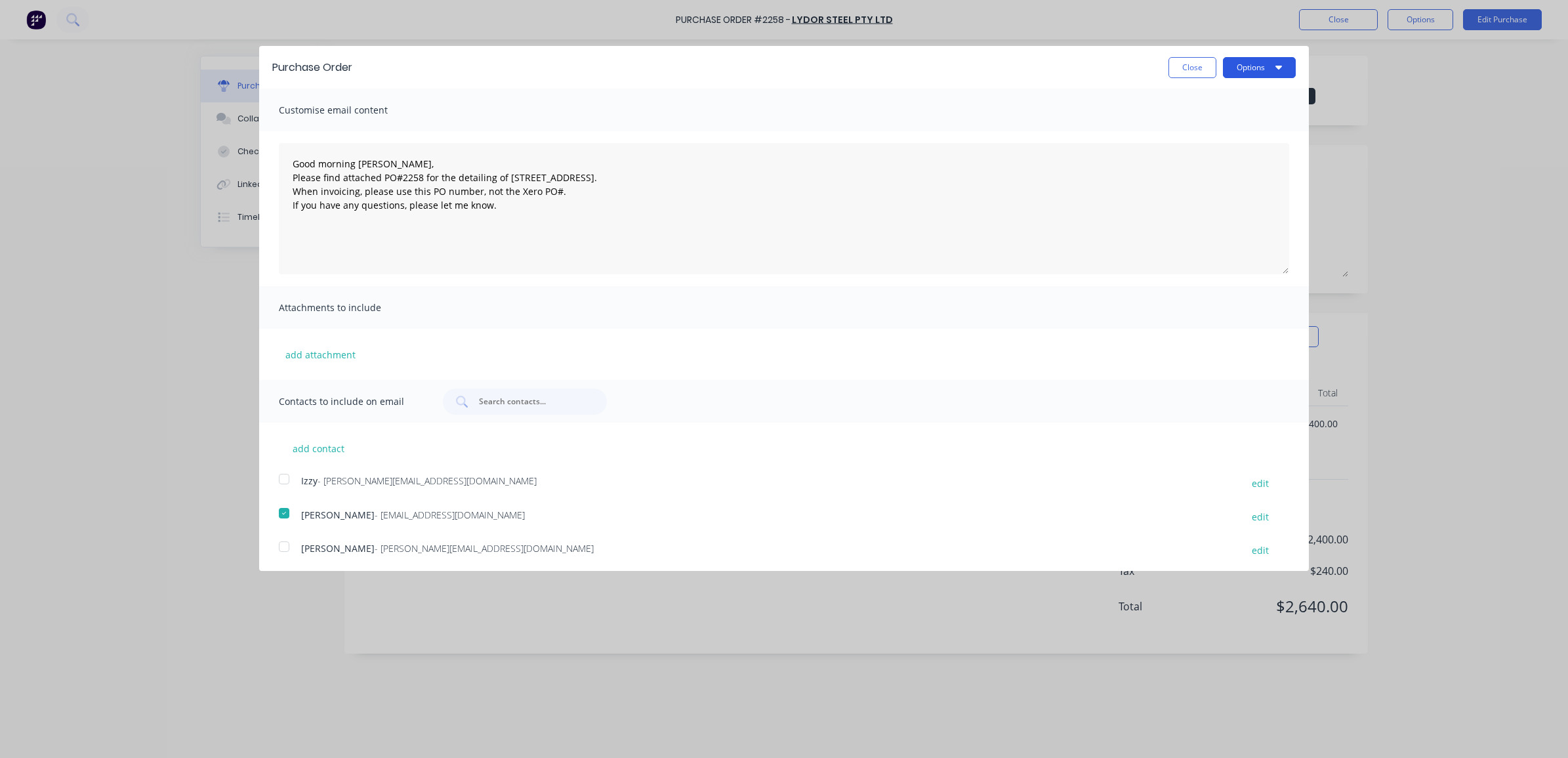
click at [1235, 67] on button "Options" at bounding box center [1260, 68] width 73 height 21
click at [1208, 124] on div "Email" at bounding box center [1234, 127] width 101 height 19
type textarea "x"
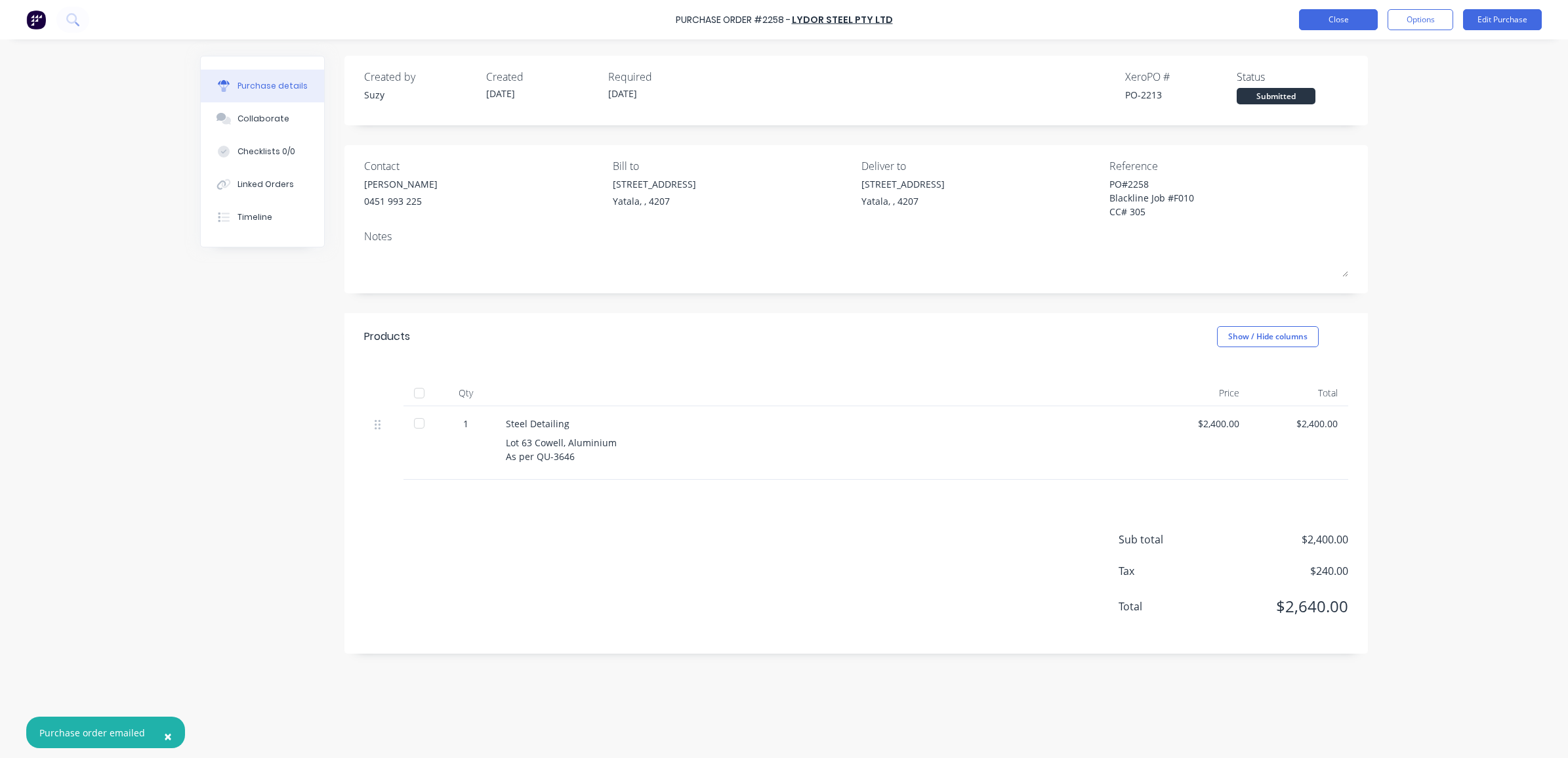
click at [1253, 14] on button "Close" at bounding box center [1338, 20] width 79 height 21
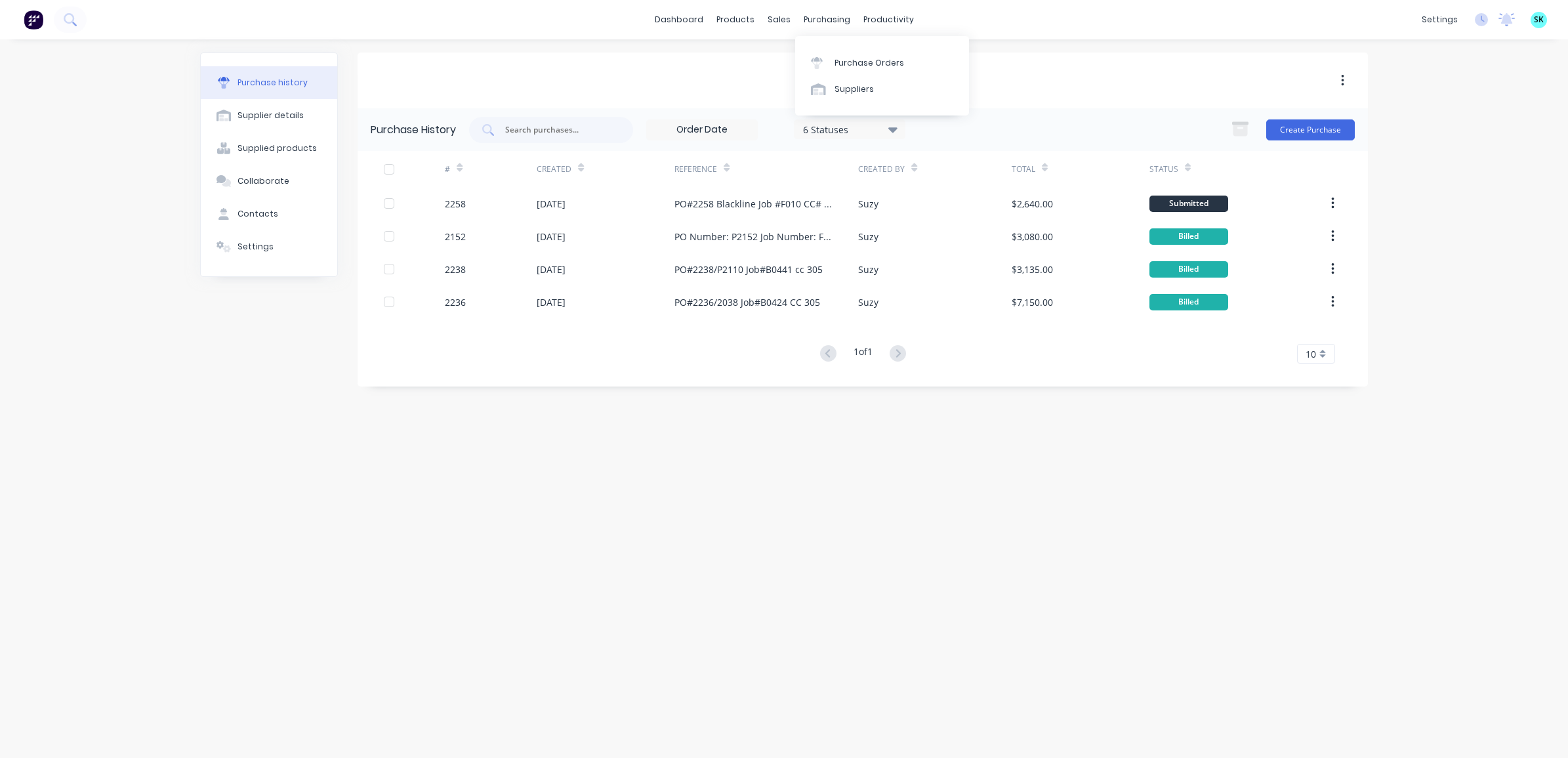
click at [825, 48] on div "Purchase Orders Suppliers" at bounding box center [882, 76] width 174 height 79
click at [828, 61] on div at bounding box center [821, 63] width 20 height 12
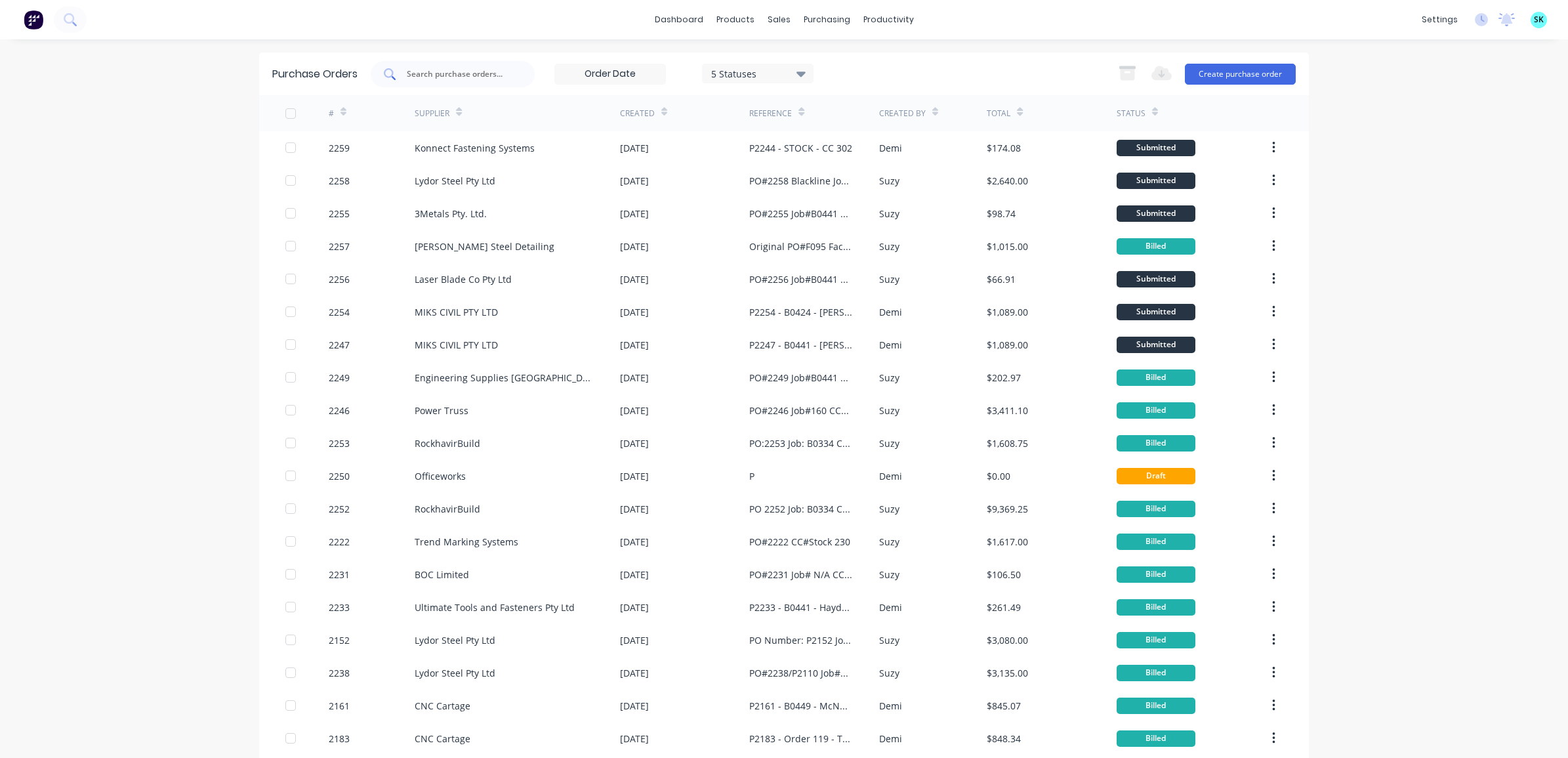
click at [447, 73] on input "text" at bounding box center [459, 74] width 109 height 13
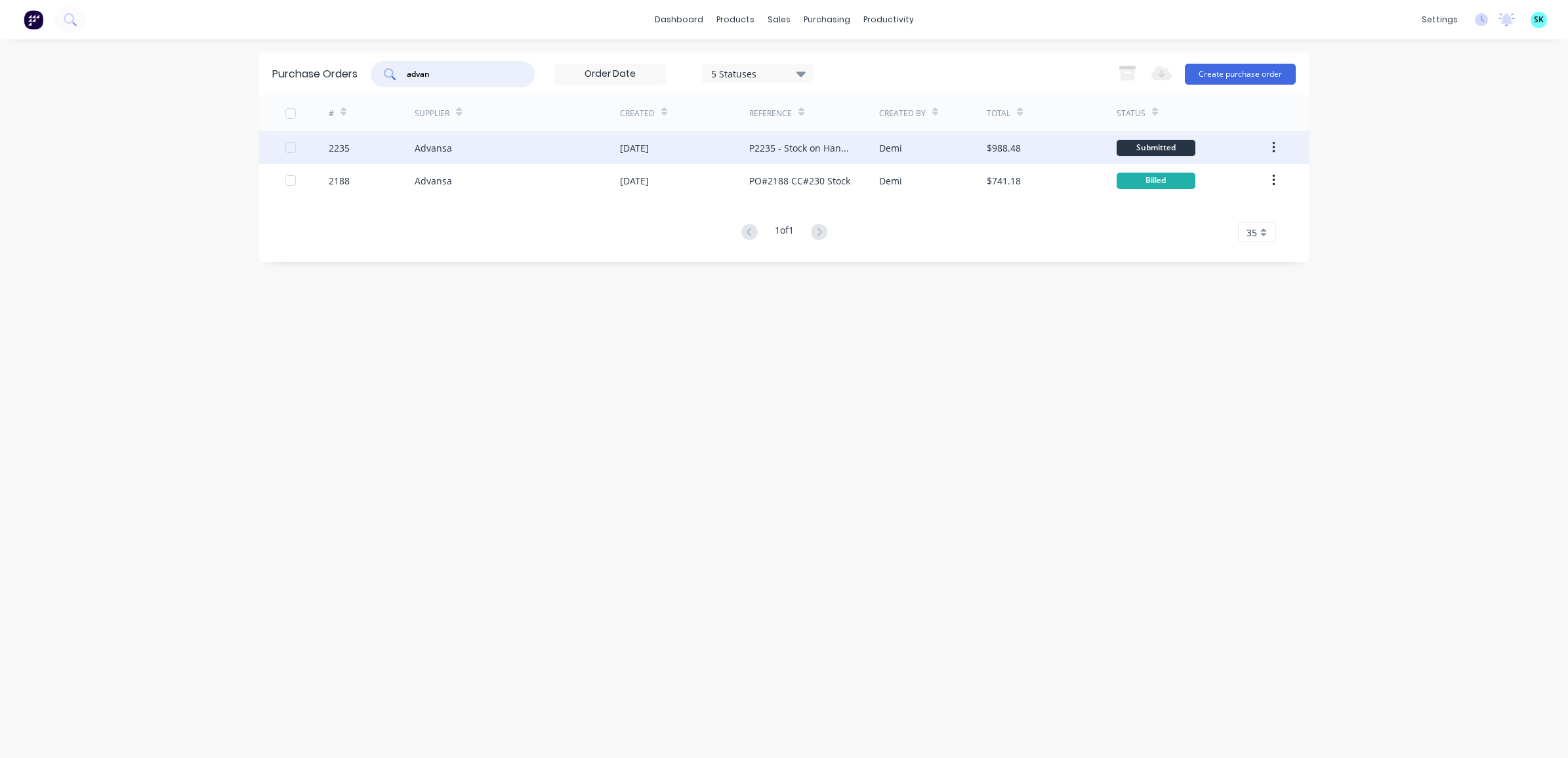
type input "advan"
click at [459, 139] on div "Advansa" at bounding box center [517, 148] width 205 height 33
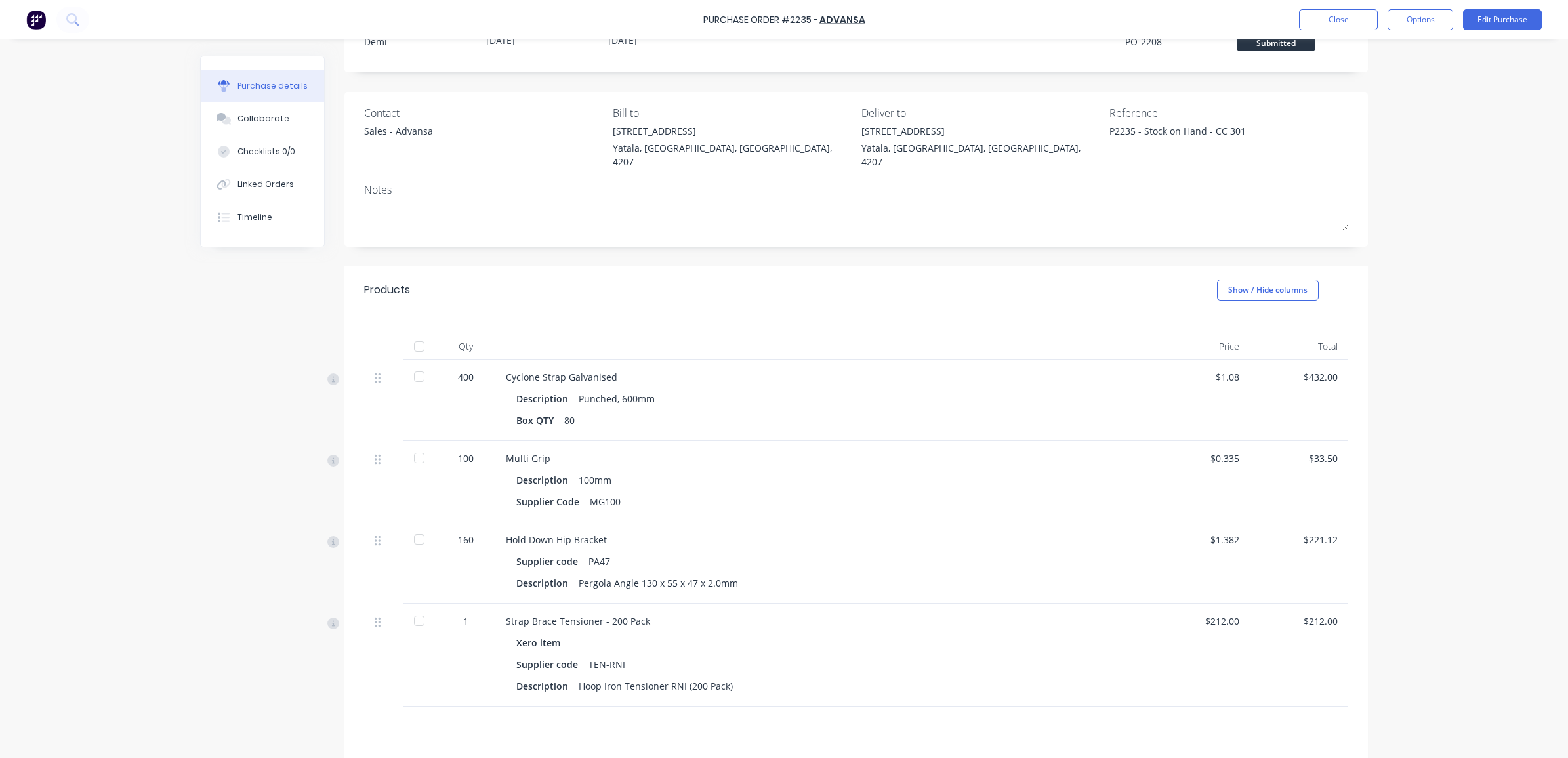
scroll to position [82, 0]
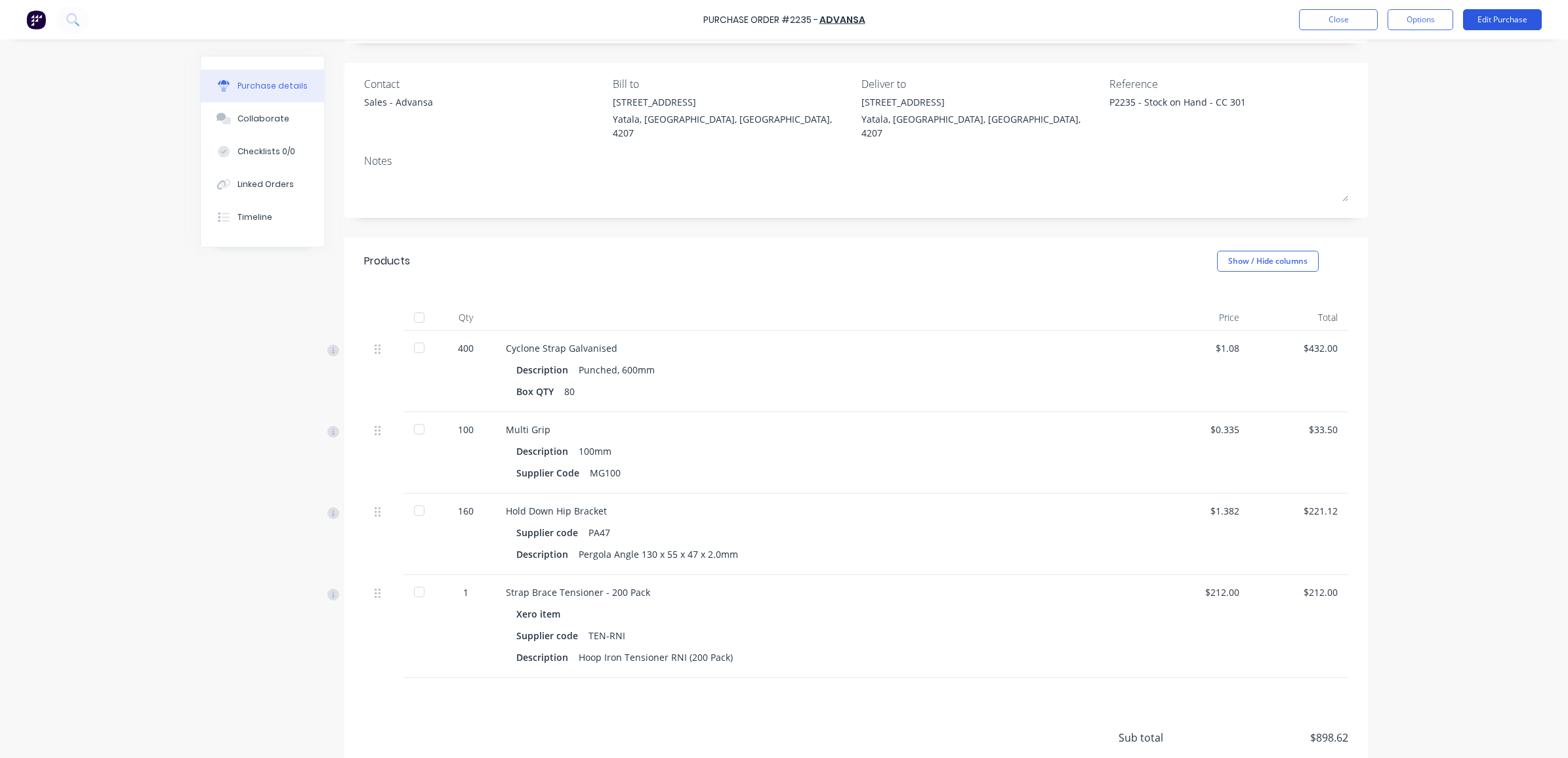
click at [1253, 20] on button "Edit Purchase" at bounding box center [1503, 20] width 79 height 21
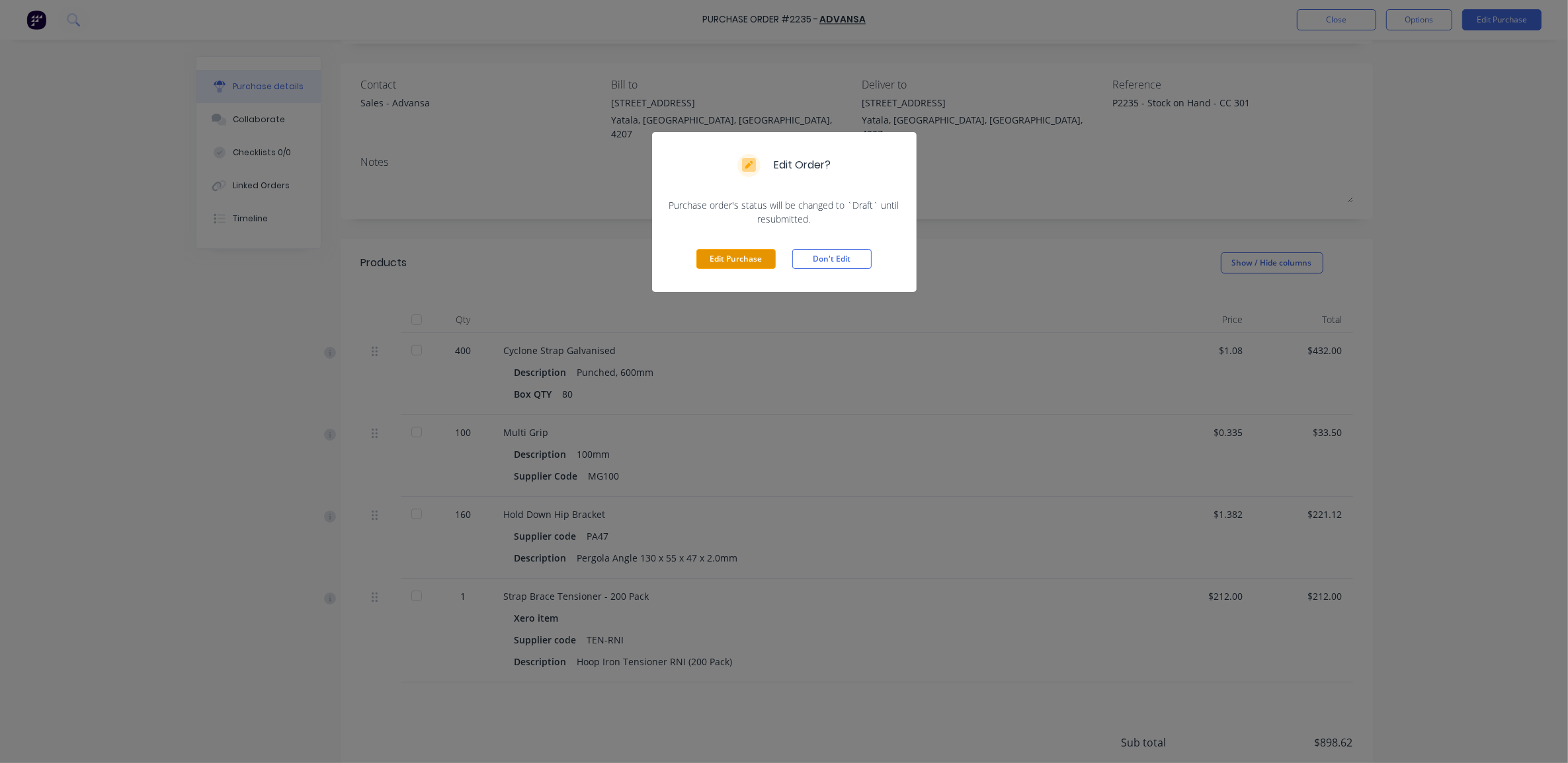
click at [721, 253] on button "Edit Purchase" at bounding box center [736, 258] width 79 height 20
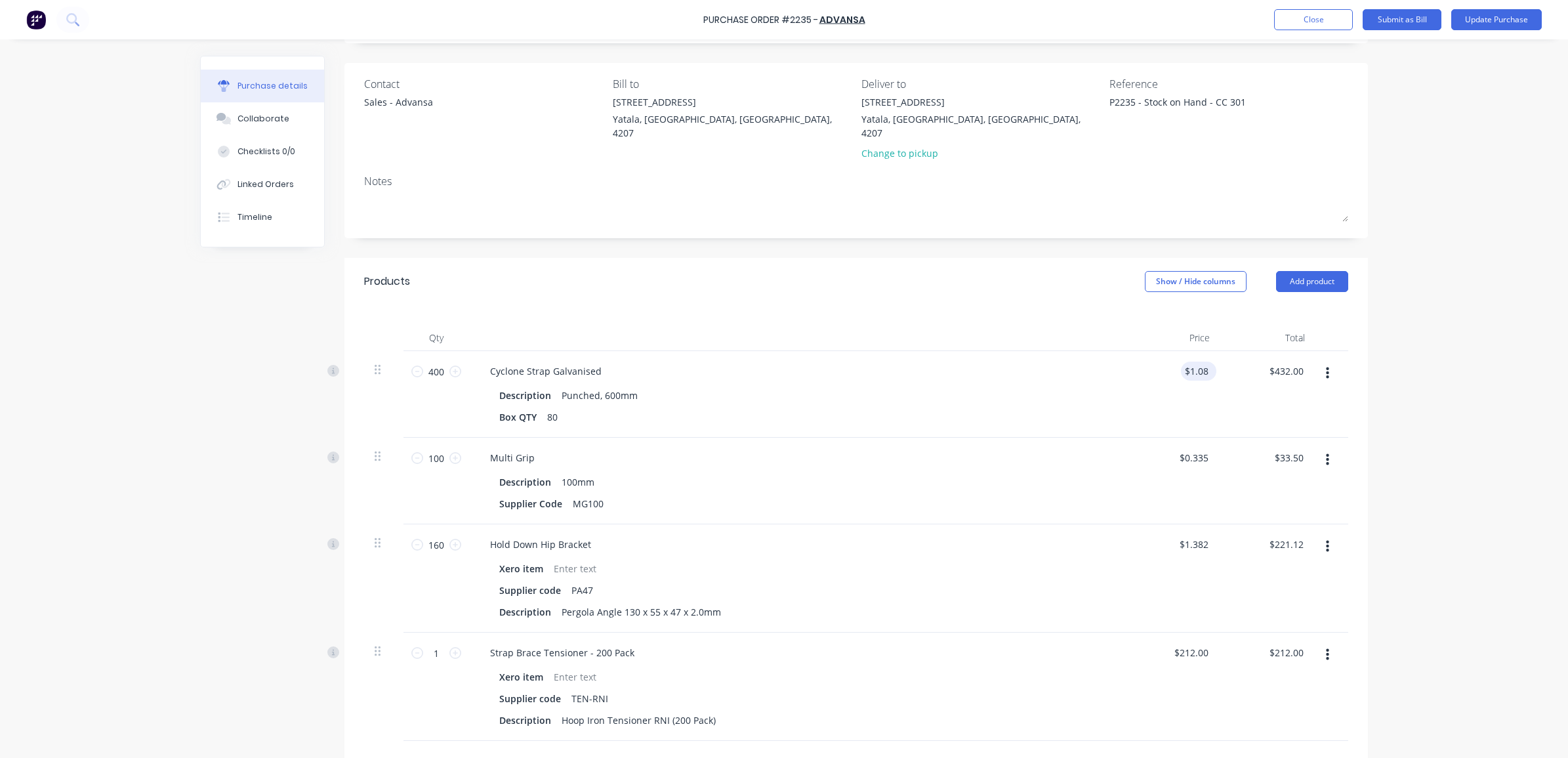
type textarea "x"
type input "1.08"
drag, startPoint x: 1203, startPoint y: 364, endPoint x: 1192, endPoint y: 362, distance: 11.2
click at [1199, 363] on input "1.08" at bounding box center [1196, 372] width 30 height 19
type textarea "x"
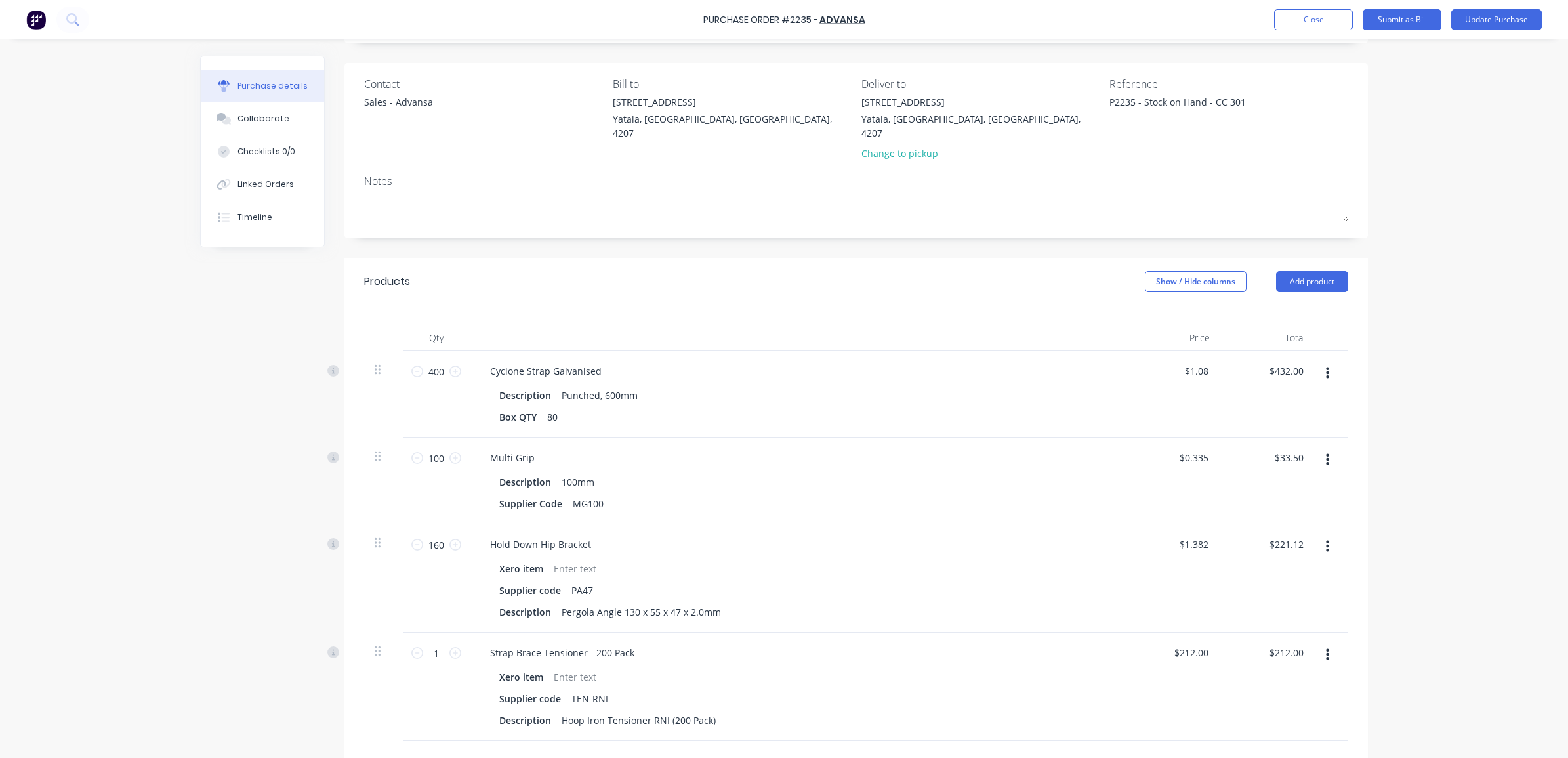
type input "1.08"
type textarea "x"
drag, startPoint x: 1205, startPoint y: 361, endPoint x: 1180, endPoint y: 361, distance: 25.0
click at [1186, 362] on input "1.08" at bounding box center [1199, 372] width 25 height 19
type input "86.4"
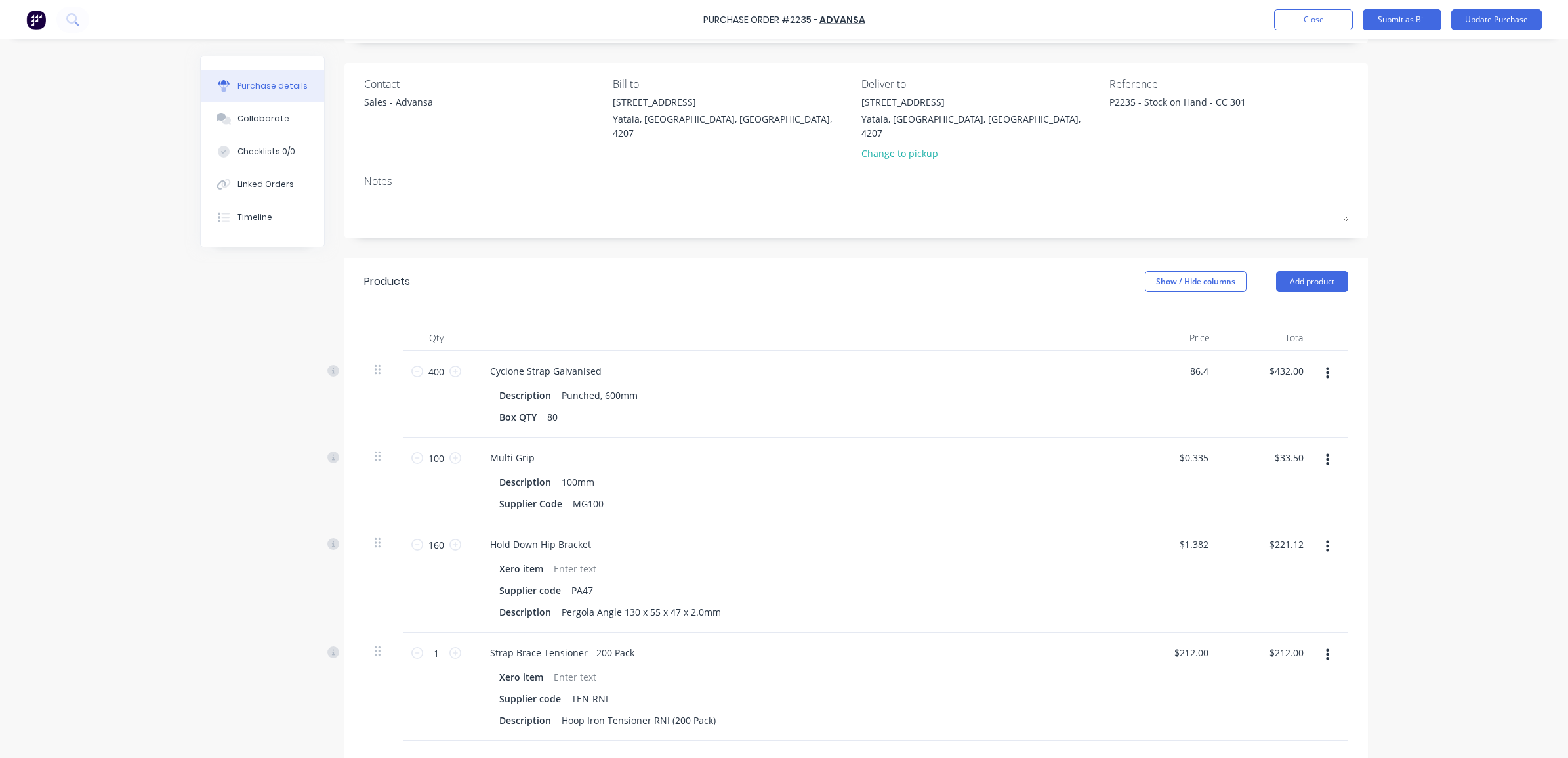
type textarea "x"
type input "$86.40"
type input "$34,560.00"
click at [1138, 392] on div "$86.40 86.4" at bounding box center [1172, 394] width 95 height 87
click at [434, 362] on input "400" at bounding box center [436, 372] width 26 height 20
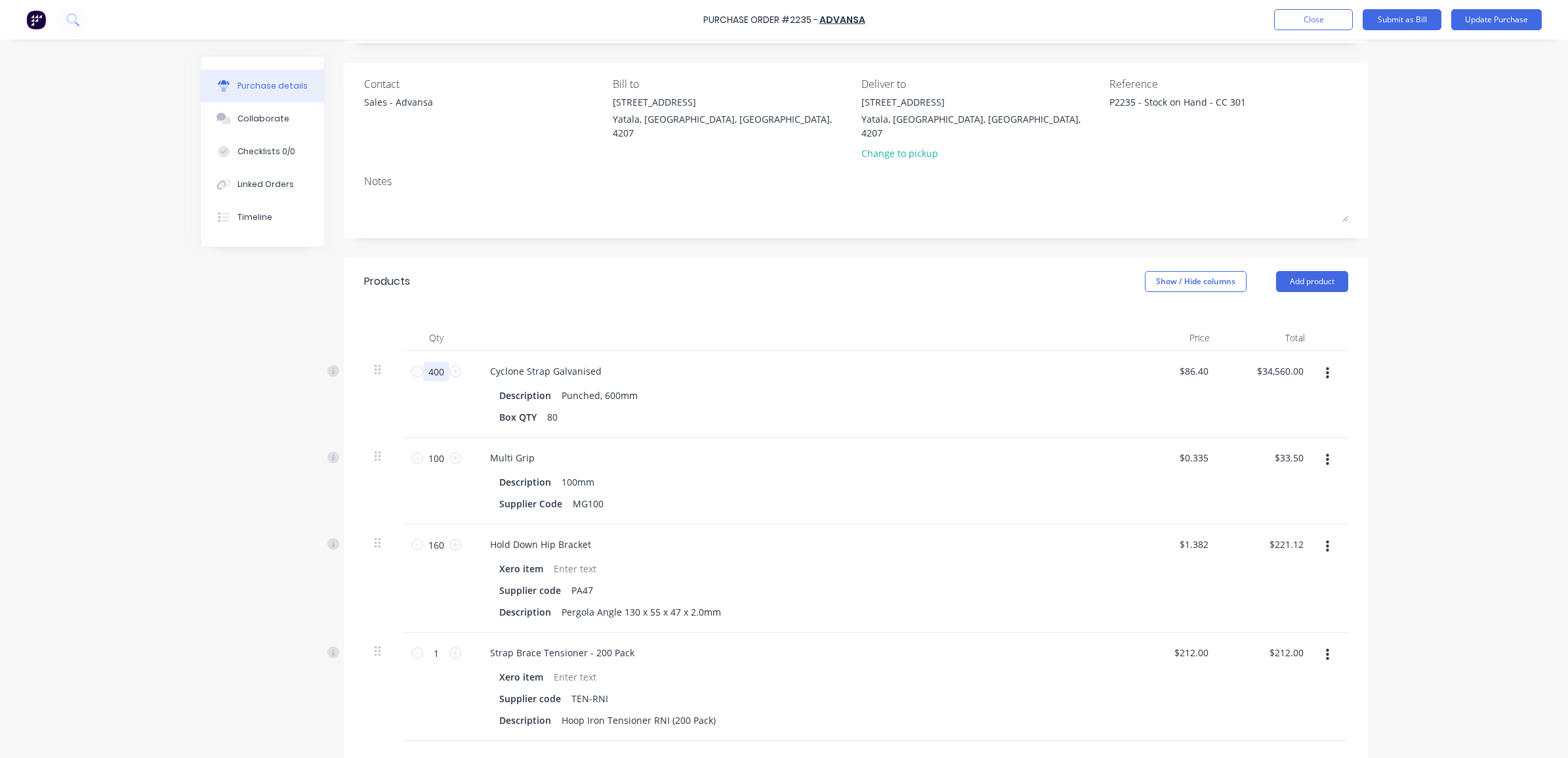
type textarea "x"
type input "5"
type input "$432.00"
type textarea "x"
type input "5"
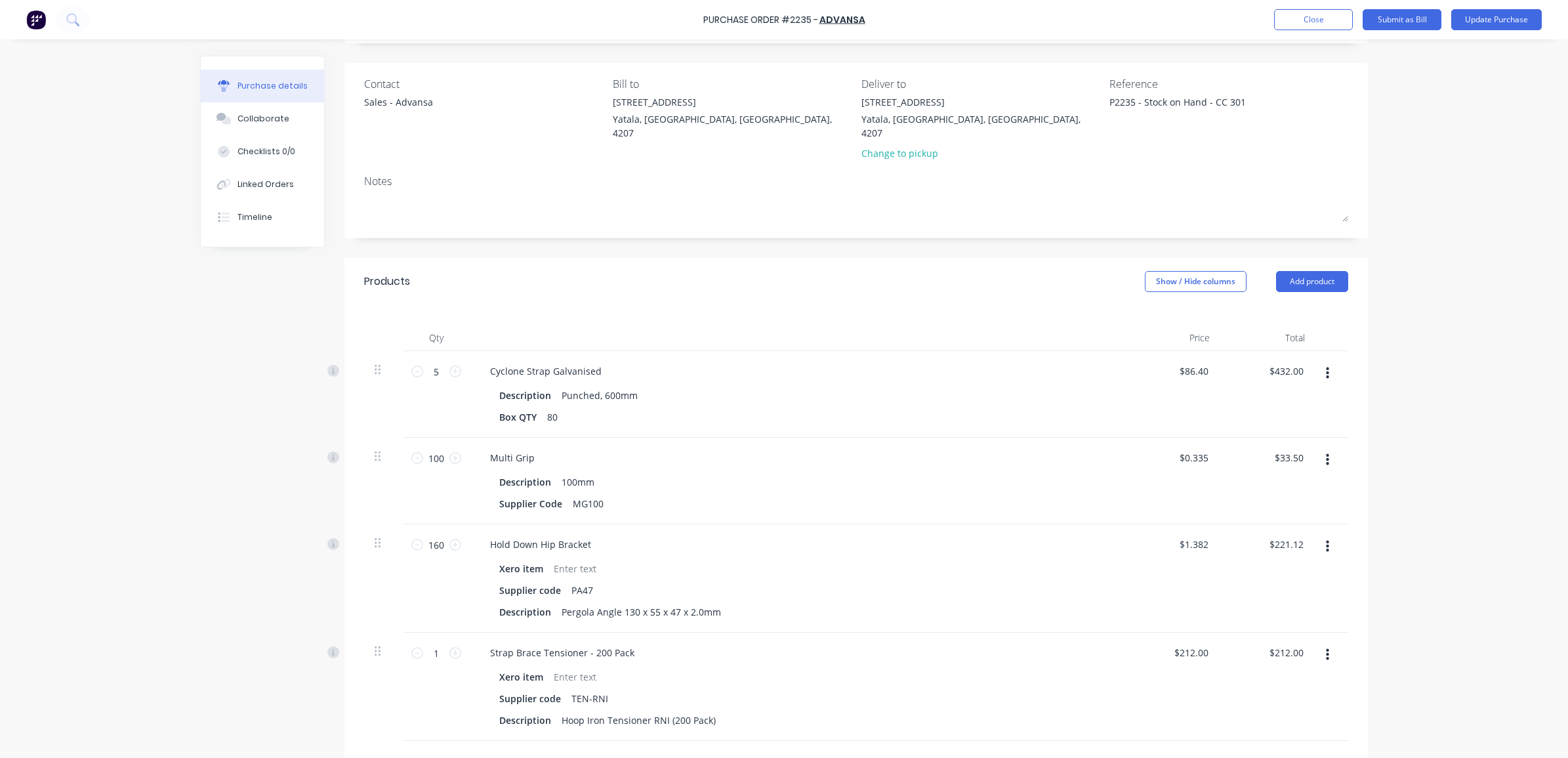
click at [533, 305] on div "Qty Price Total 5 5 Cyclone Strap Galvanised Description Punched, 600mm Box QTY…" at bounding box center [856, 523] width 1024 height 436
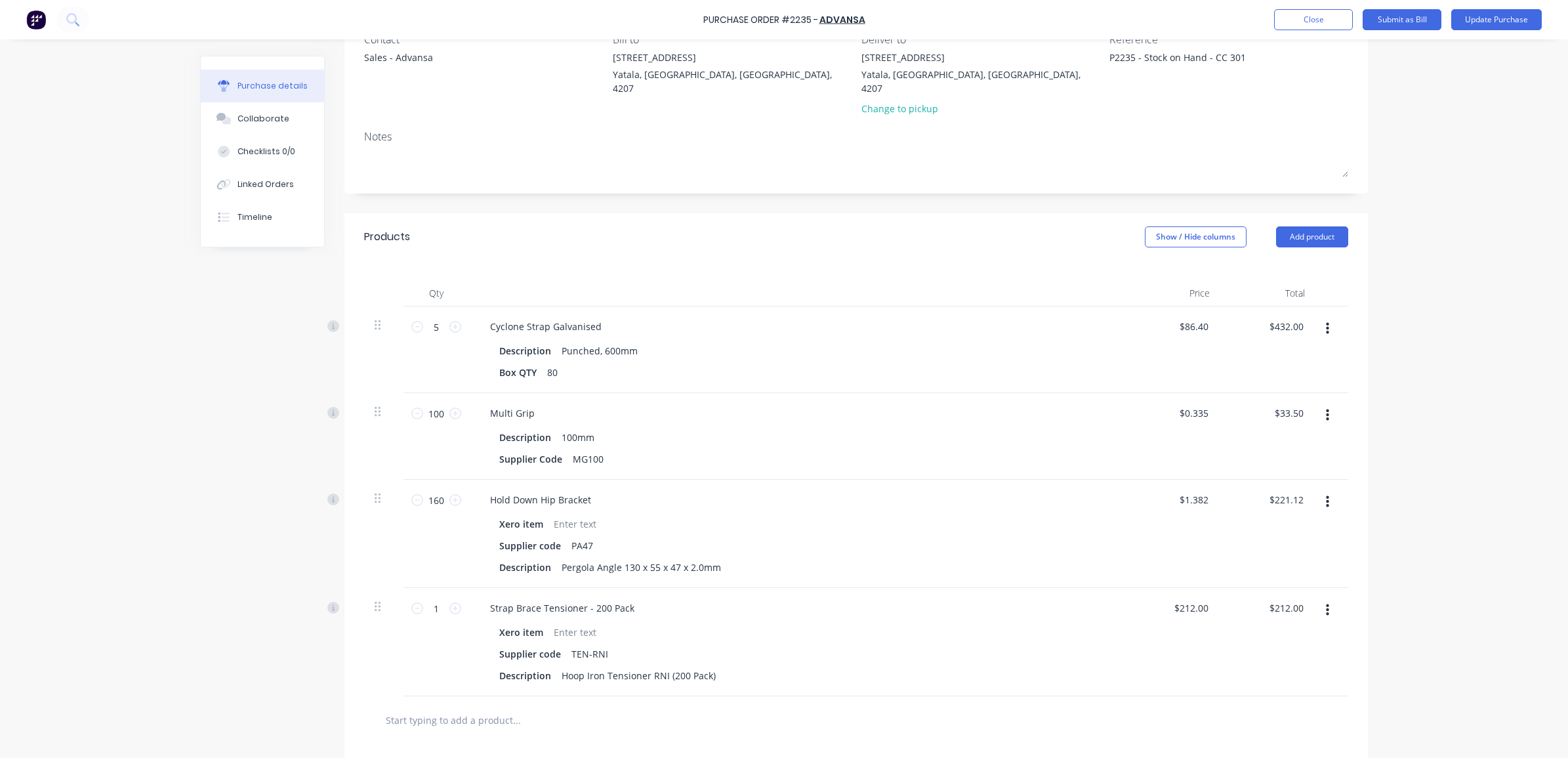
scroll to position [165, 0]
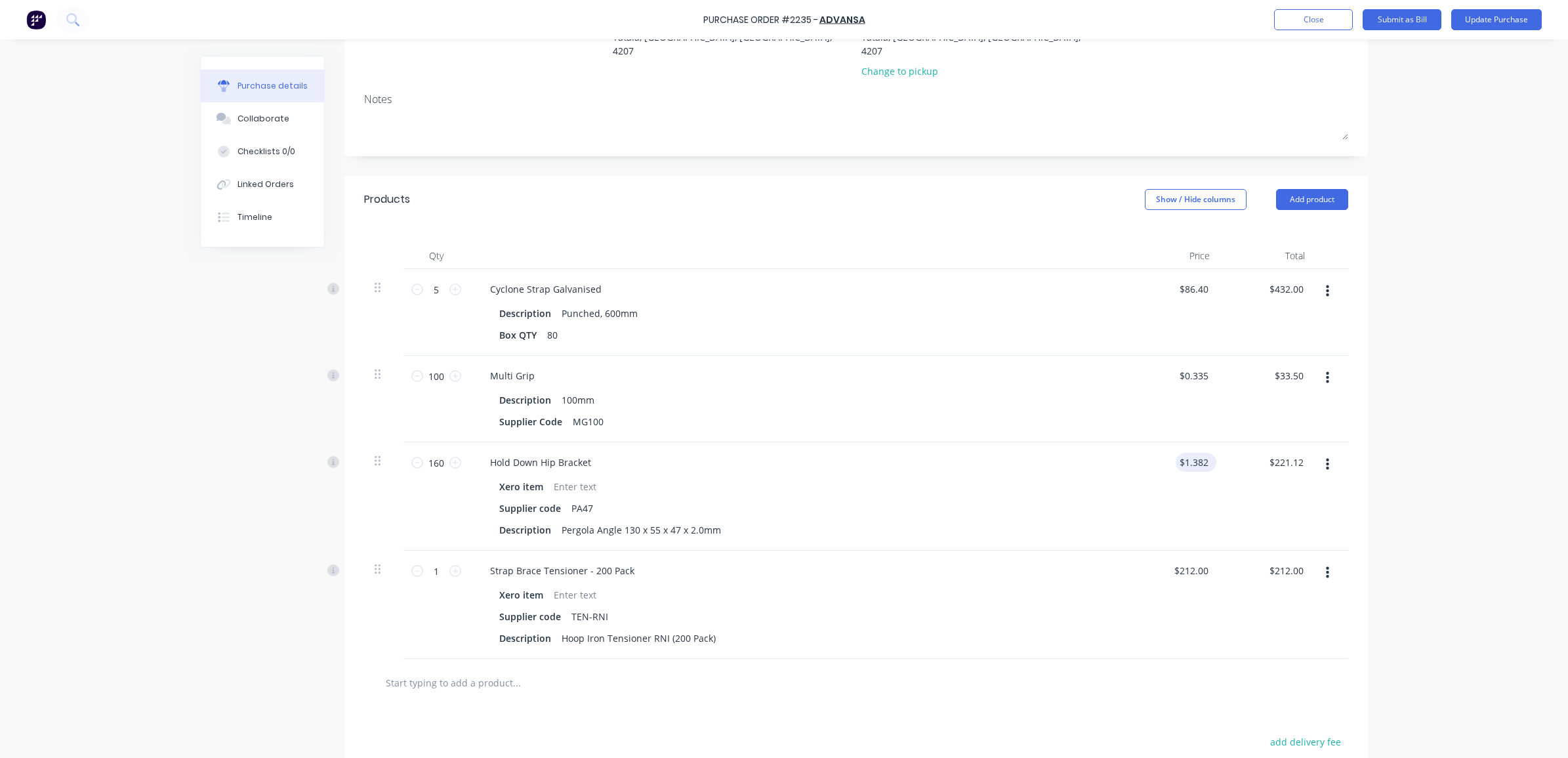
type textarea "x"
type input "1.38"
click at [1186, 454] on input "1.38" at bounding box center [1199, 462] width 25 height 19
type textarea "x"
drag, startPoint x: 1203, startPoint y: 450, endPoint x: 1172, endPoint y: 450, distance: 31.0
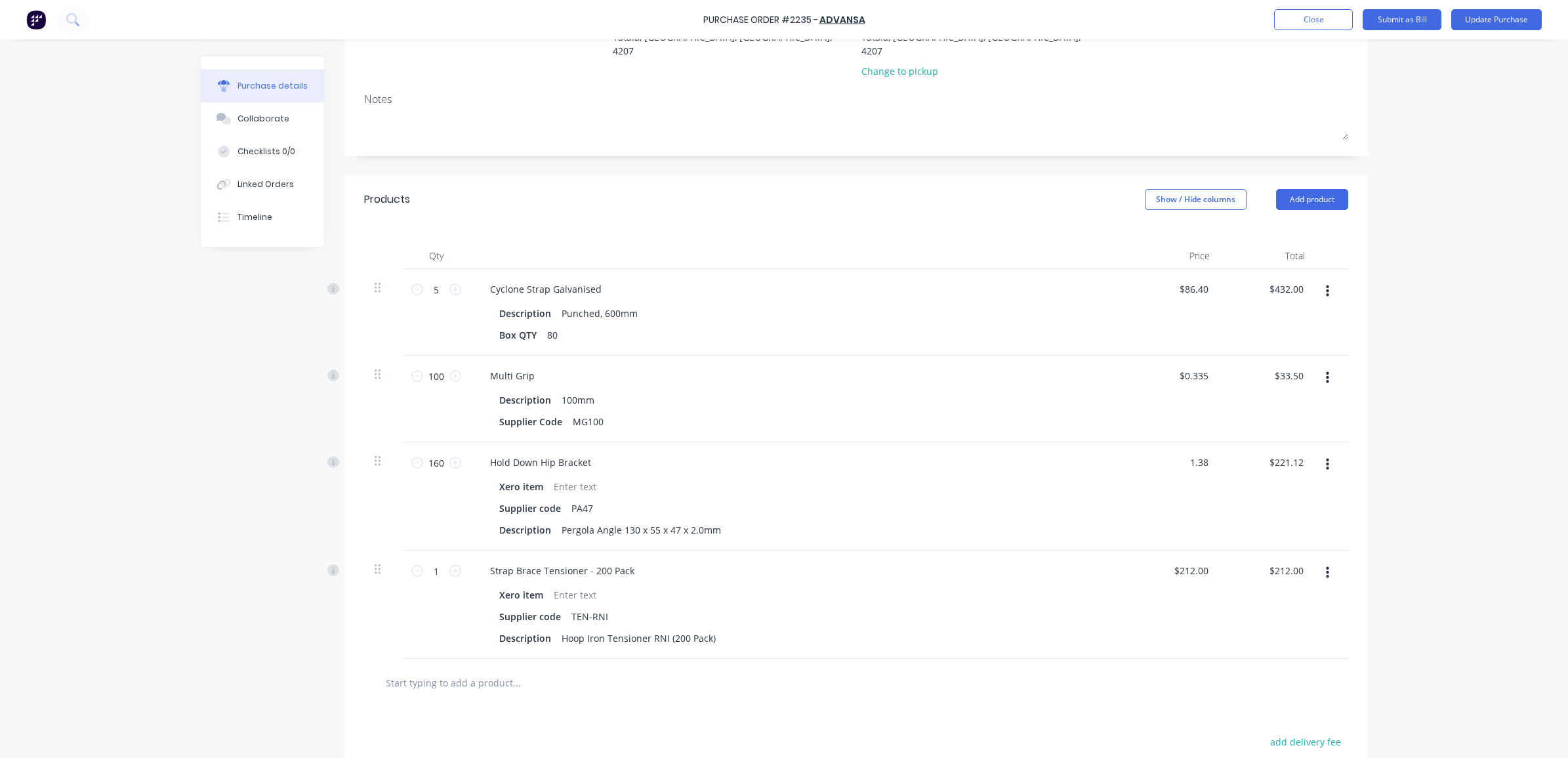
click at [1172, 450] on div "1.38 1.38" at bounding box center [1172, 497] width 95 height 109
type input "138"
type textarea "x"
type input "$138.00"
type input "$22,080.00"
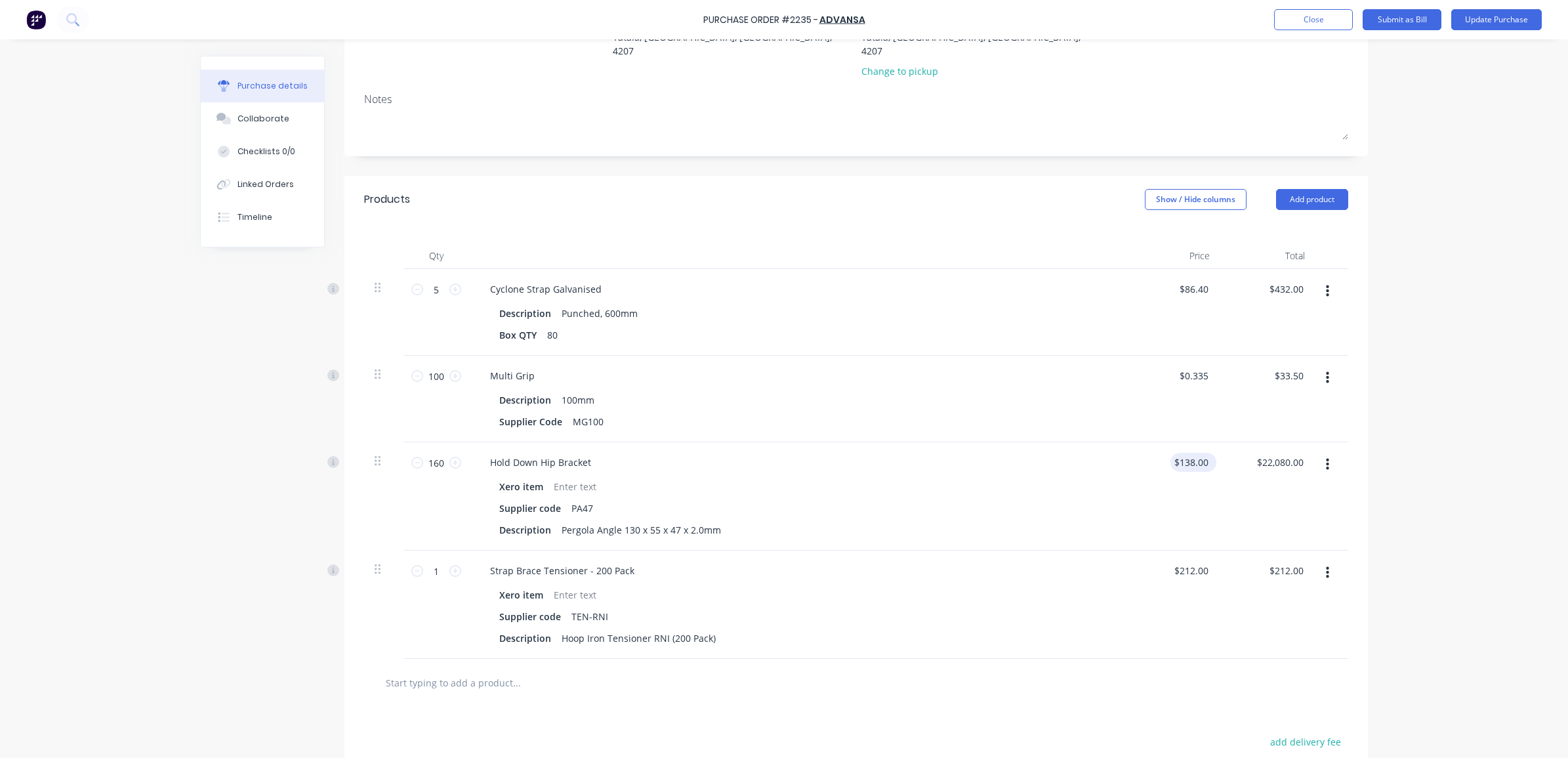
type textarea "x"
click at [1203, 453] on input "138.00" at bounding box center [1194, 462] width 35 height 19
type input "138.19"
type textarea "x"
type input "$138.19"
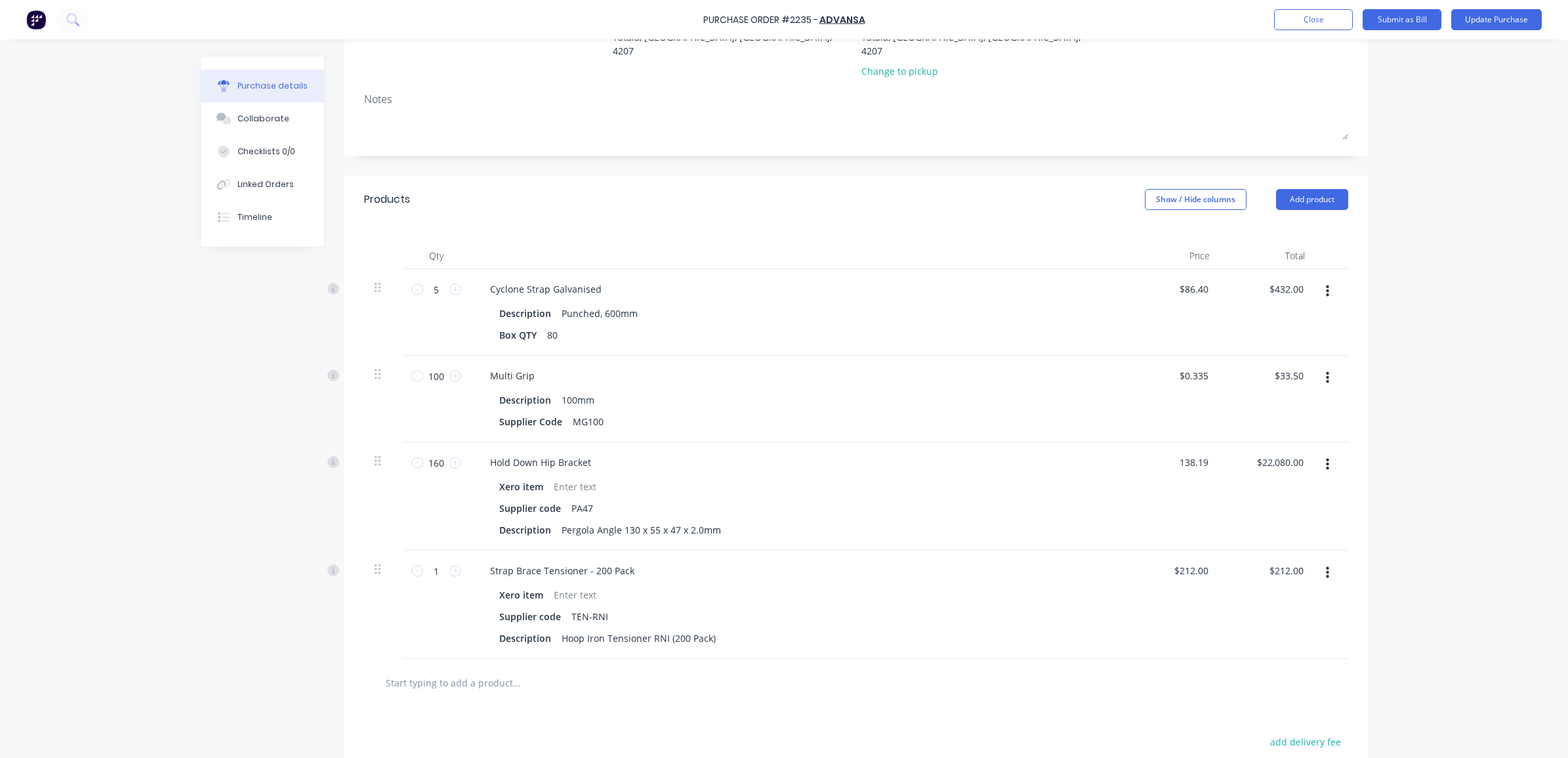
type input "$22,110.40"
click at [1204, 494] on div "$138.19 $138.19" at bounding box center [1172, 497] width 95 height 109
drag, startPoint x: 437, startPoint y: 449, endPoint x: 410, endPoint y: 451, distance: 27.1
click at [414, 453] on div "160 160" at bounding box center [436, 462] width 45 height 20
type textarea "x"
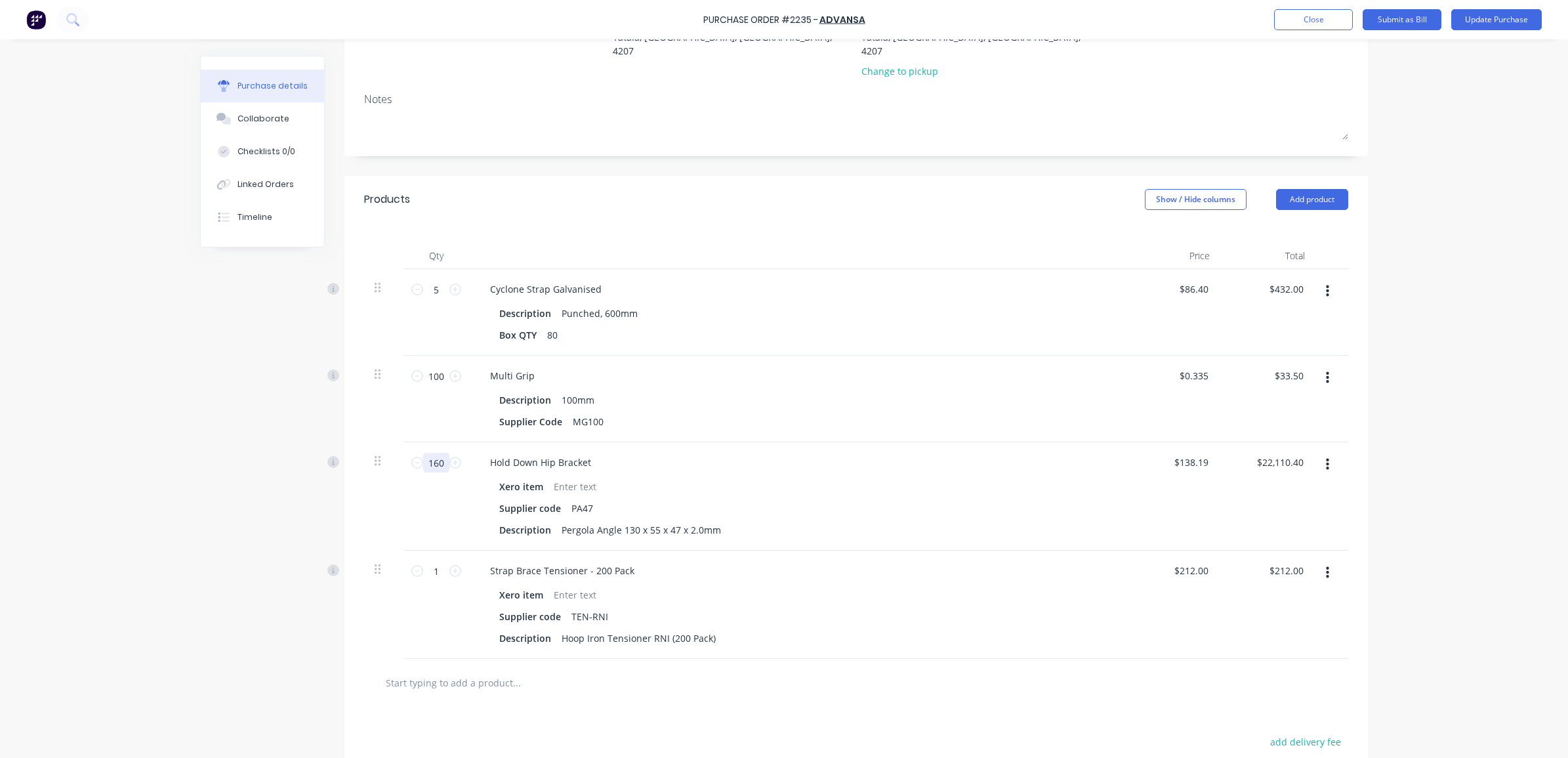
type input "2"
type input "$276.38"
type textarea "x"
type input "2"
type textarea "x"
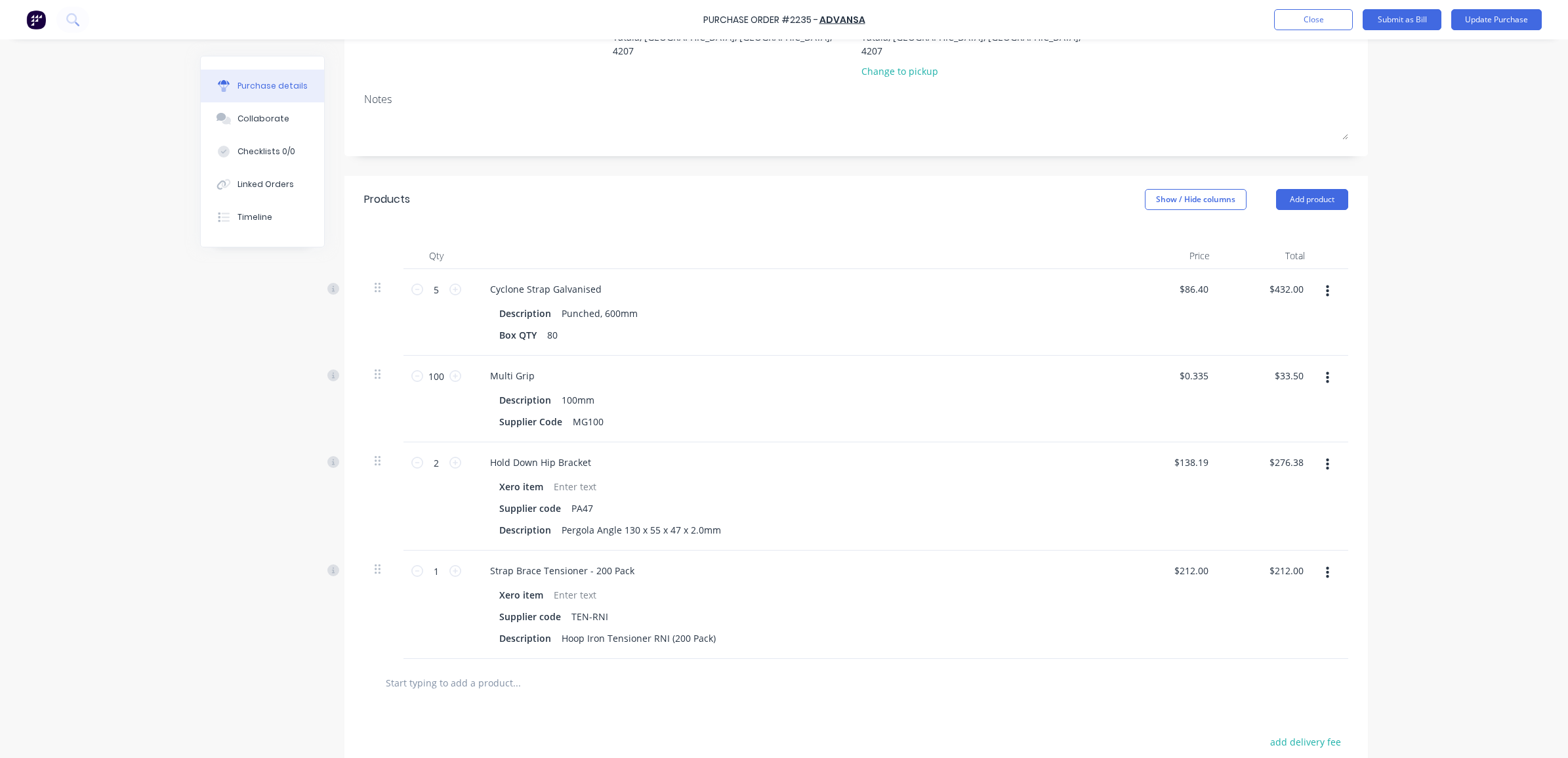
click at [316, 499] on div "Created by [PERSON_NAME] Created [DATE] Required [DATE] Status Draft Contact Sa…" at bounding box center [784, 407] width 1168 height 1031
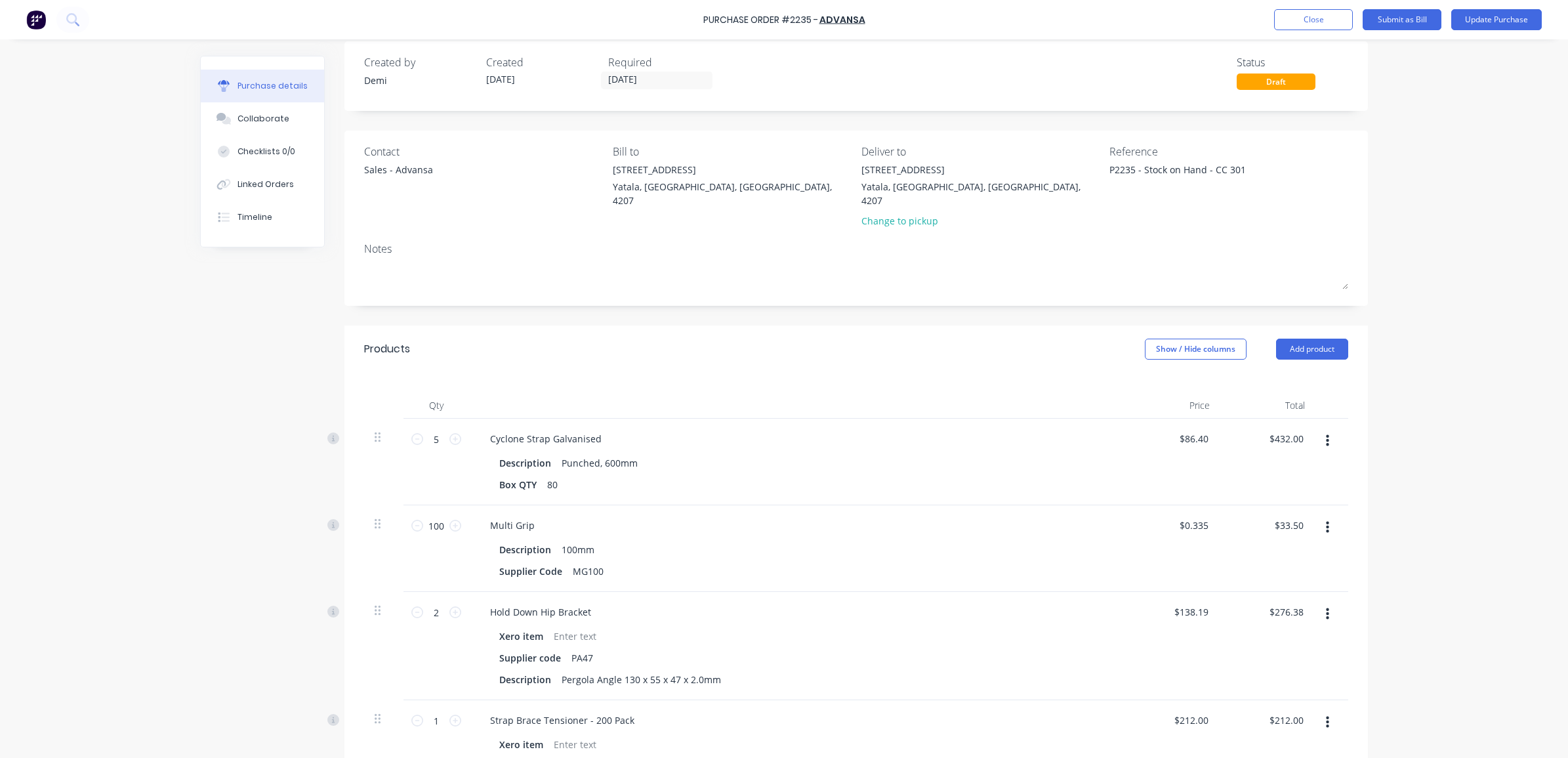
scroll to position [0, 0]
